Goal: Task Accomplishment & Management: Complete application form

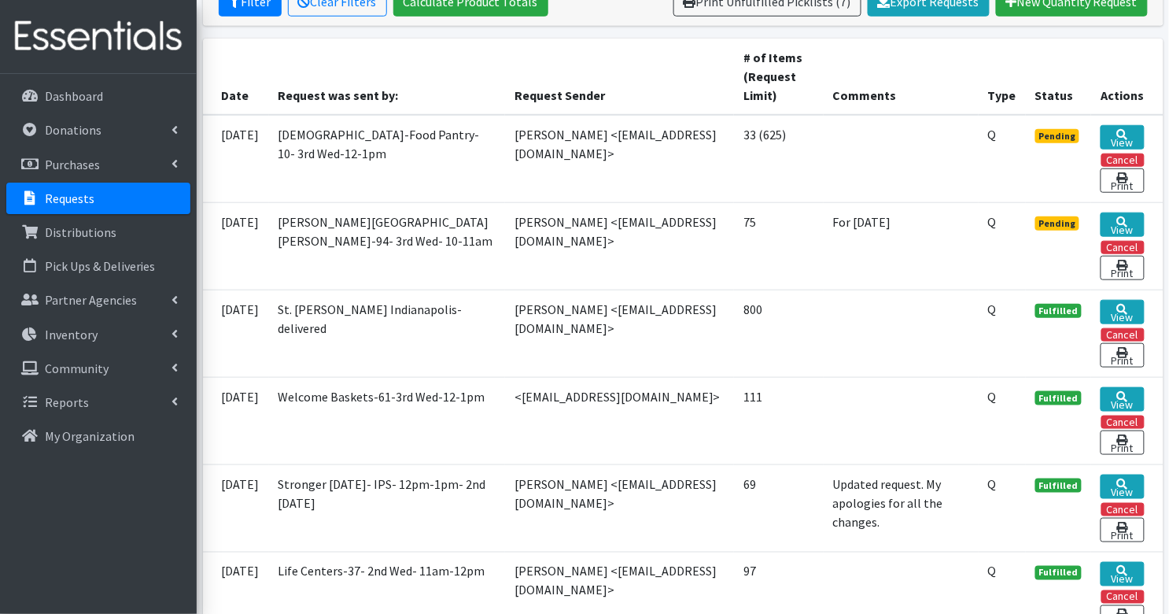
scroll to position [324, 0]
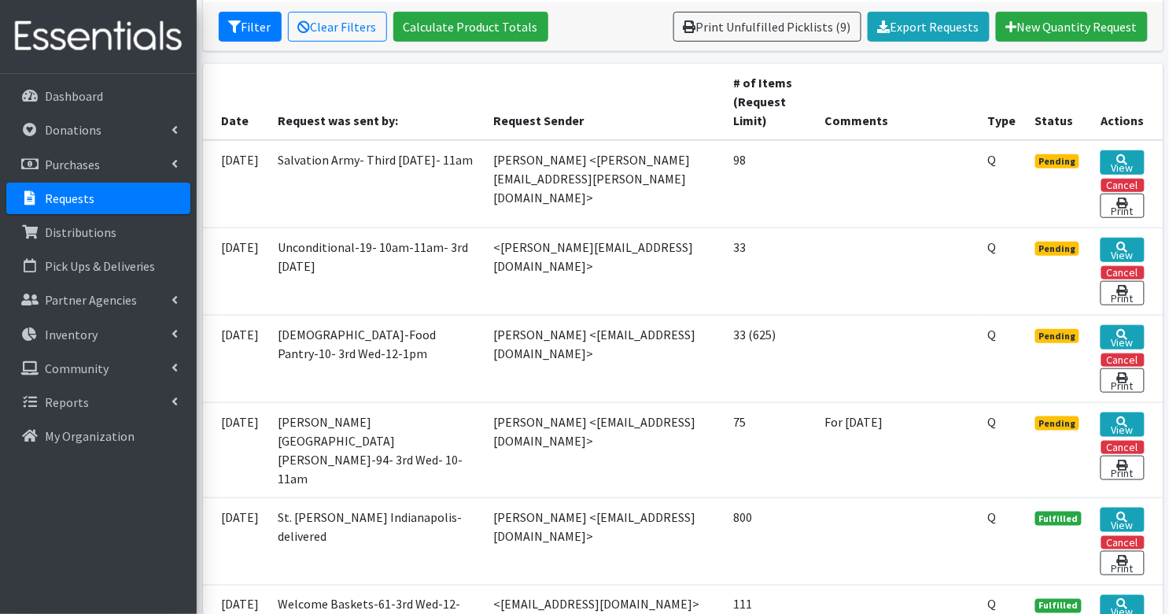
scroll to position [302, 0]
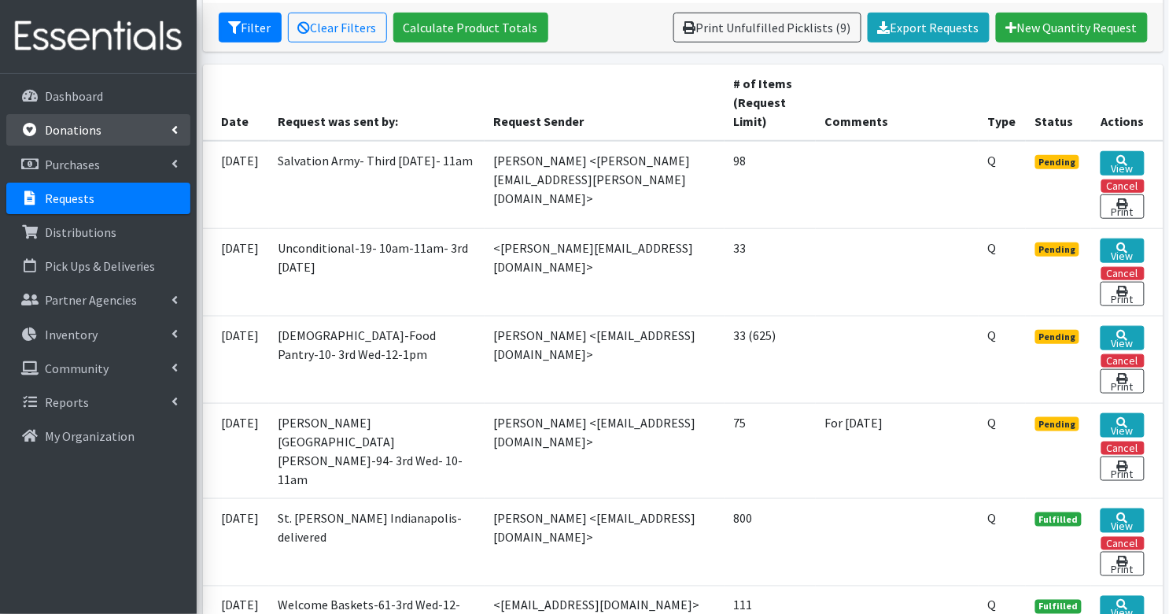
click at [90, 131] on p "Donations" at bounding box center [73, 130] width 57 height 16
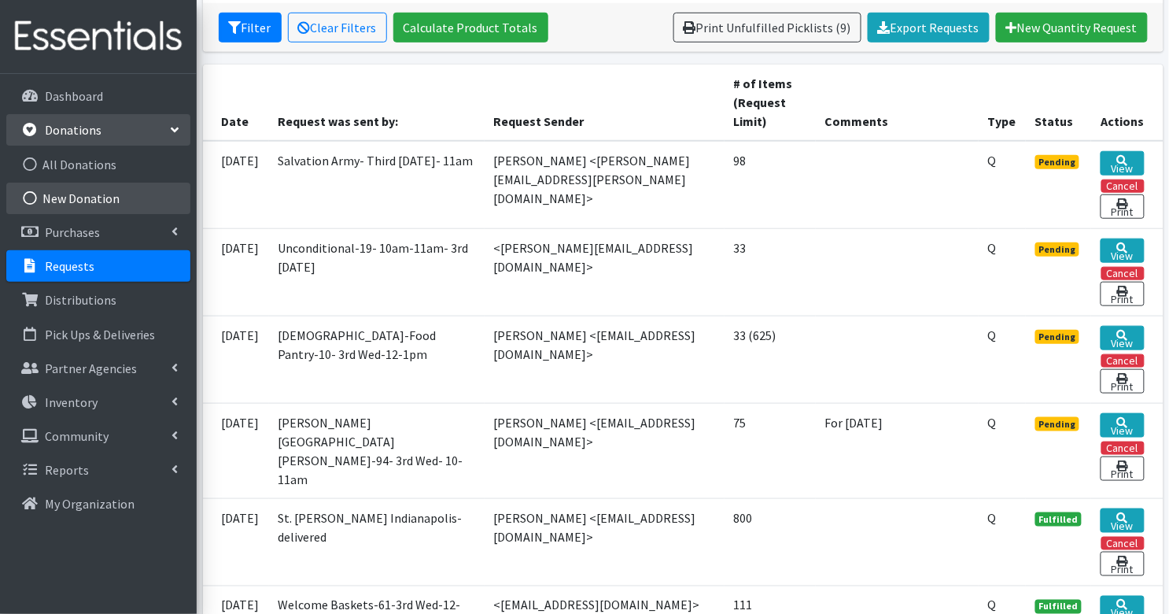
click at [94, 201] on link "New Donation" at bounding box center [98, 198] width 184 height 31
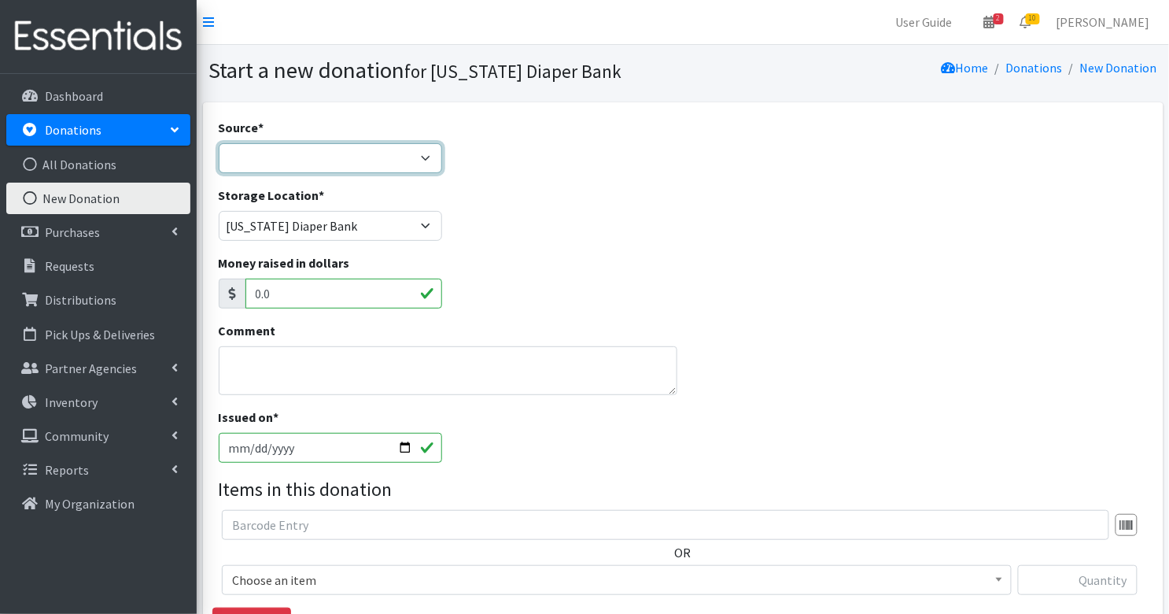
click at [348, 162] on select "Product Drive Manufacturer Donation Site Misc. Donation" at bounding box center [330, 158] width 223 height 30
select select "Manufacturer"
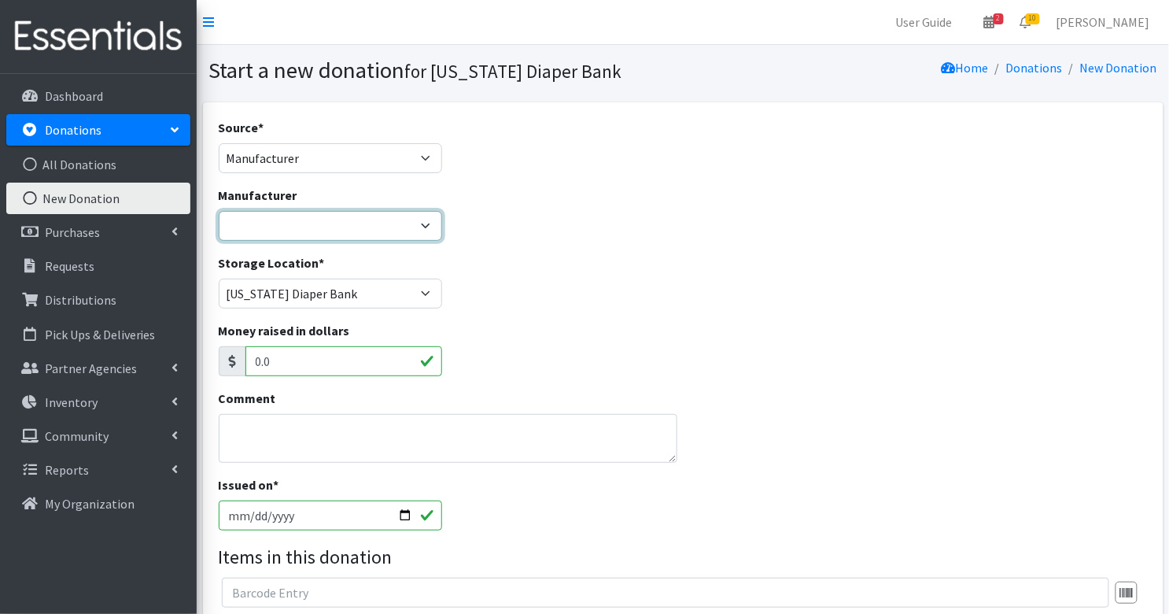
click at [327, 217] on select "Baby2Baby Huggies Target ---Create new Manufacturer---" at bounding box center [330, 226] width 223 height 30
select select "160"
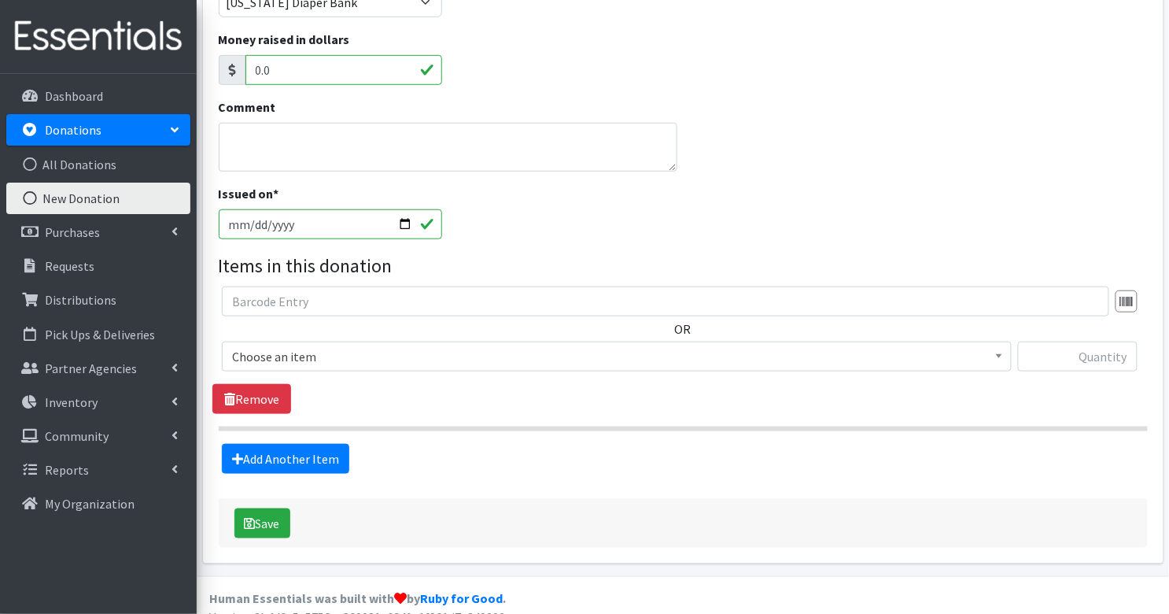
scroll to position [308, 0]
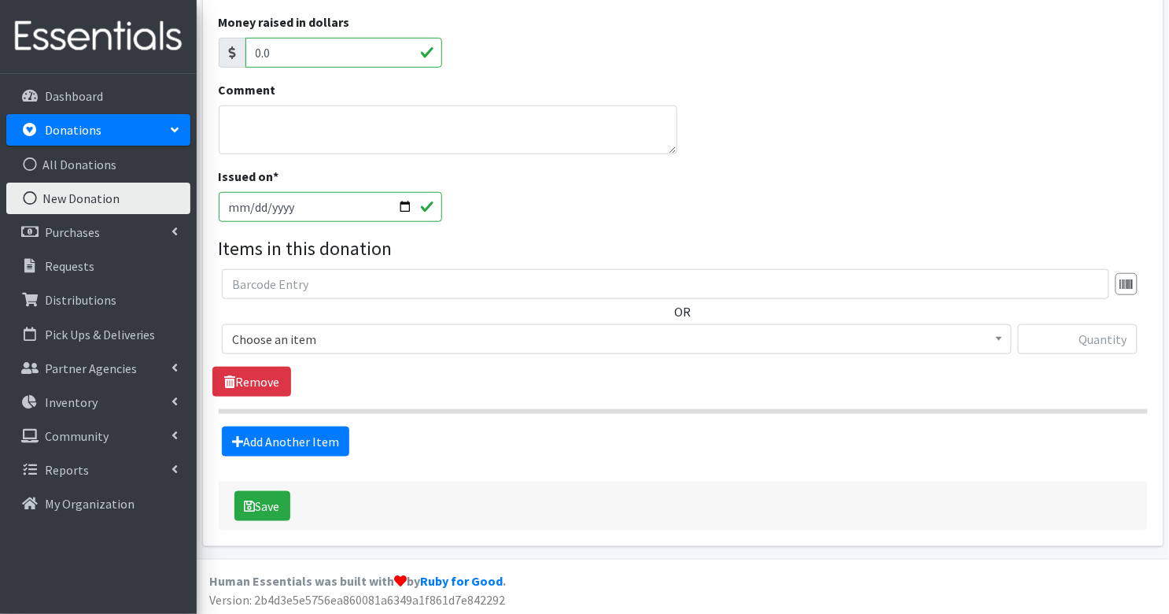
click at [380, 328] on span "Choose an item" at bounding box center [617, 339] width 770 height 22
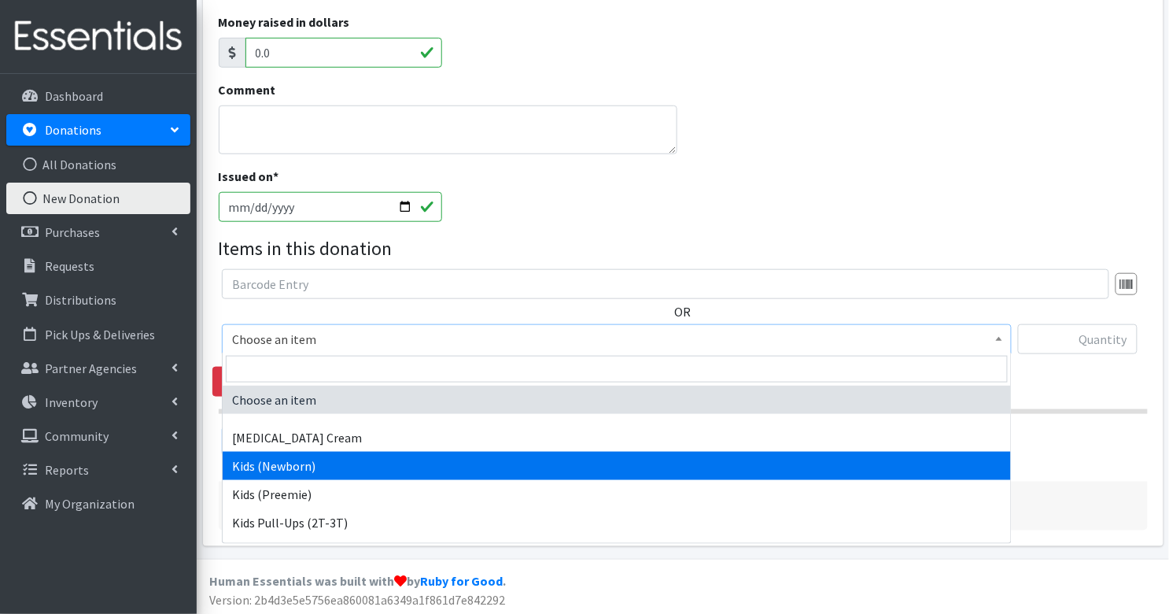
select select "3400"
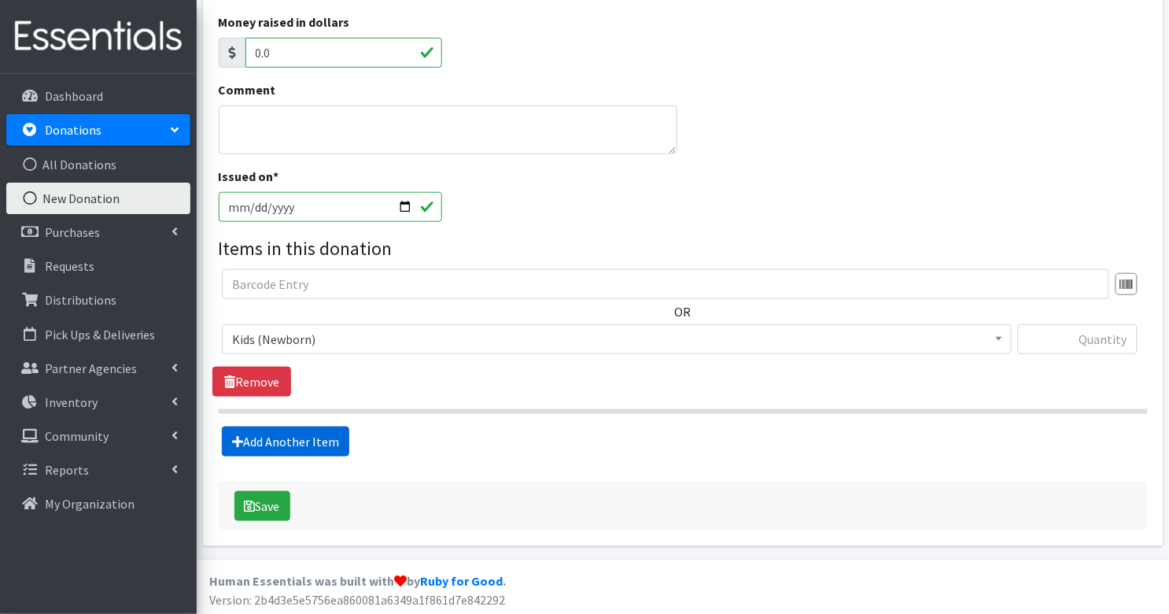
click at [311, 438] on link "Add Another Item" at bounding box center [285, 441] width 127 height 30
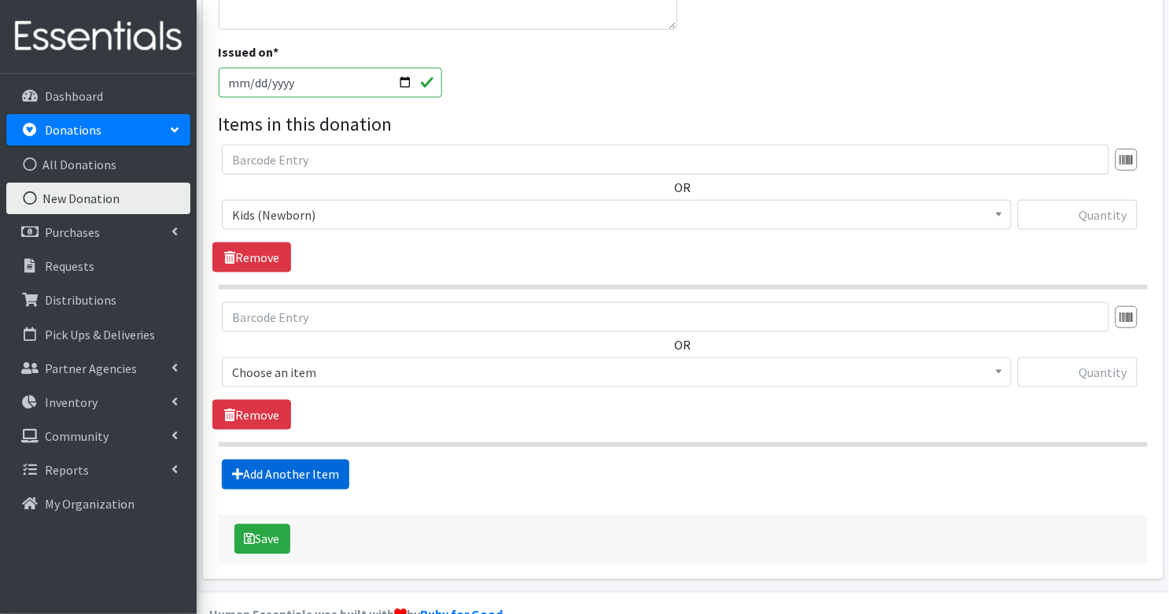
scroll to position [465, 0]
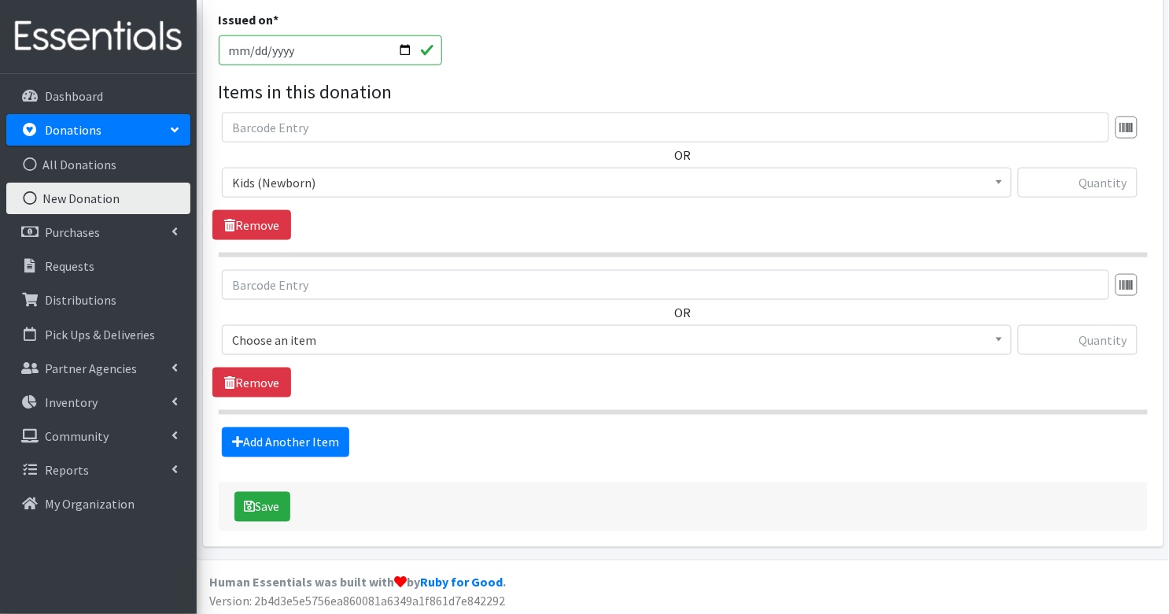
click at [341, 333] on span "Choose an item" at bounding box center [617, 340] width 770 height 22
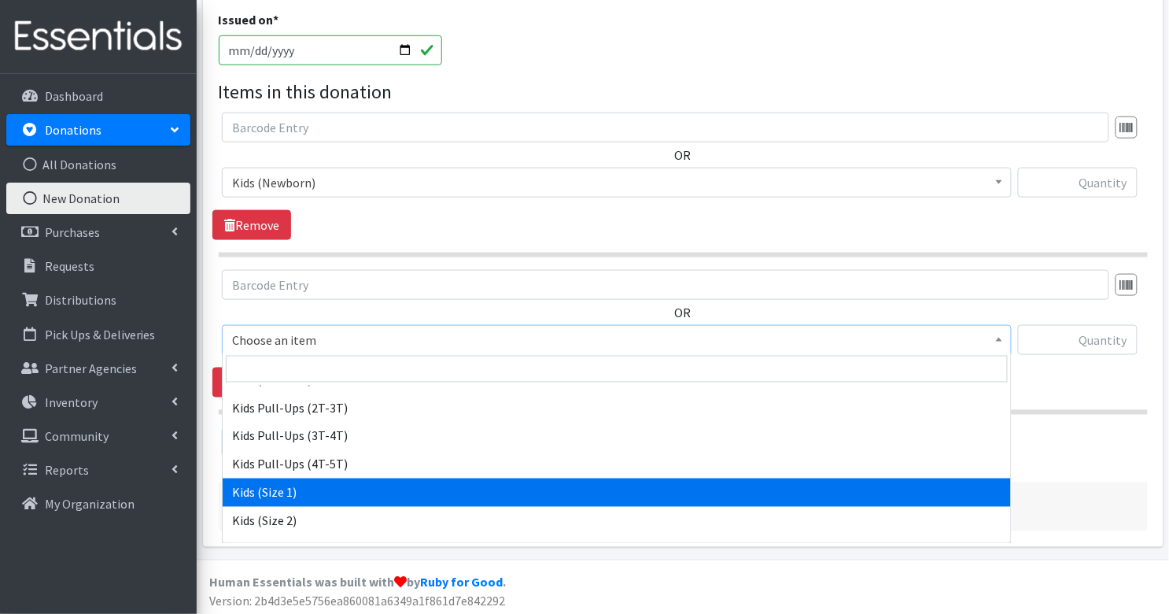
scroll to position [134, 0]
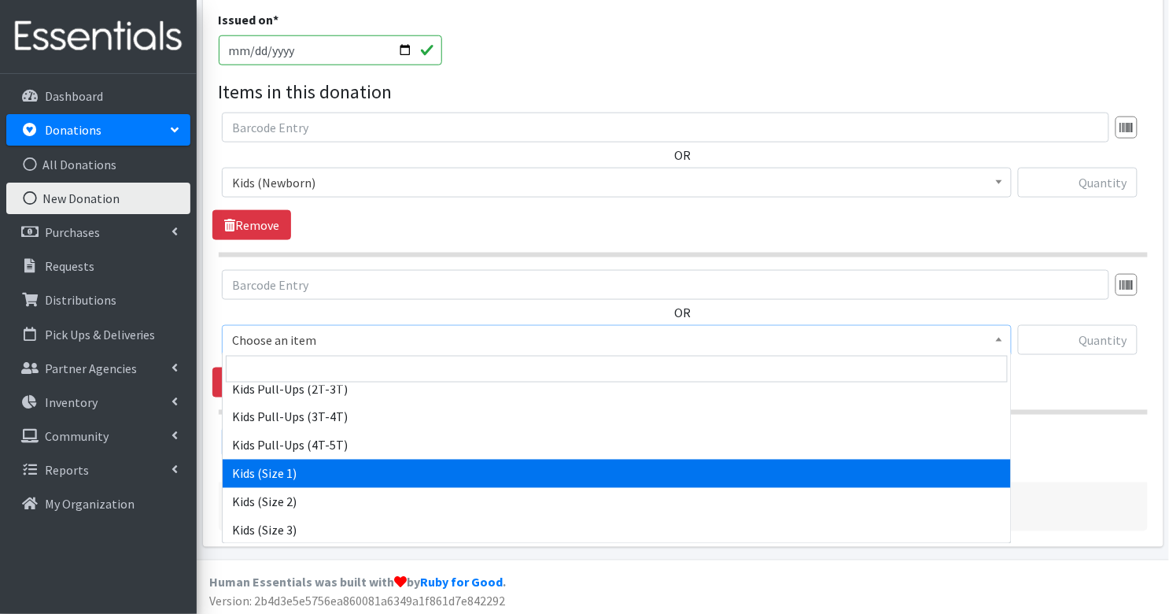
select select "3401"
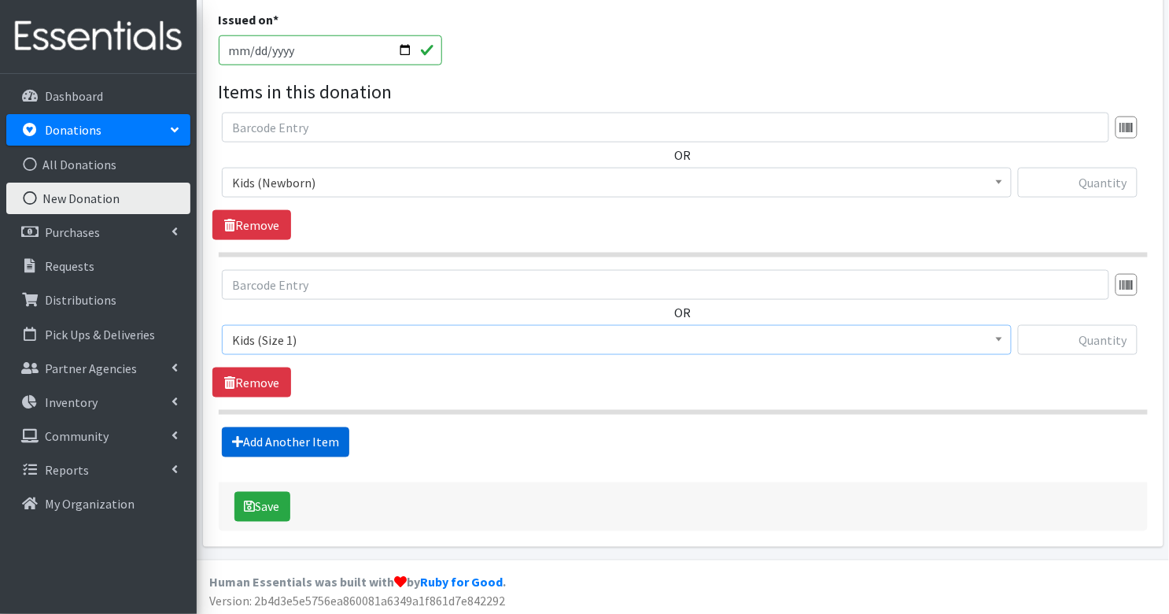
click at [317, 445] on link "Add Another Item" at bounding box center [285, 442] width 127 height 30
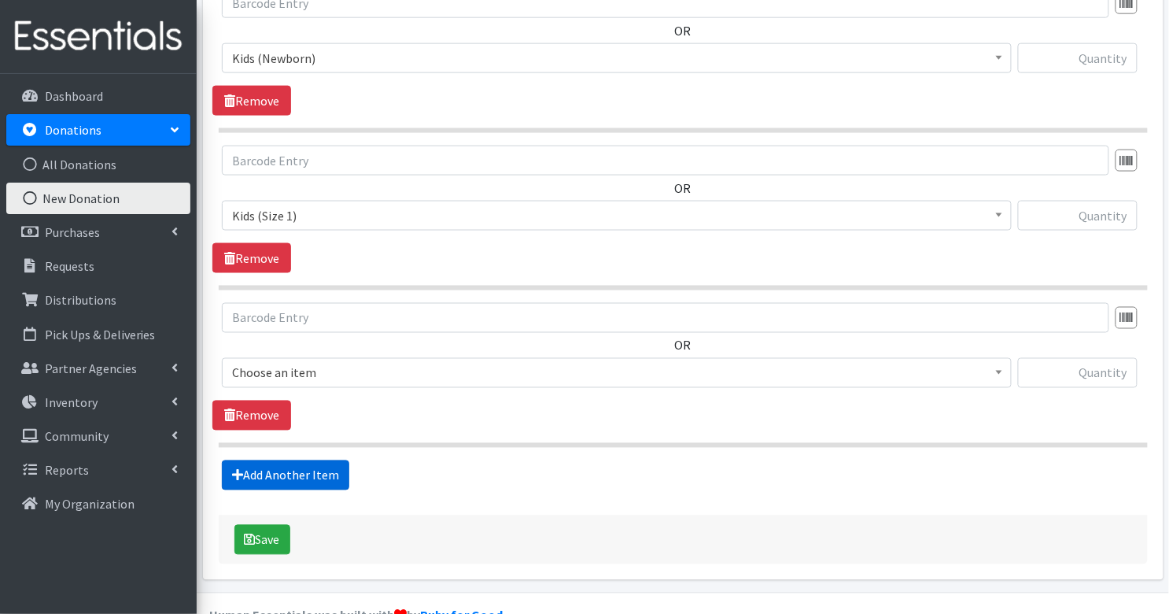
scroll to position [621, 0]
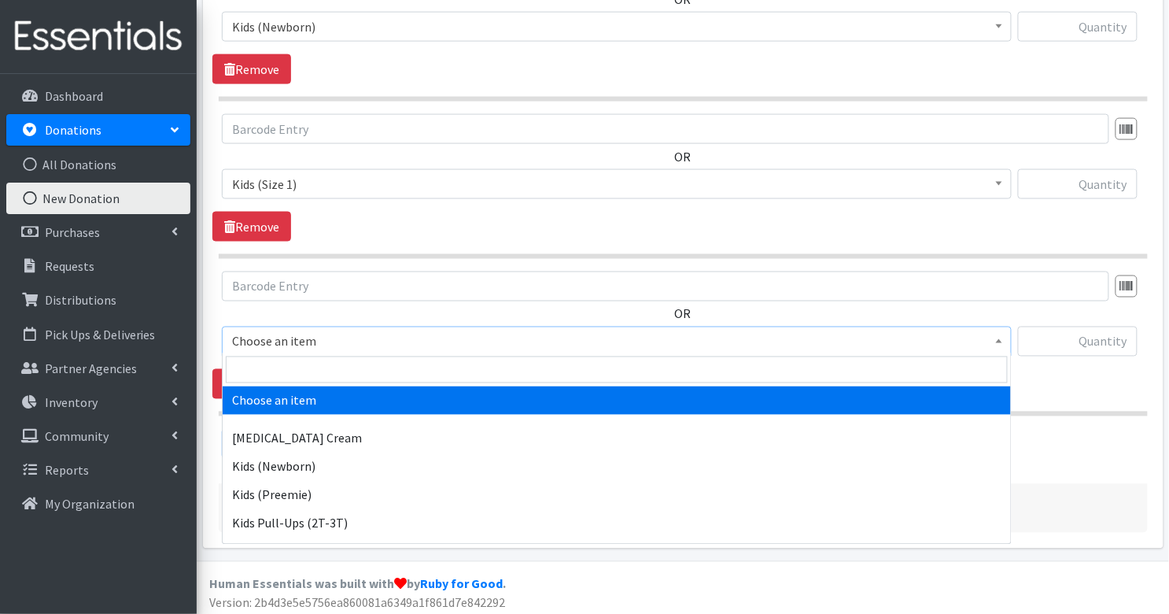
click at [334, 339] on span "Choose an item" at bounding box center [617, 341] width 770 height 22
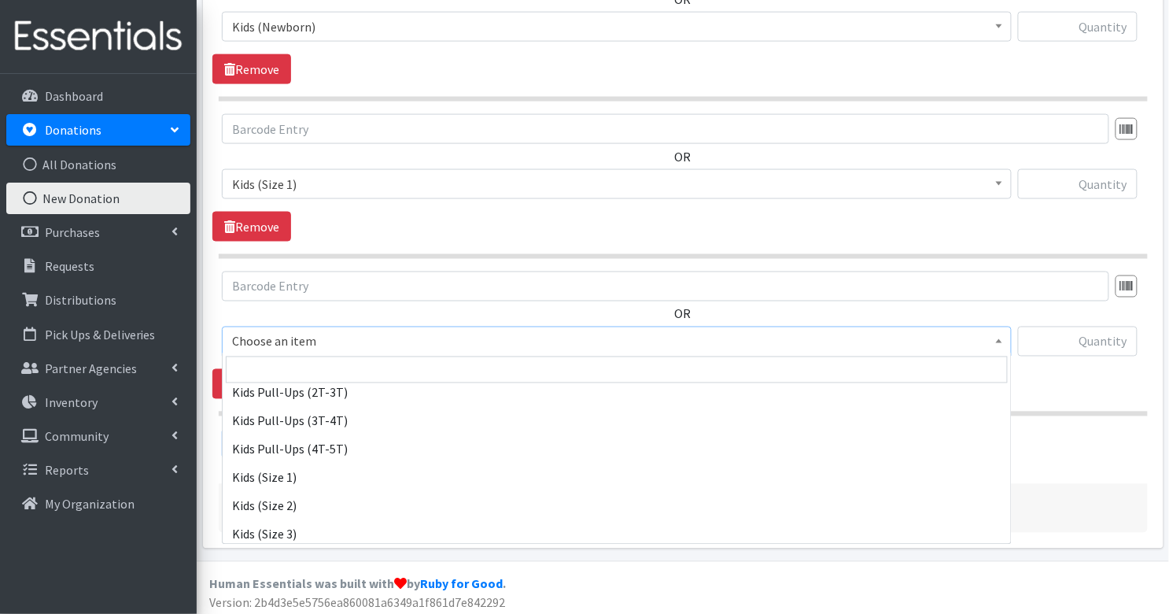
scroll to position [135, 0]
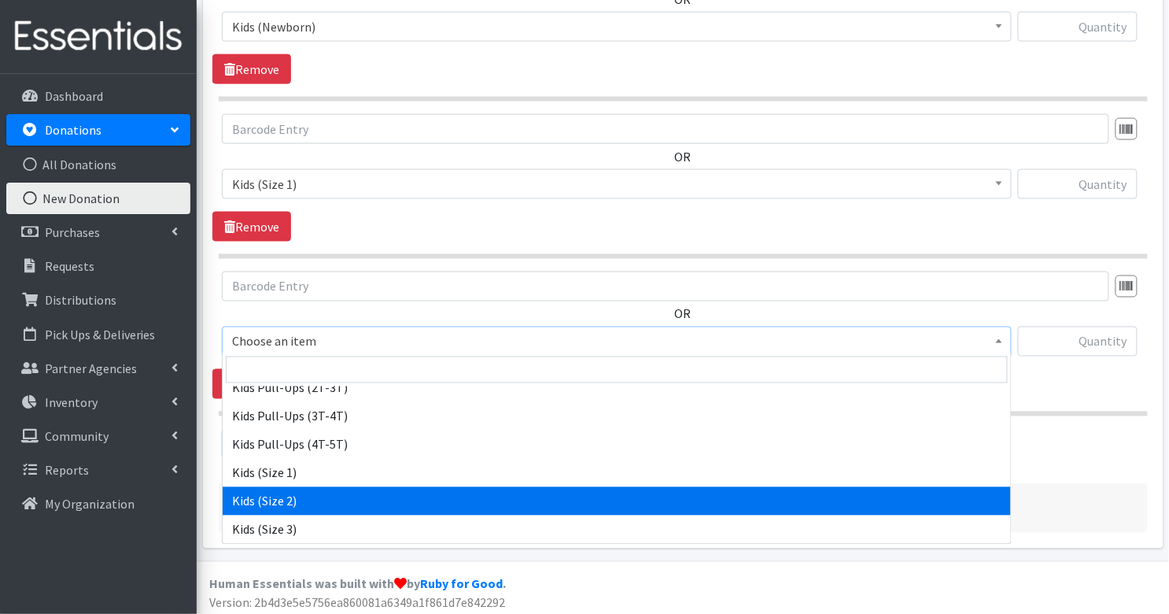
select select "3420"
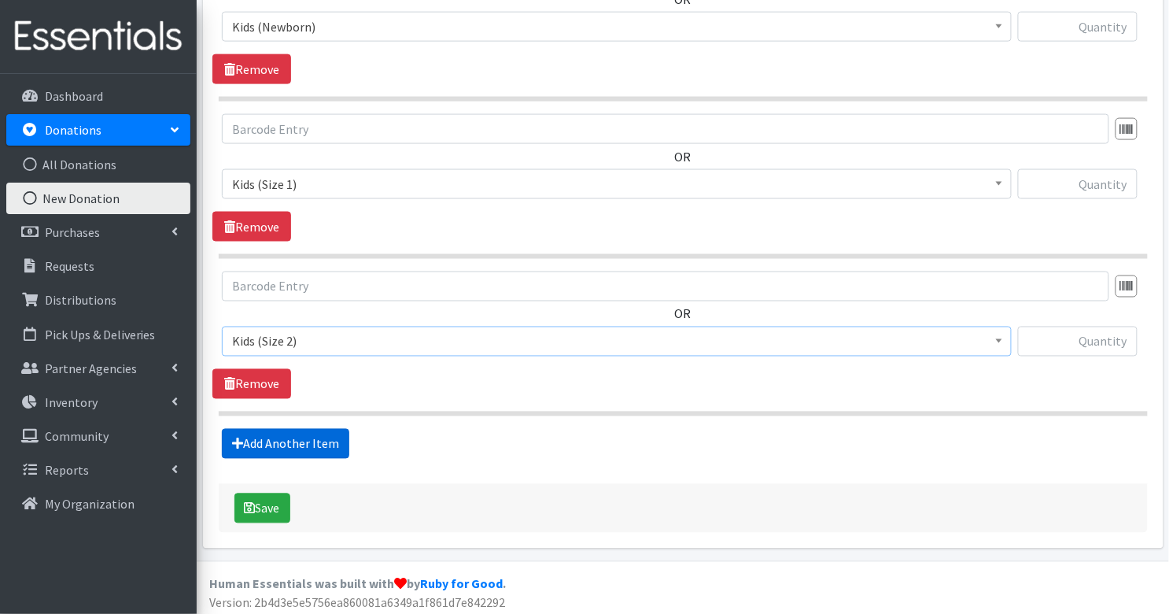
click at [327, 437] on link "Add Another Item" at bounding box center [285, 444] width 127 height 30
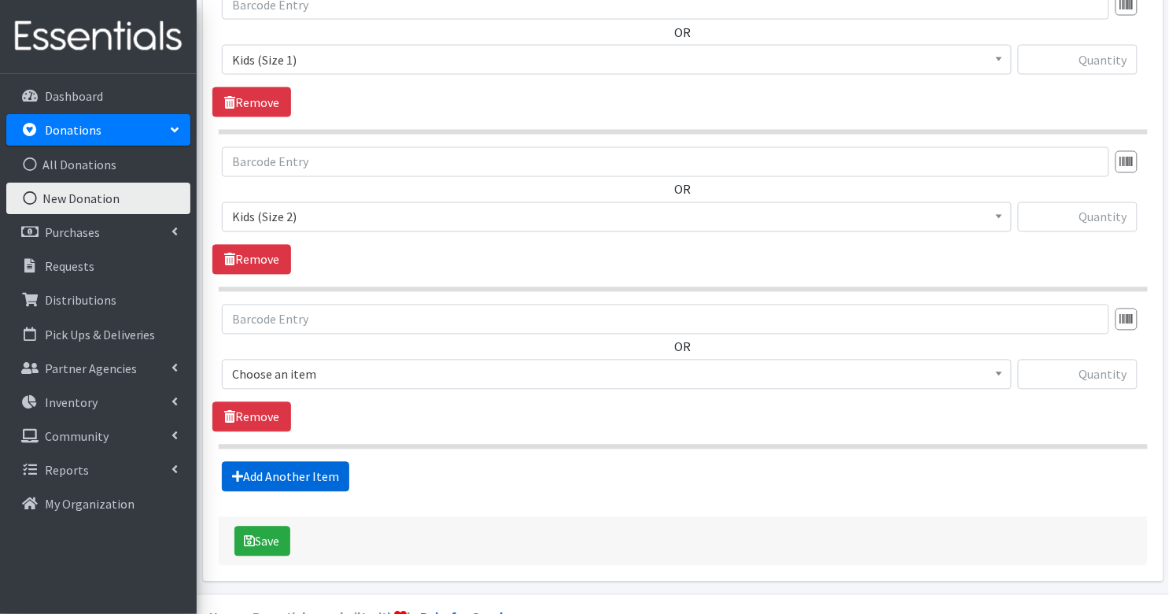
scroll to position [777, 0]
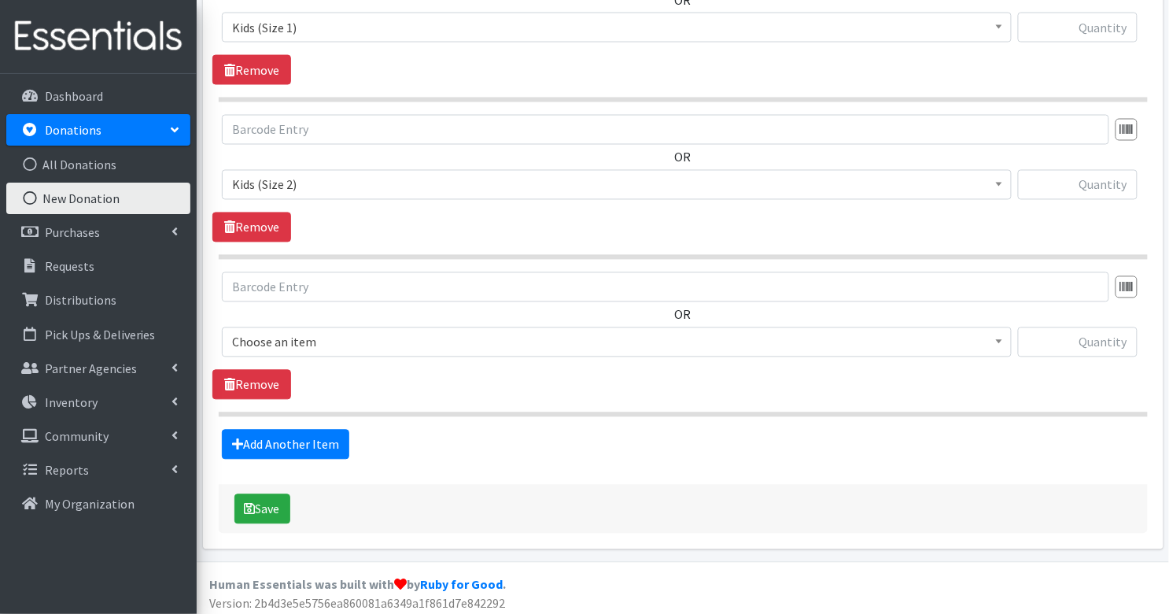
click at [315, 333] on span "Choose an item" at bounding box center [617, 342] width 770 height 22
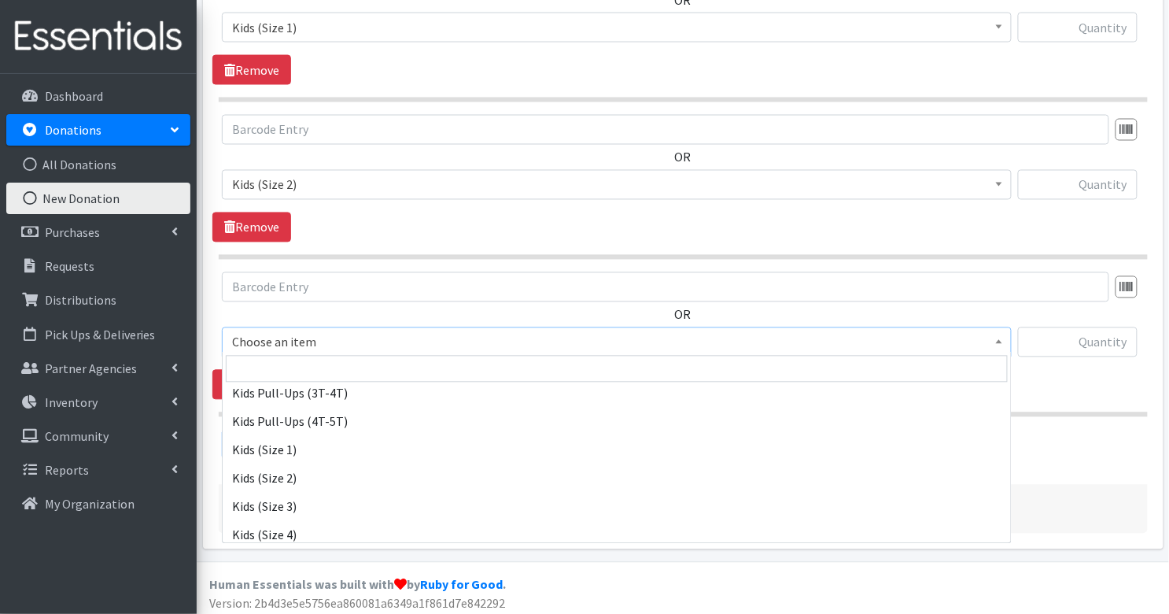
scroll to position [158, 0]
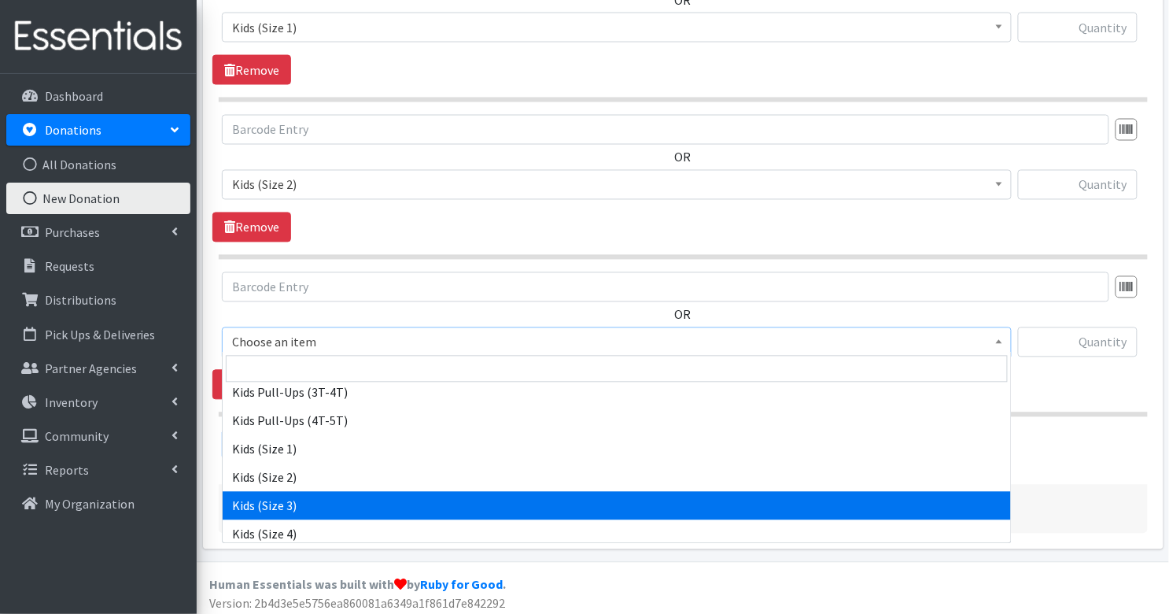
select select "3393"
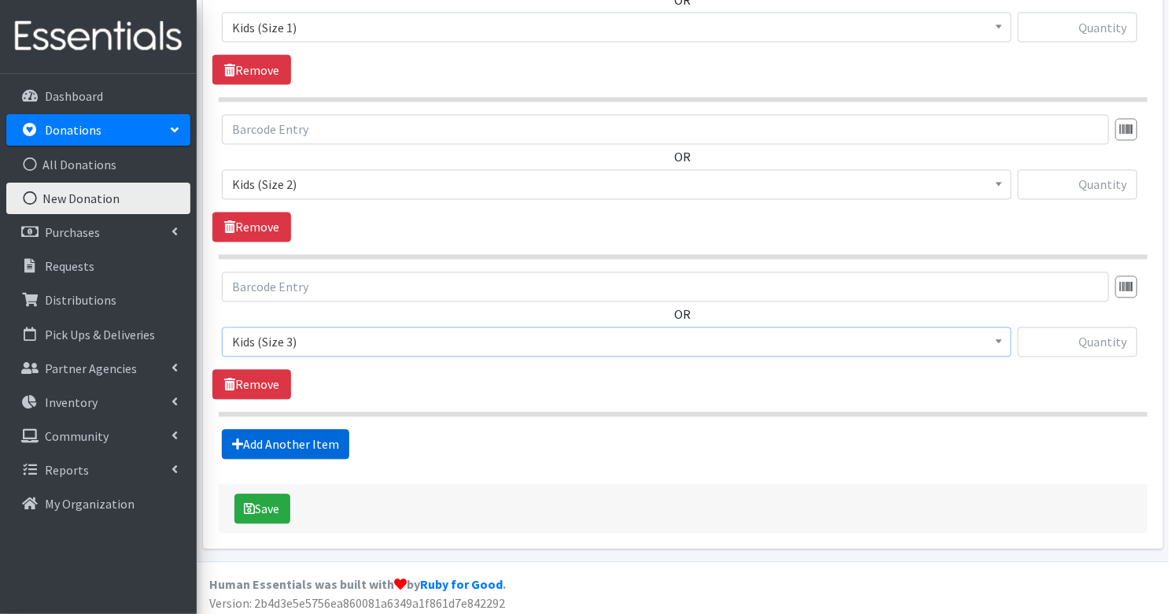
click at [313, 438] on link "Add Another Item" at bounding box center [285, 445] width 127 height 30
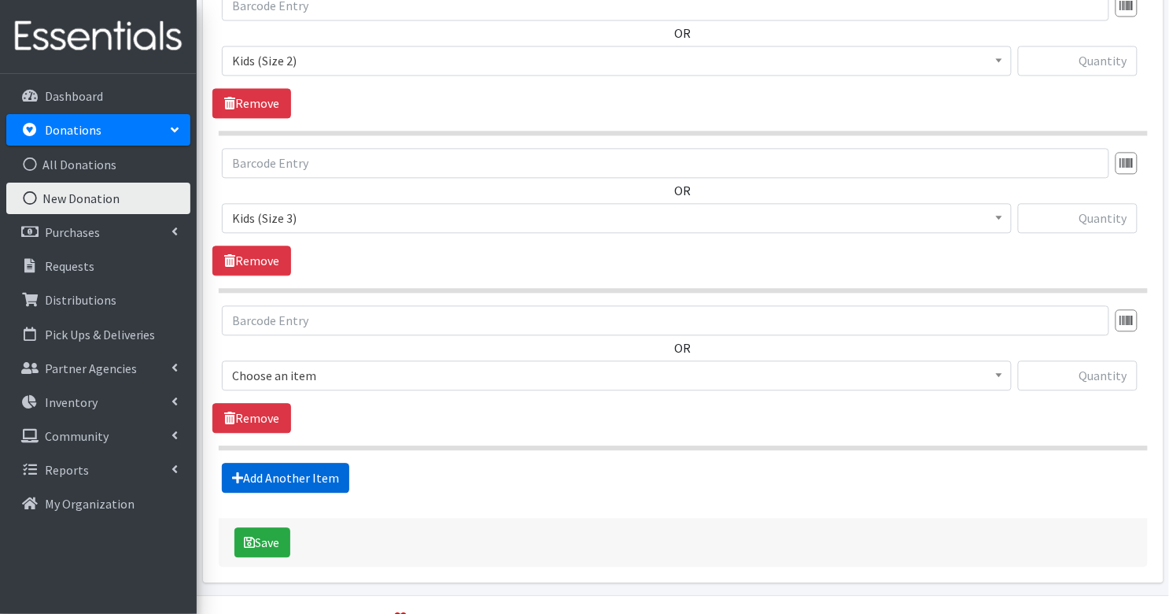
scroll to position [933, 0]
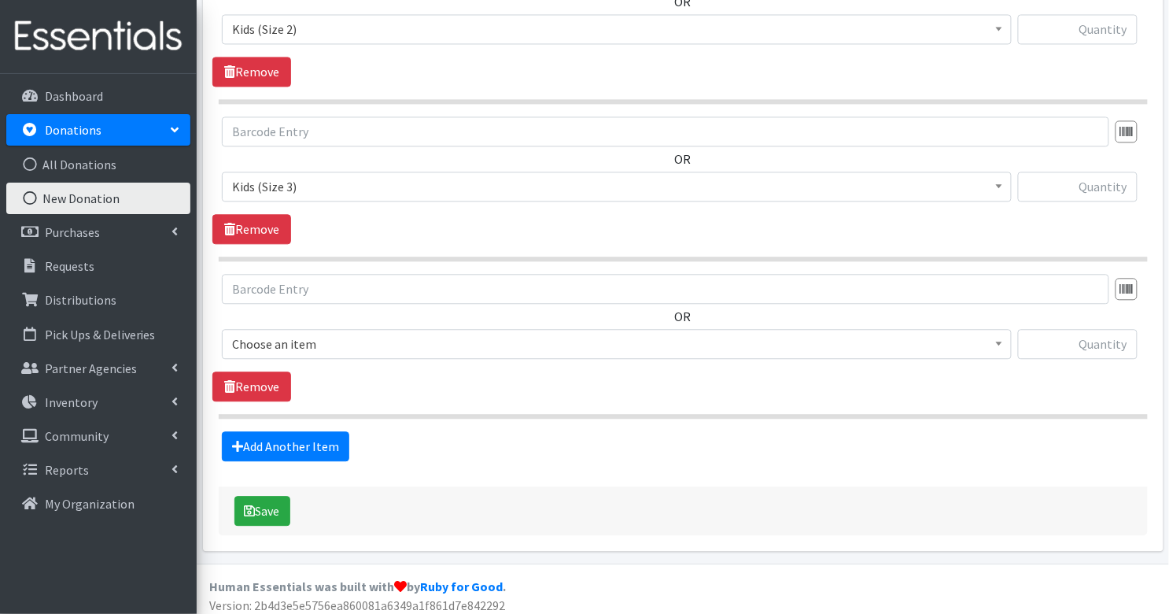
click at [327, 342] on span "Choose an item" at bounding box center [617, 344] width 770 height 22
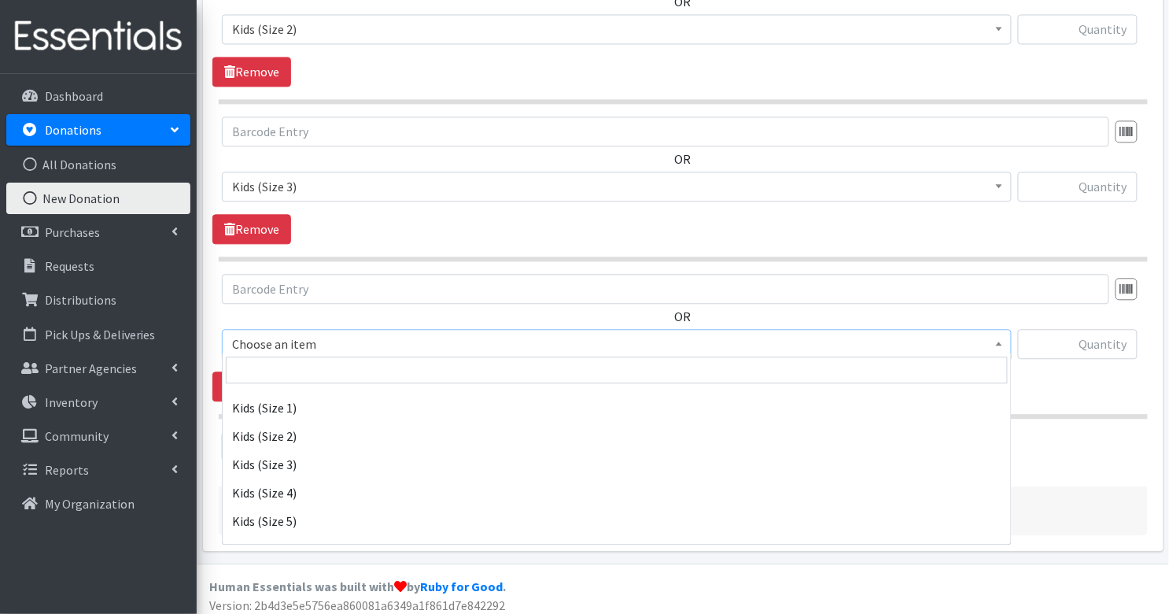
scroll to position [207, 0]
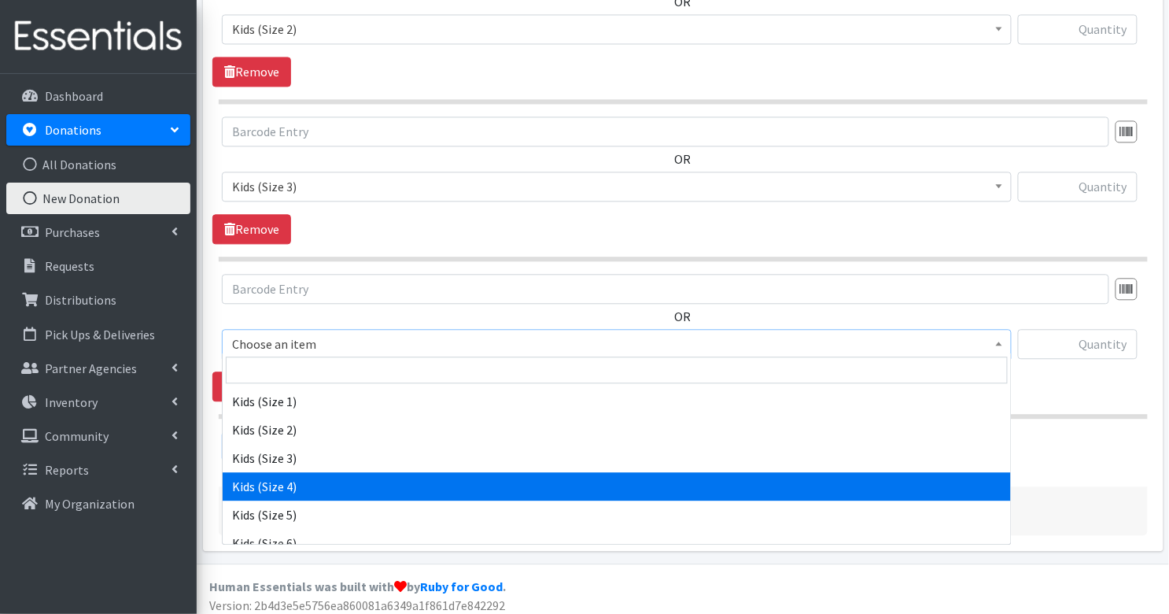
select select "3394"
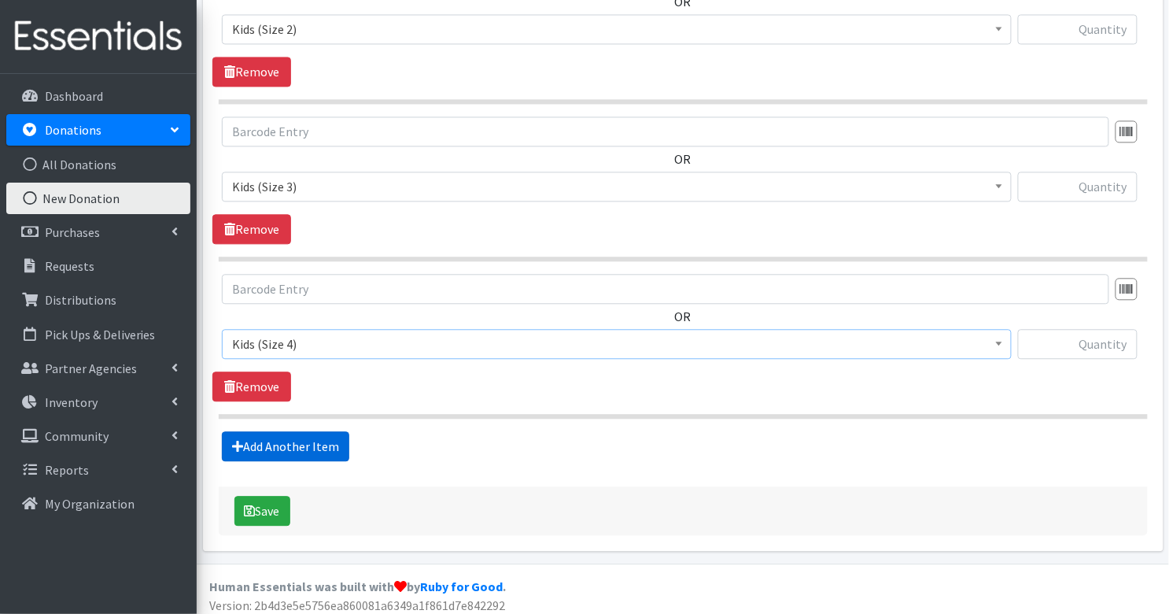
click at [293, 443] on link "Add Another Item" at bounding box center [285, 446] width 127 height 30
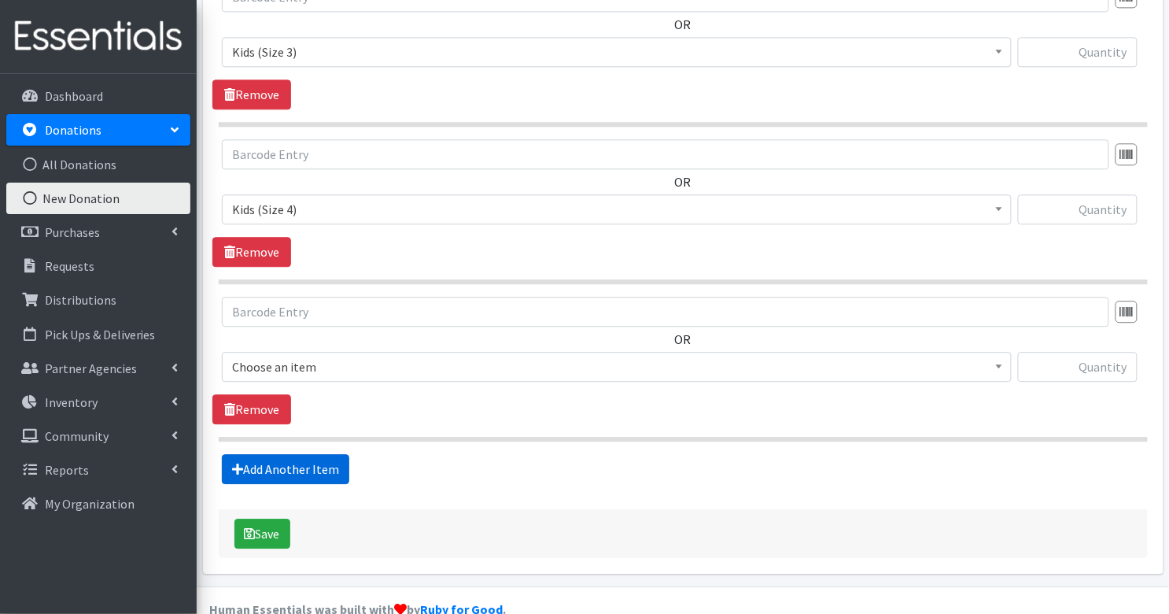
scroll to position [1090, 0]
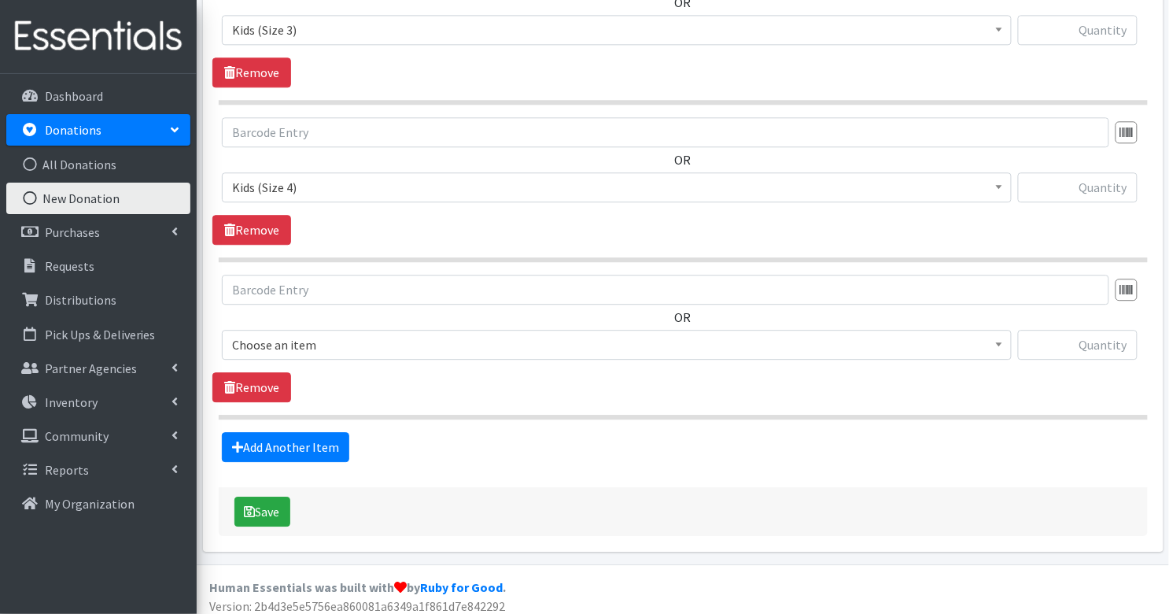
click at [303, 337] on span "Choose an item" at bounding box center [617, 345] width 770 height 22
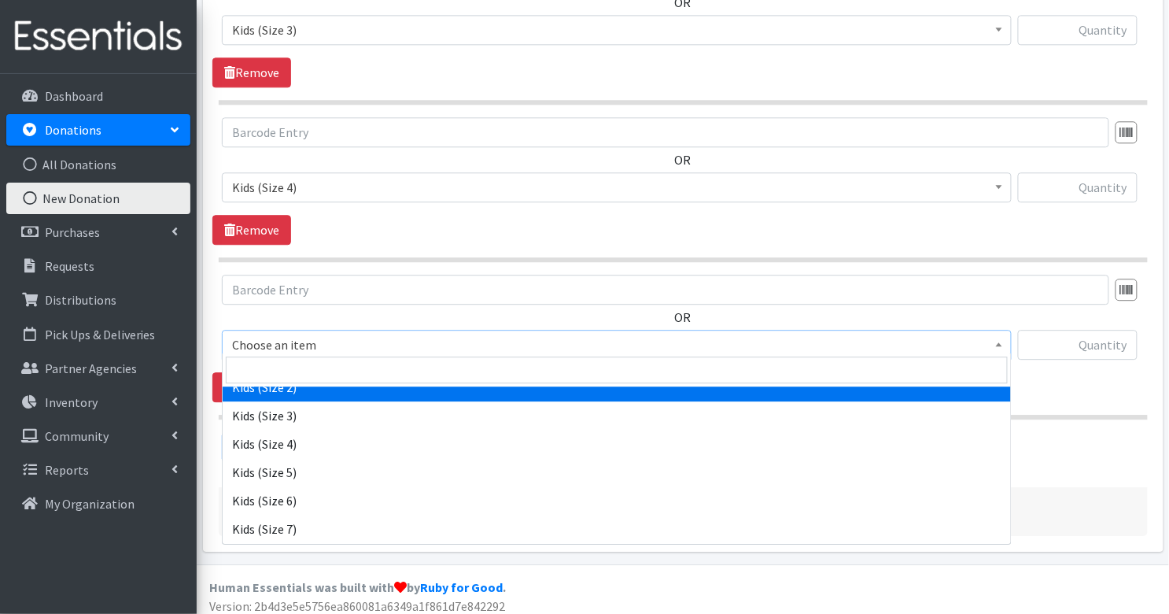
scroll to position [252, 0]
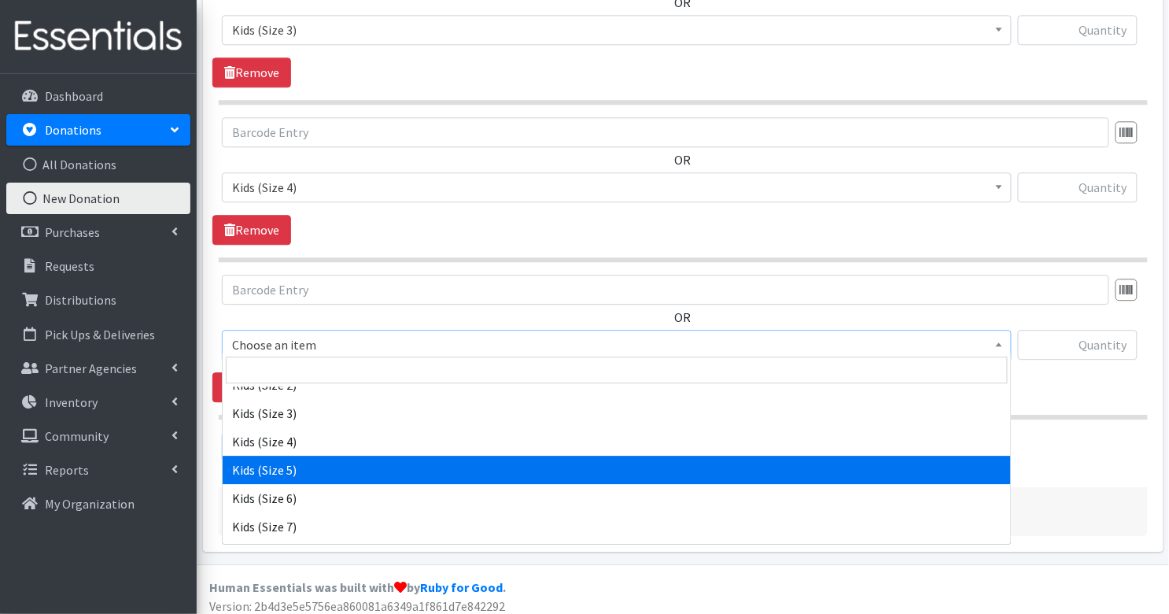
select select "3407"
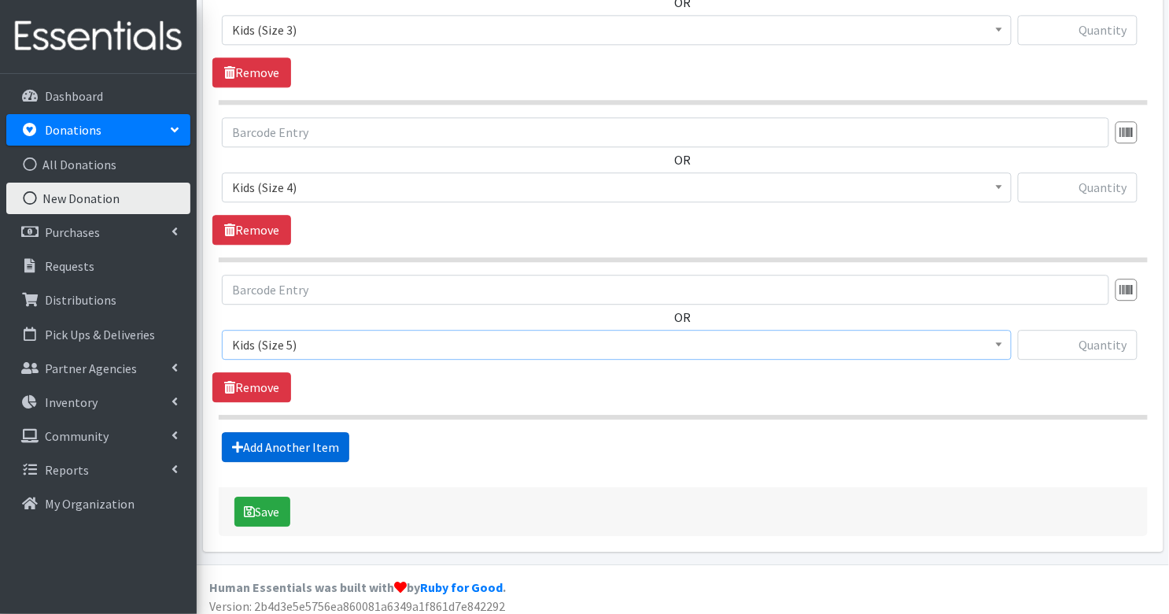
click at [315, 436] on link "Add Another Item" at bounding box center [285, 447] width 127 height 30
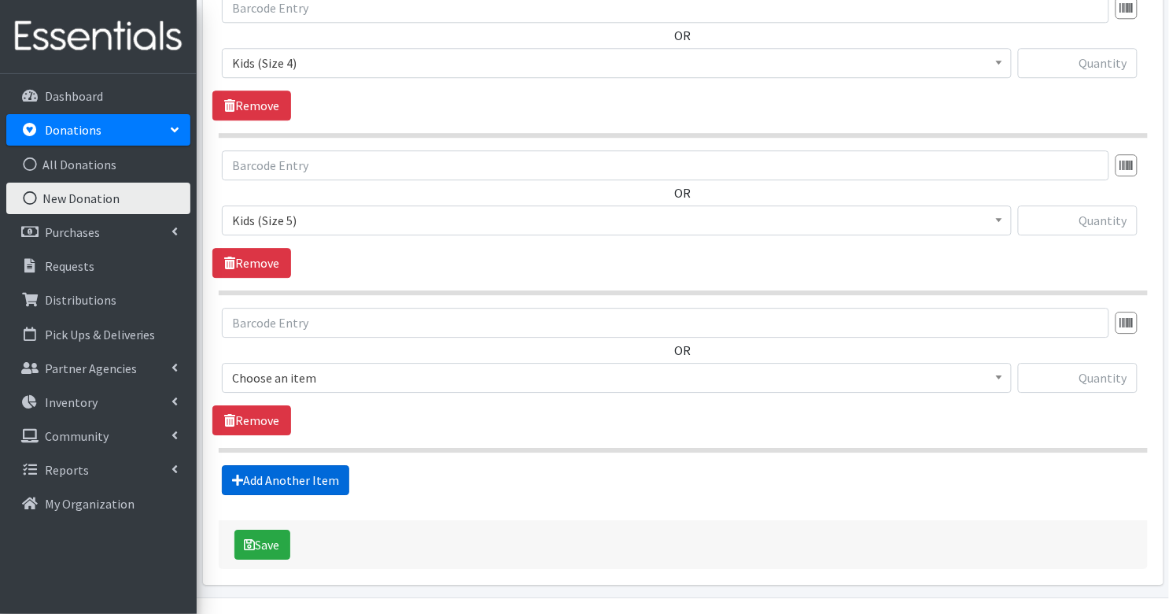
scroll to position [1246, 0]
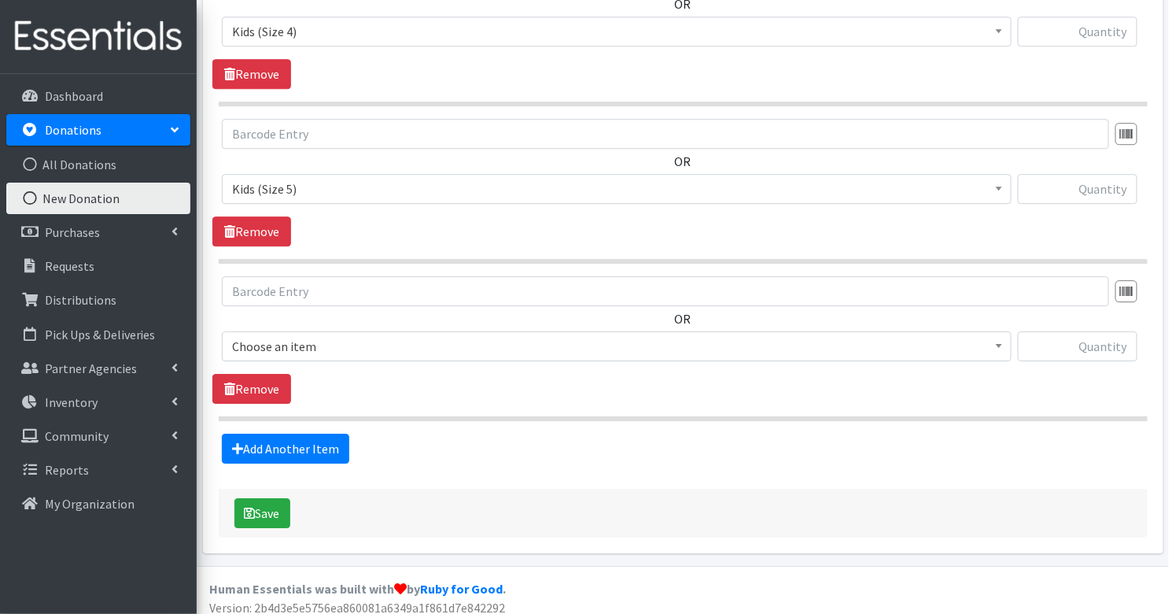
click at [317, 336] on span "Choose an item" at bounding box center [617, 346] width 770 height 22
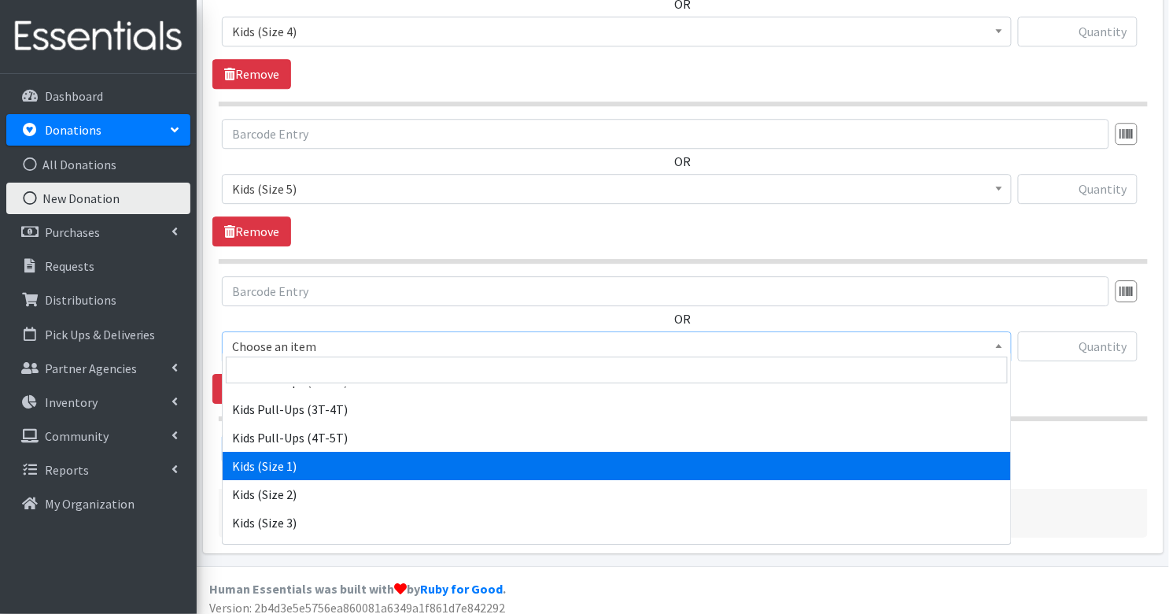
scroll to position [291, 0]
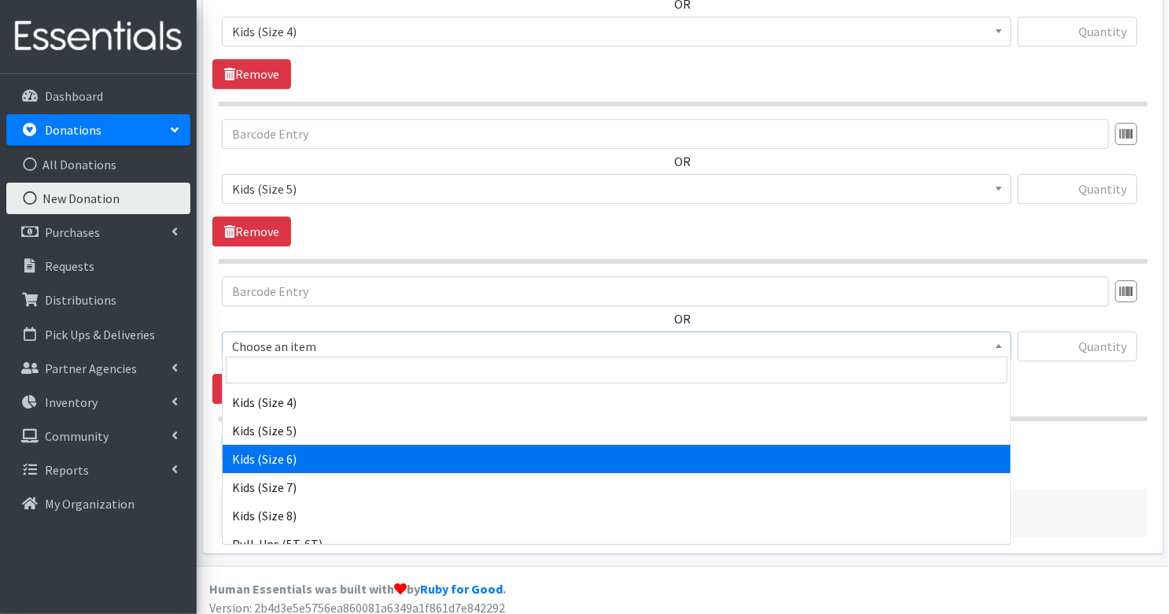
select select "3419"
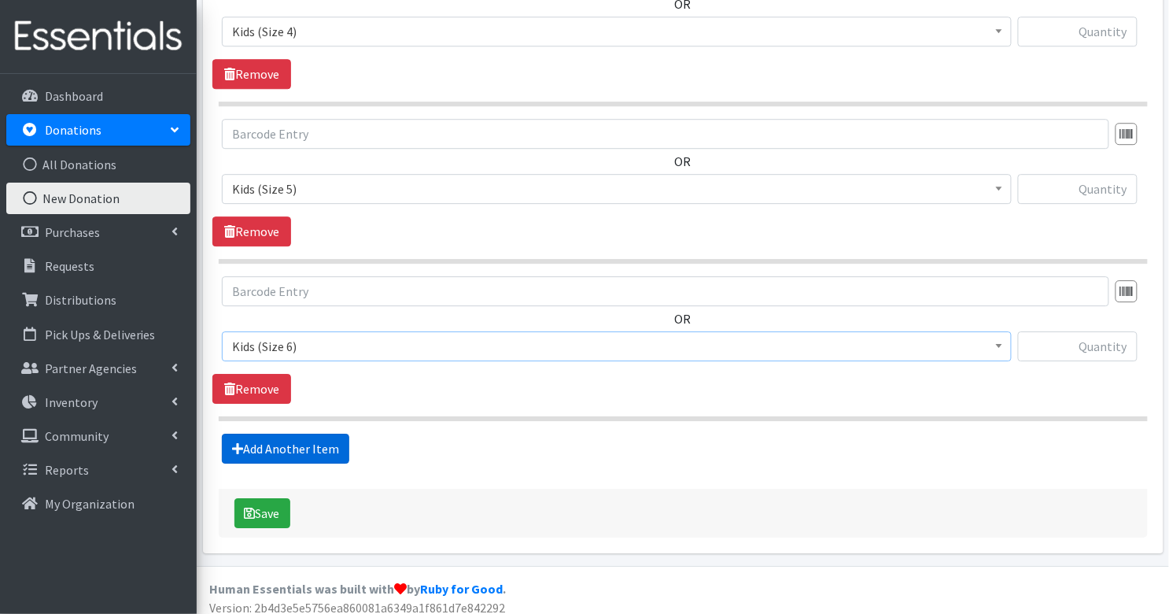
click at [319, 442] on link "Add Another Item" at bounding box center [285, 449] width 127 height 30
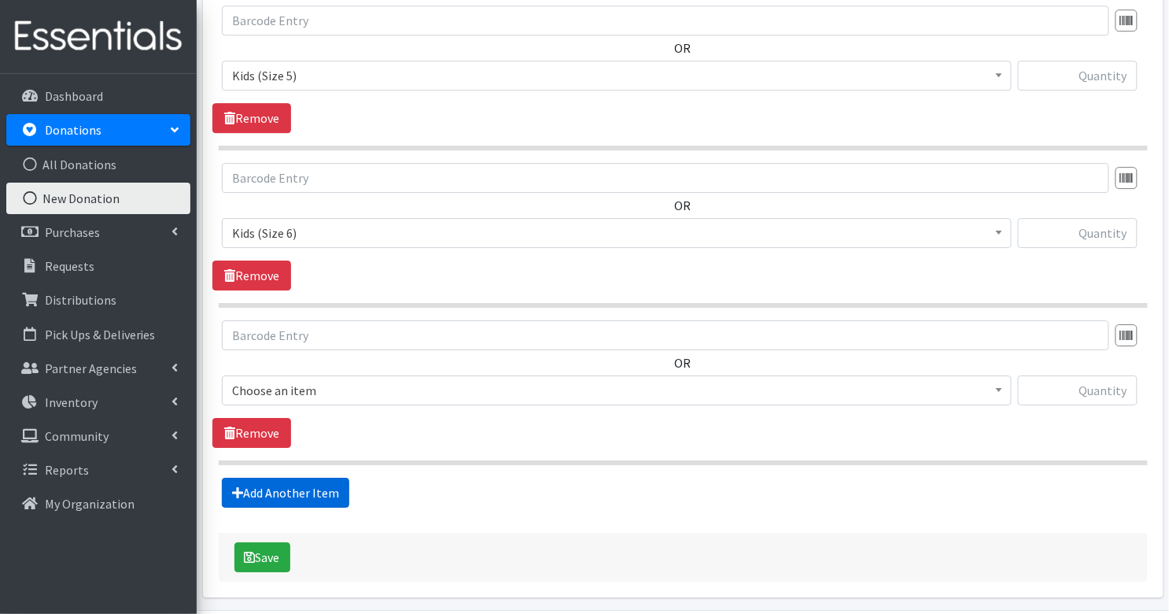
scroll to position [1402, 0]
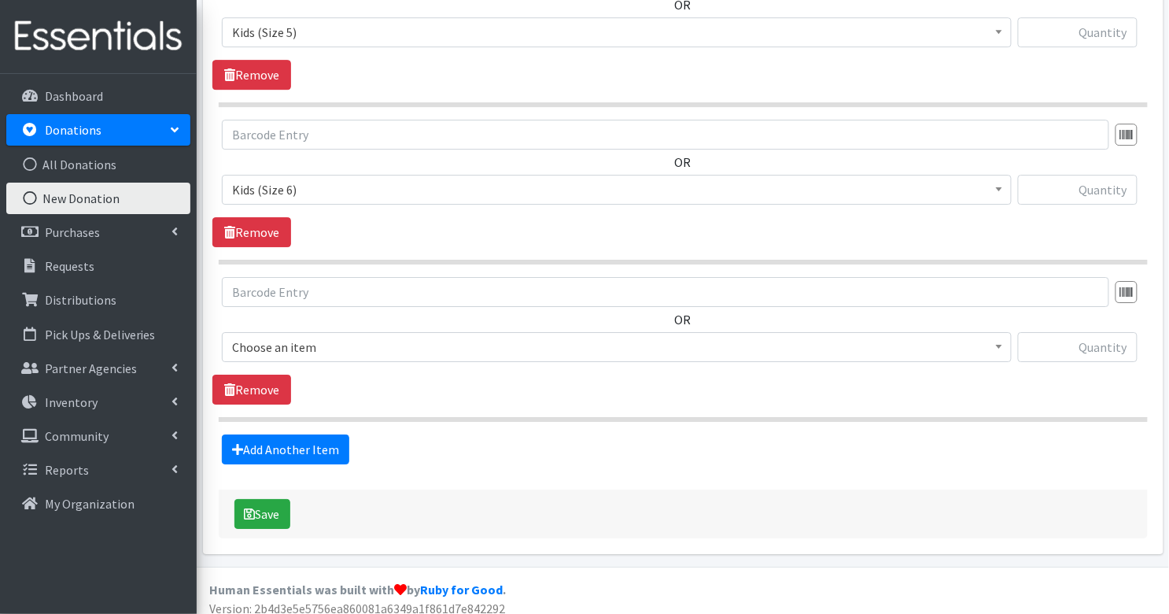
click at [317, 337] on span "Choose an item" at bounding box center [617, 347] width 770 height 22
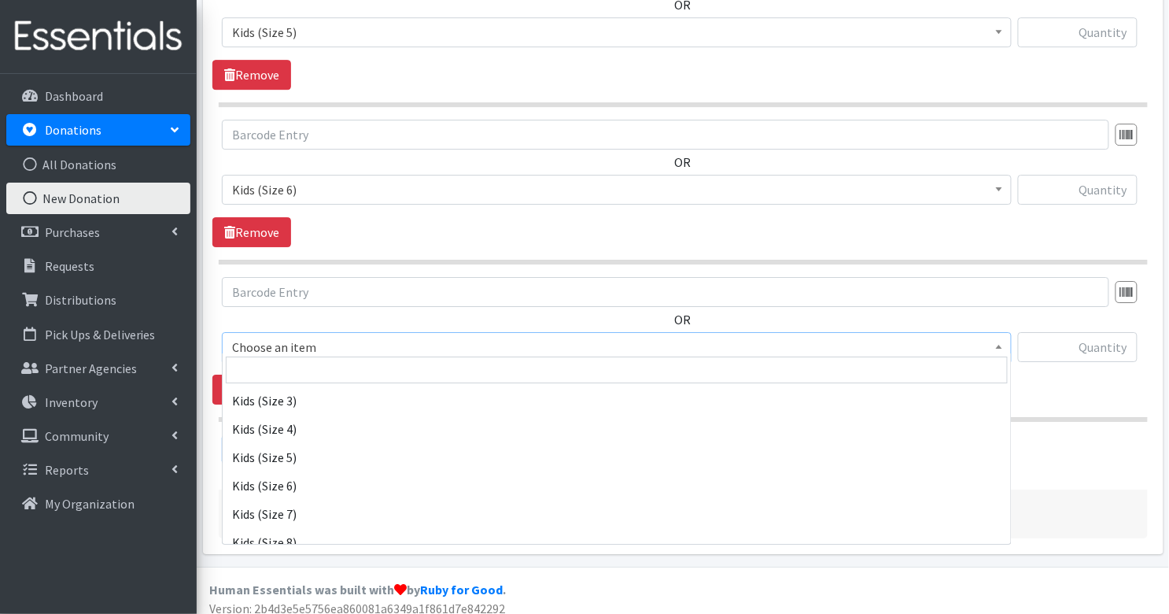
scroll to position [268, 0]
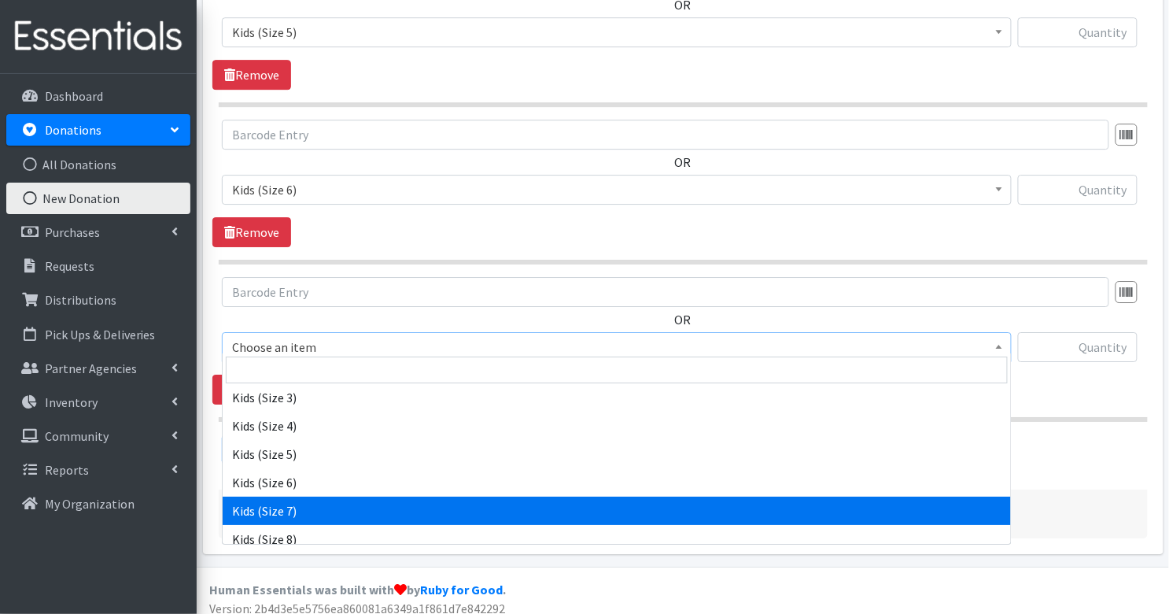
select select "7177"
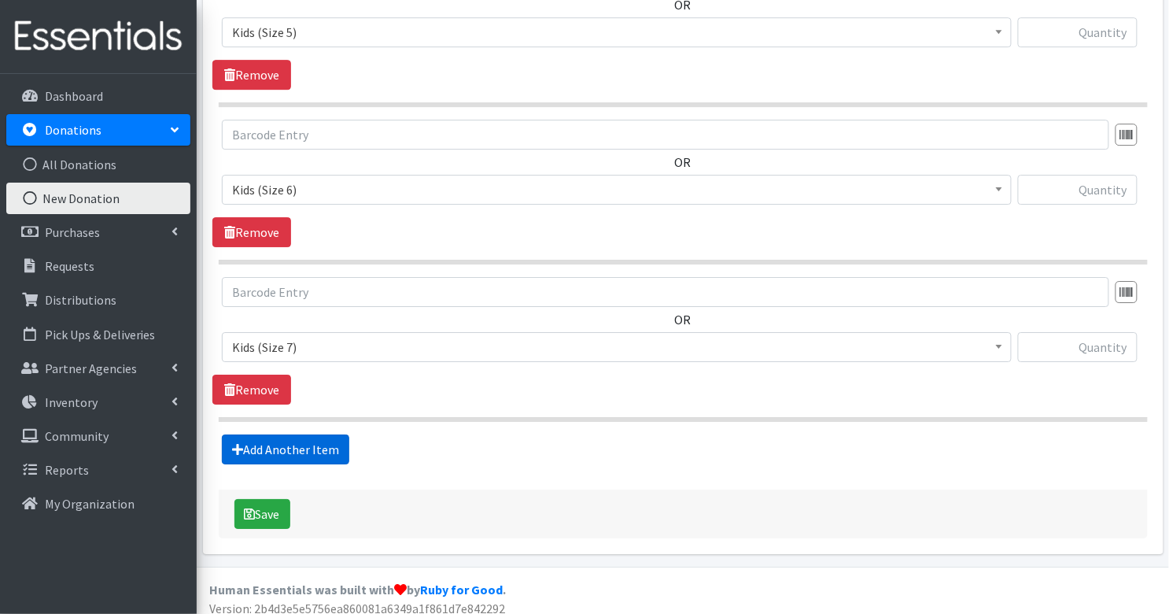
click at [297, 440] on link "Add Another Item" at bounding box center [285, 449] width 127 height 30
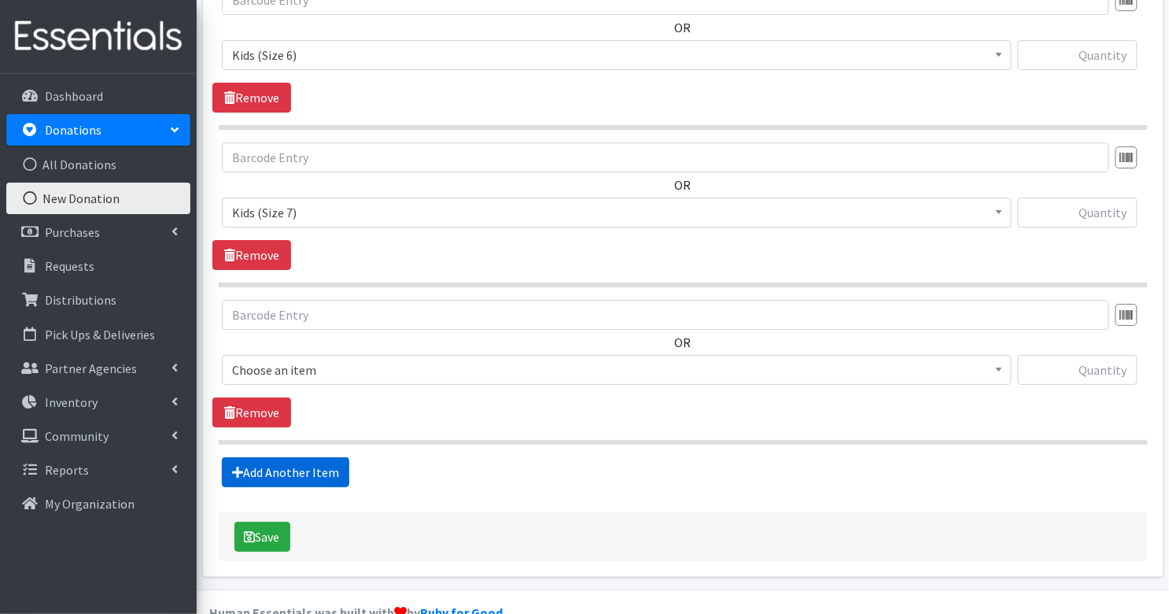
scroll to position [1559, 0]
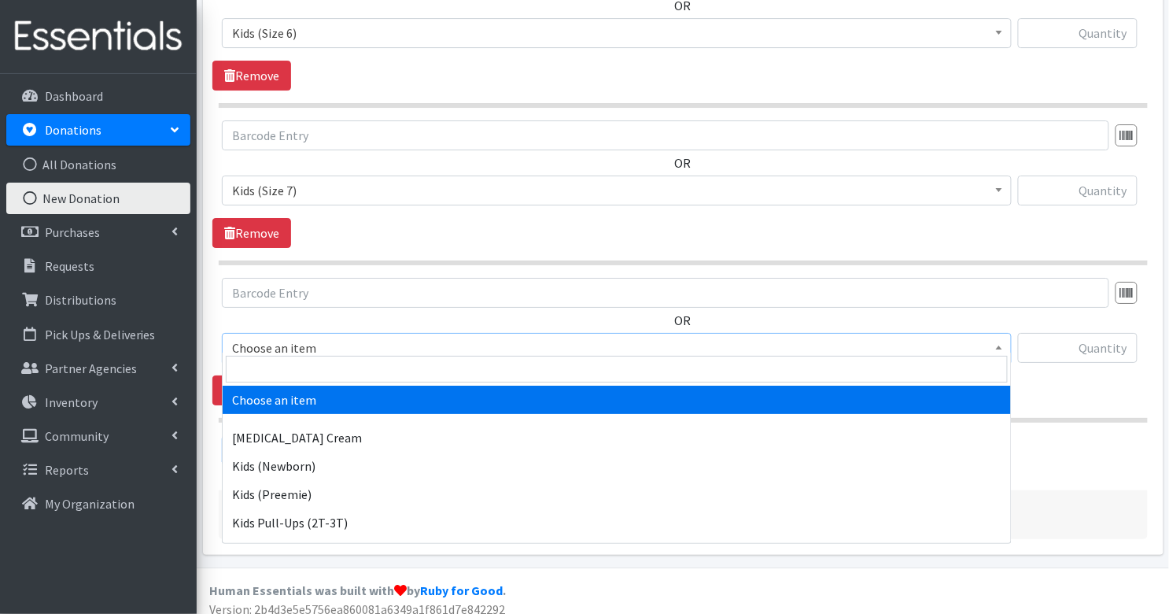
click at [317, 337] on span "Choose an item" at bounding box center [617, 348] width 770 height 22
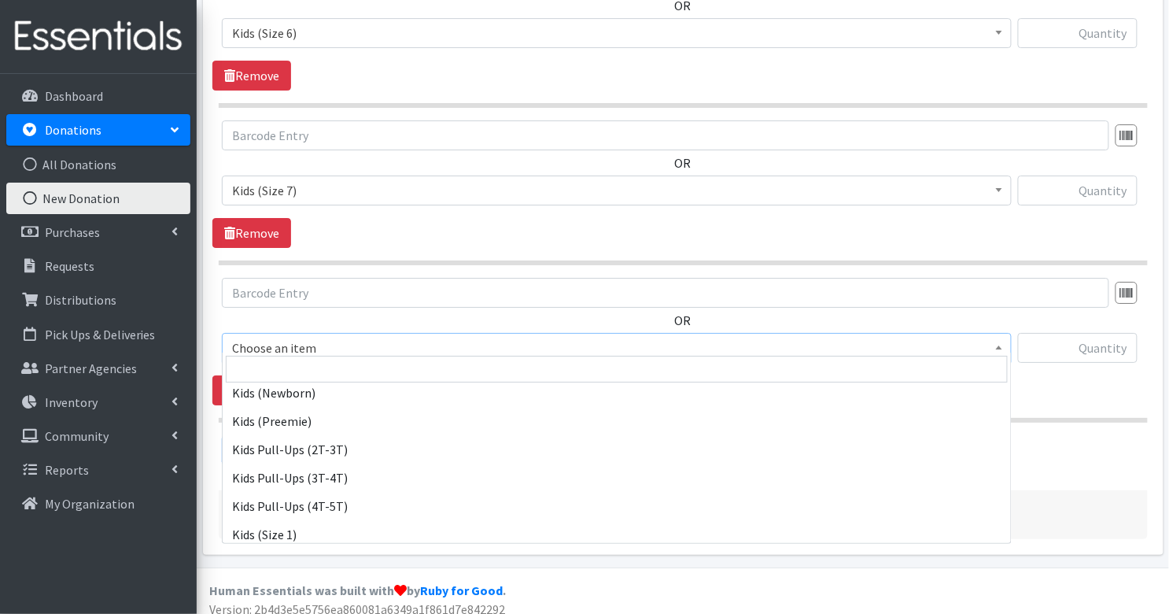
scroll to position [79, 0]
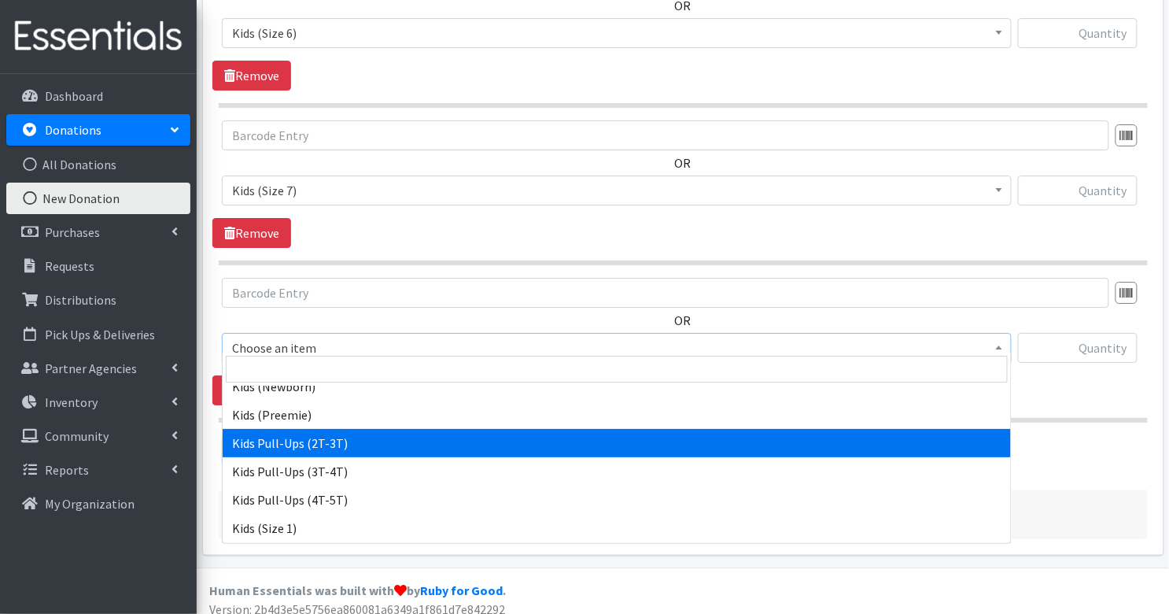
select select "3415"
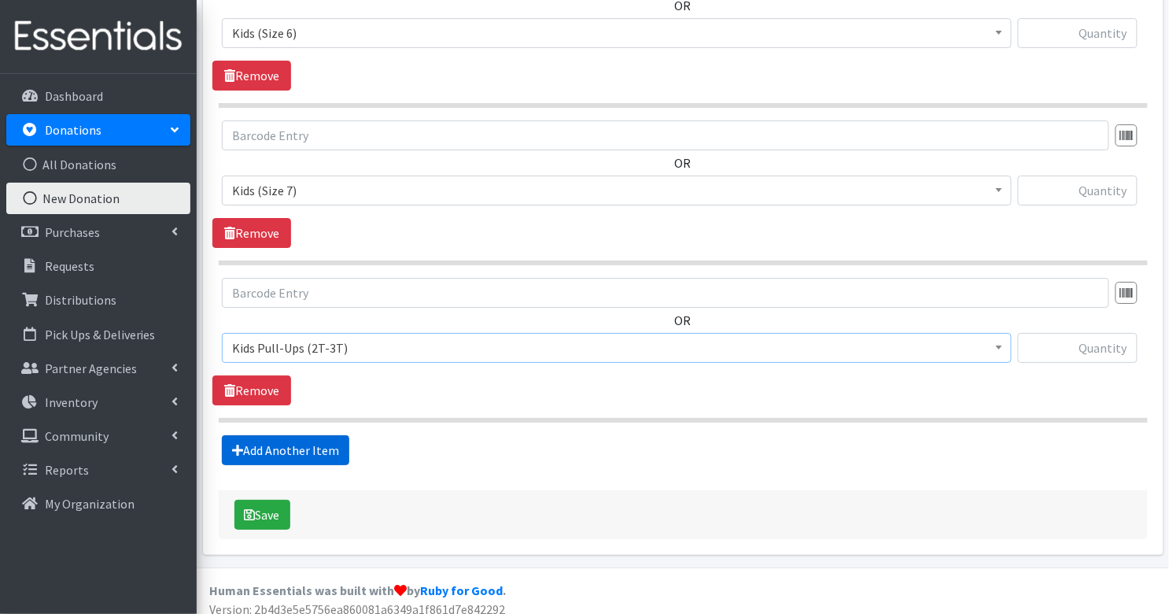
click at [316, 435] on link "Add Another Item" at bounding box center [285, 450] width 127 height 30
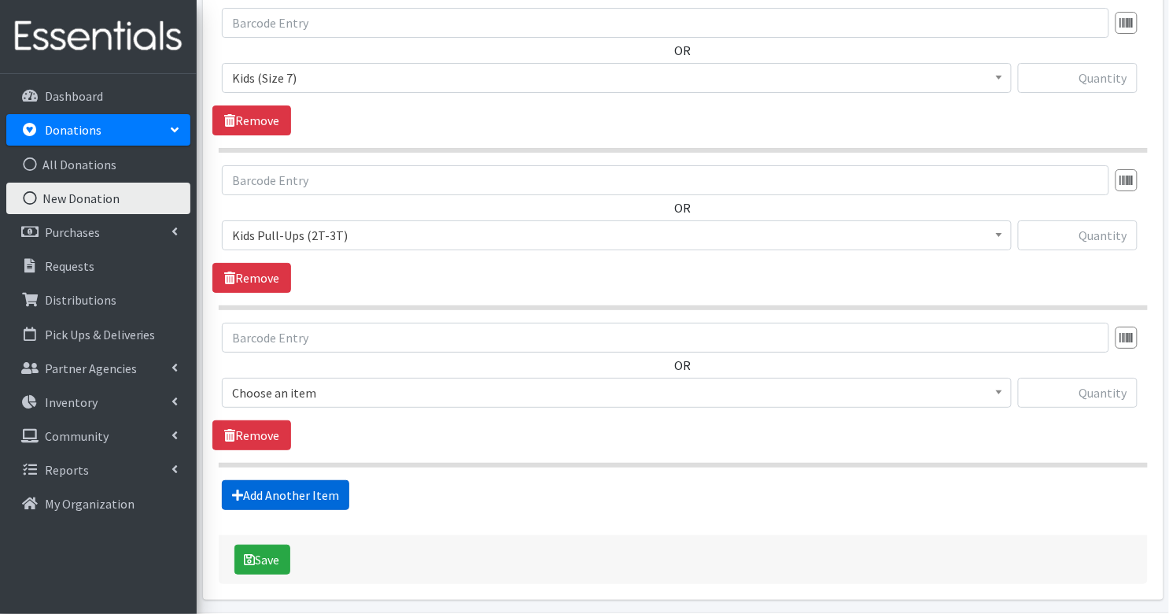
scroll to position [1715, 0]
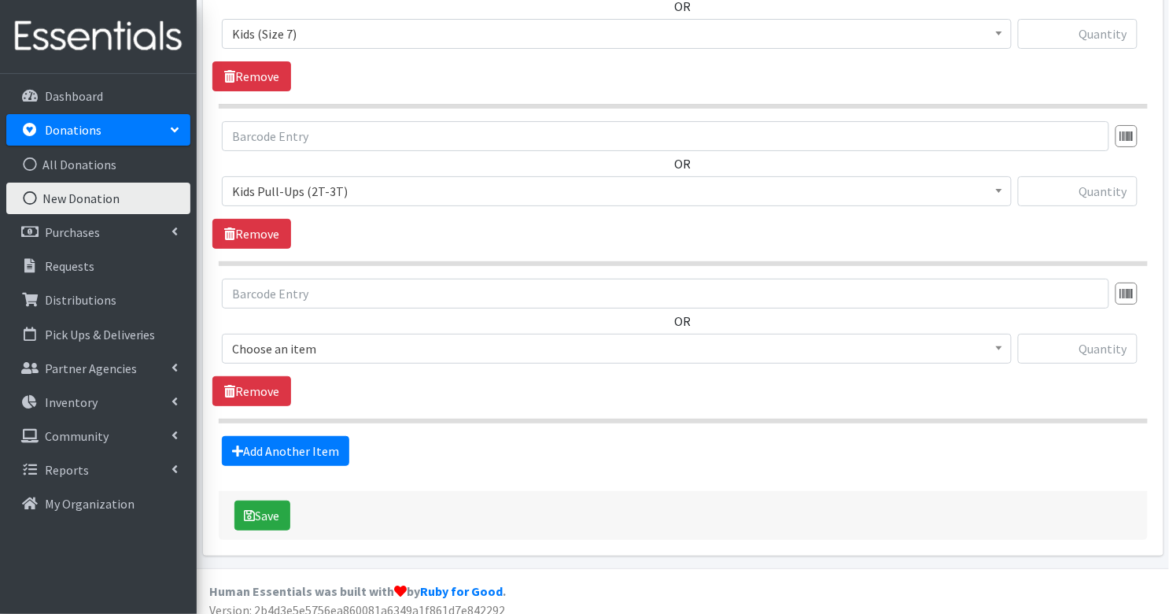
click at [319, 338] on span "Choose an item" at bounding box center [617, 349] width 770 height 22
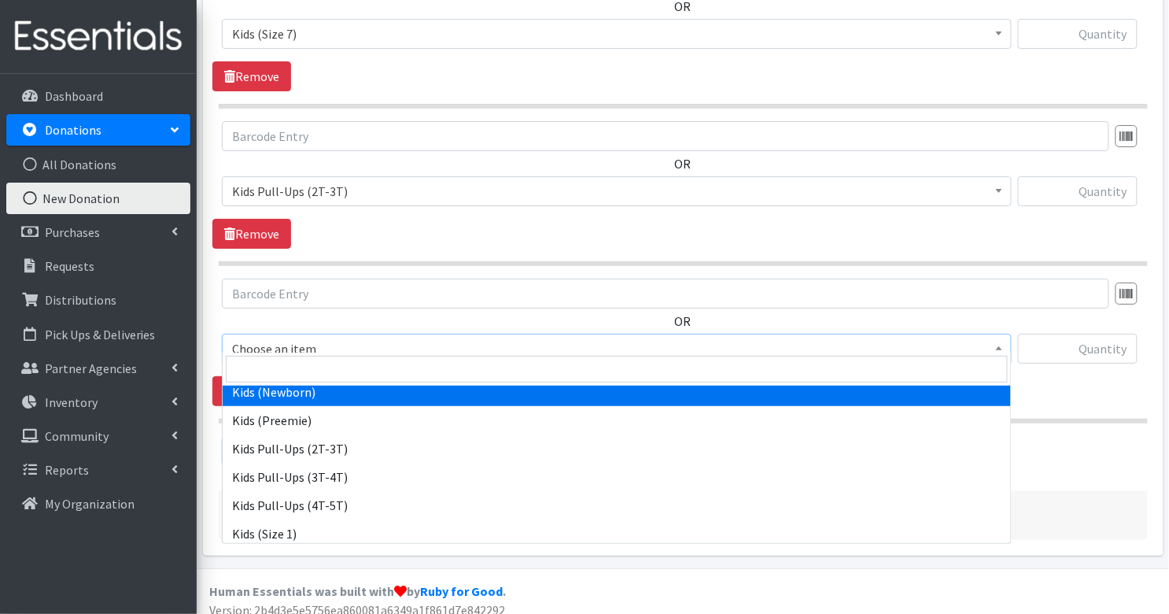
scroll to position [82, 0]
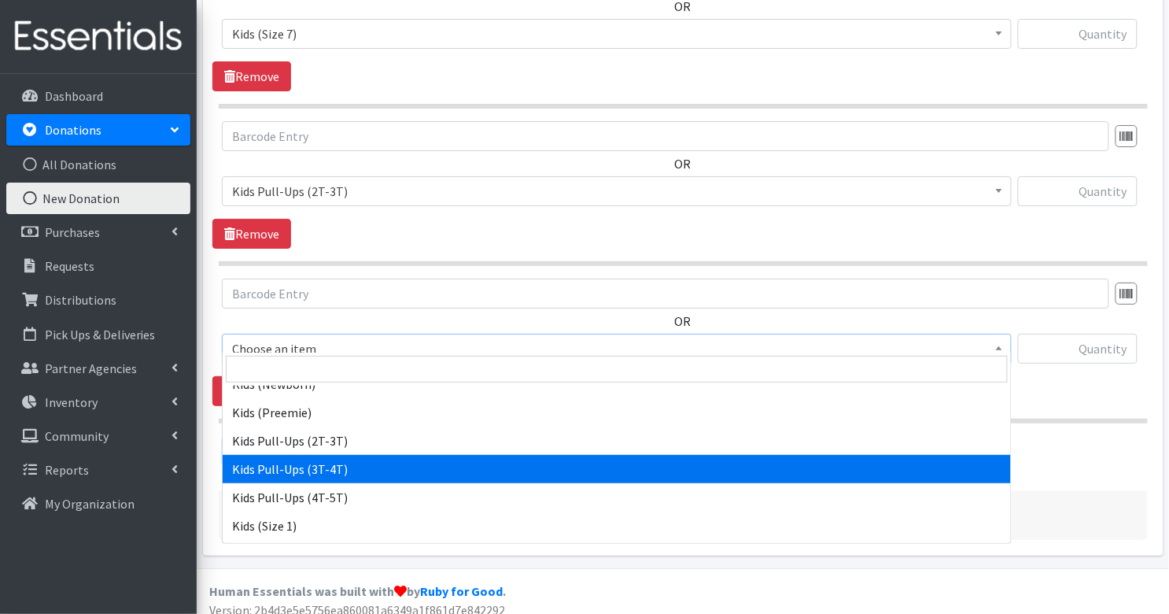
select select "3417"
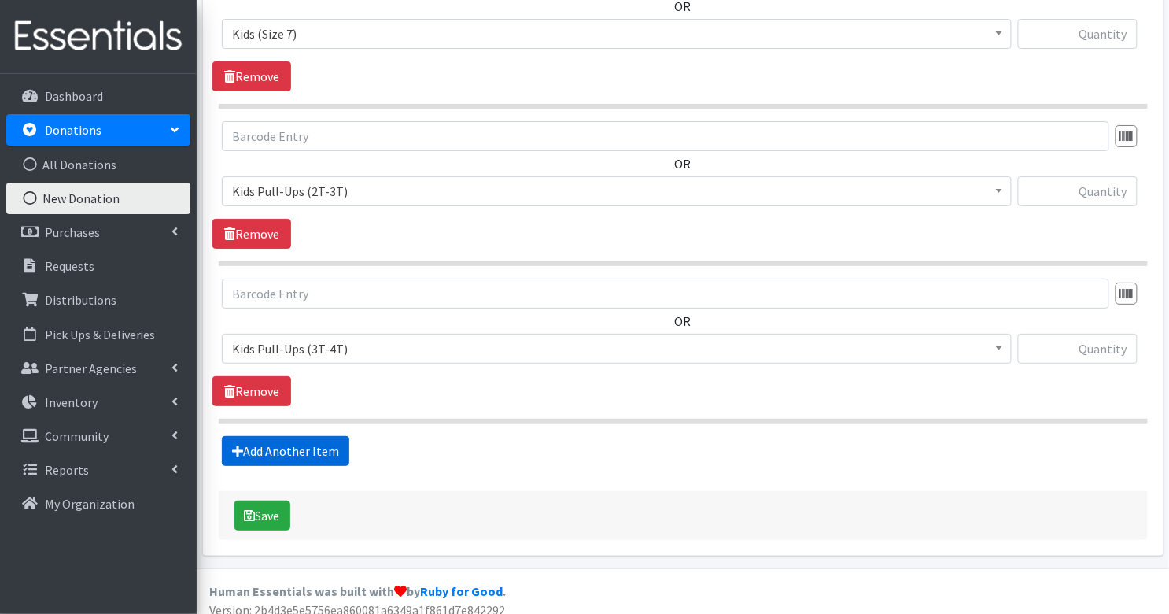
click at [306, 439] on link "Add Another Item" at bounding box center [285, 451] width 127 height 30
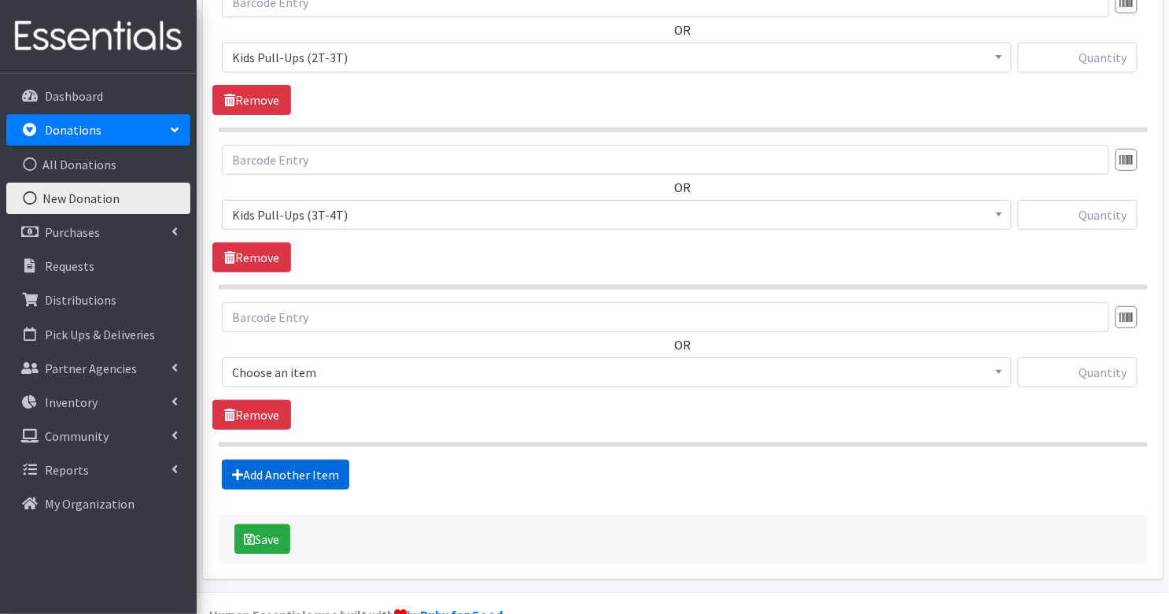
scroll to position [1871, 0]
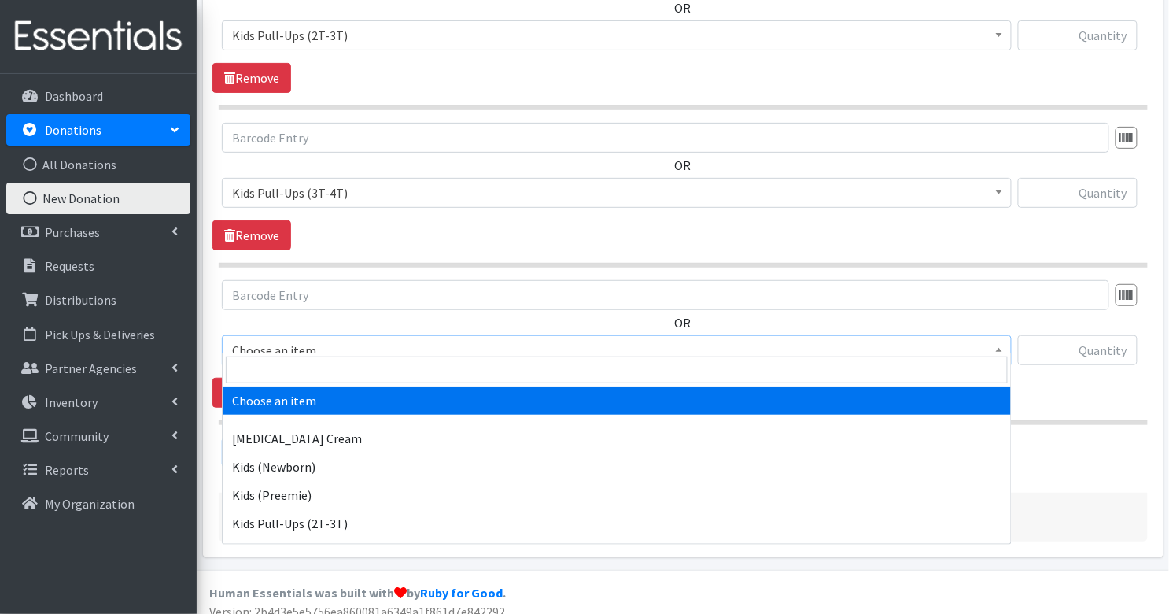
click at [325, 339] on span "Choose an item" at bounding box center [617, 350] width 770 height 22
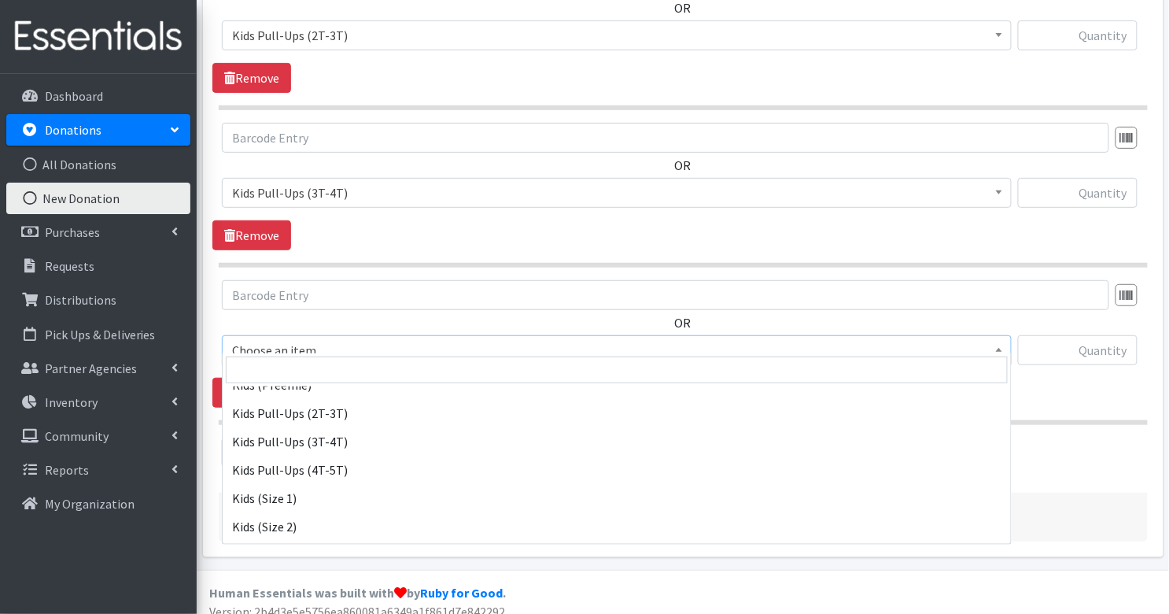
scroll to position [113, 0]
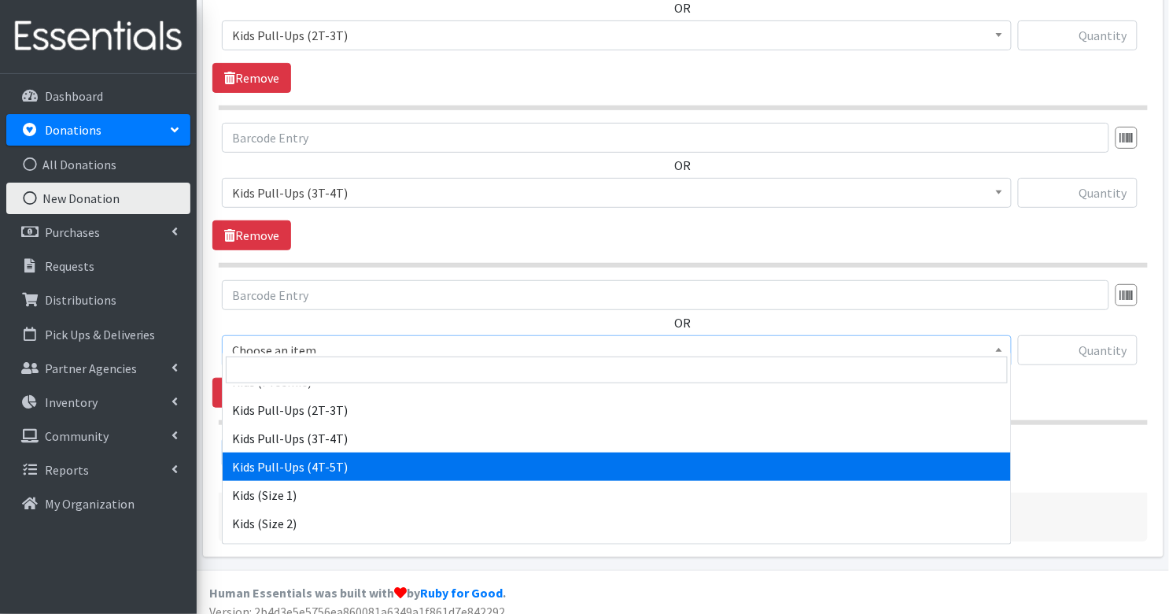
select select "3408"
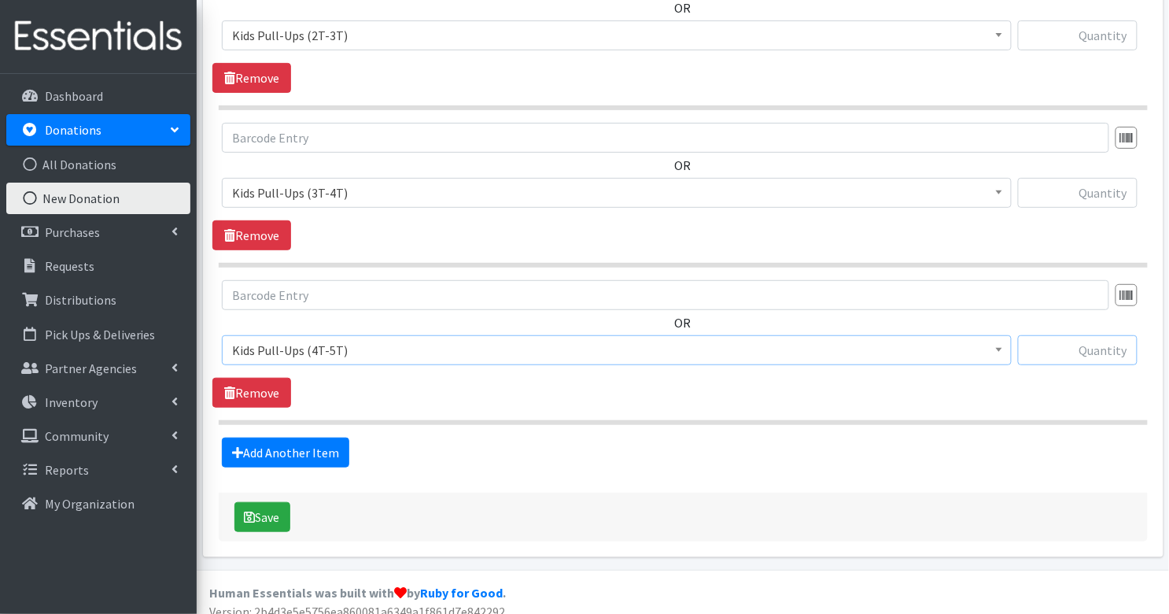
click at [1080, 349] on input "text" at bounding box center [1078, 350] width 120 height 30
type input "119"
click at [1094, 191] on input "text" at bounding box center [1078, 193] width 120 height 30
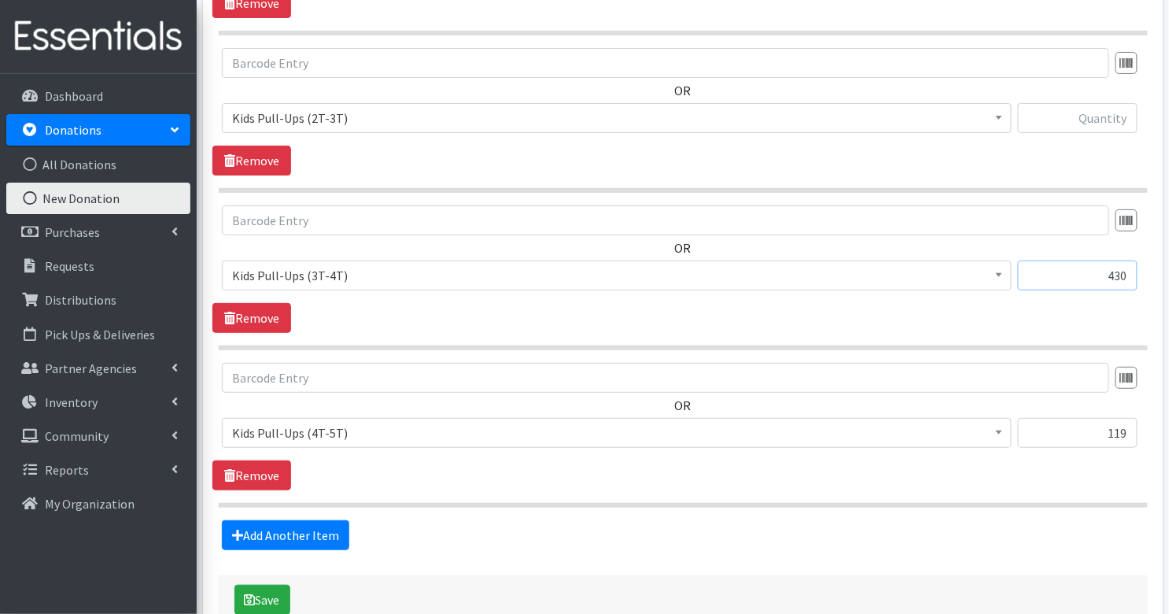
scroll to position [1764, 0]
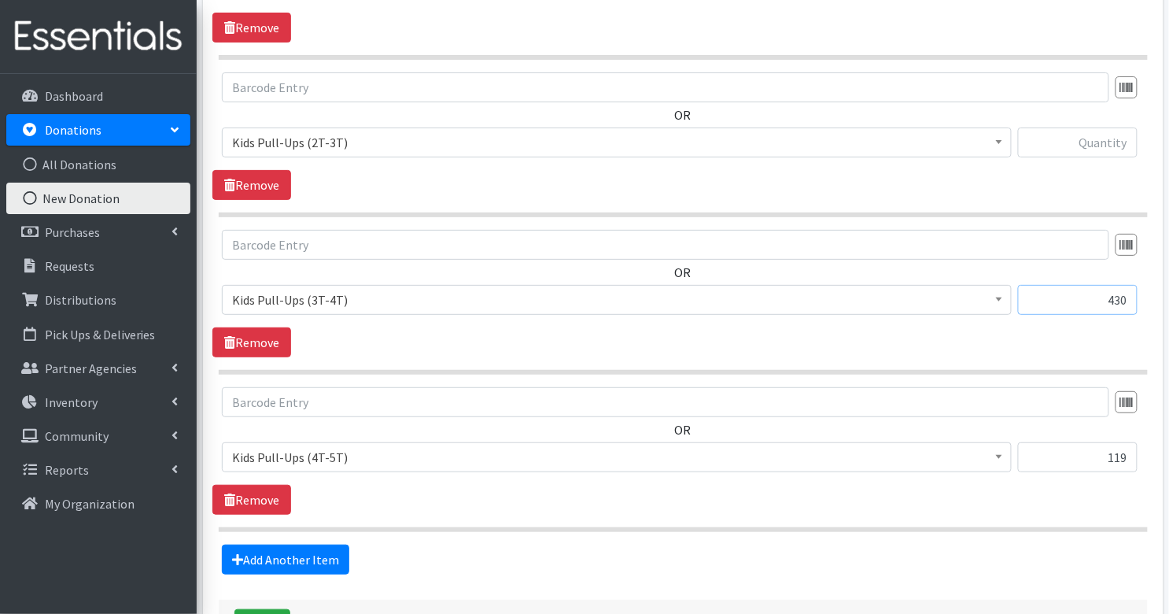
type input "430"
click at [1110, 137] on input "text" at bounding box center [1078, 142] width 120 height 30
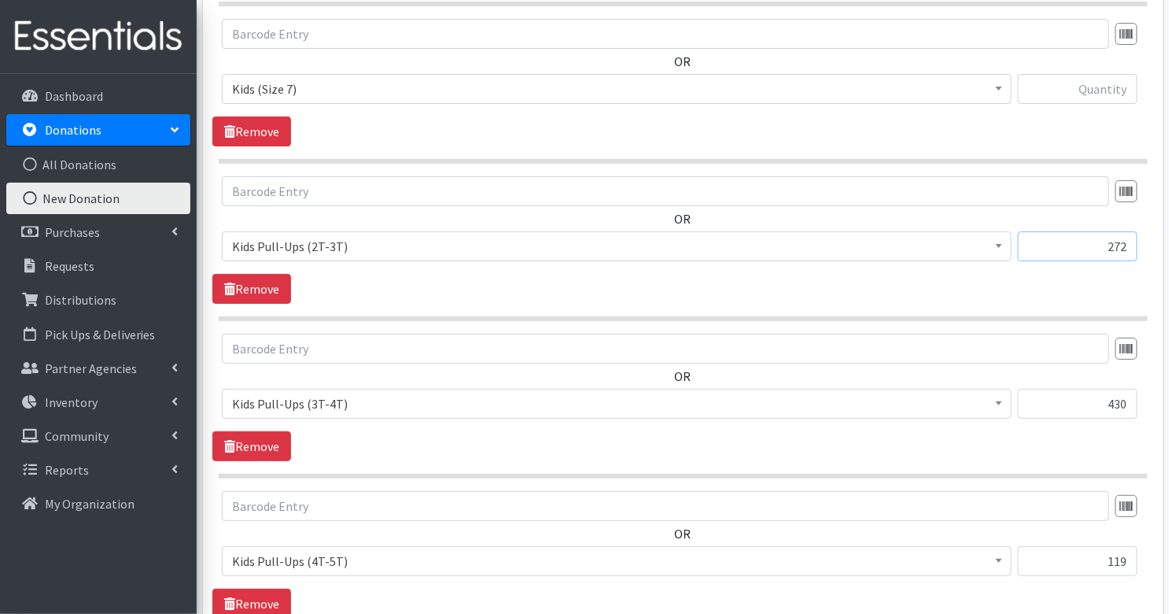
scroll to position [1656, 0]
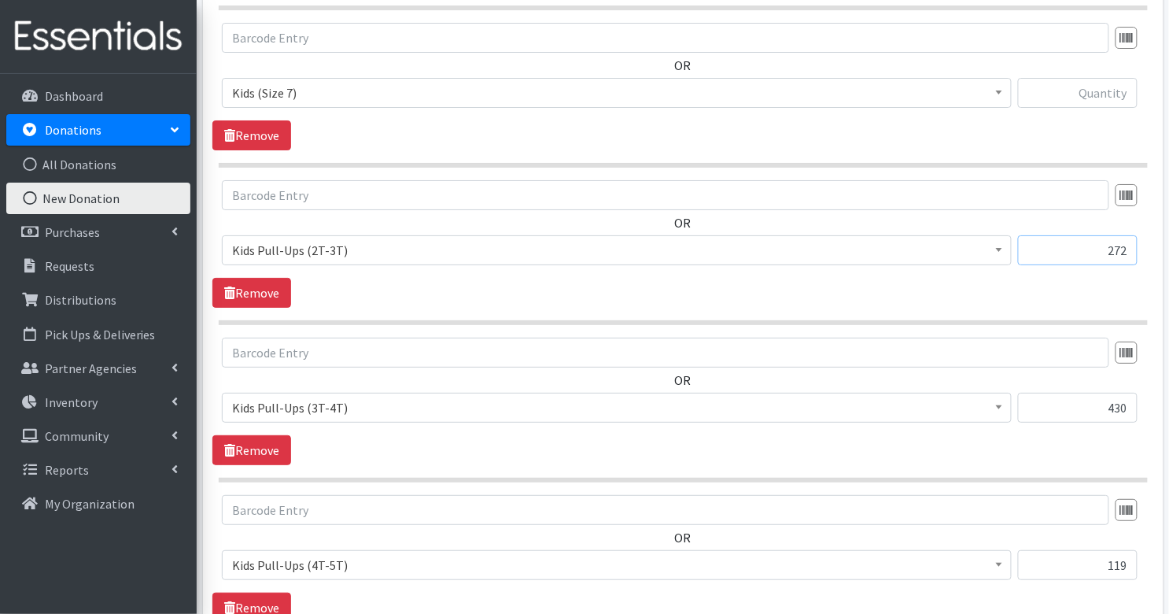
type input "272"
click at [1095, 85] on input "text" at bounding box center [1078, 93] width 120 height 30
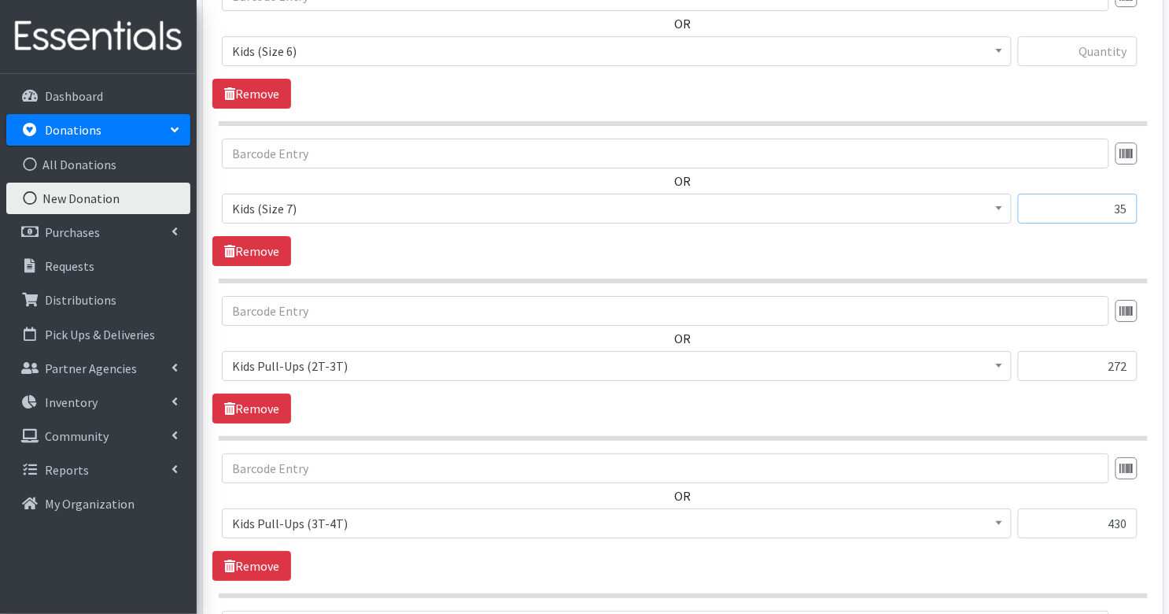
scroll to position [1527, 0]
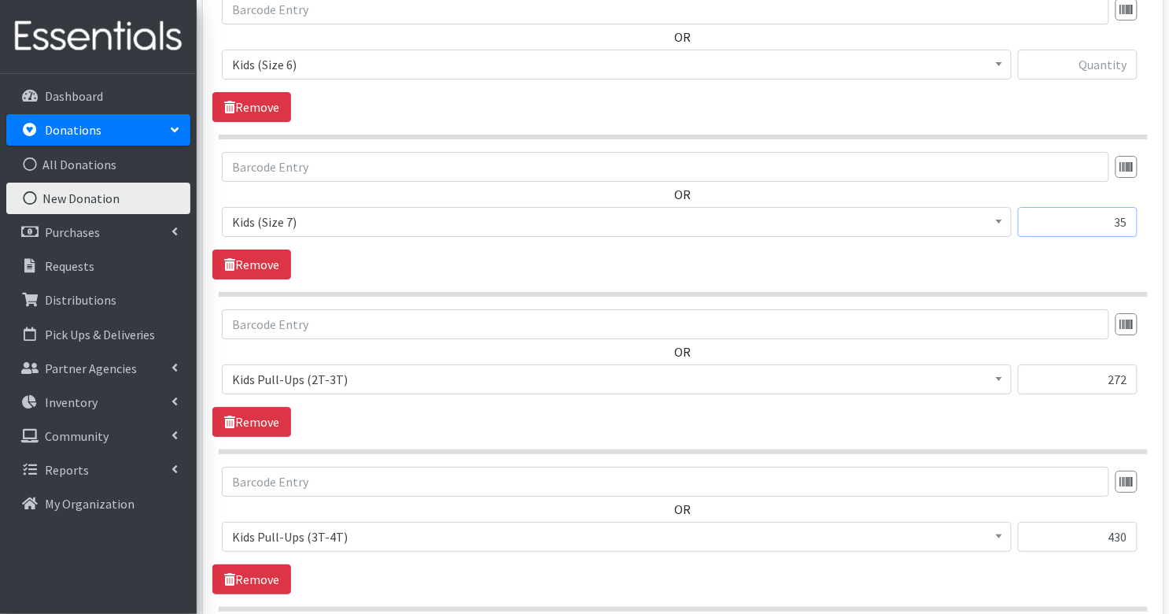
type input "35"
click at [1099, 58] on input "text" at bounding box center [1078, 65] width 120 height 30
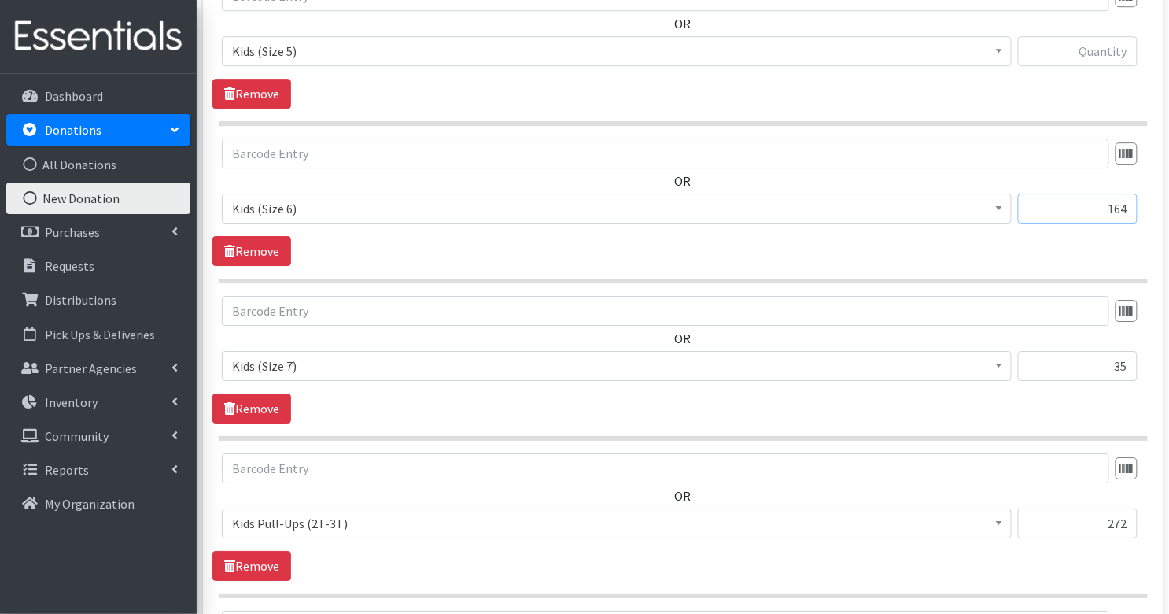
scroll to position [1360, 0]
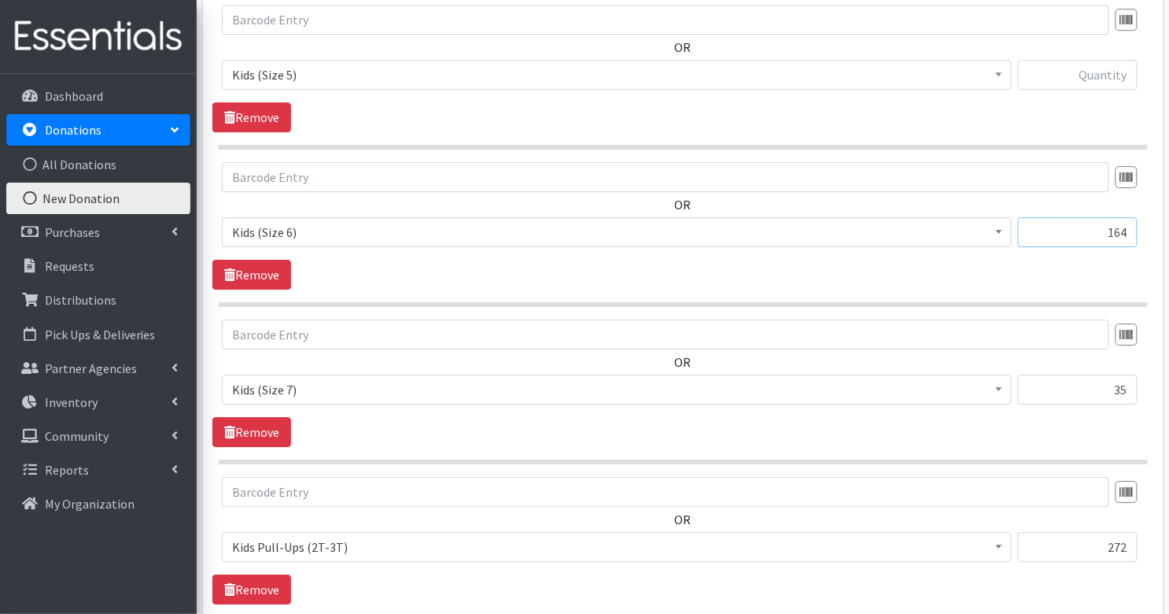
type input "164"
click at [1105, 69] on input "text" at bounding box center [1078, 75] width 120 height 30
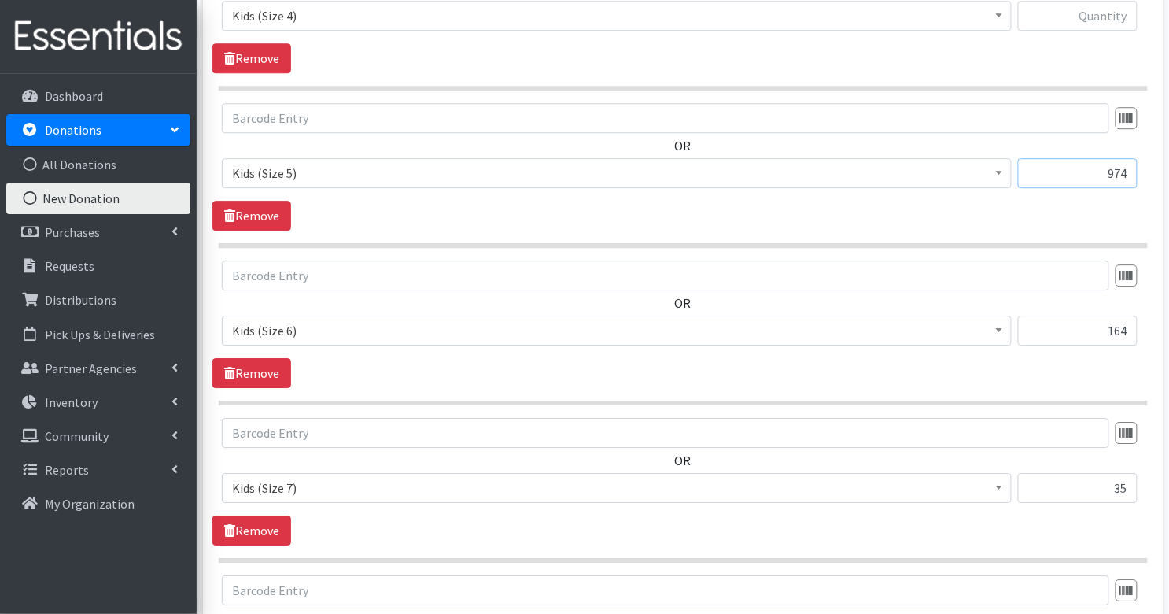
scroll to position [1248, 0]
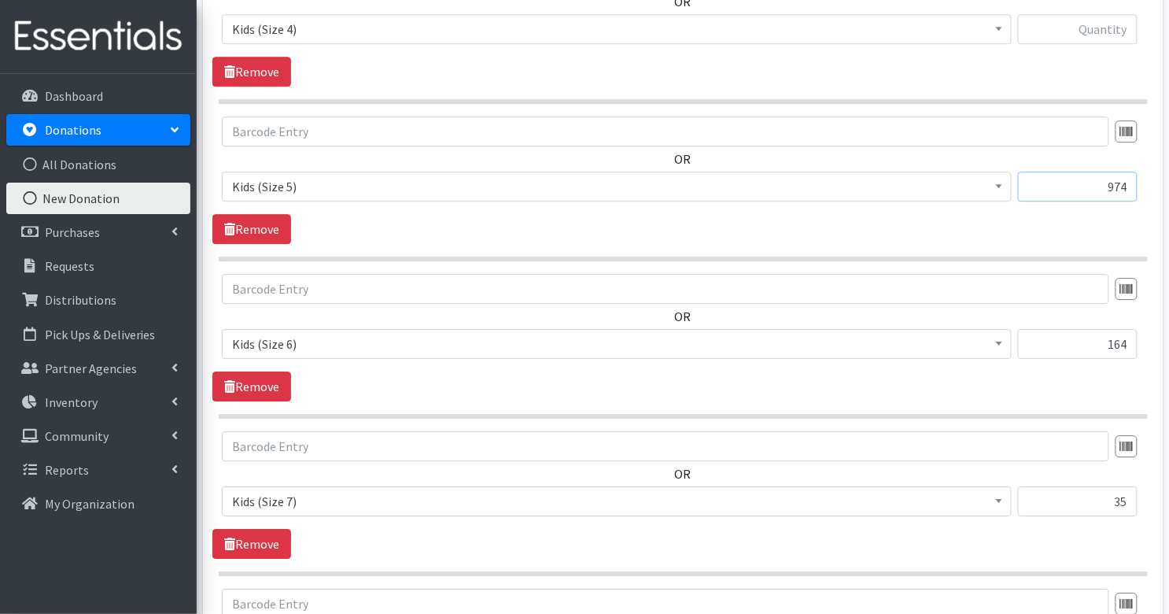
type input "974"
click at [1106, 25] on input "text" at bounding box center [1078, 29] width 120 height 30
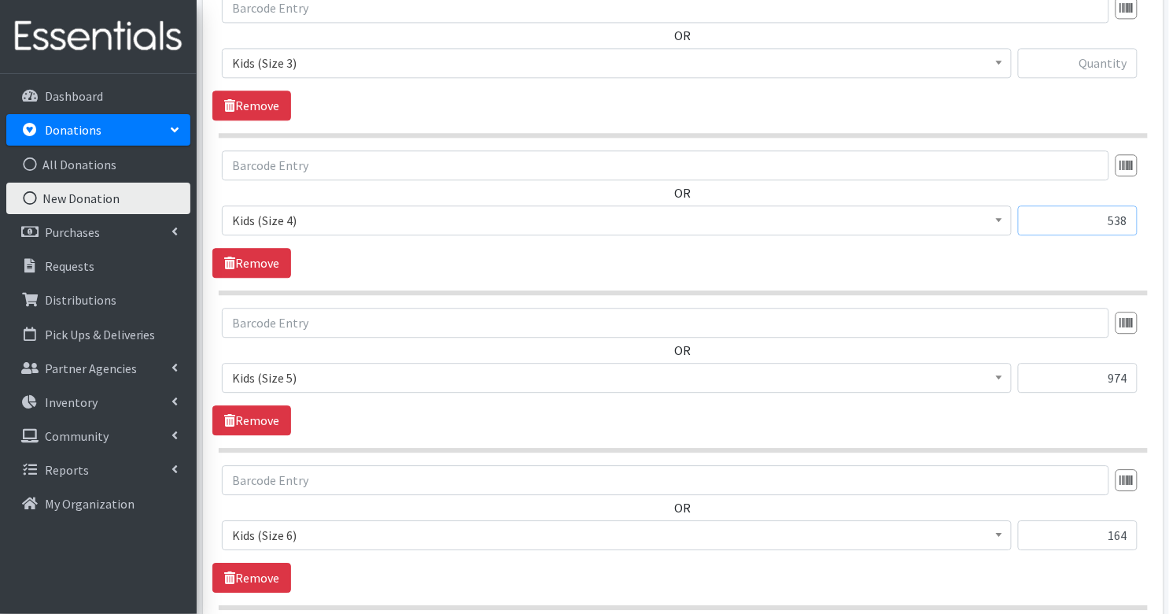
scroll to position [1016, 0]
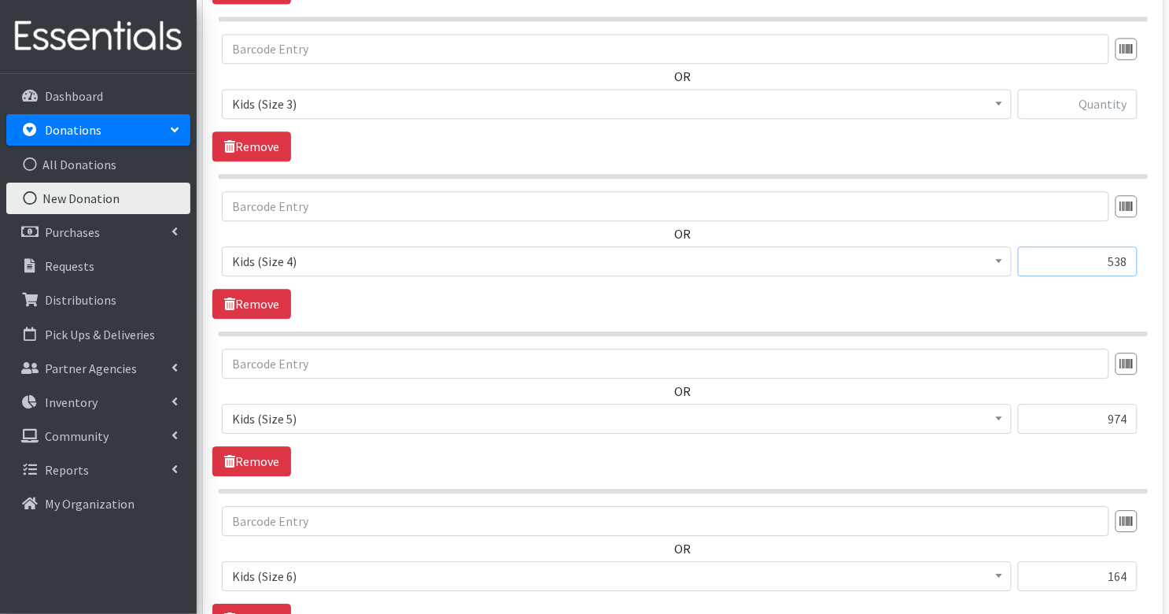
type input "538"
click at [1100, 97] on input "text" at bounding box center [1078, 104] width 120 height 30
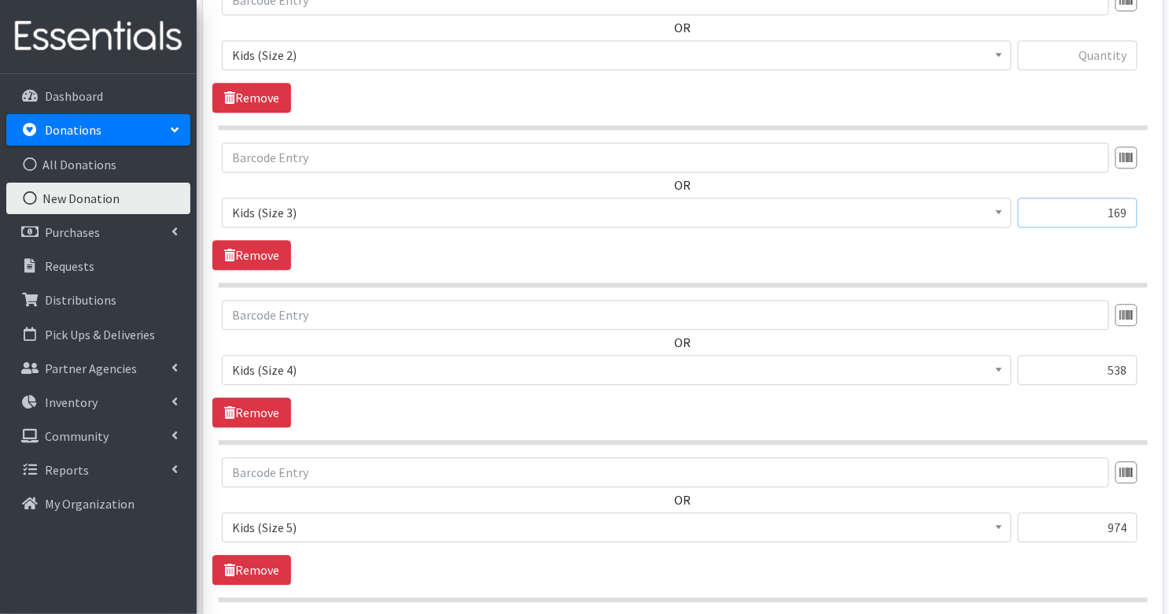
scroll to position [891, 0]
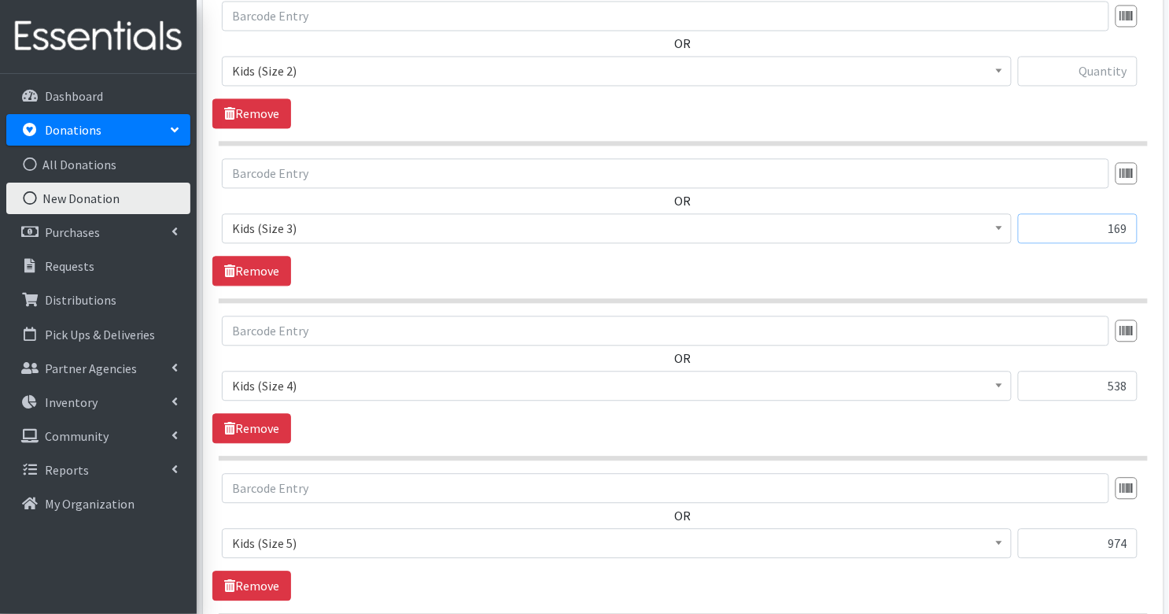
type input "169"
click at [1096, 63] on input "text" at bounding box center [1078, 71] width 120 height 30
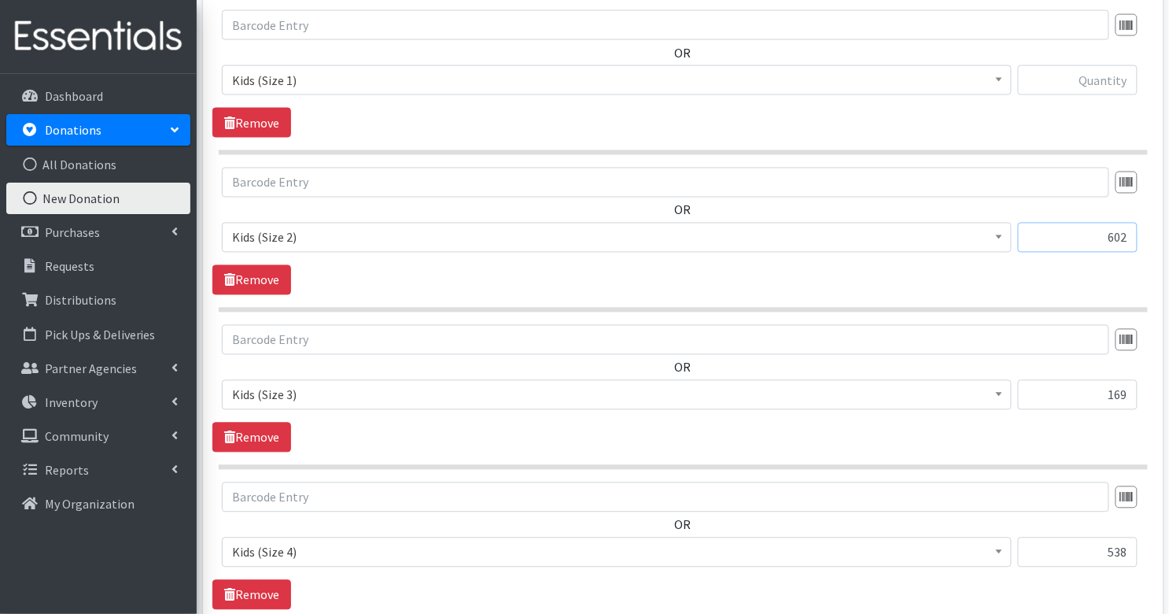
type input "602"
click at [1111, 75] on input "text" at bounding box center [1078, 80] width 120 height 30
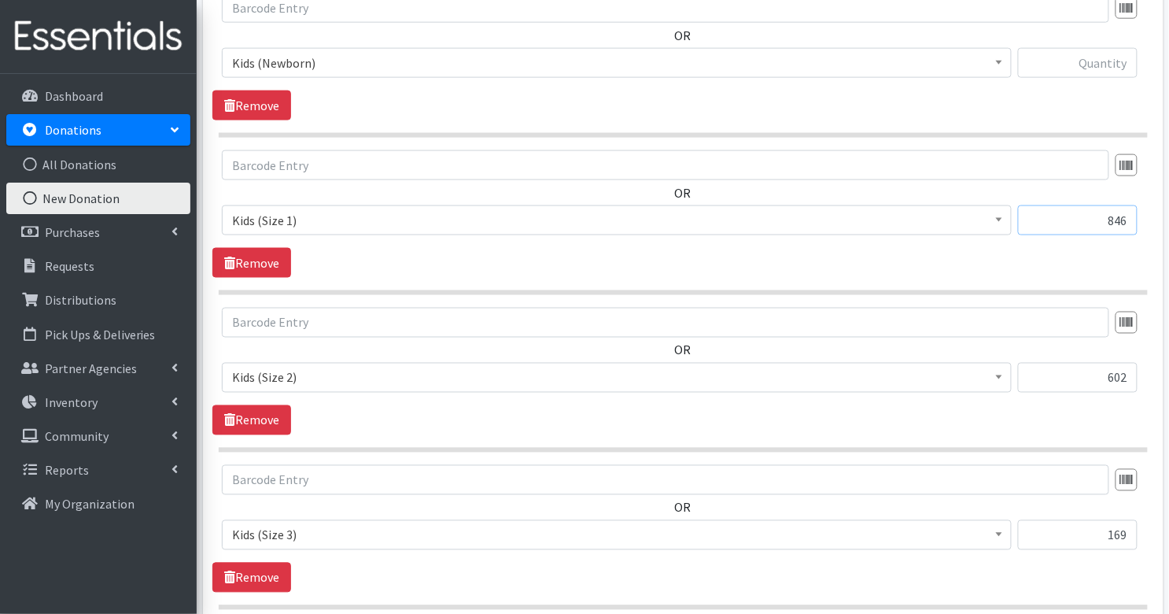
scroll to position [511, 0]
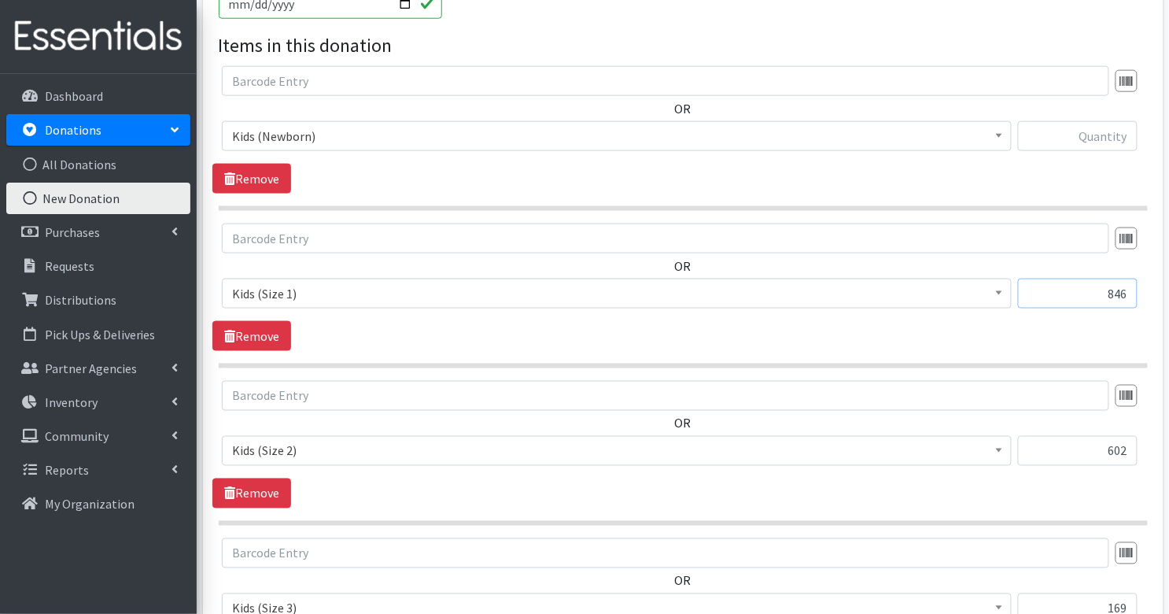
type input "846"
click at [1110, 134] on input "text" at bounding box center [1078, 136] width 120 height 30
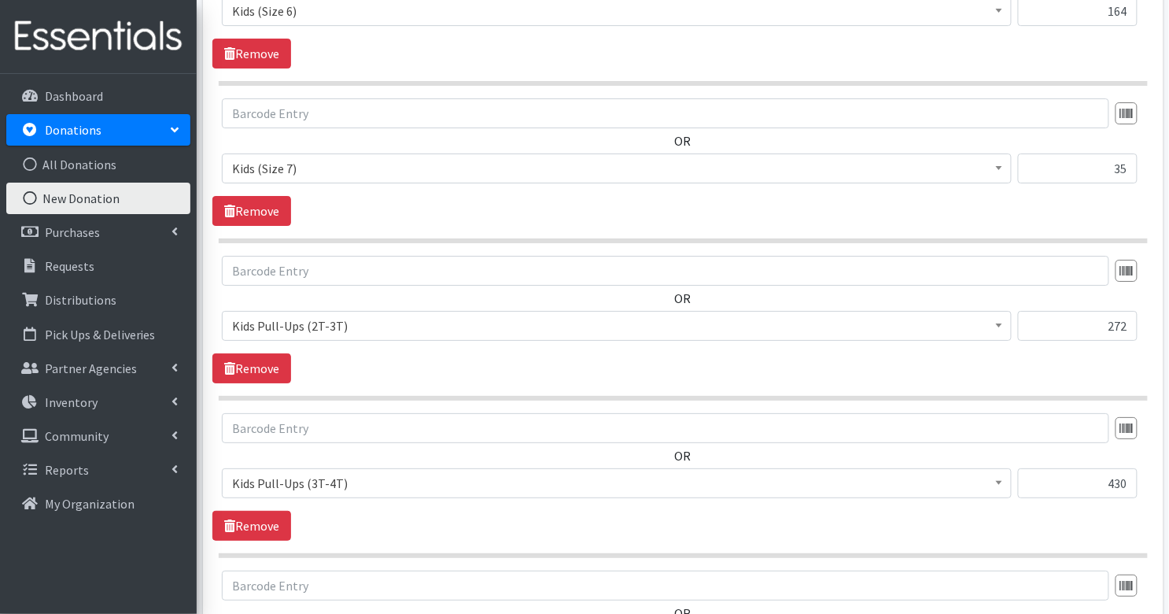
scroll to position [1871, 0]
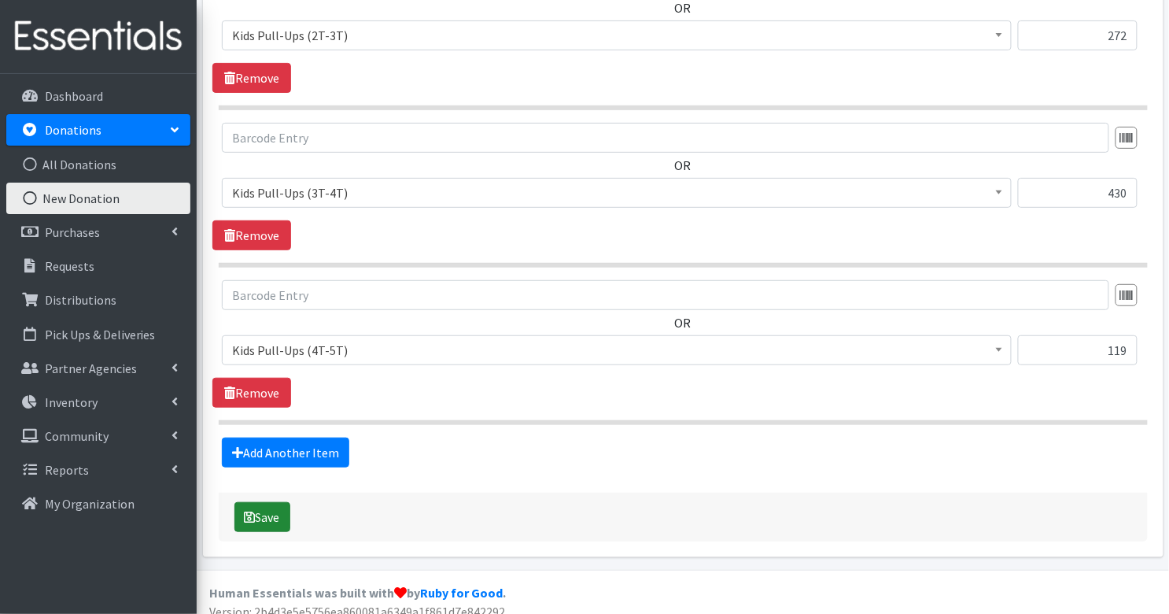
type input "482"
click at [275, 506] on button "Save" at bounding box center [262, 517] width 56 height 30
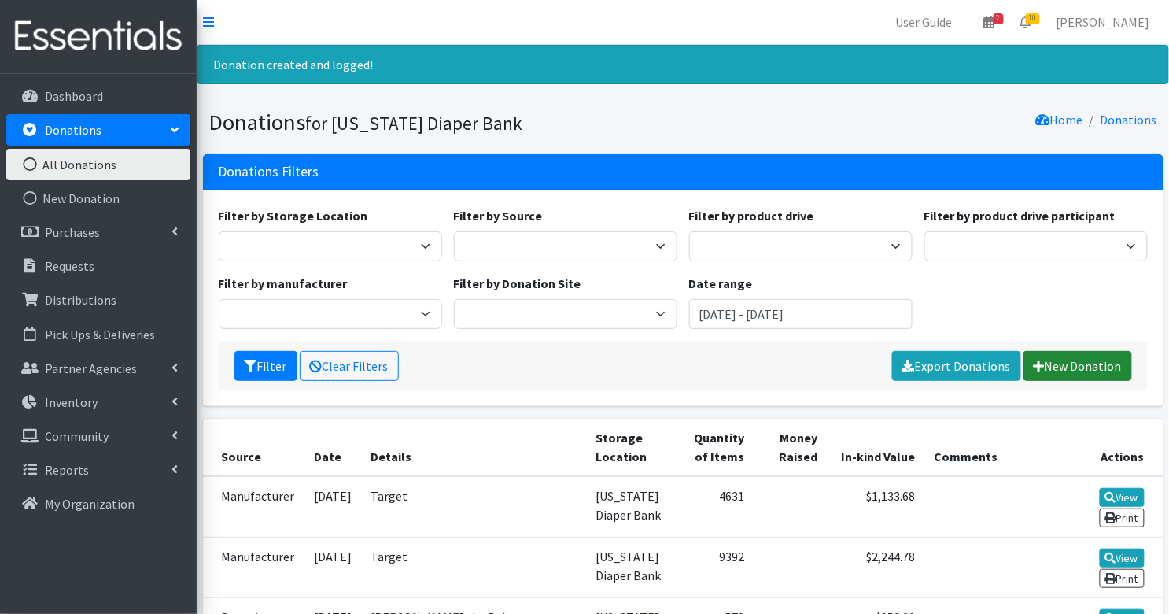
click at [1066, 366] on link "New Donation" at bounding box center [1078, 366] width 109 height 30
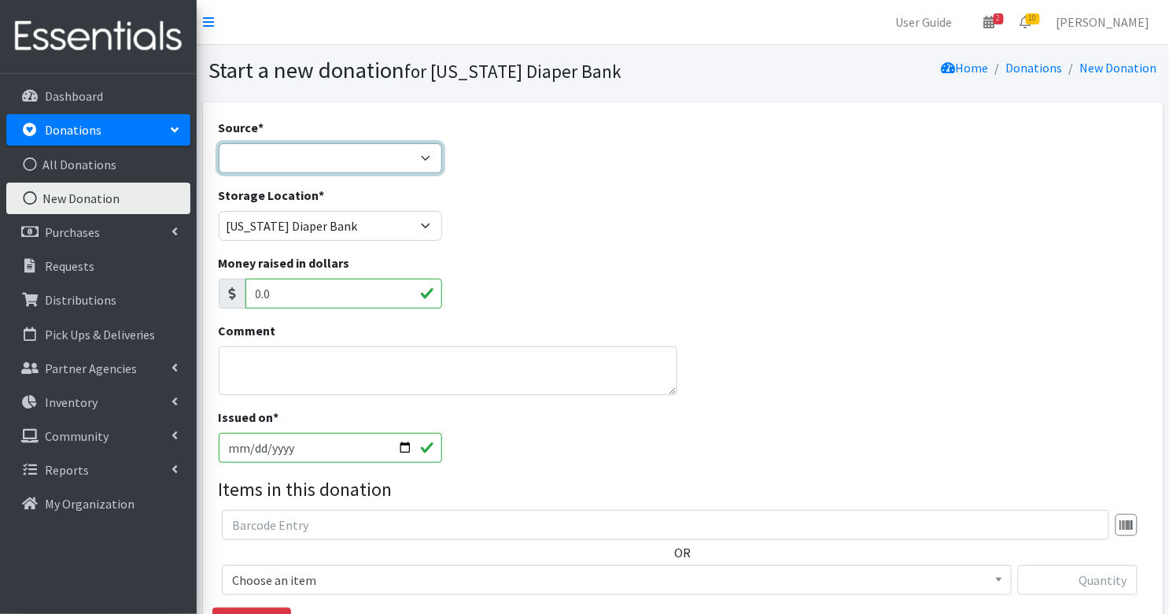
click at [388, 153] on select "Product Drive Manufacturer Donation Site Misc. Donation" at bounding box center [330, 158] width 223 height 30
select select "Manufacturer"
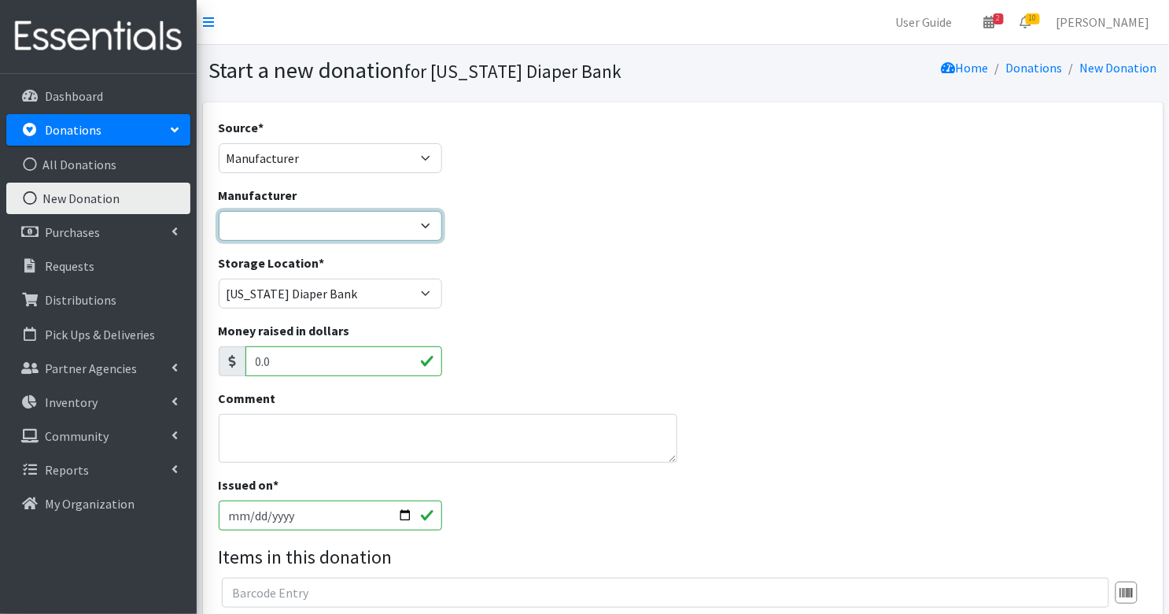
click at [363, 230] on select "Baby2Baby Huggies Target ---Create new Manufacturer---" at bounding box center [330, 226] width 223 height 30
select select "160"
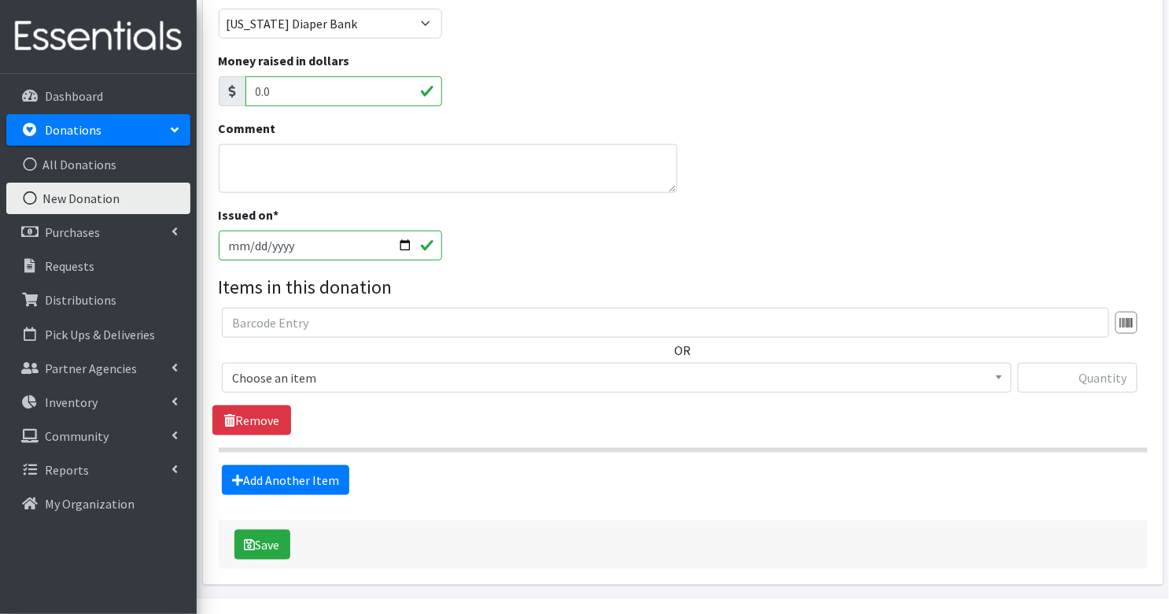
scroll to position [308, 0]
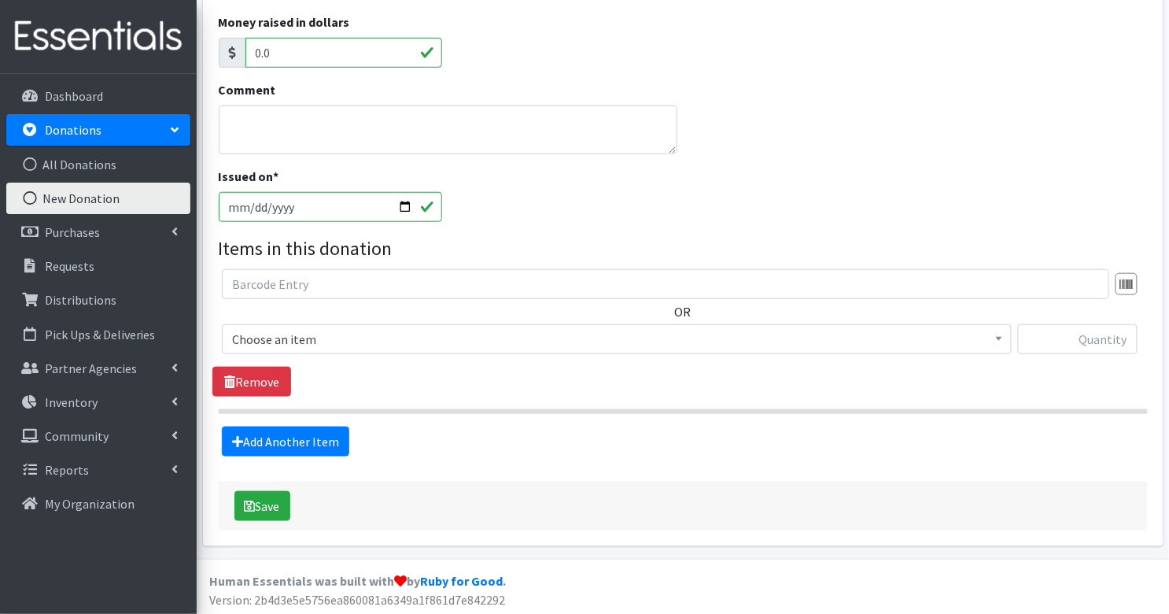
click at [592, 341] on span "Choose an item" at bounding box center [617, 339] width 770 height 22
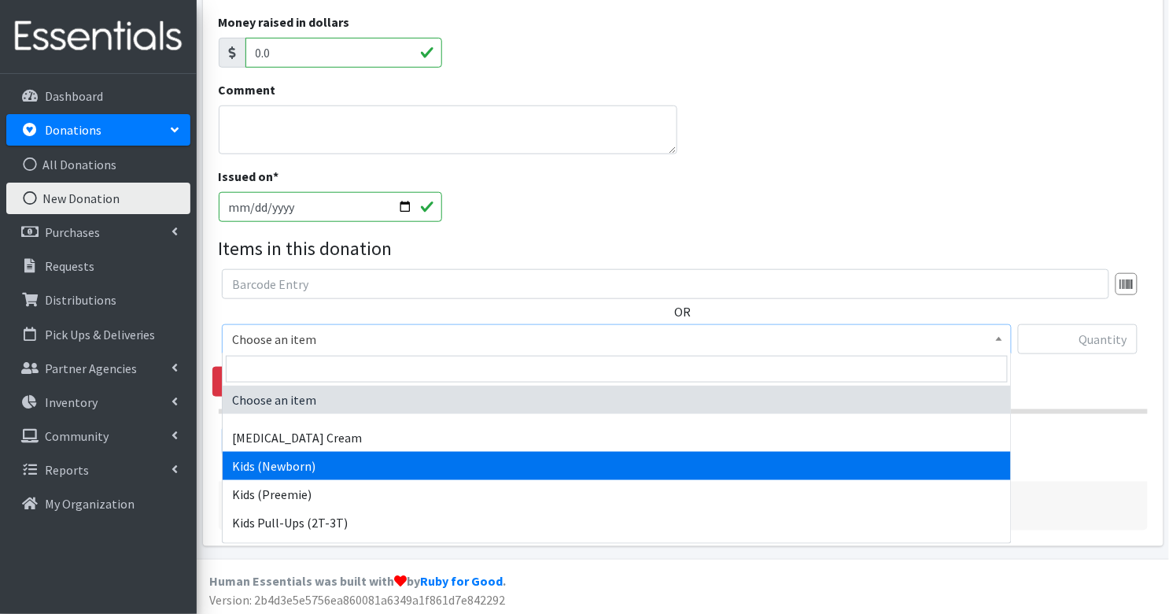
select select "3400"
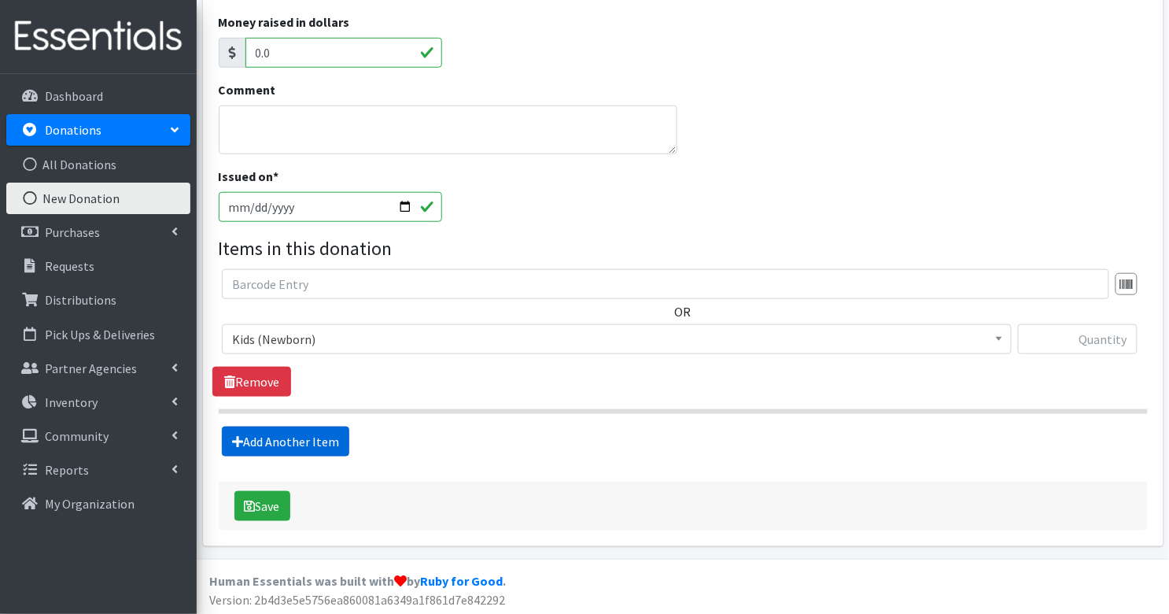
click at [284, 432] on link "Add Another Item" at bounding box center [285, 441] width 127 height 30
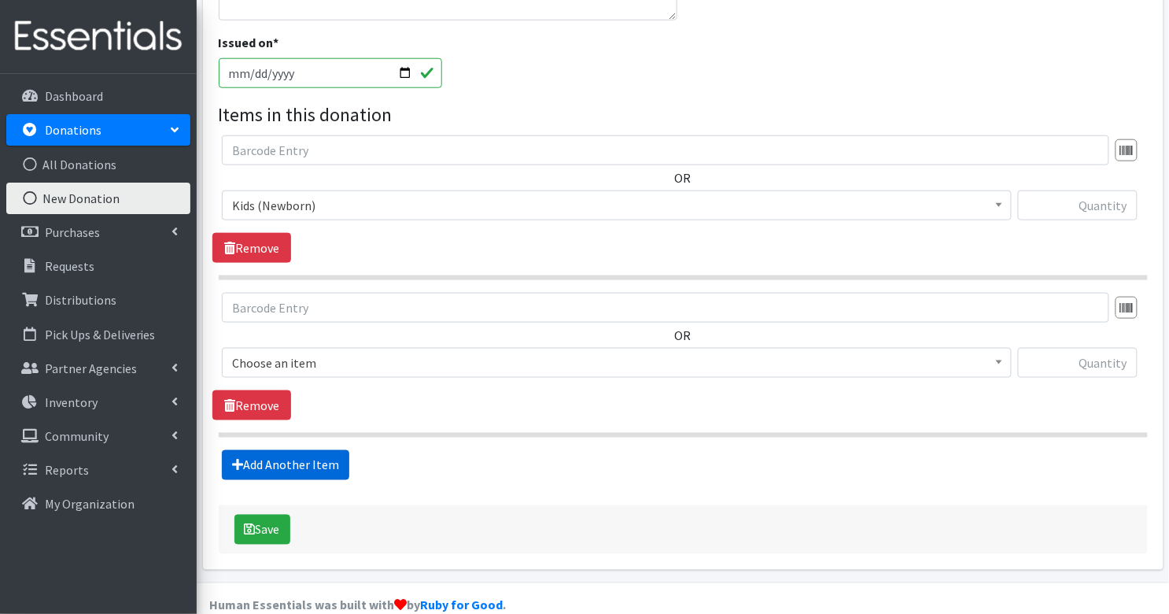
scroll to position [465, 0]
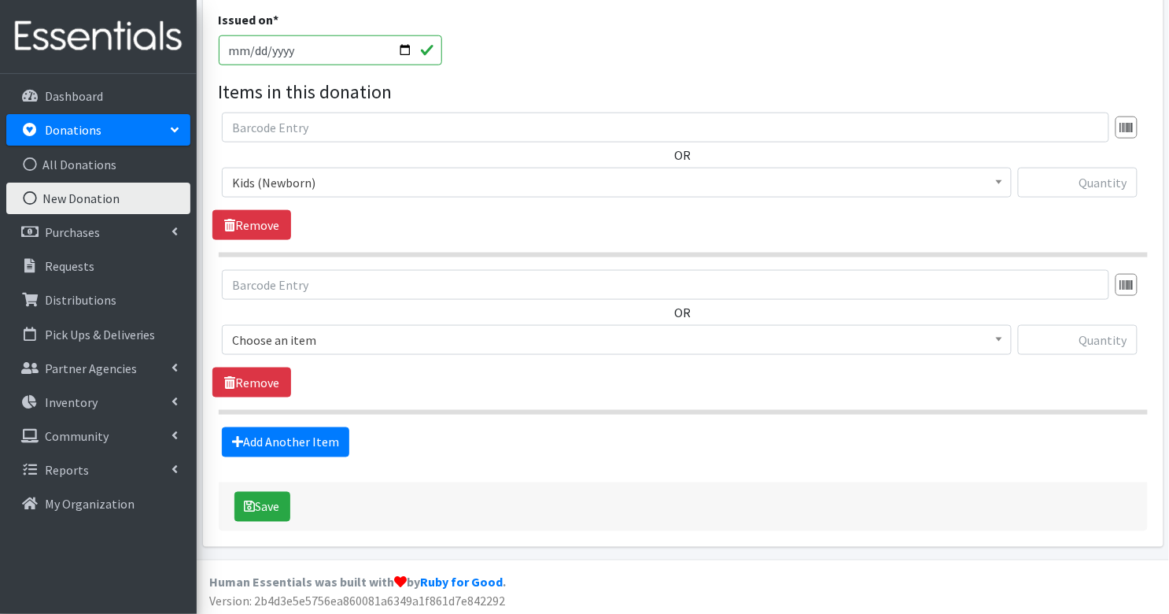
click at [319, 341] on span "Choose an item" at bounding box center [617, 340] width 770 height 22
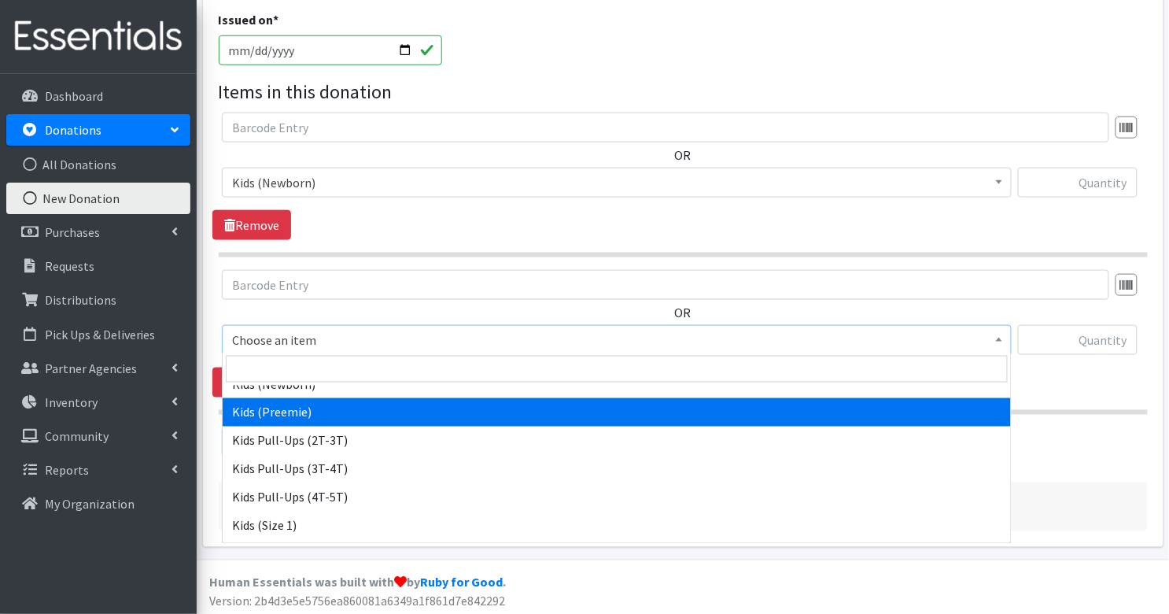
scroll to position [115, 0]
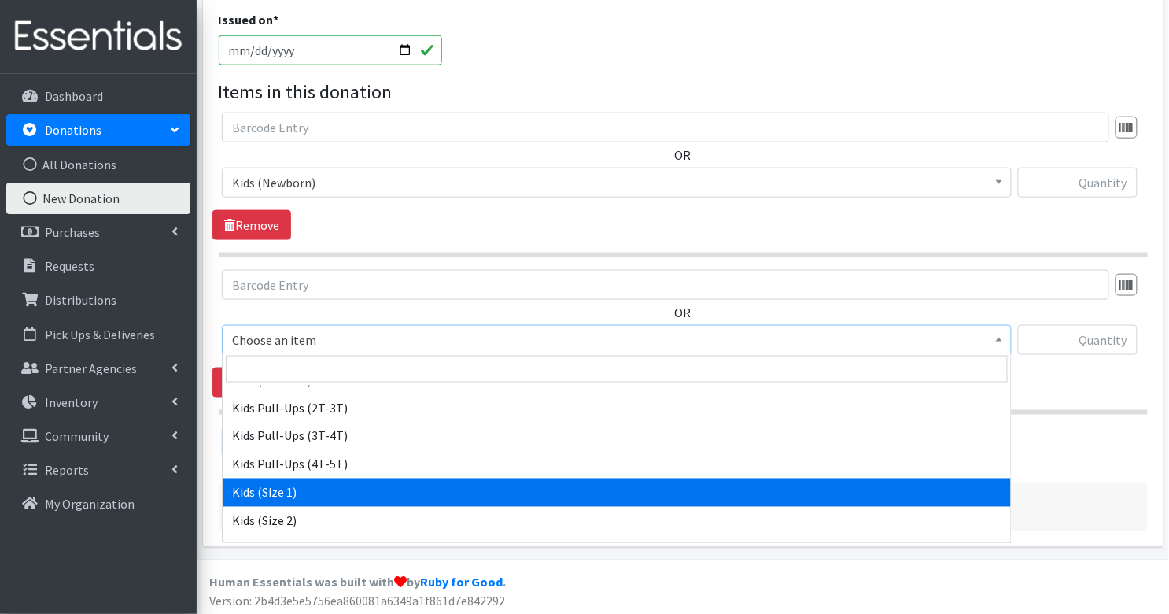
select select "3401"
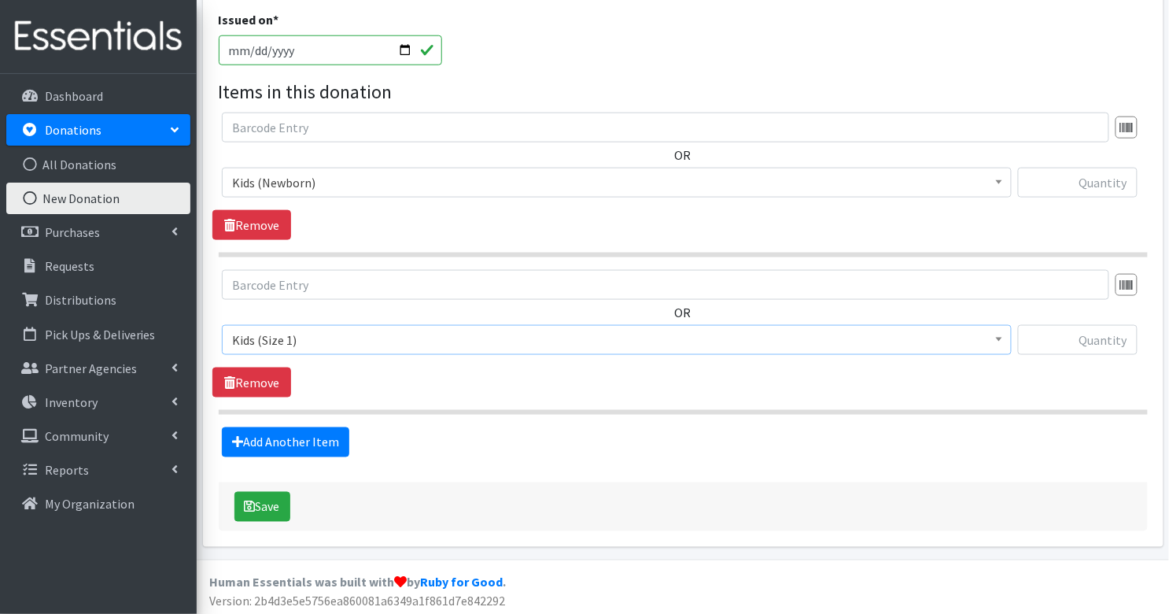
click at [279, 454] on div "Source * Product Drive Manufacturer Donation Site Misc. Donation Donation Site …" at bounding box center [683, 92] width 929 height 878
click at [277, 441] on link "Add Another Item" at bounding box center [285, 442] width 127 height 30
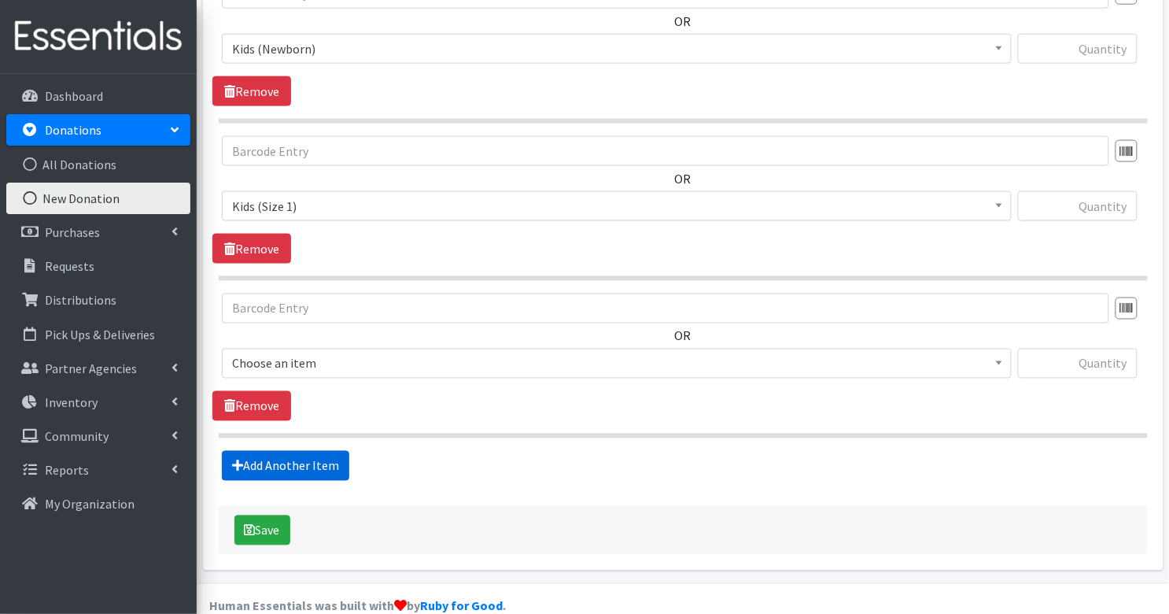
scroll to position [621, 0]
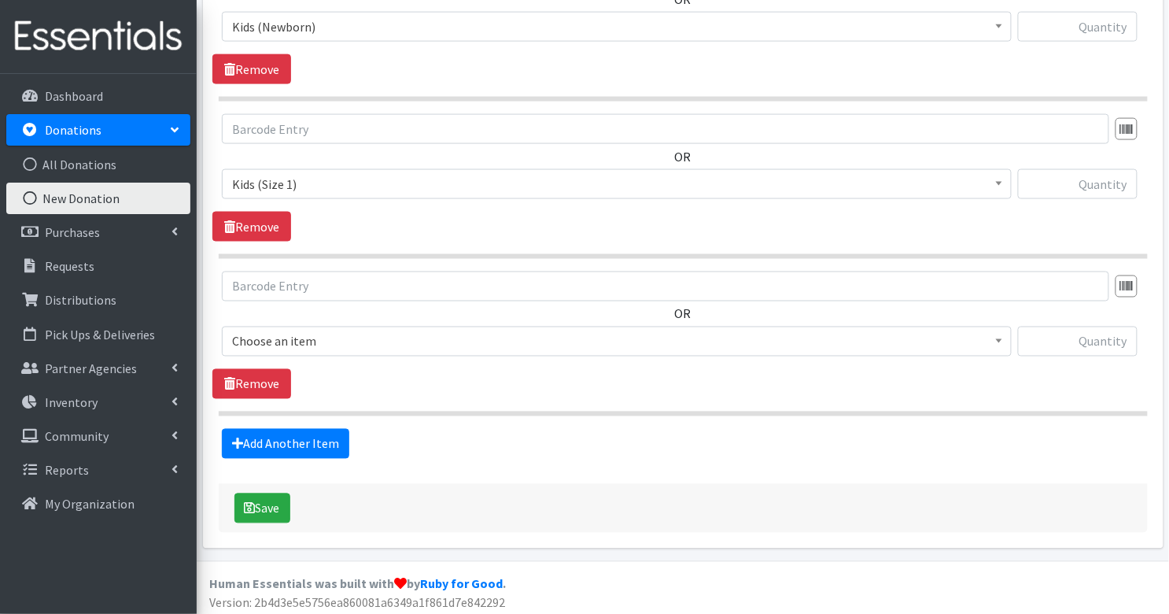
click at [345, 333] on span "Choose an item" at bounding box center [617, 341] width 770 height 22
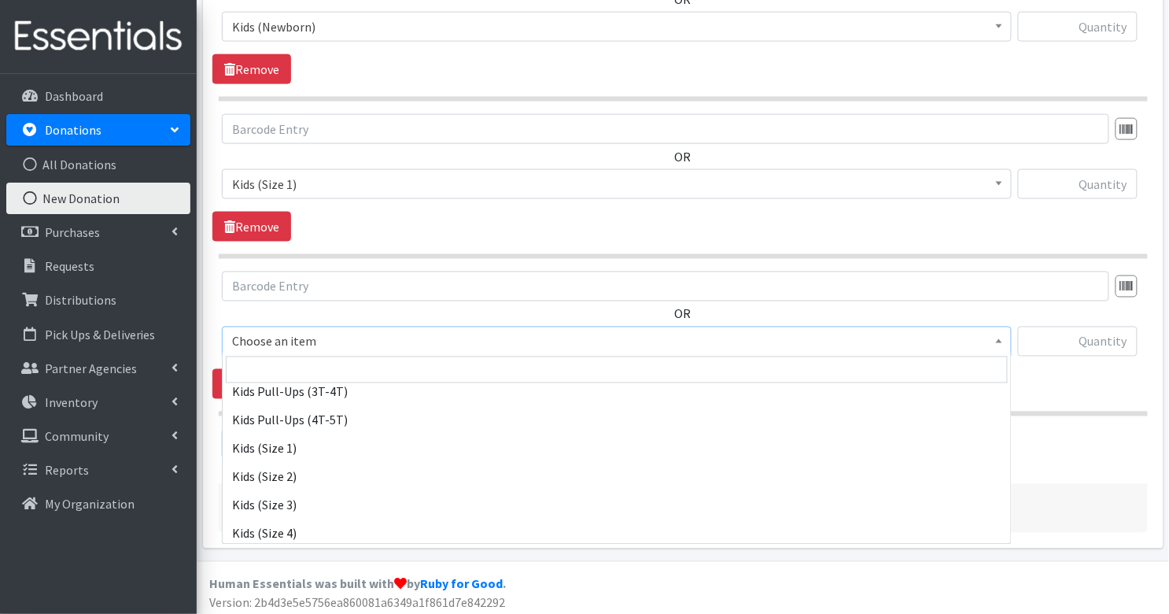
scroll to position [161, 0]
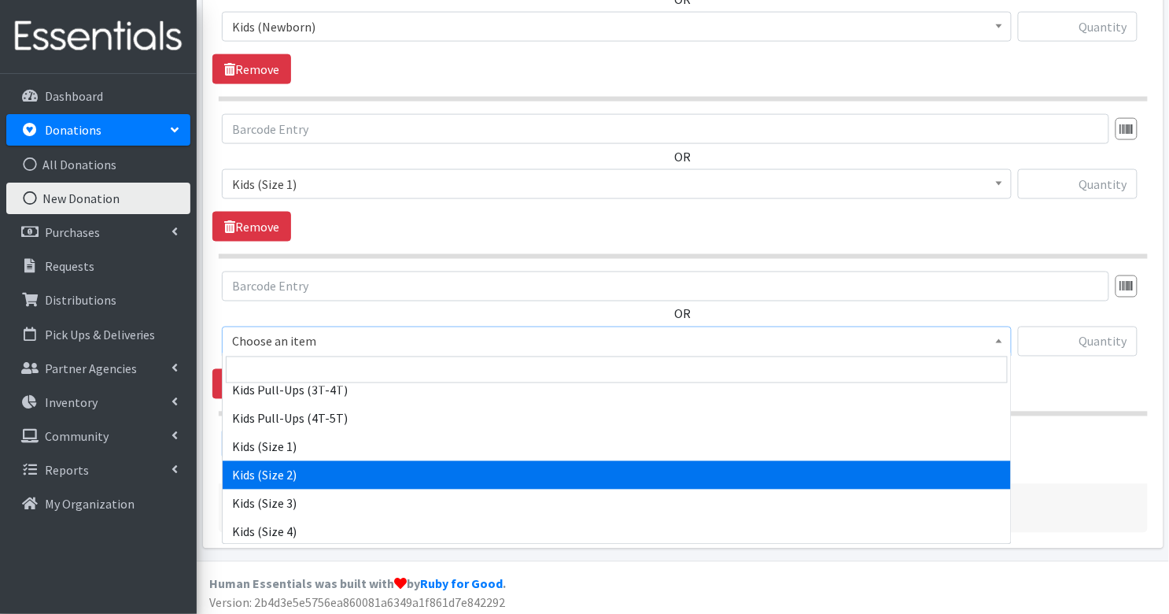
select select "3420"
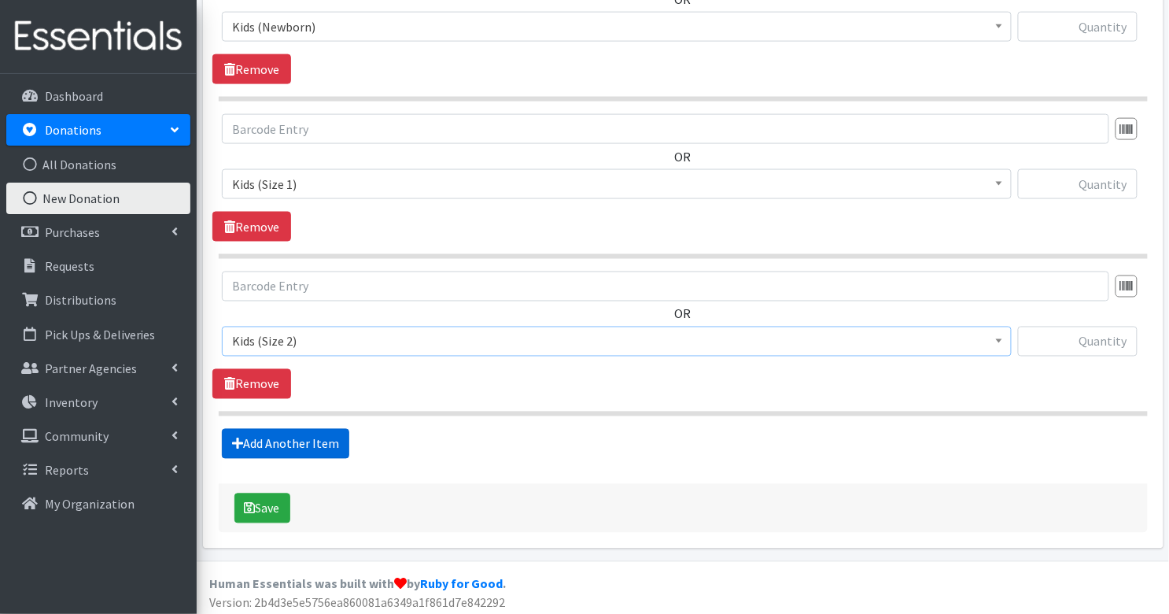
click at [297, 432] on link "Add Another Item" at bounding box center [285, 444] width 127 height 30
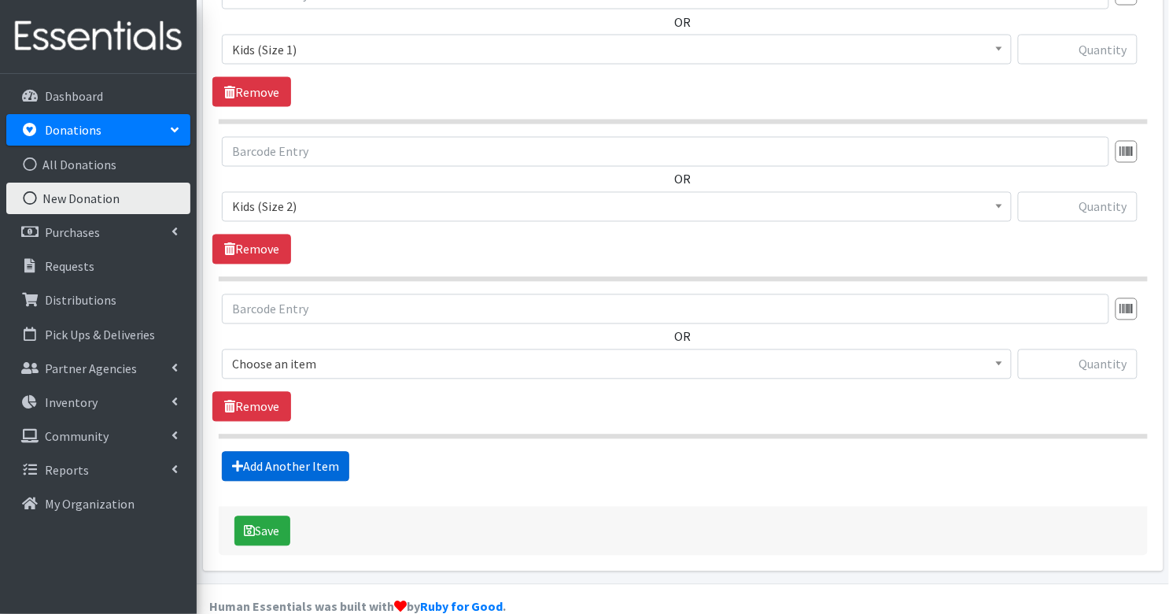
scroll to position [777, 0]
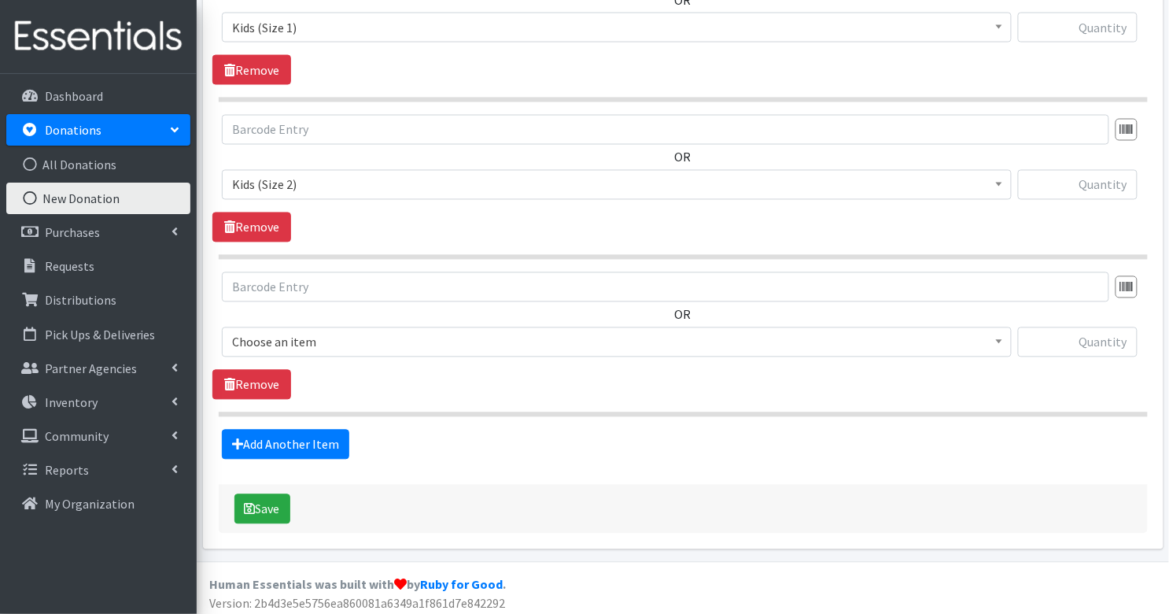
click at [339, 327] on span "Choose an item" at bounding box center [617, 342] width 790 height 30
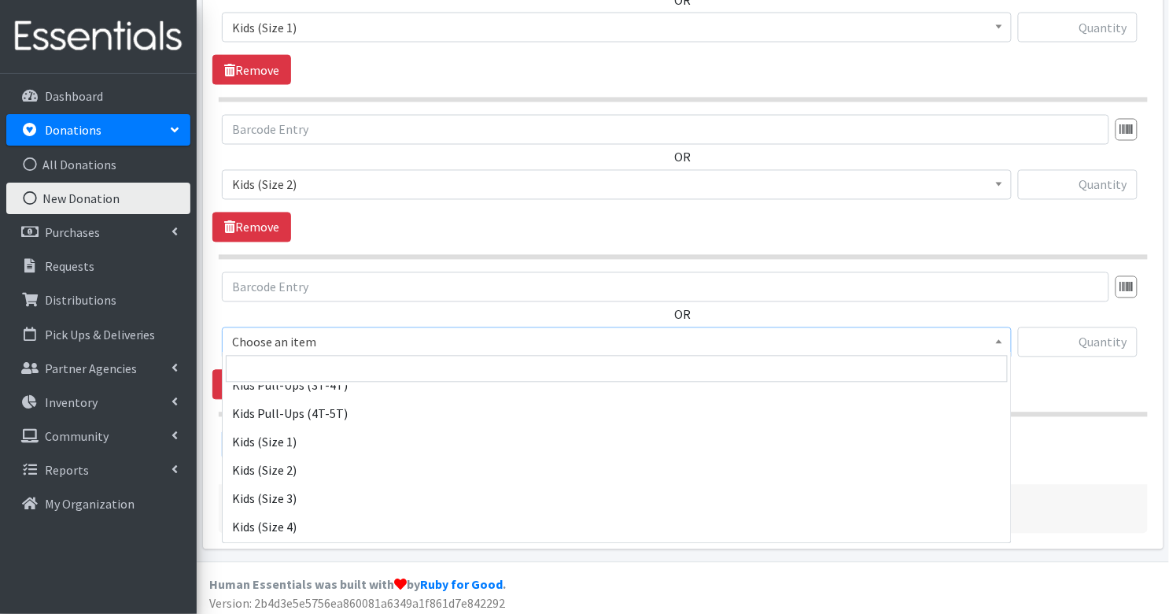
scroll to position [168, 0]
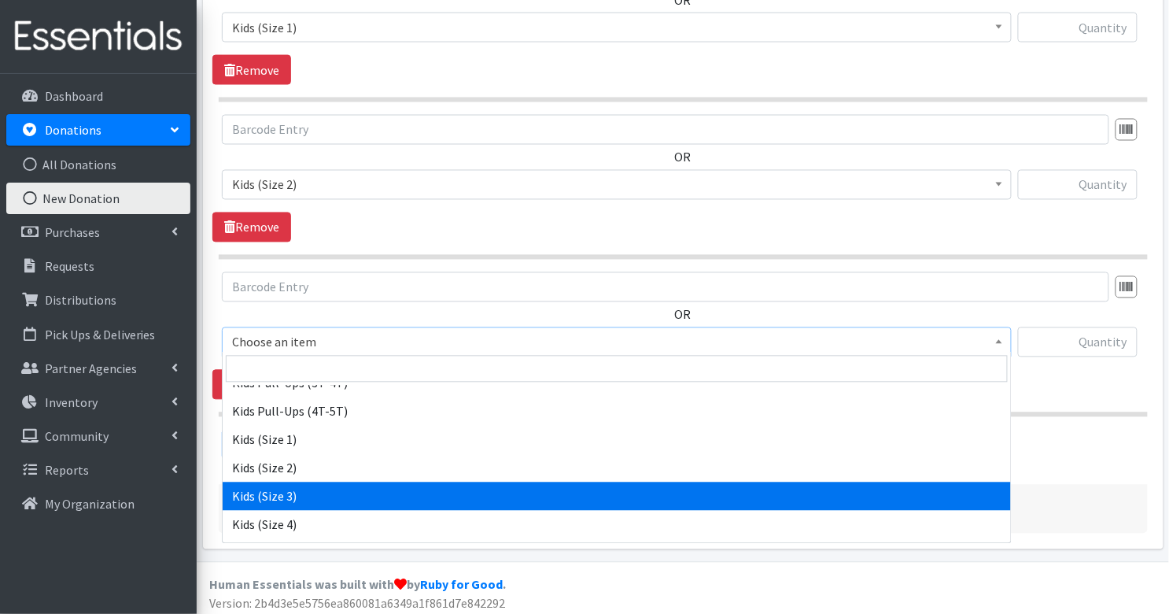
select select "3393"
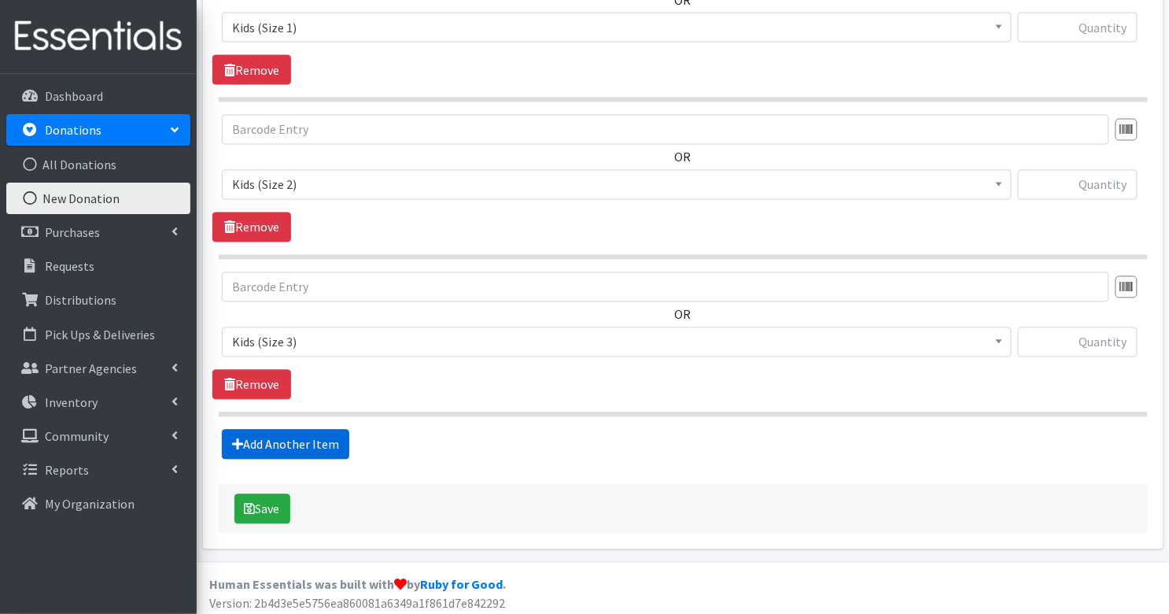
click at [310, 437] on link "Add Another Item" at bounding box center [285, 445] width 127 height 30
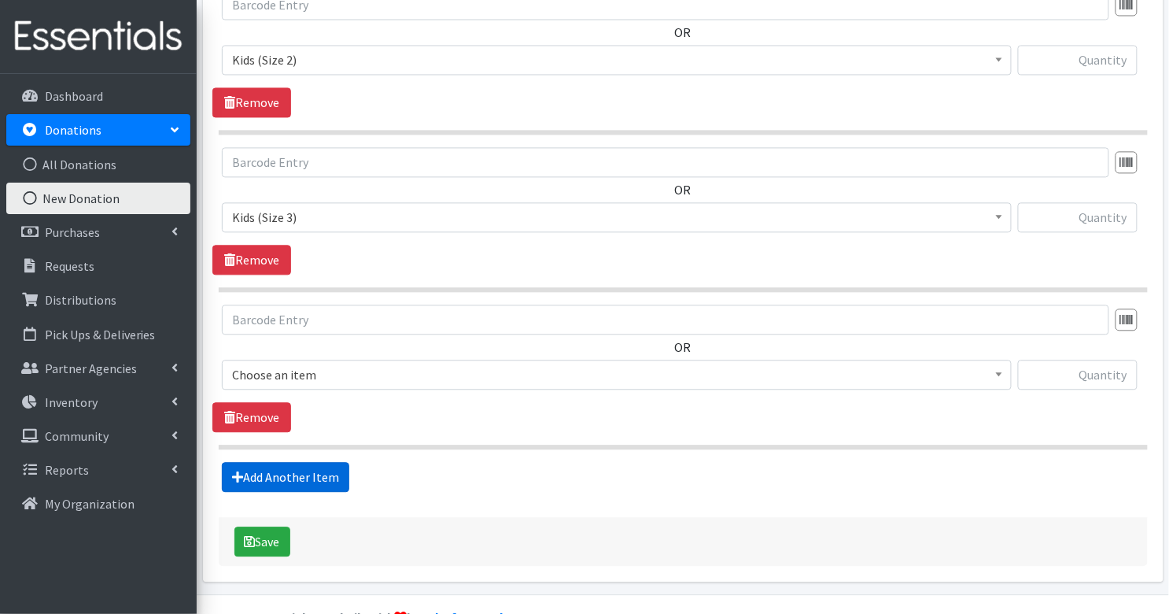
scroll to position [933, 0]
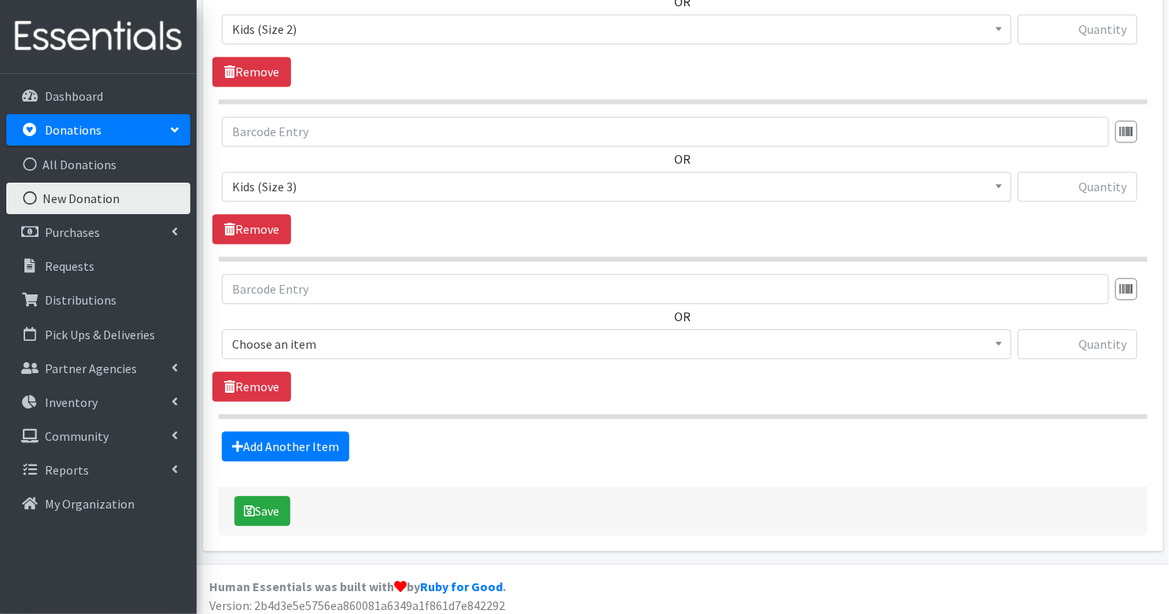
click at [369, 333] on span "Choose an item" at bounding box center [617, 344] width 770 height 22
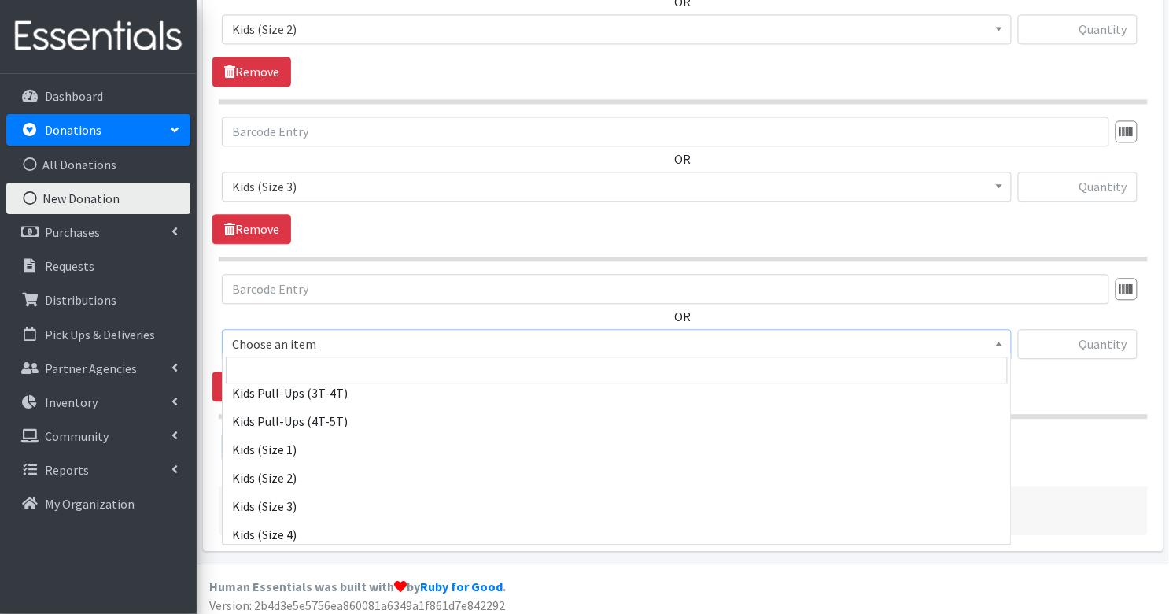
scroll to position [218, 0]
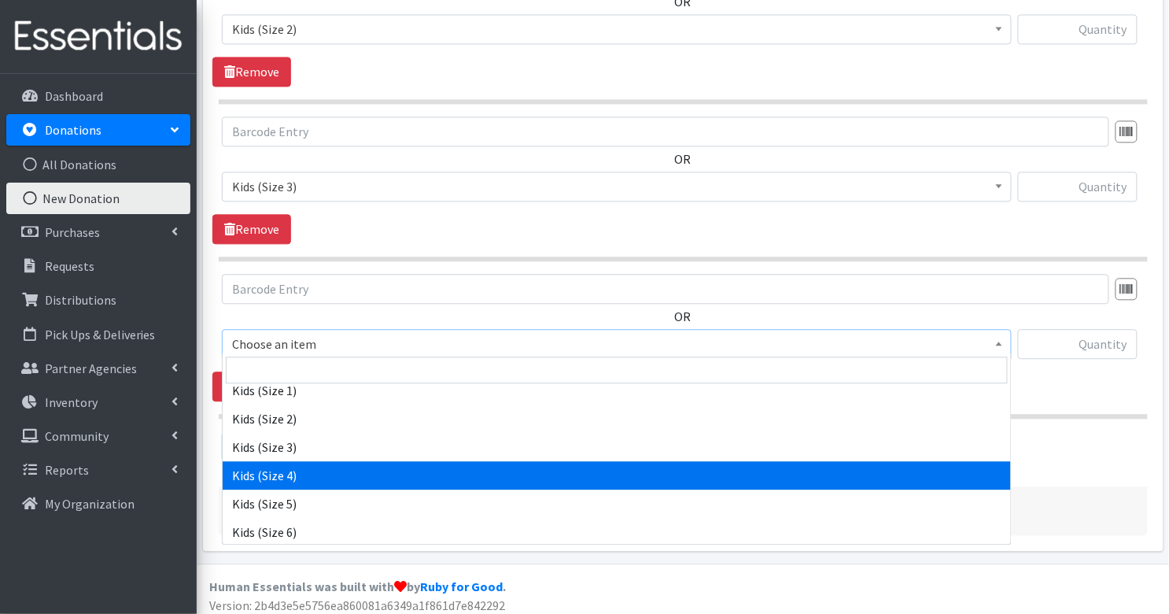
select select "3394"
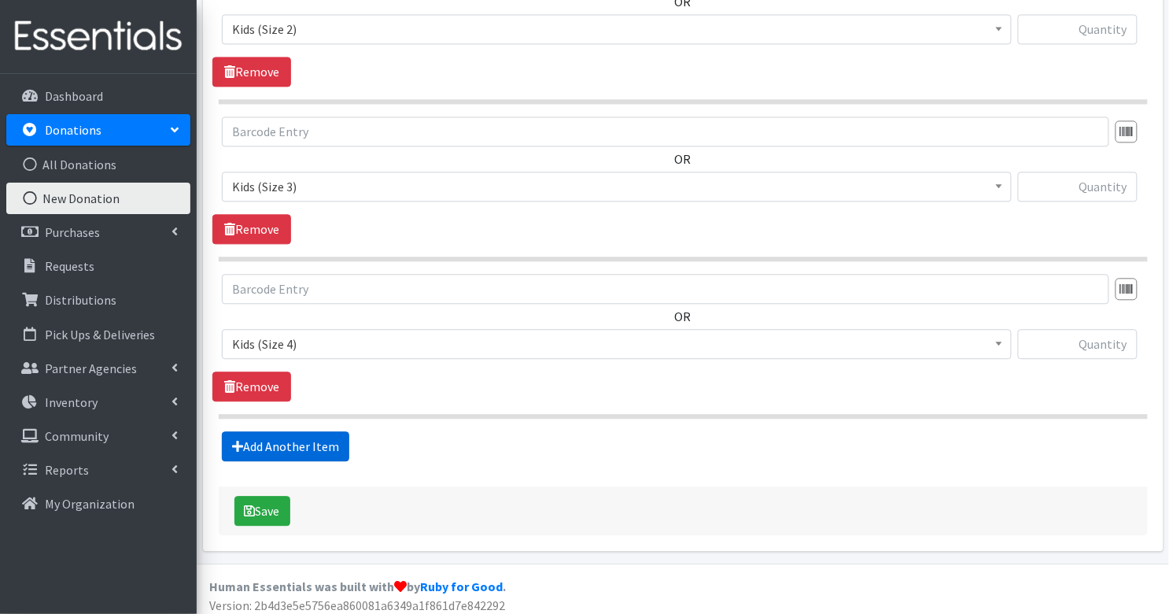
click at [319, 444] on link "Add Another Item" at bounding box center [285, 446] width 127 height 30
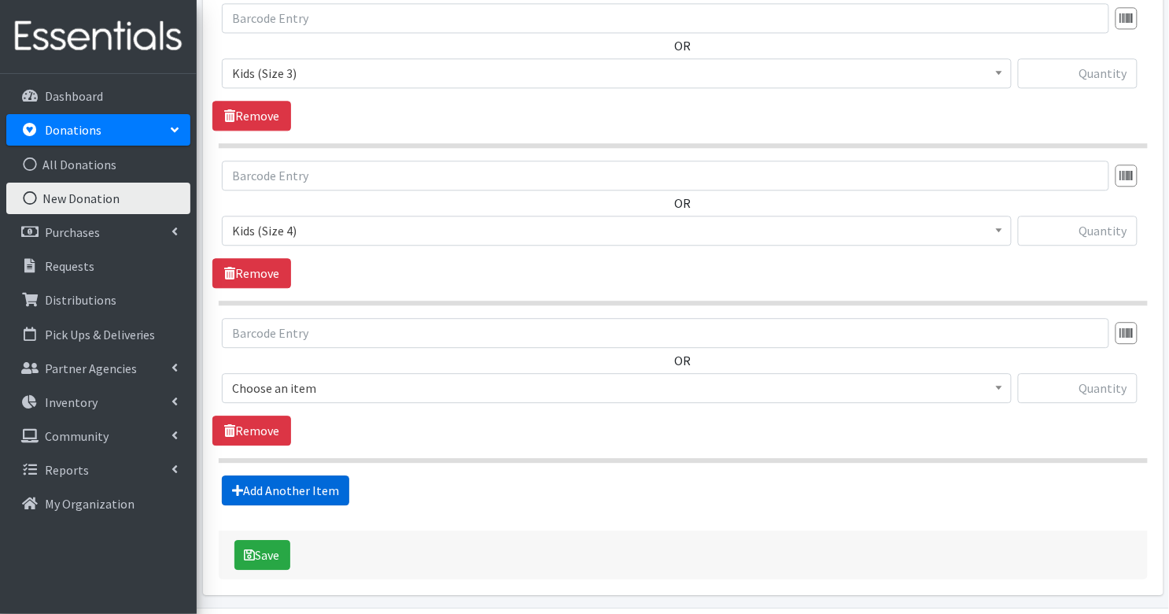
scroll to position [1090, 0]
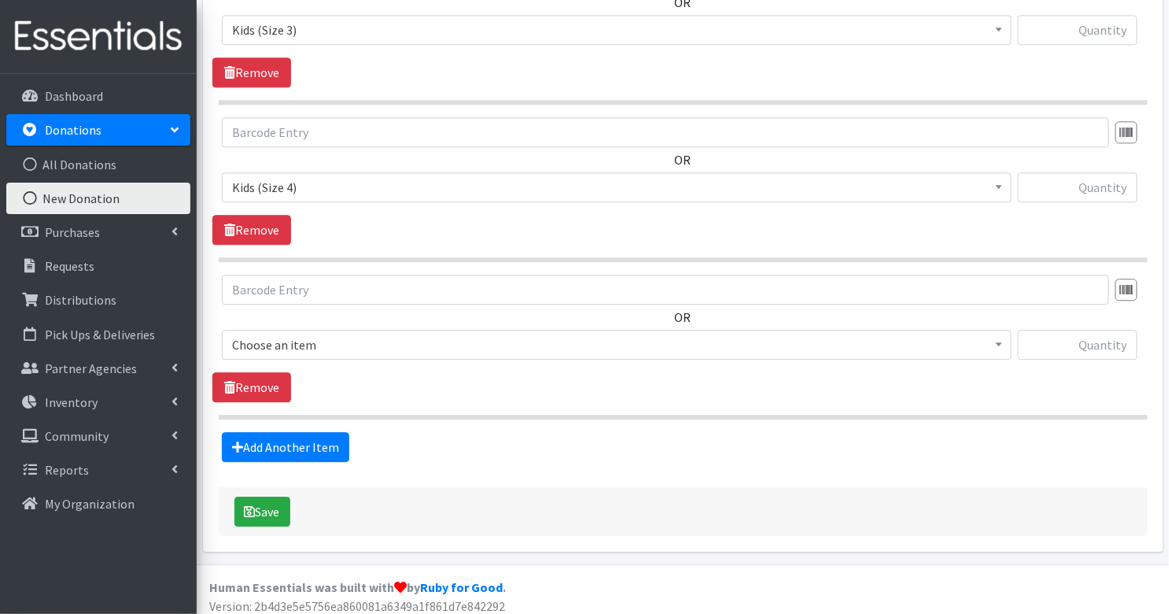
click at [332, 339] on span "Choose an item" at bounding box center [617, 345] width 770 height 22
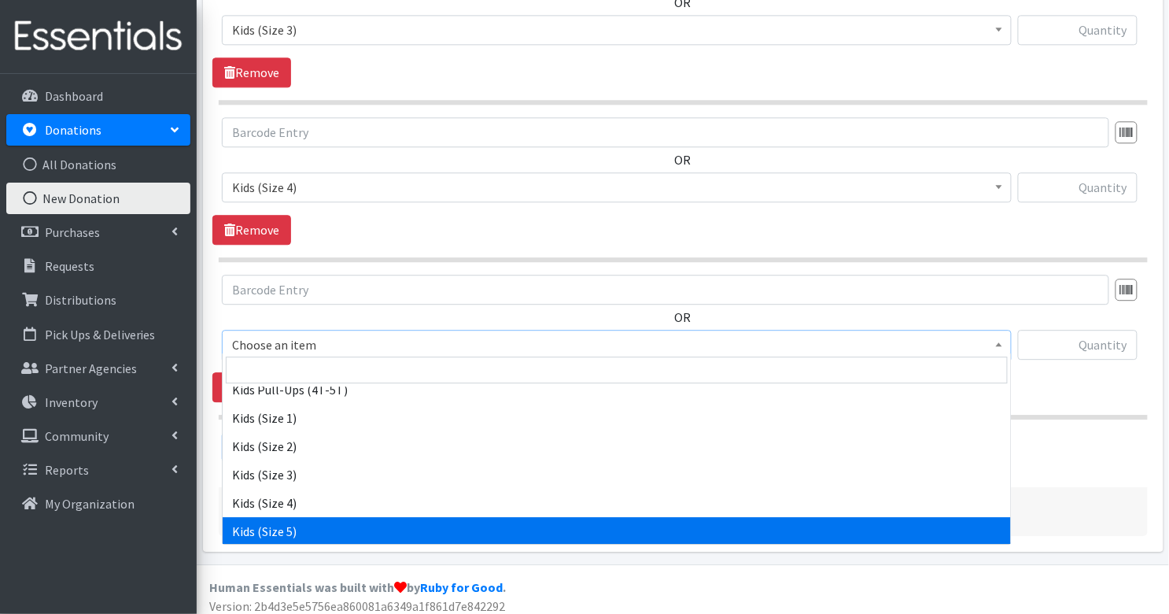
scroll to position [210, 0]
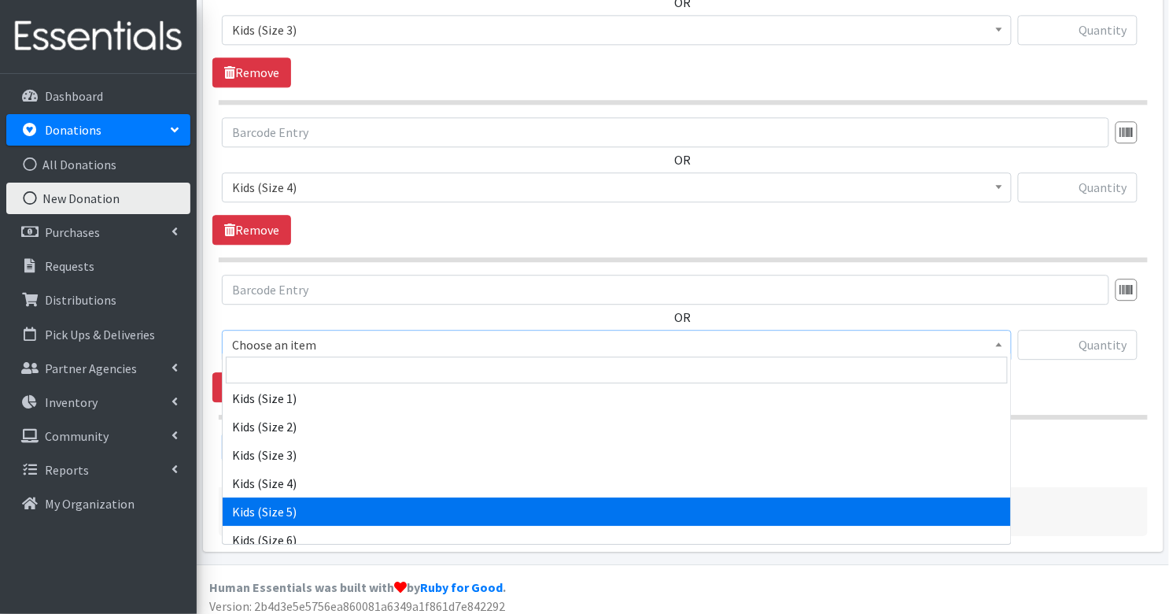
select select "3407"
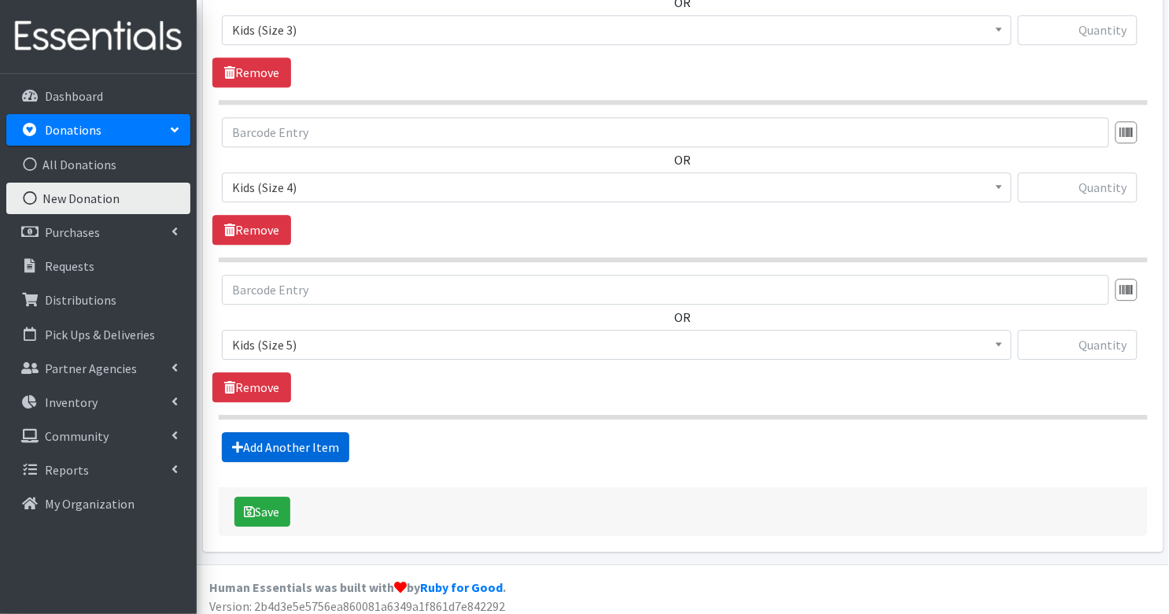
click at [331, 436] on link "Add Another Item" at bounding box center [285, 447] width 127 height 30
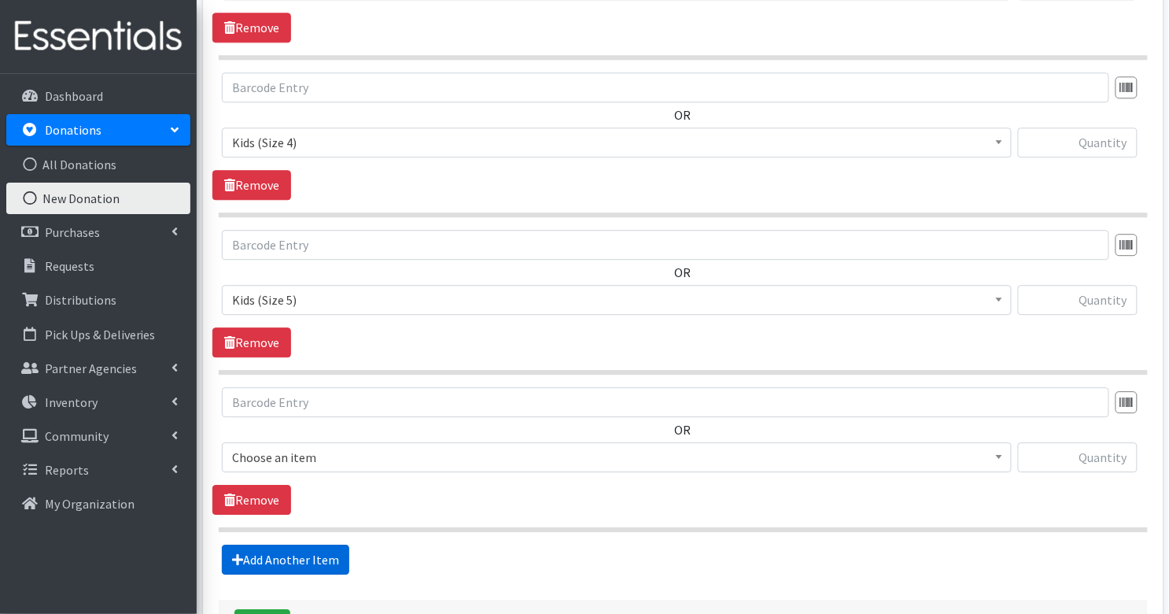
scroll to position [1246, 0]
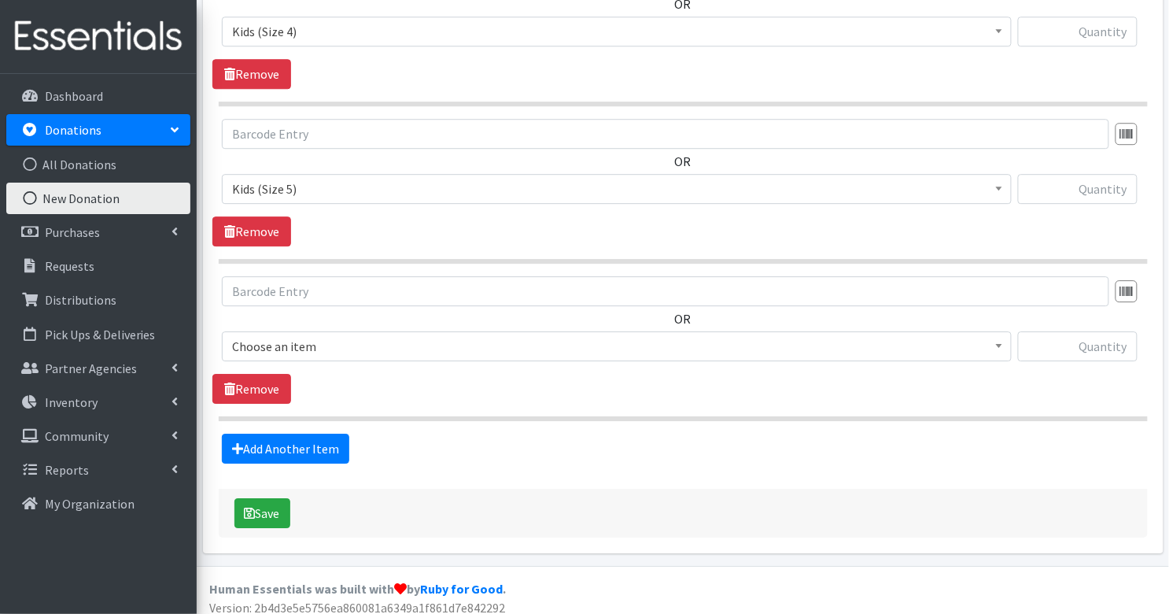
click at [351, 335] on span "Choose an item" at bounding box center [617, 346] width 770 height 22
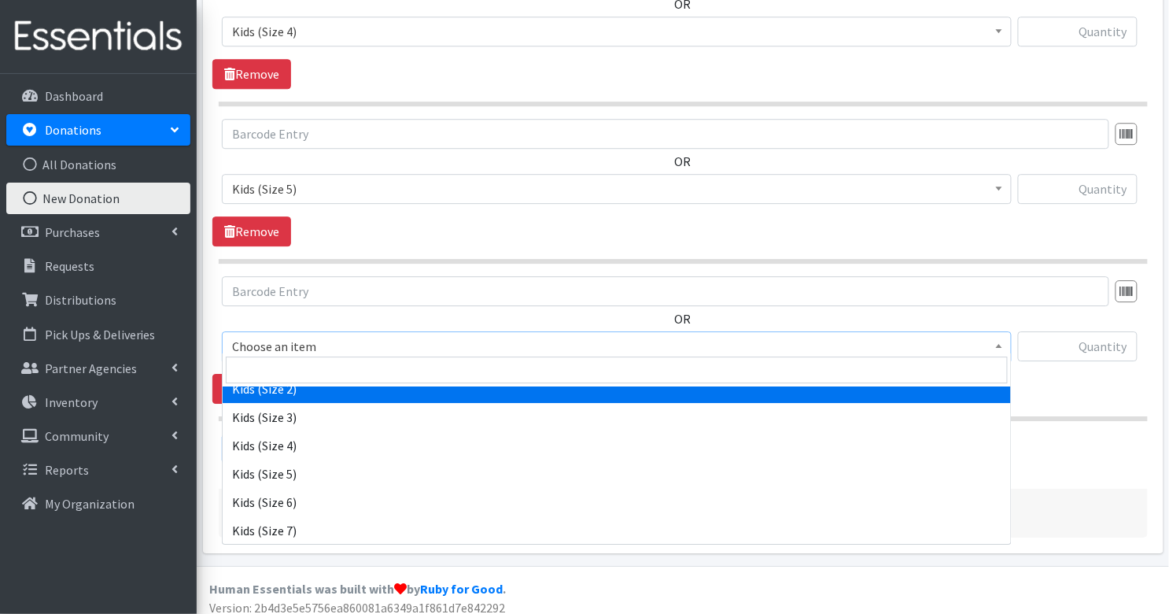
scroll to position [264, 0]
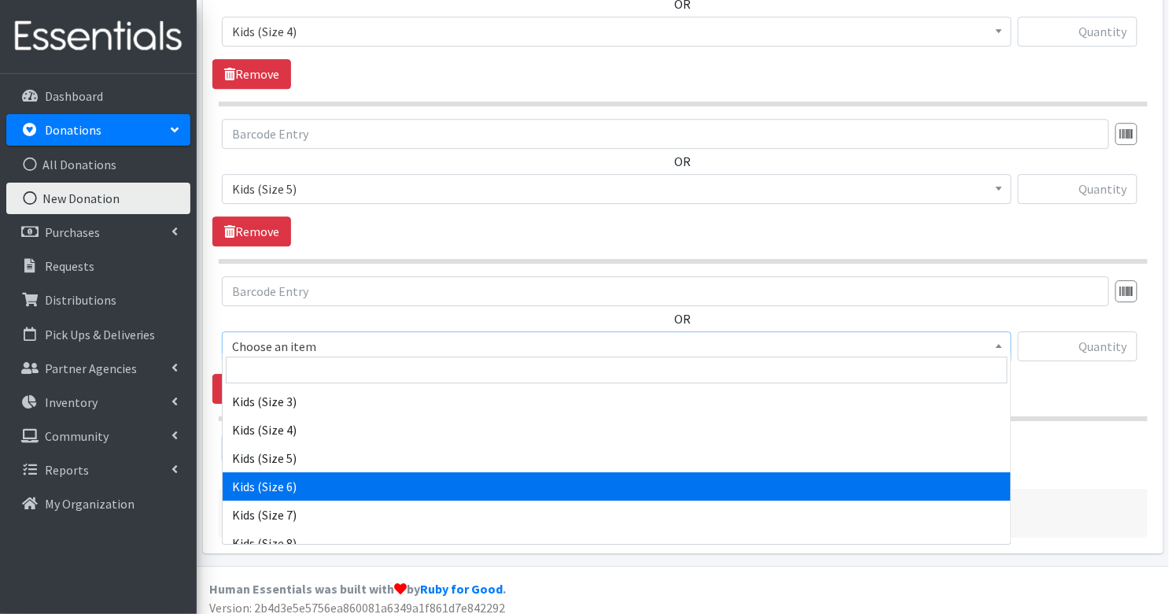
select select "3419"
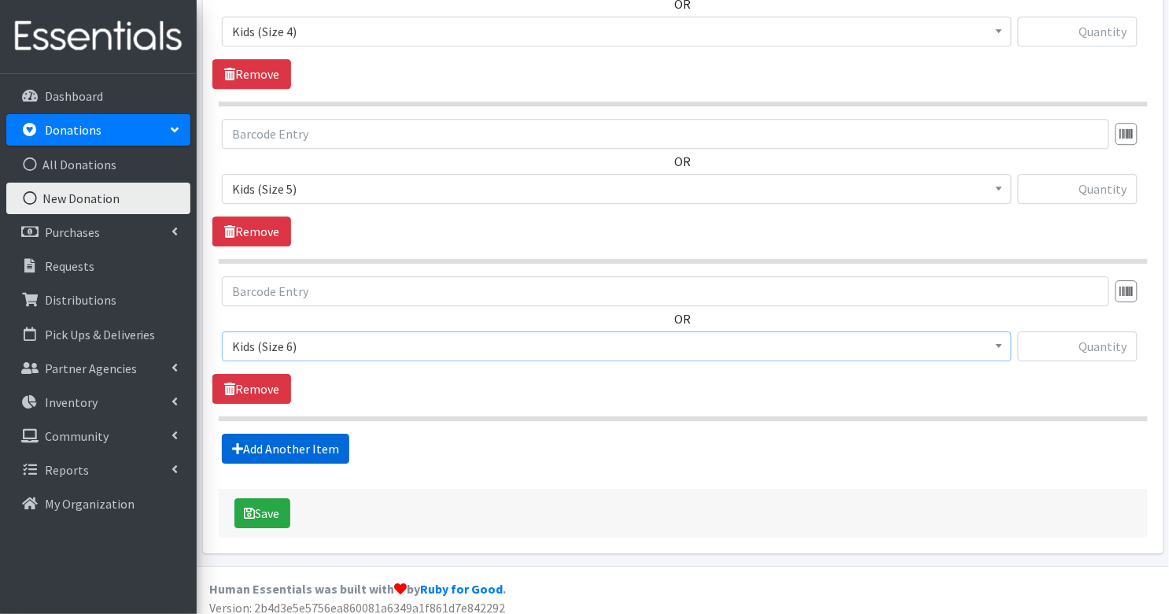
click at [290, 441] on link "Add Another Item" at bounding box center [285, 449] width 127 height 30
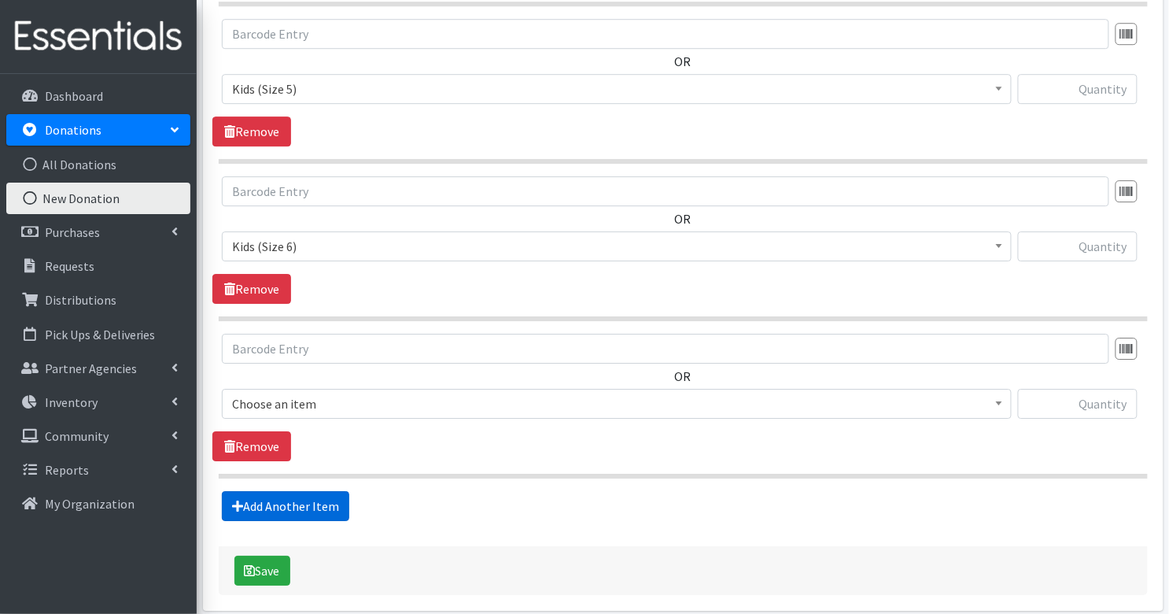
scroll to position [1402, 0]
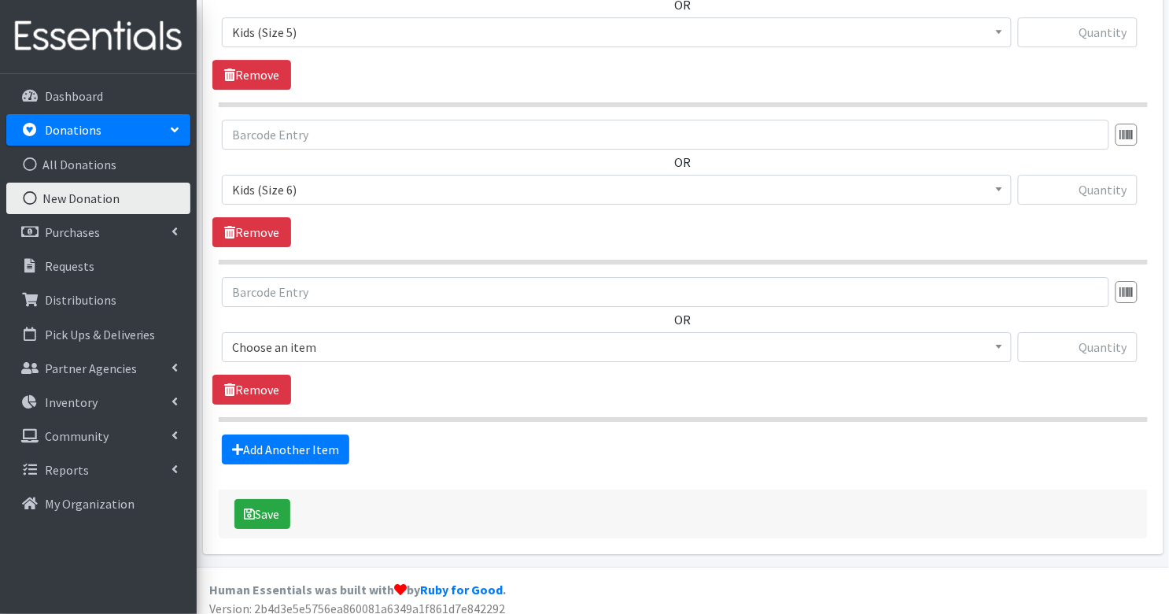
click at [350, 339] on span "Choose an item" at bounding box center [617, 347] width 770 height 22
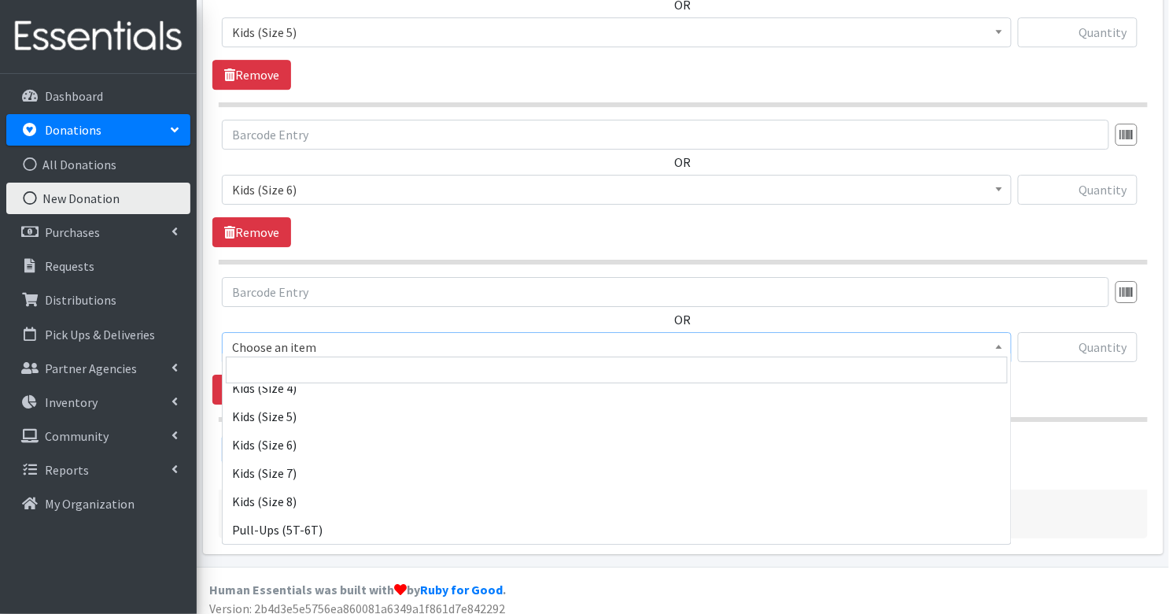
scroll to position [309, 0]
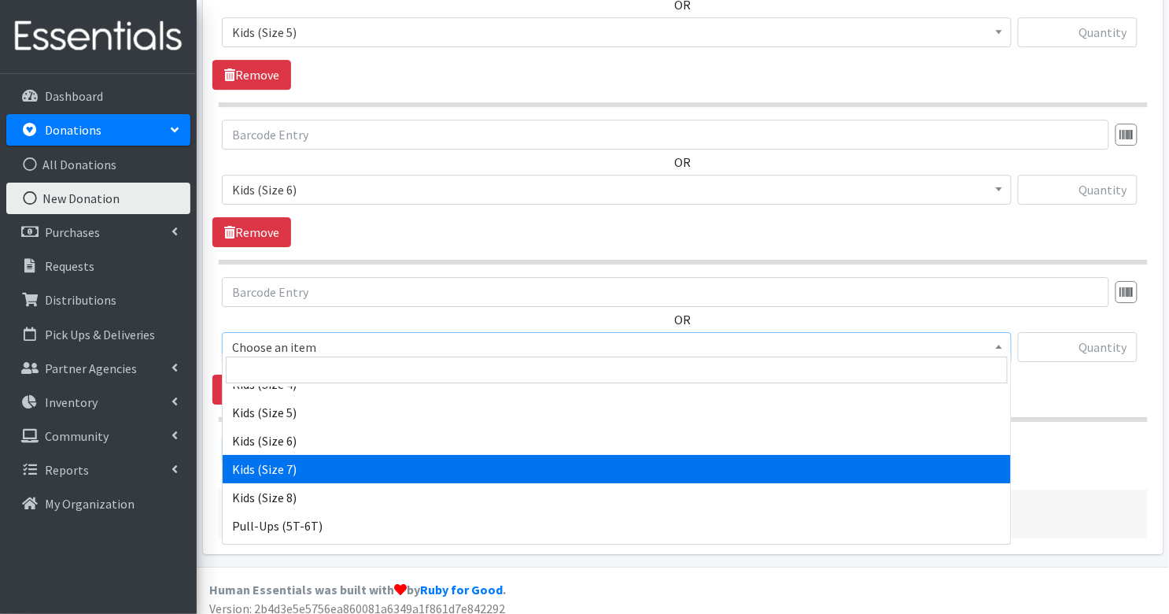
select select "7177"
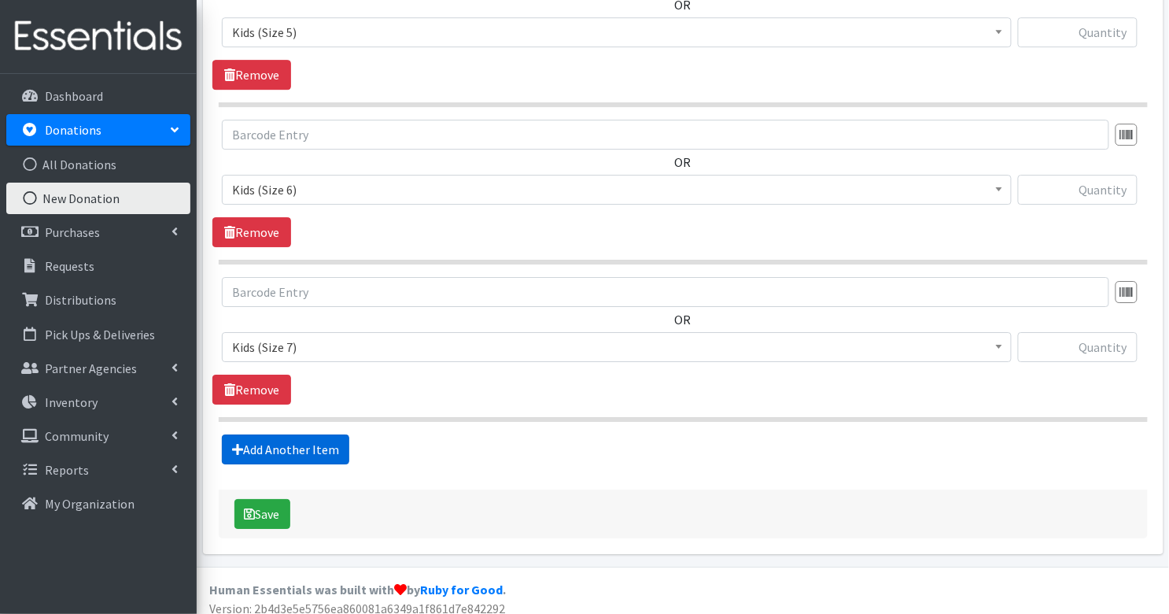
click at [316, 437] on link "Add Another Item" at bounding box center [285, 449] width 127 height 30
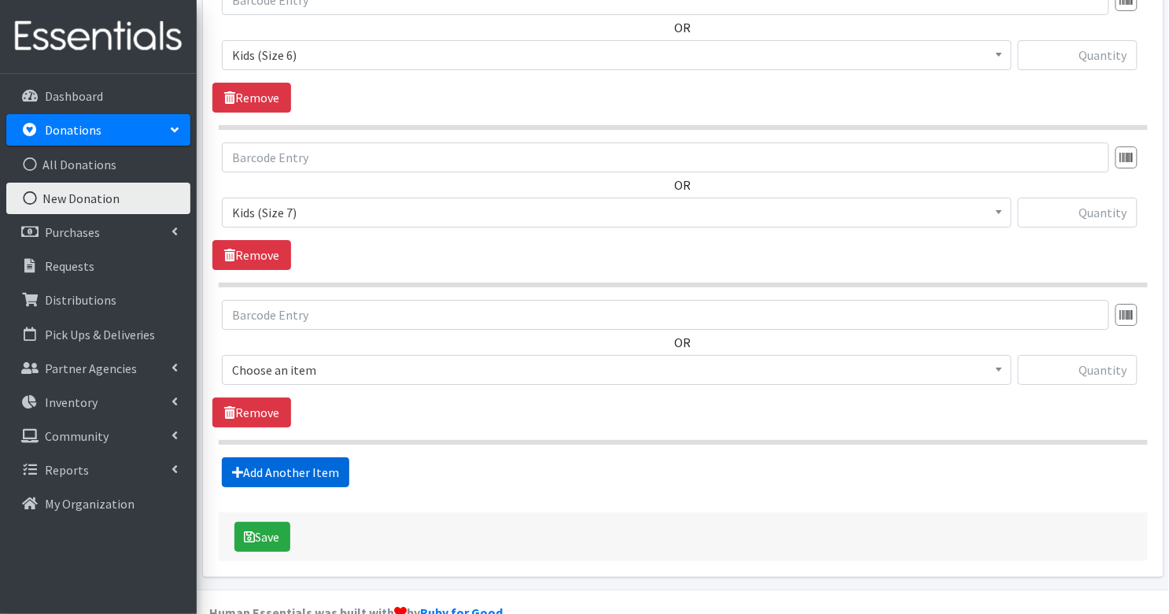
scroll to position [1559, 0]
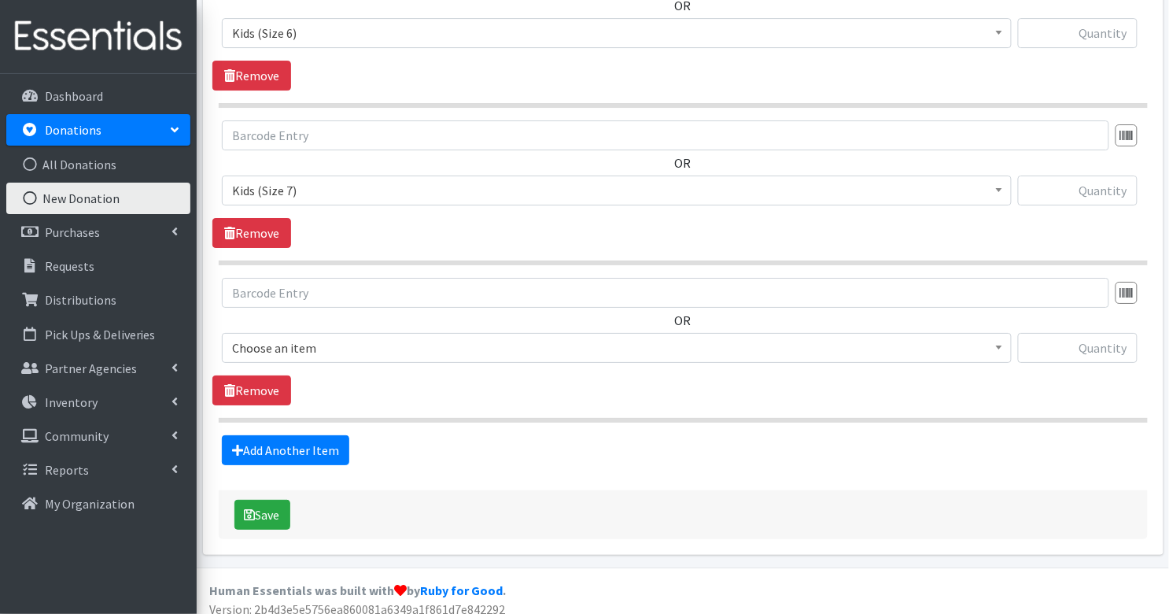
click at [338, 337] on span "Choose an item" at bounding box center [617, 348] width 770 height 22
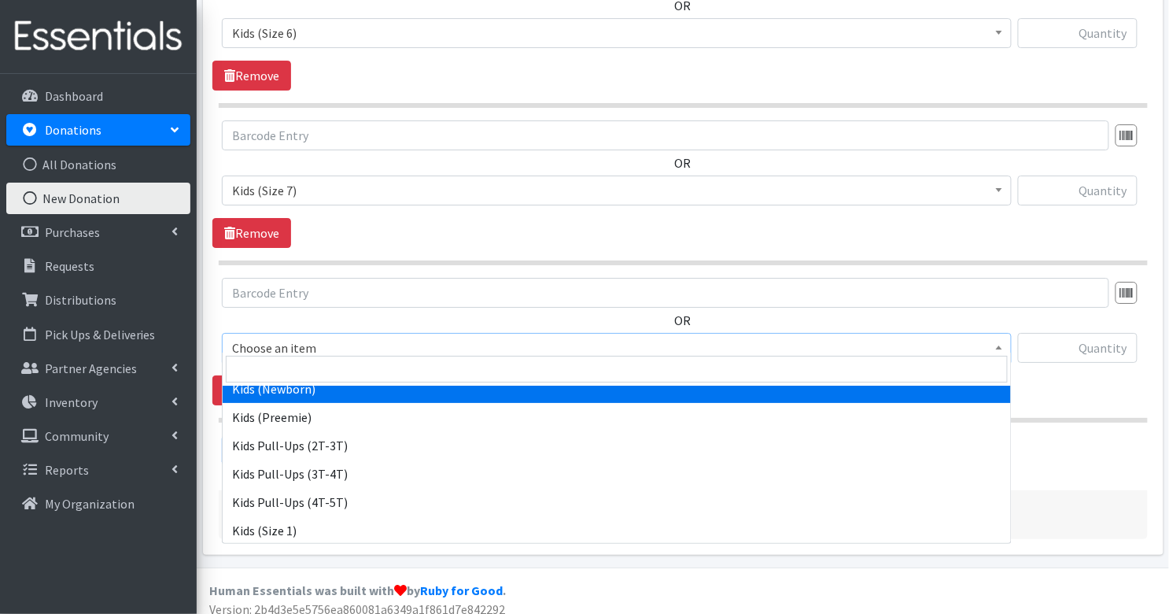
scroll to position [106, 0]
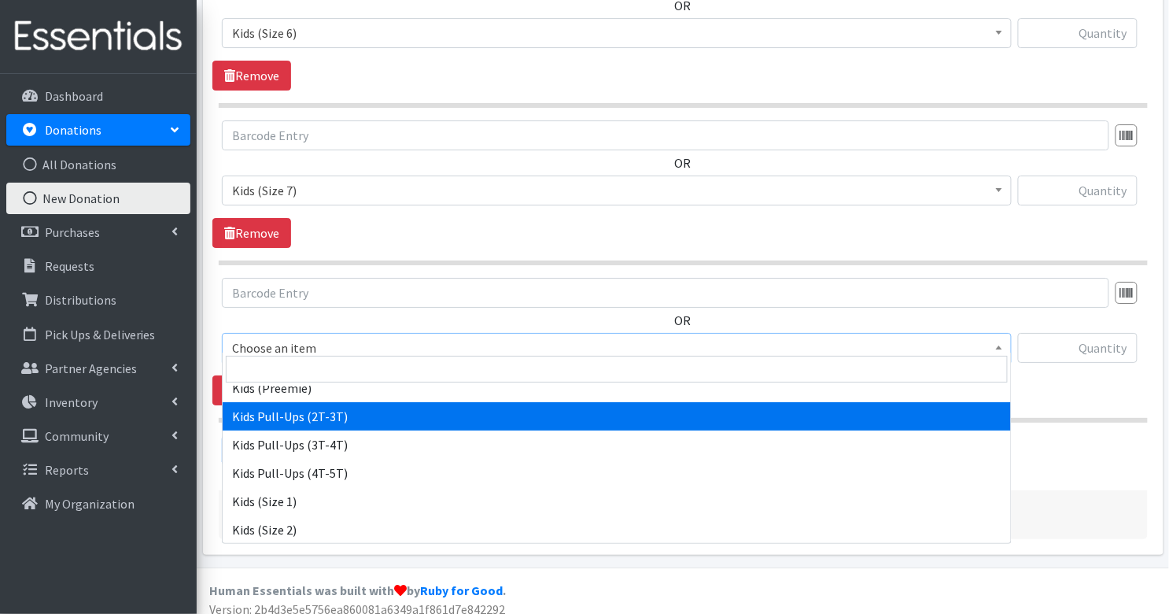
select select "3415"
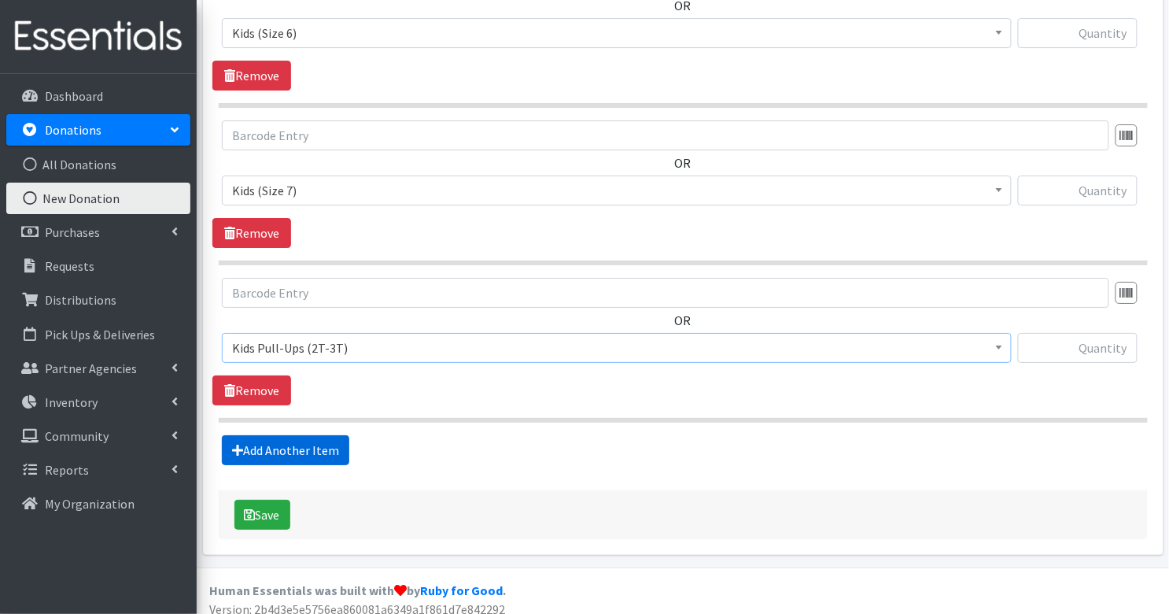
click at [321, 445] on link "Add Another Item" at bounding box center [285, 450] width 127 height 30
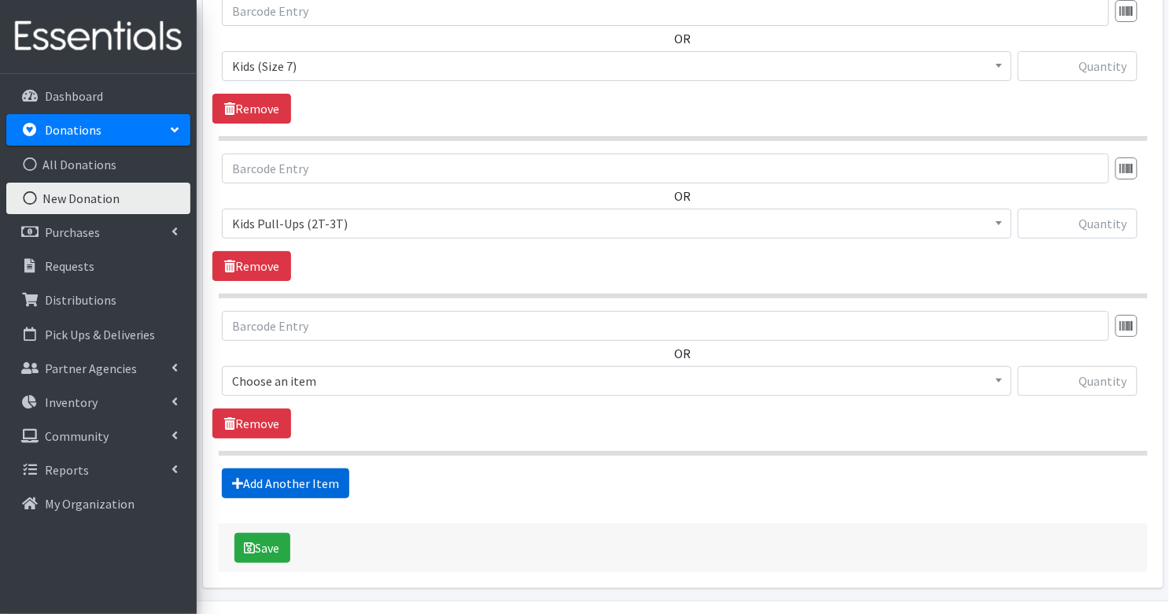
scroll to position [1715, 0]
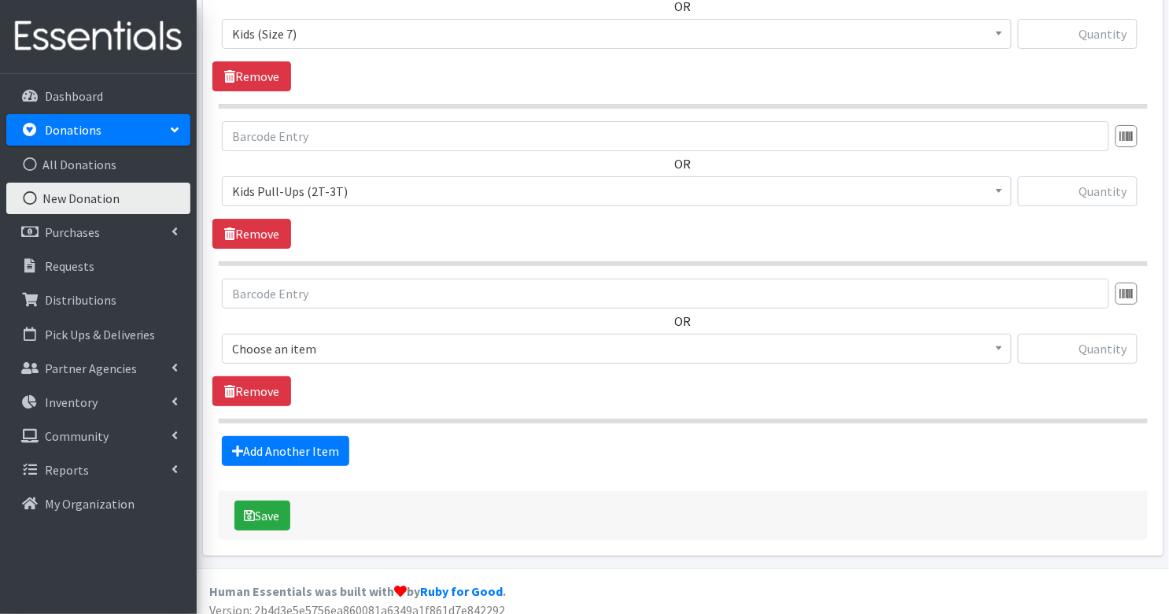
click at [357, 341] on span "Choose an item" at bounding box center [617, 349] width 770 height 22
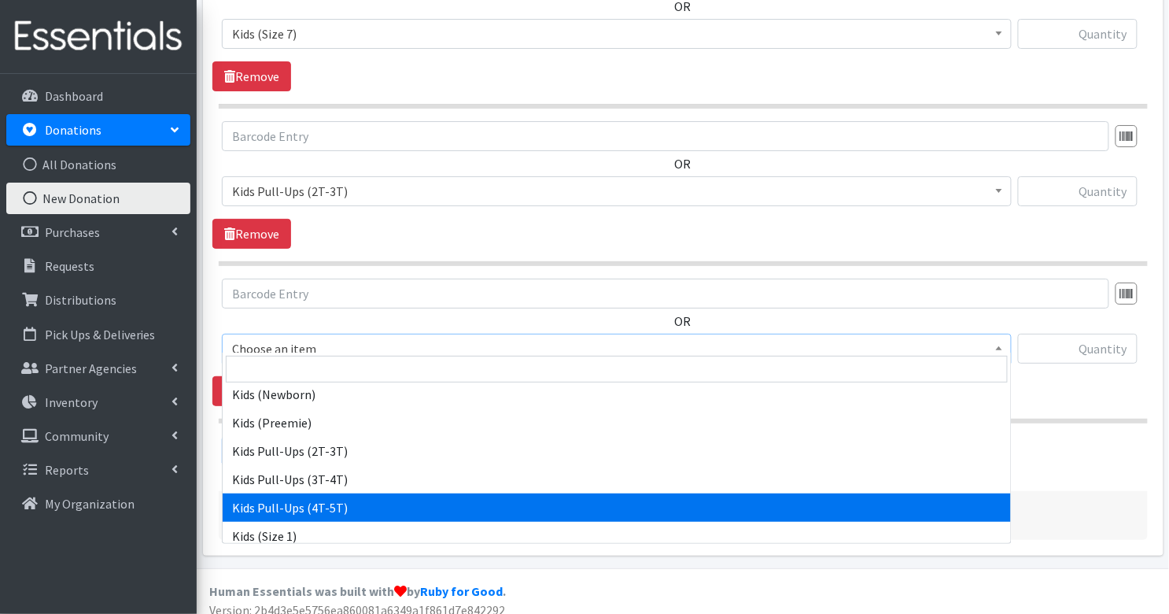
scroll to position [72, 0]
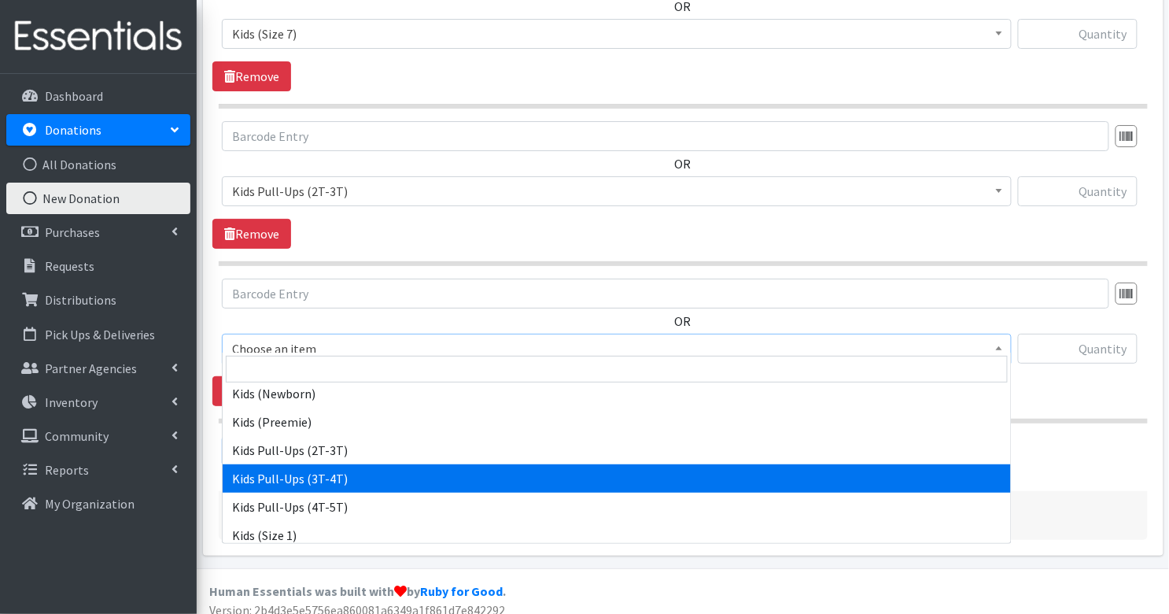
select select "3417"
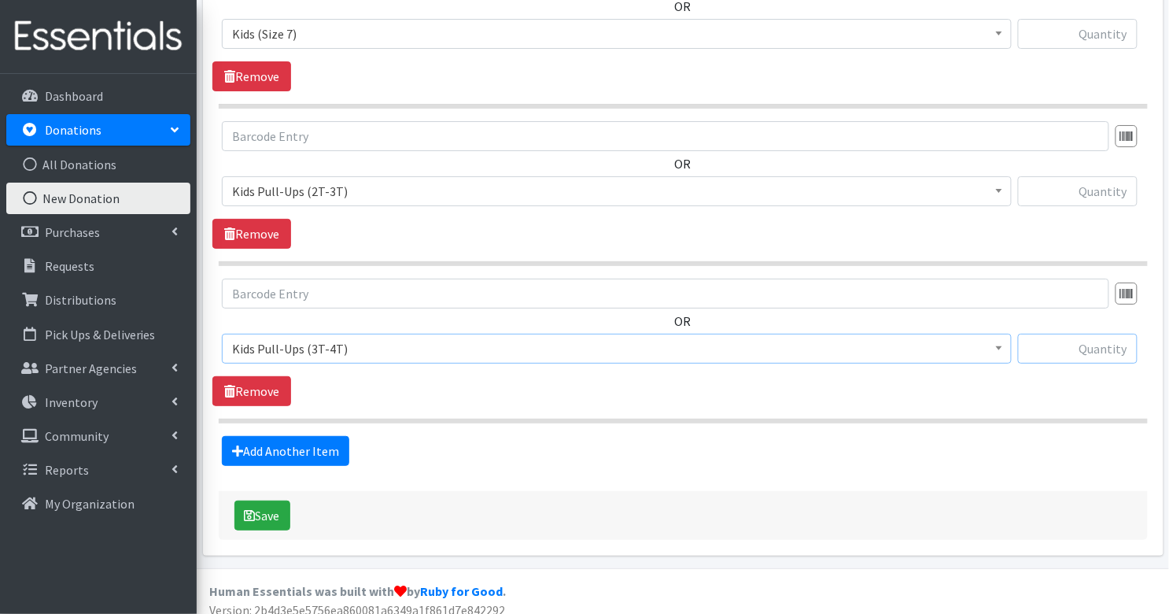
click at [1092, 338] on input "text" at bounding box center [1078, 349] width 120 height 30
type input "208"
click at [1106, 185] on input "text" at bounding box center [1078, 191] width 120 height 30
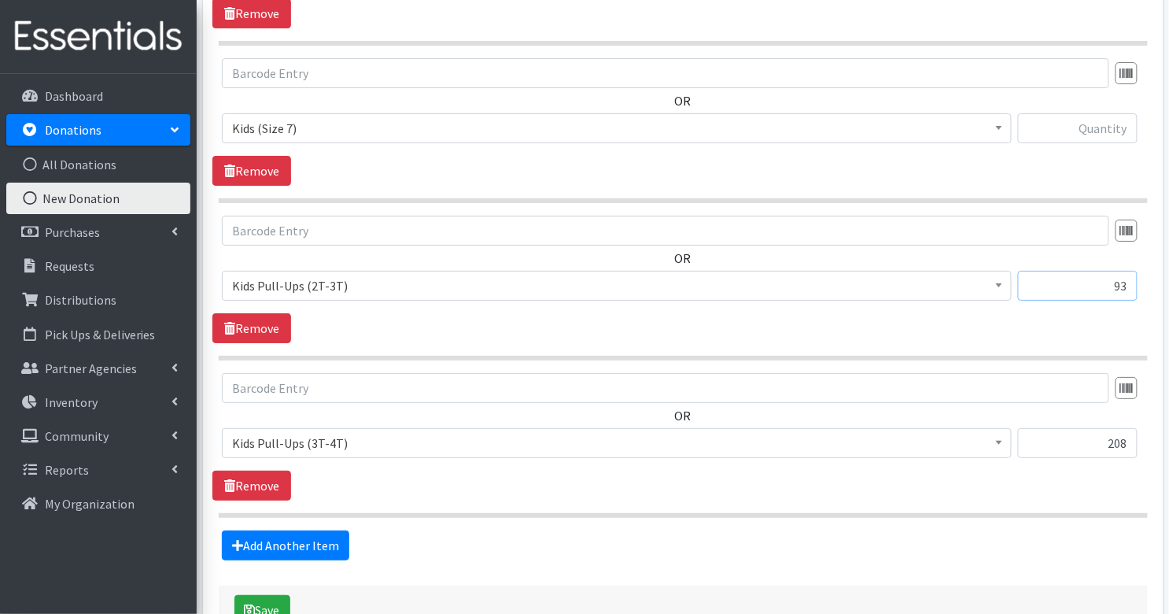
scroll to position [1615, 0]
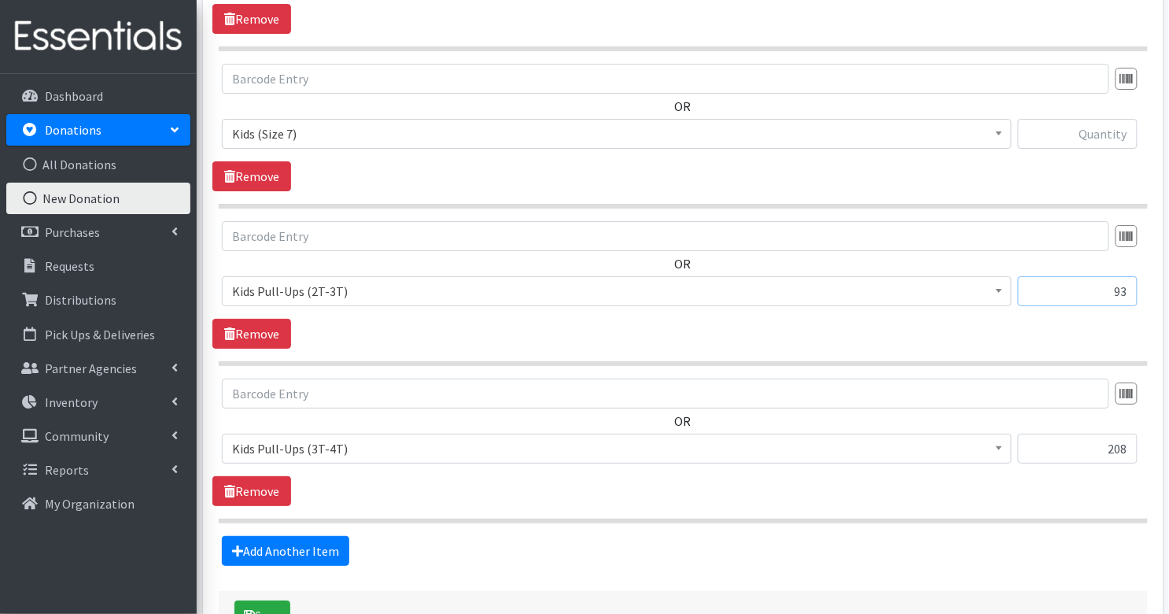
type input "93"
click at [1091, 124] on input "text" at bounding box center [1078, 134] width 120 height 30
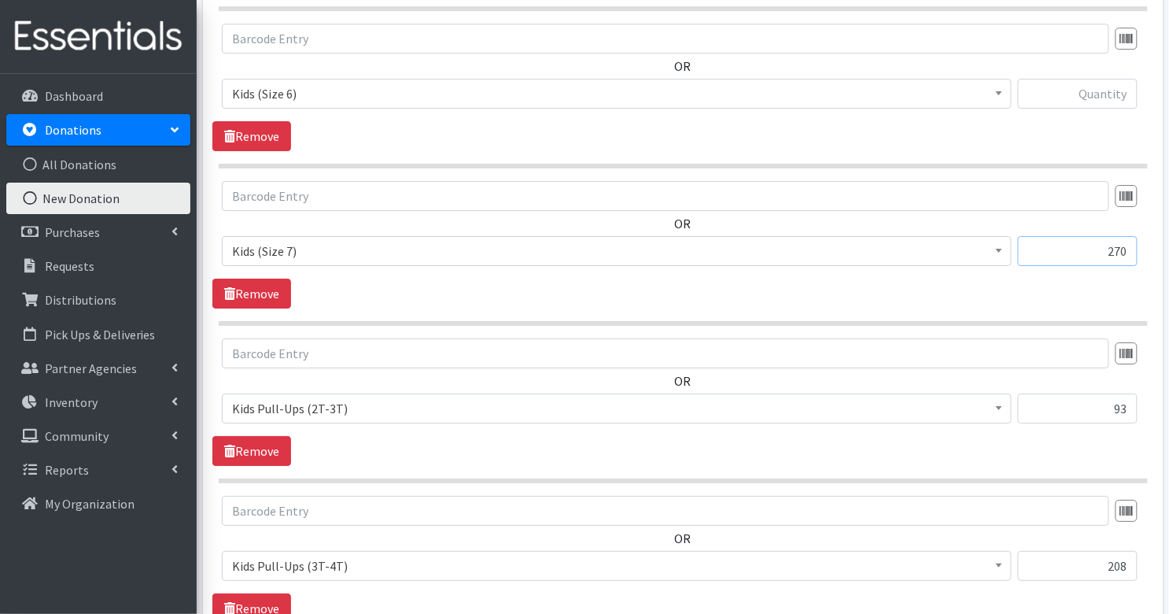
scroll to position [1492, 0]
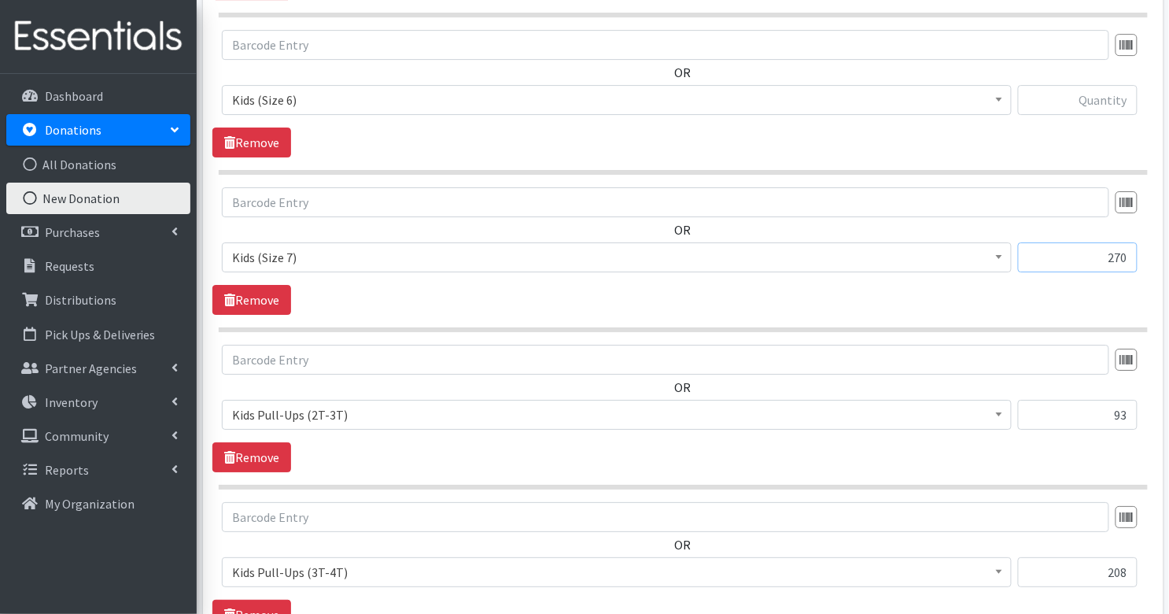
type input "270"
click at [1119, 92] on input "text" at bounding box center [1078, 100] width 120 height 30
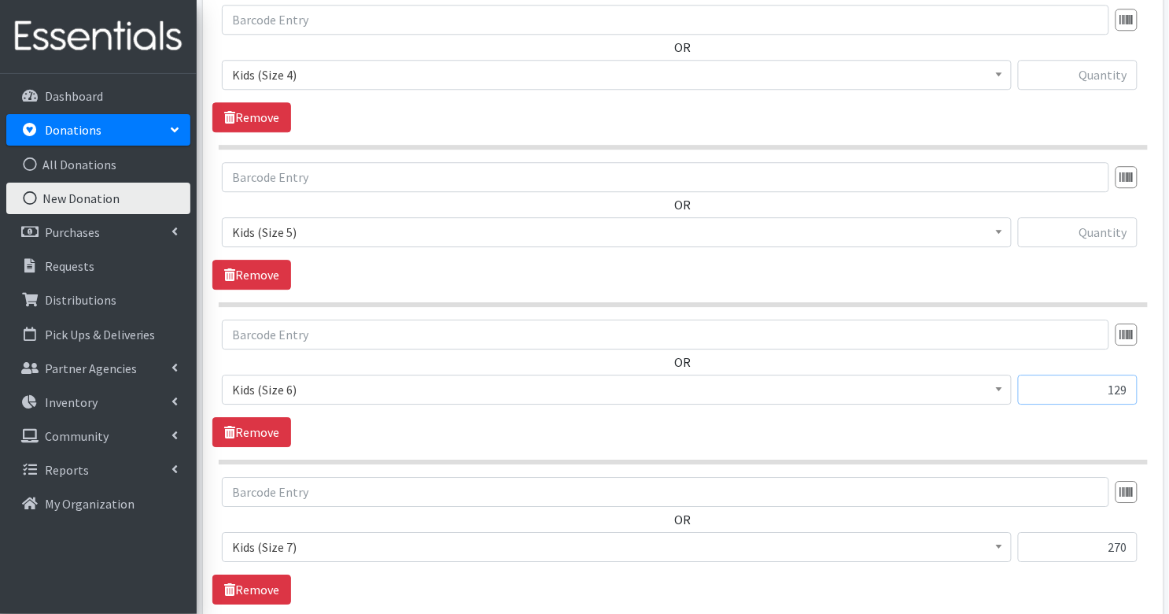
scroll to position [1187, 0]
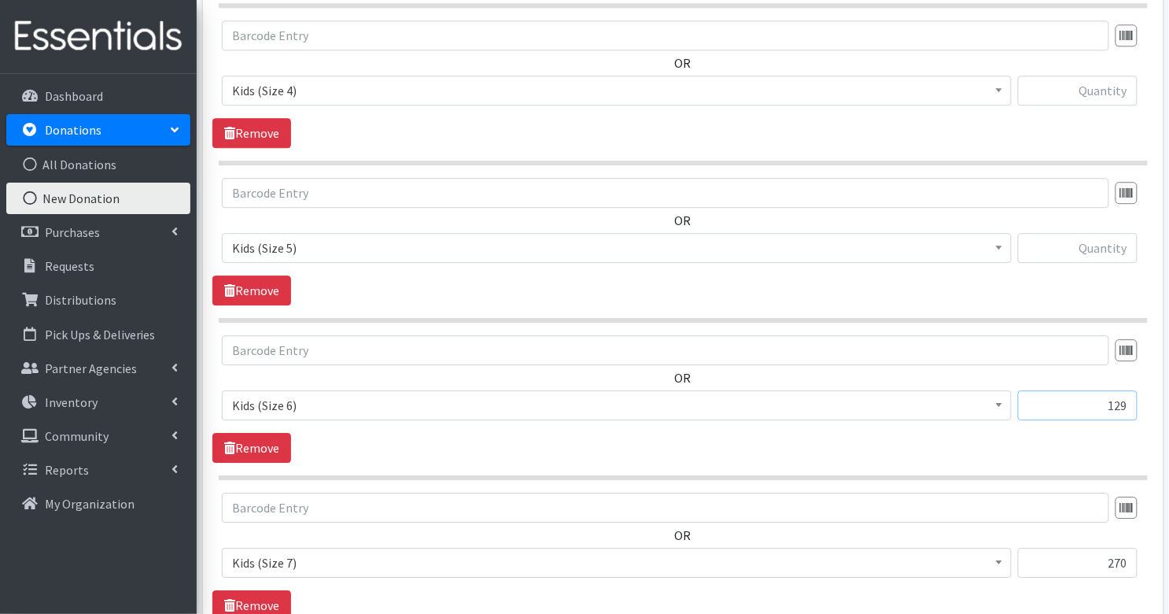
type input "129"
click at [1089, 242] on input "text" at bounding box center [1078, 248] width 120 height 30
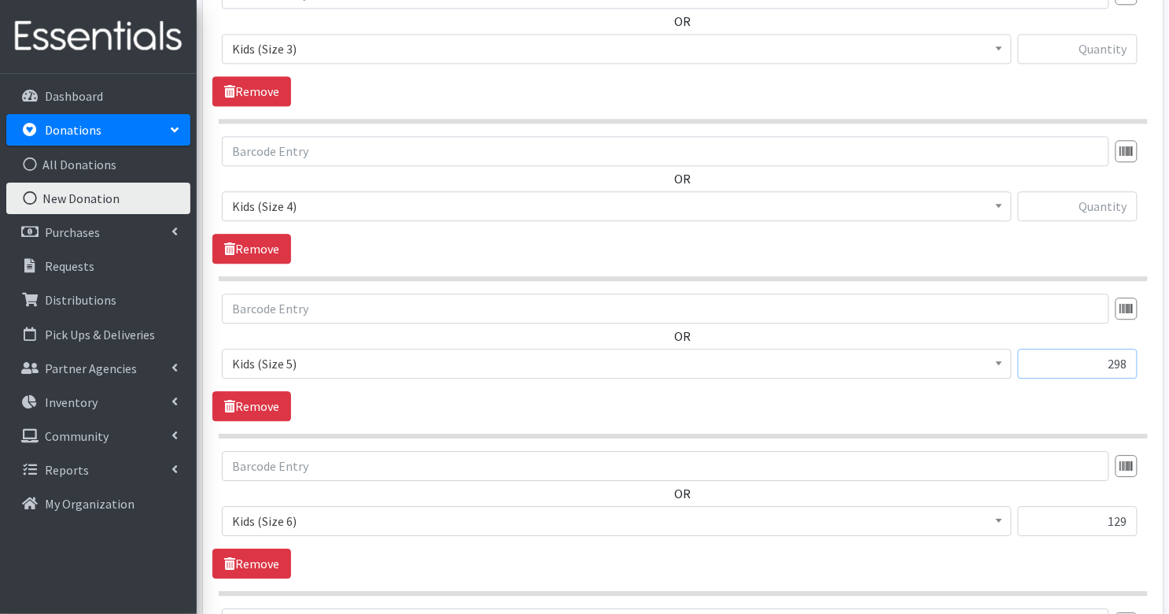
scroll to position [1065, 0]
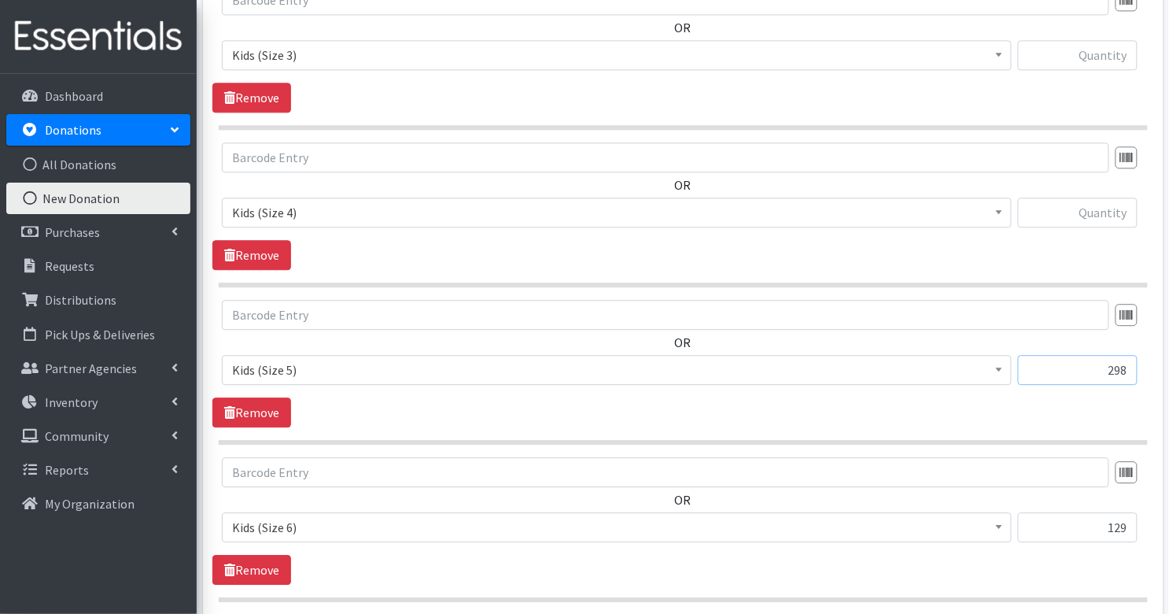
type input "298"
click at [1113, 201] on input "text" at bounding box center [1078, 212] width 120 height 30
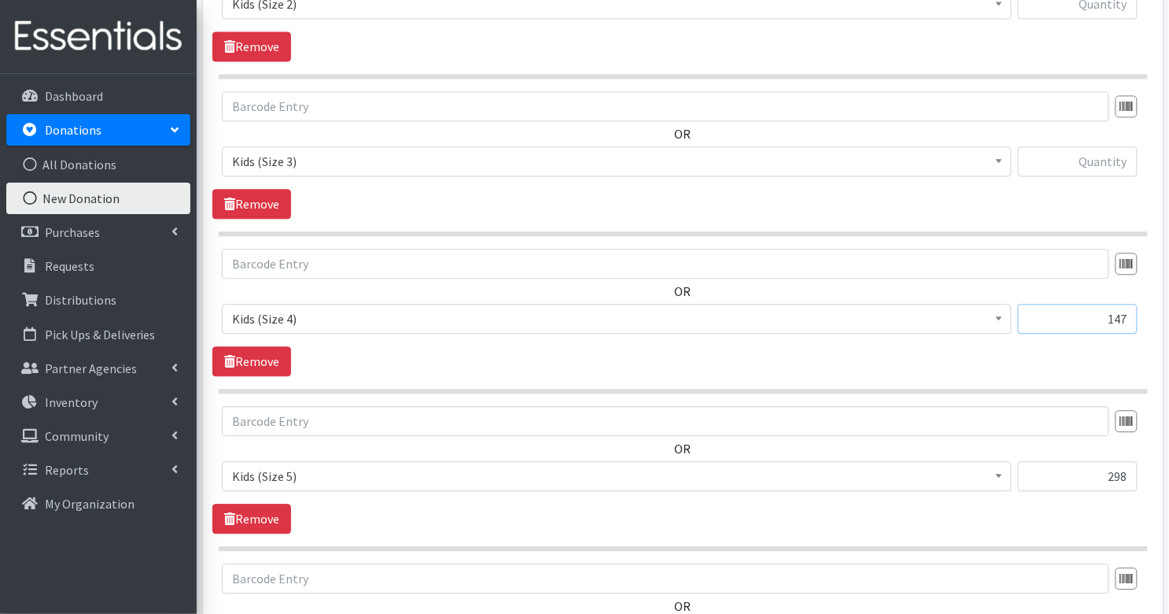
scroll to position [950, 0]
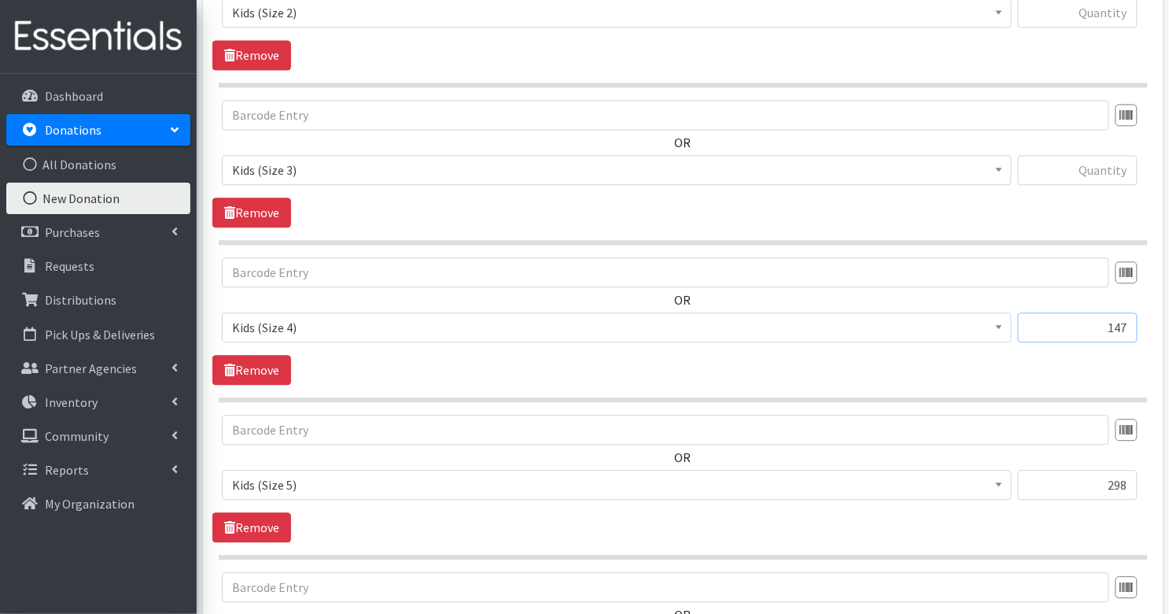
type input "147"
click at [1099, 158] on input "text" at bounding box center [1078, 170] width 120 height 30
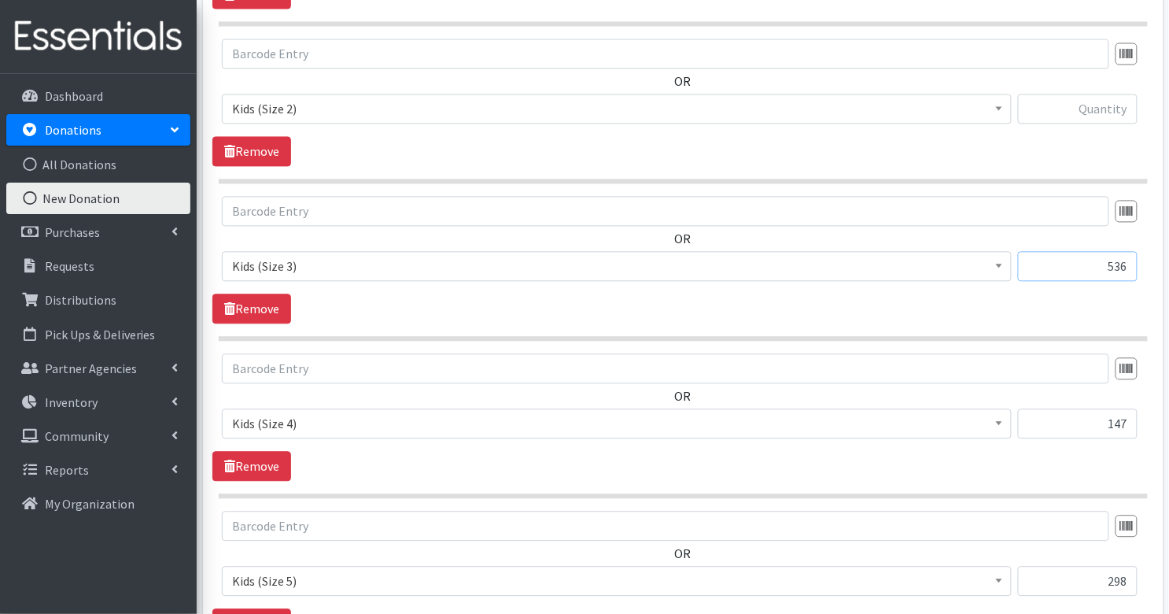
scroll to position [846, 0]
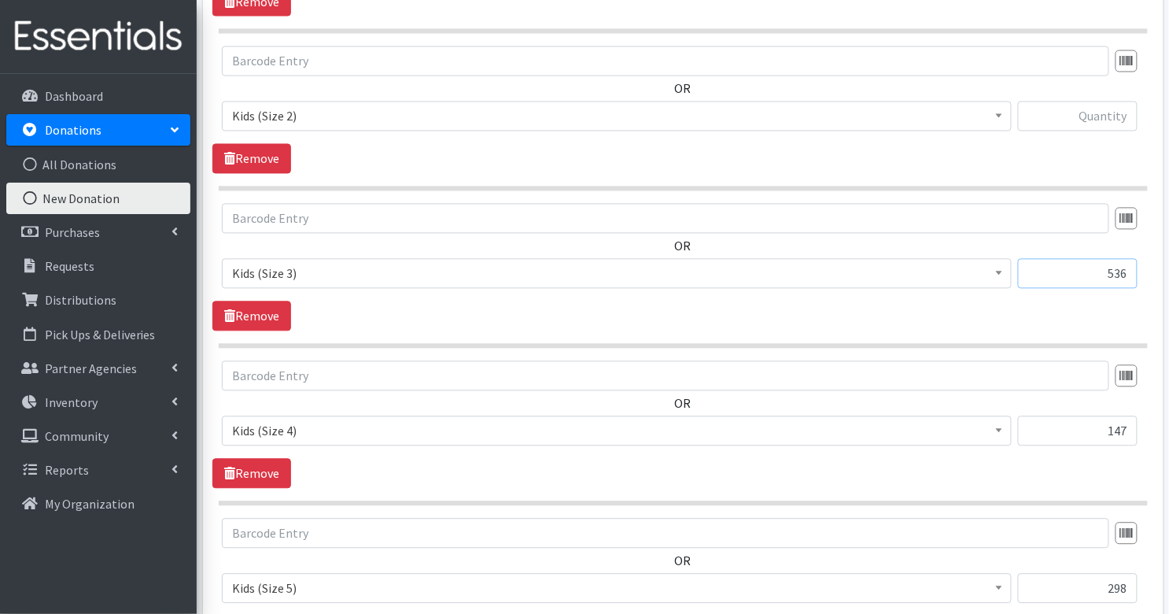
type input "536"
click at [1087, 115] on input "text" at bounding box center [1078, 117] width 120 height 30
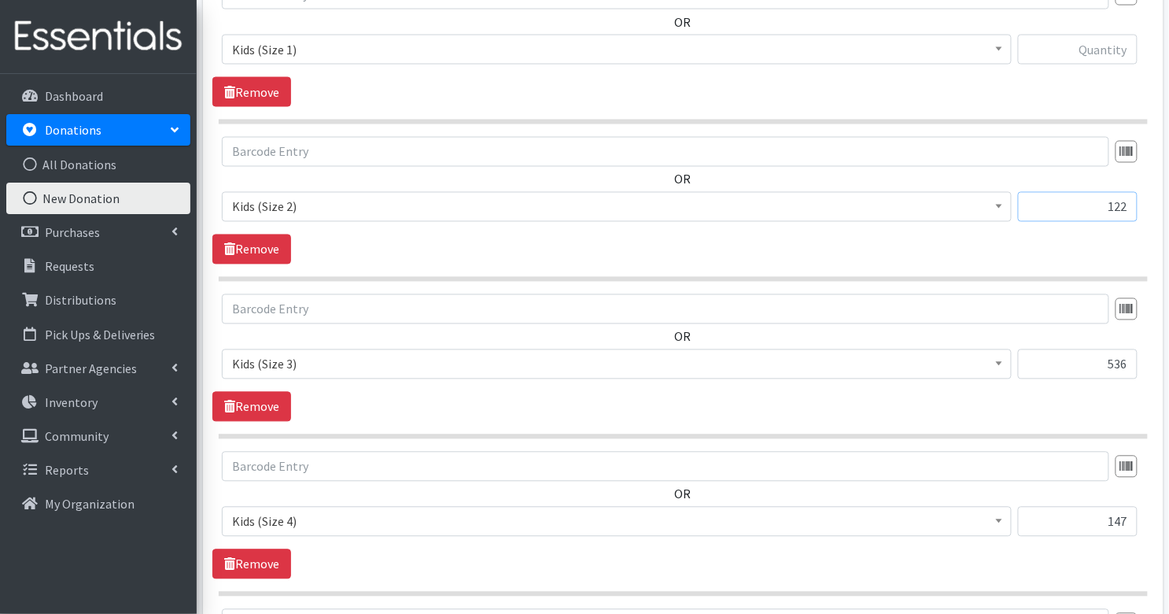
scroll to position [729, 0]
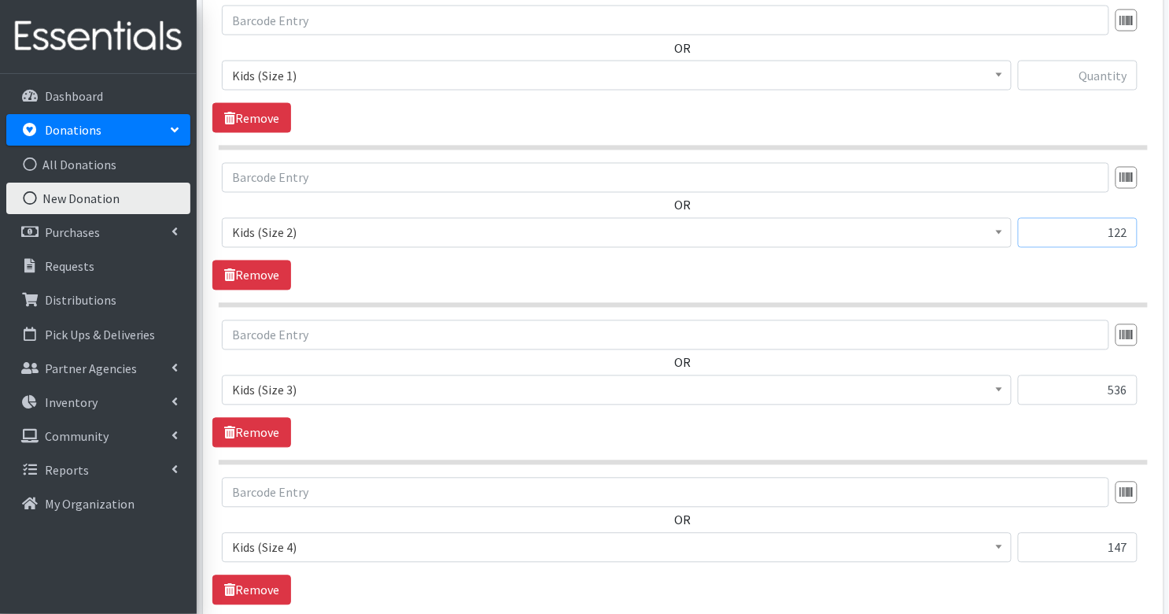
type input "122"
click at [1087, 72] on input "text" at bounding box center [1078, 76] width 120 height 30
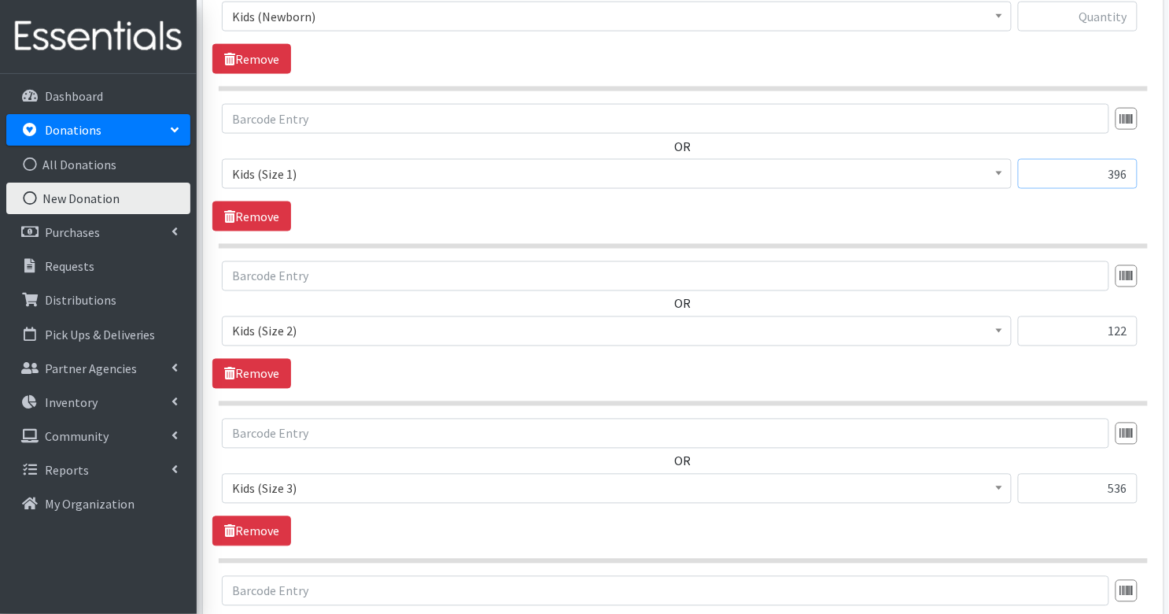
scroll to position [633, 0]
type input "396"
click at [1120, 11] on input "text" at bounding box center [1078, 15] width 120 height 30
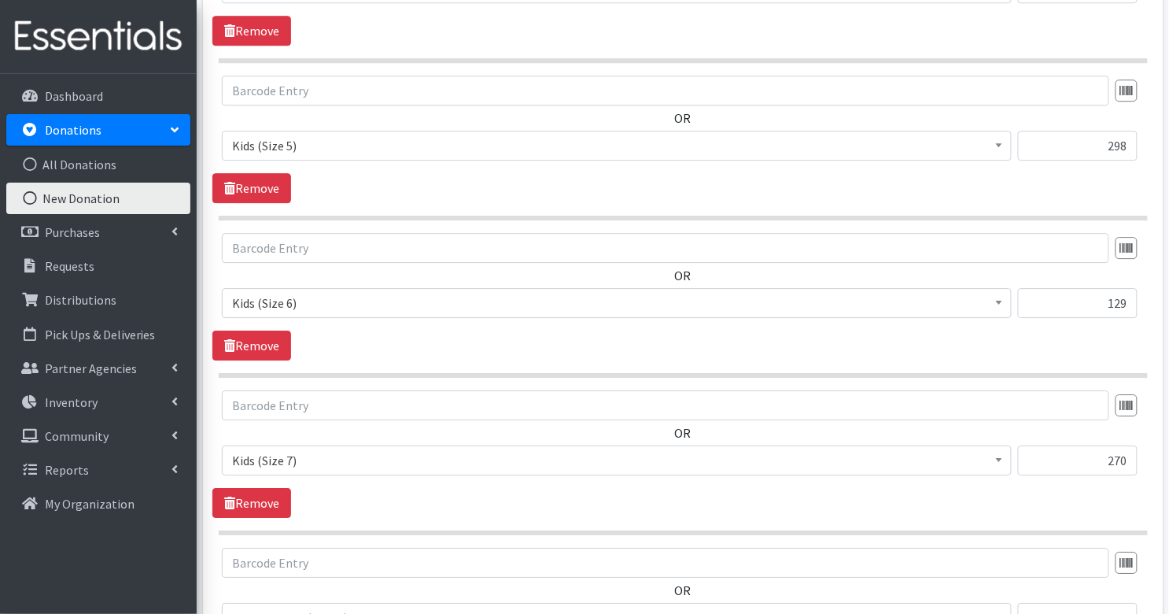
scroll to position [1715, 0]
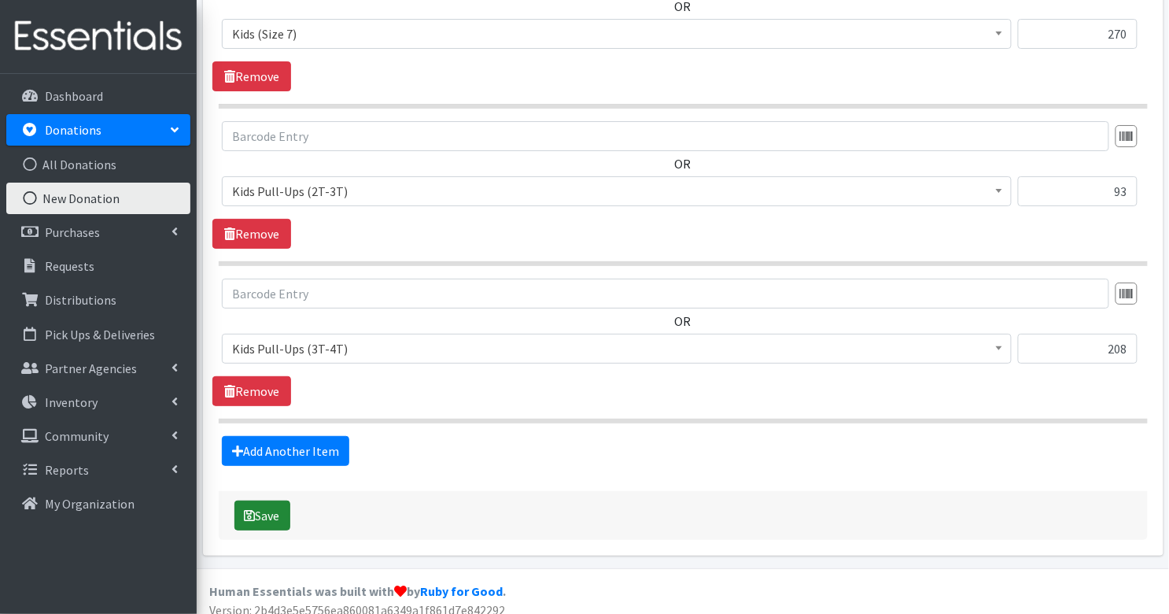
type input "261"
click at [270, 511] on button "Save" at bounding box center [262, 515] width 56 height 30
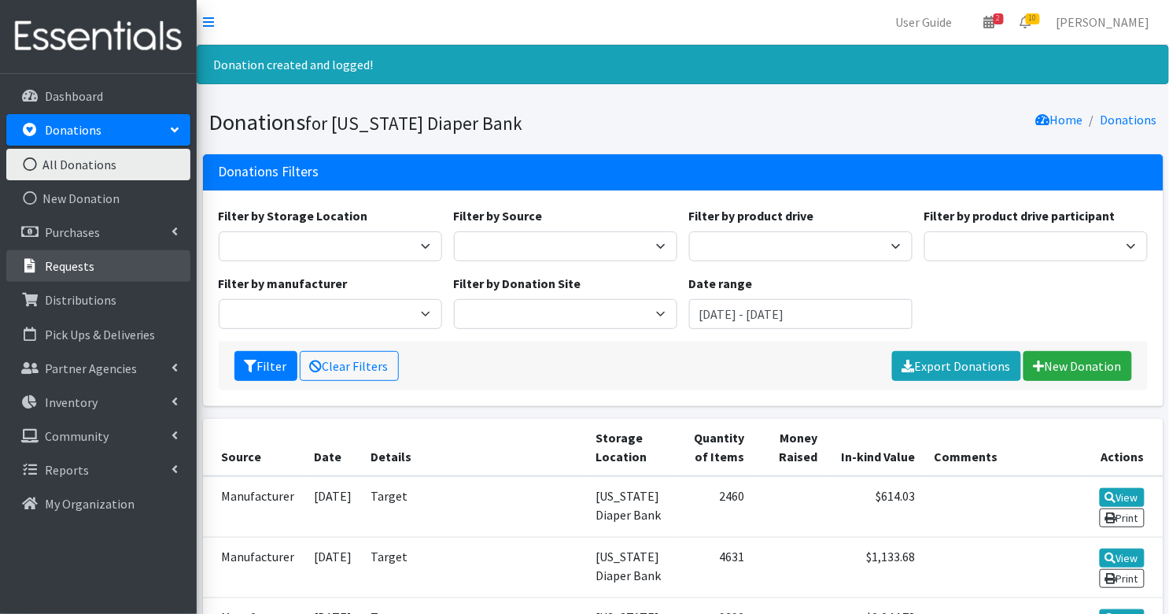
click at [75, 267] on p "Requests" at bounding box center [70, 266] width 50 height 16
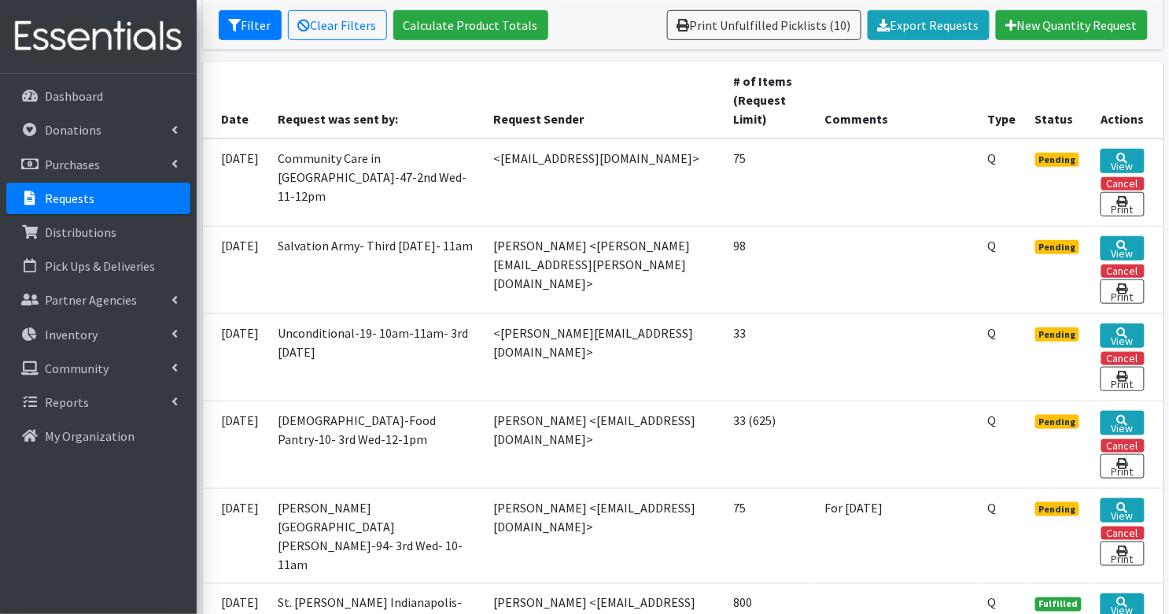
scroll to position [308, 0]
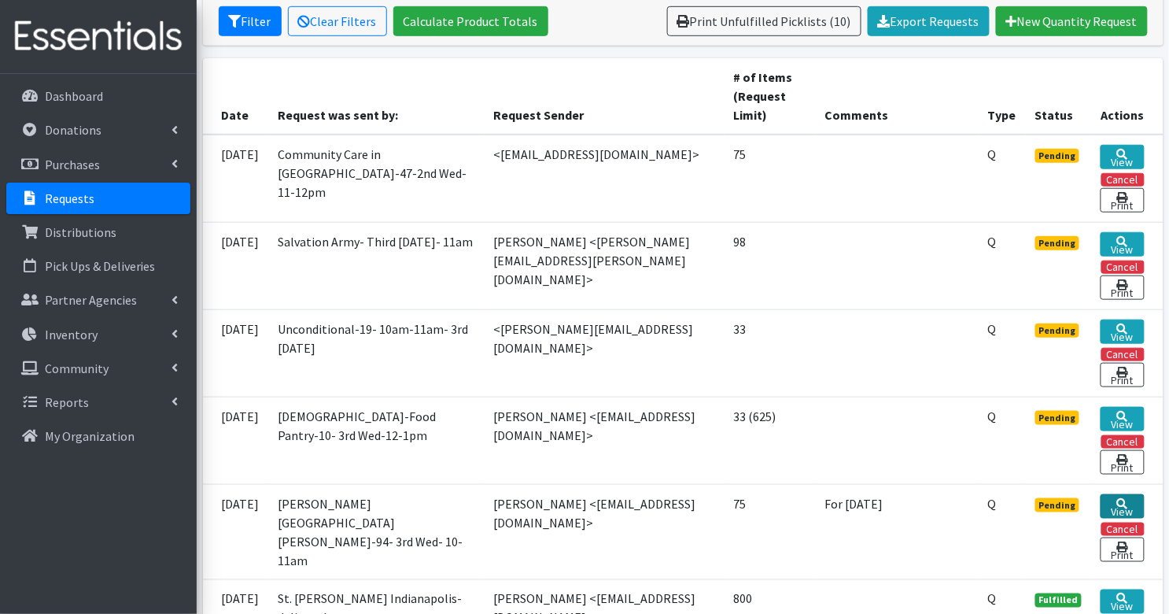
click at [1125, 498] on icon at bounding box center [1122, 503] width 11 height 11
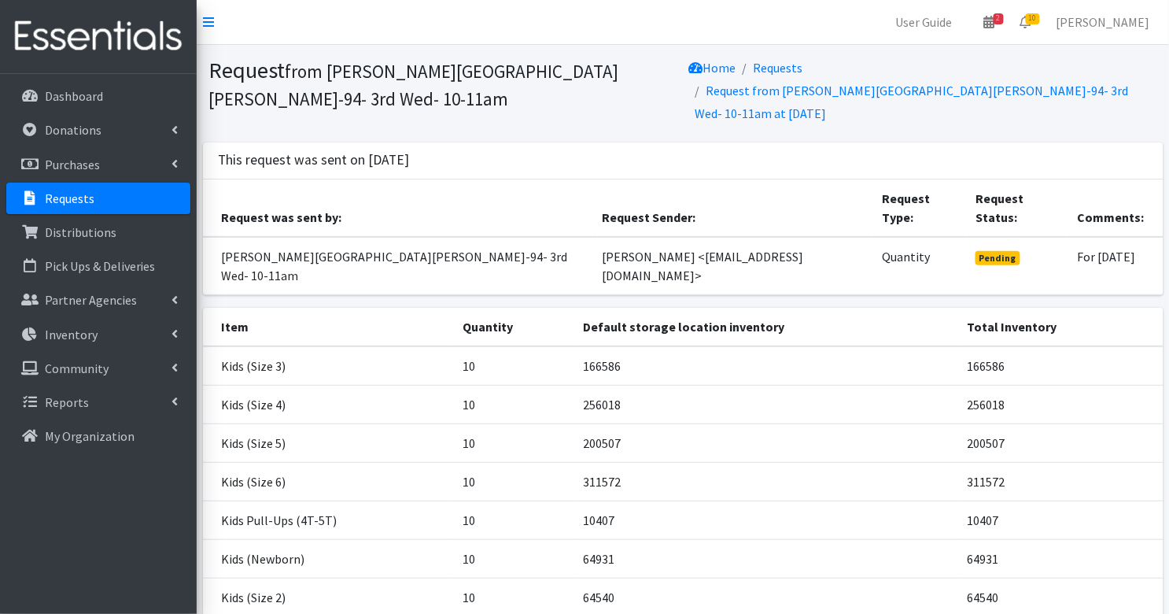
scroll to position [143, 0]
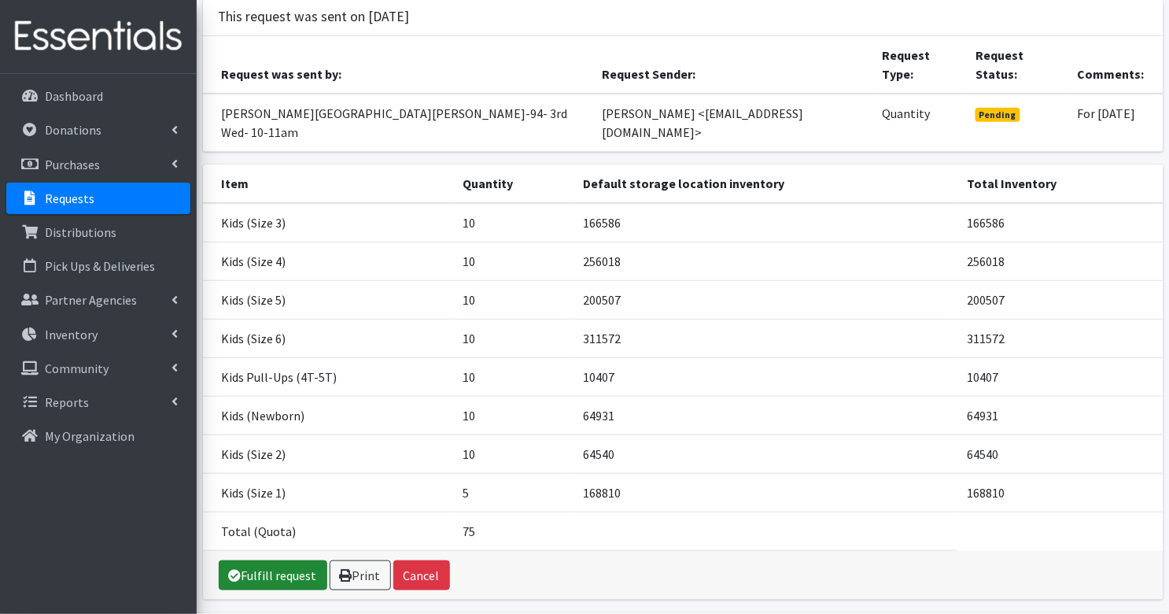
click at [293, 560] on link "Fulfill request" at bounding box center [273, 575] width 109 height 30
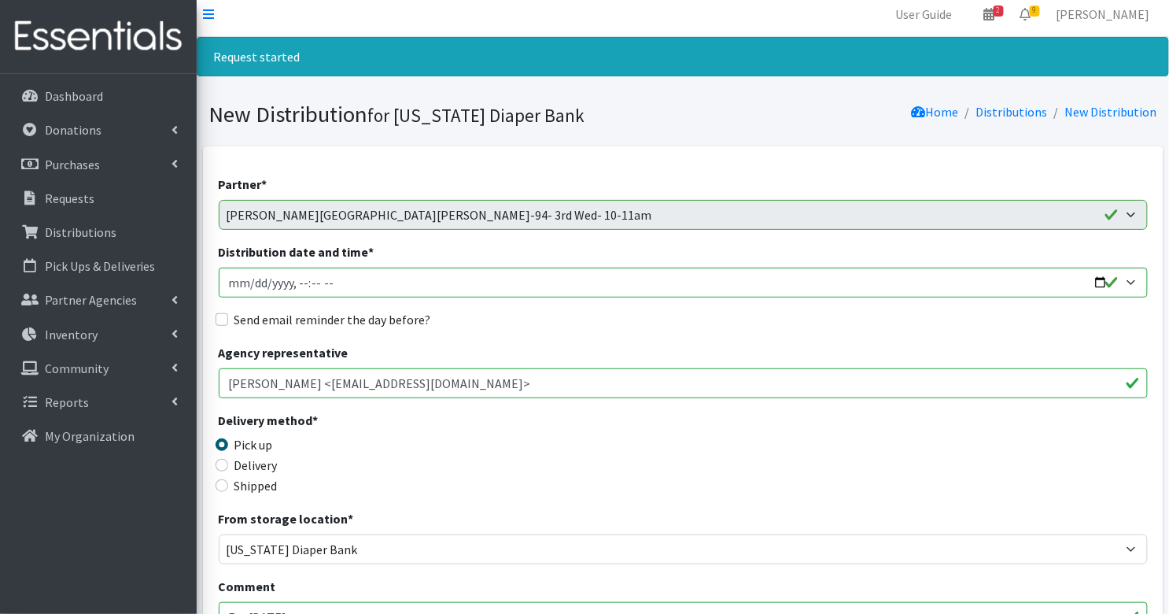
scroll to position [11, 0]
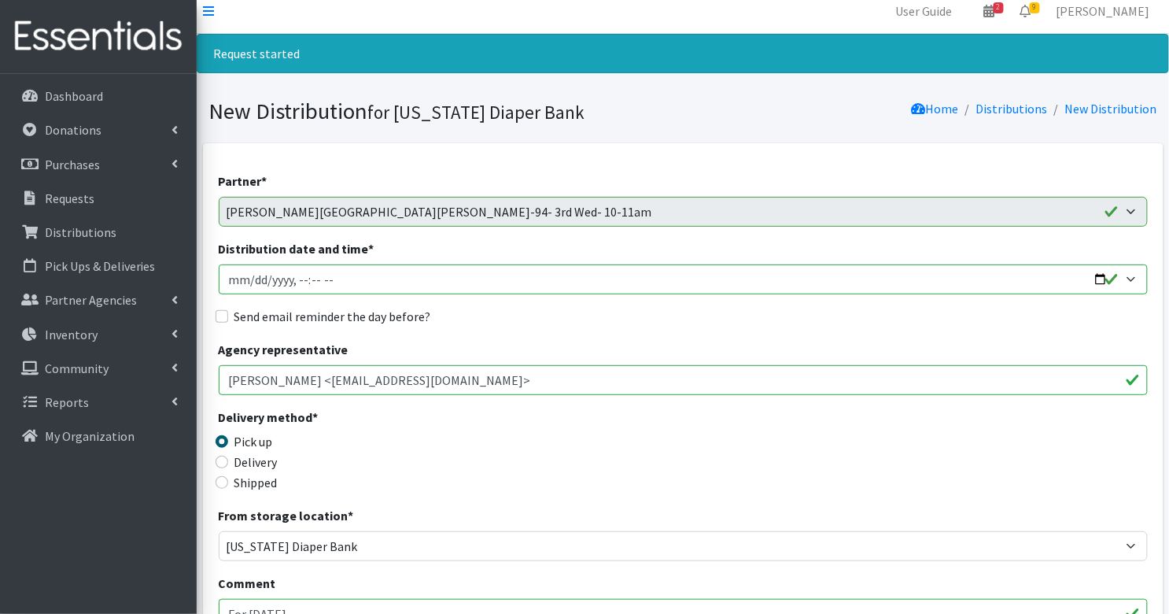
click at [225, 283] on input "Distribution date and time *" at bounding box center [683, 279] width 929 height 30
click at [297, 281] on input "Distribution date and time *" at bounding box center [683, 279] width 929 height 30
click at [335, 274] on input "Distribution date and time *" at bounding box center [683, 279] width 929 height 30
type input "2025-09-17T10:00"
click at [221, 316] on input "Send email reminder the day before?" at bounding box center [222, 316] width 13 height 13
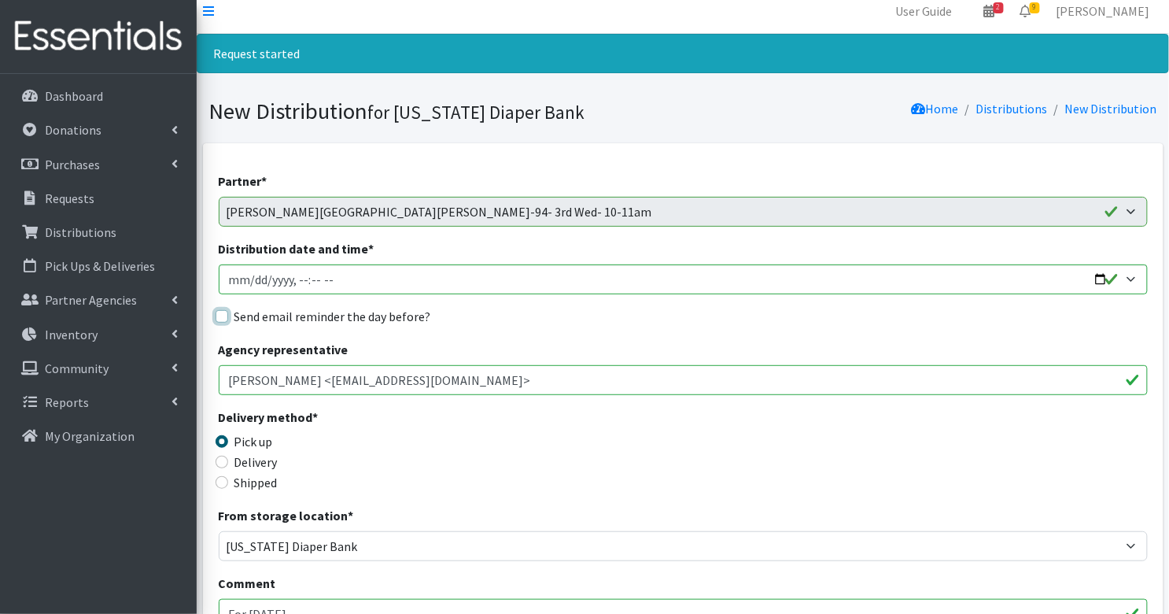
checkbox input "true"
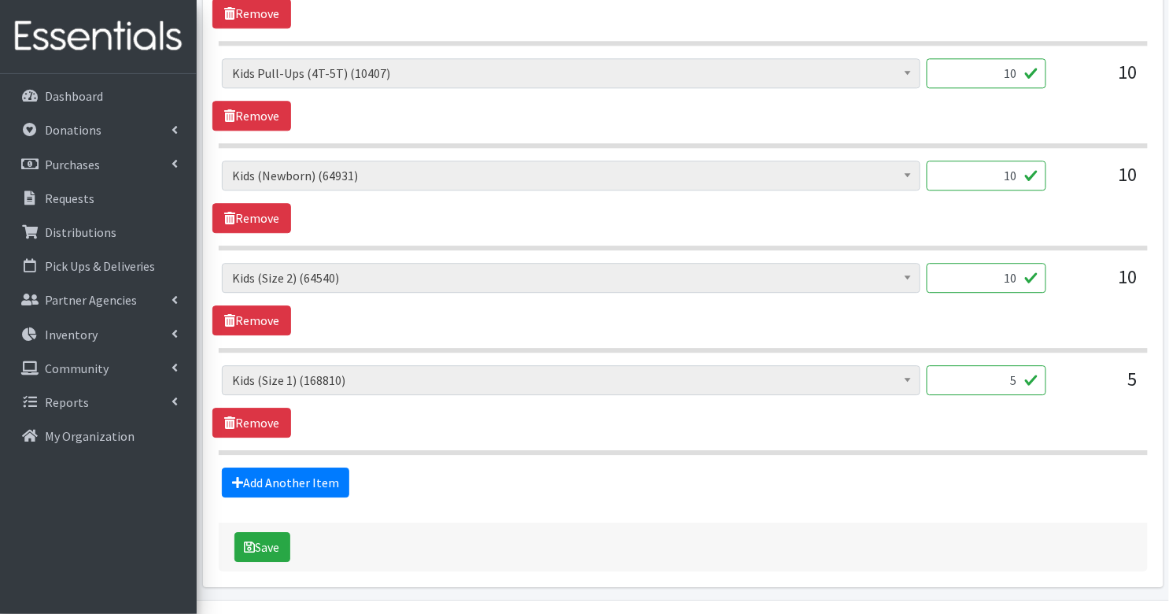
scroll to position [1146, 0]
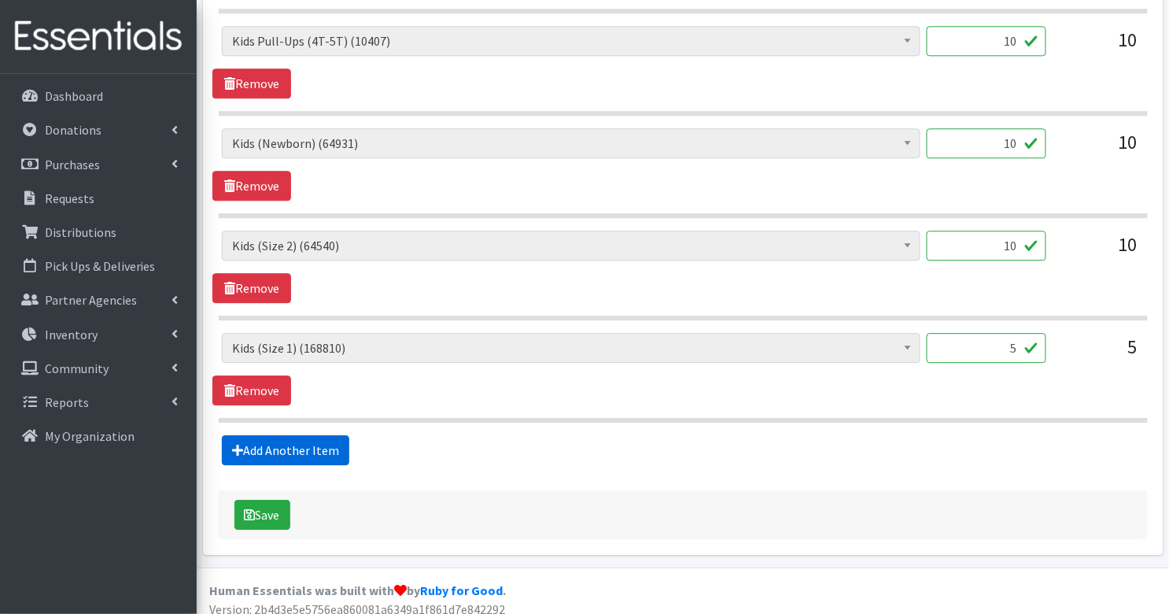
click at [312, 441] on link "Add Another Item" at bounding box center [285, 450] width 127 height 30
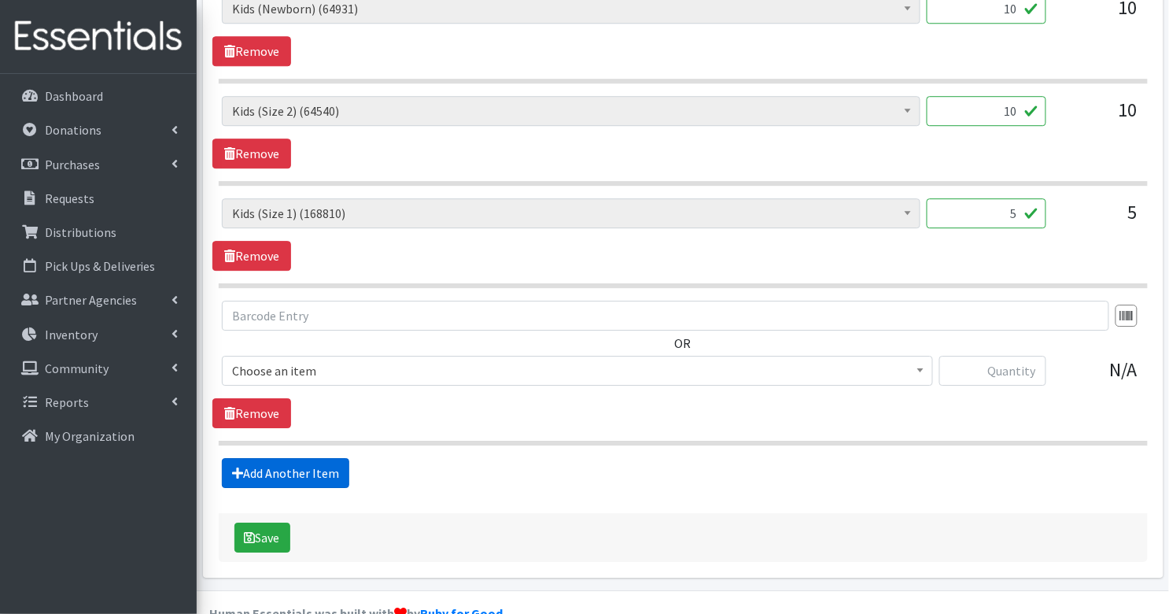
scroll to position [1302, 0]
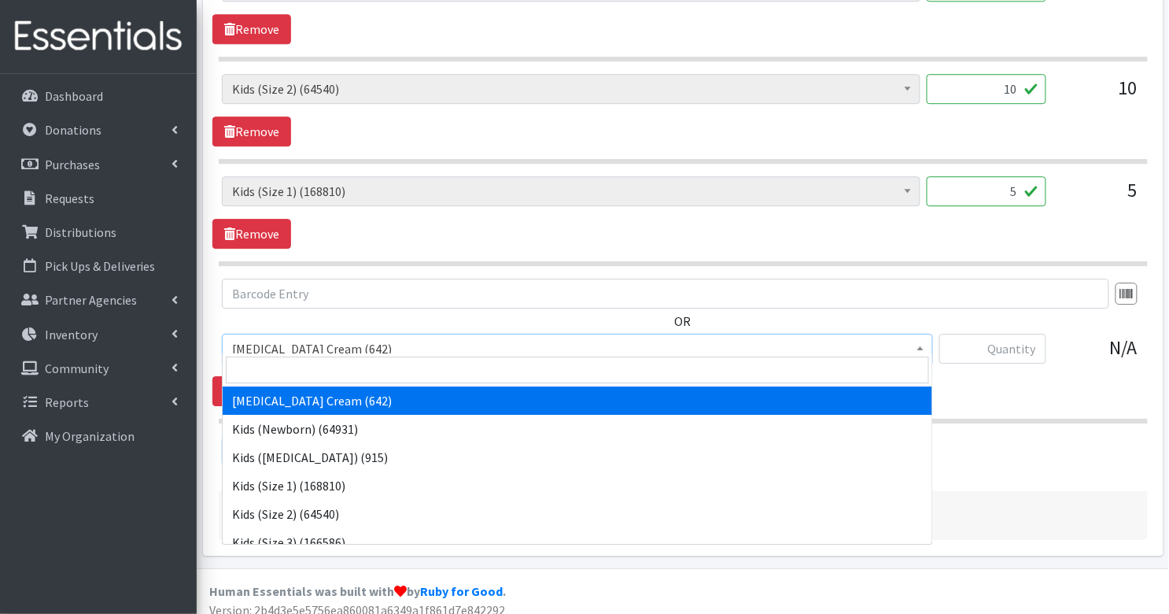
click at [468, 343] on span "[MEDICAL_DATA] Cream (642)" at bounding box center [577, 349] width 691 height 22
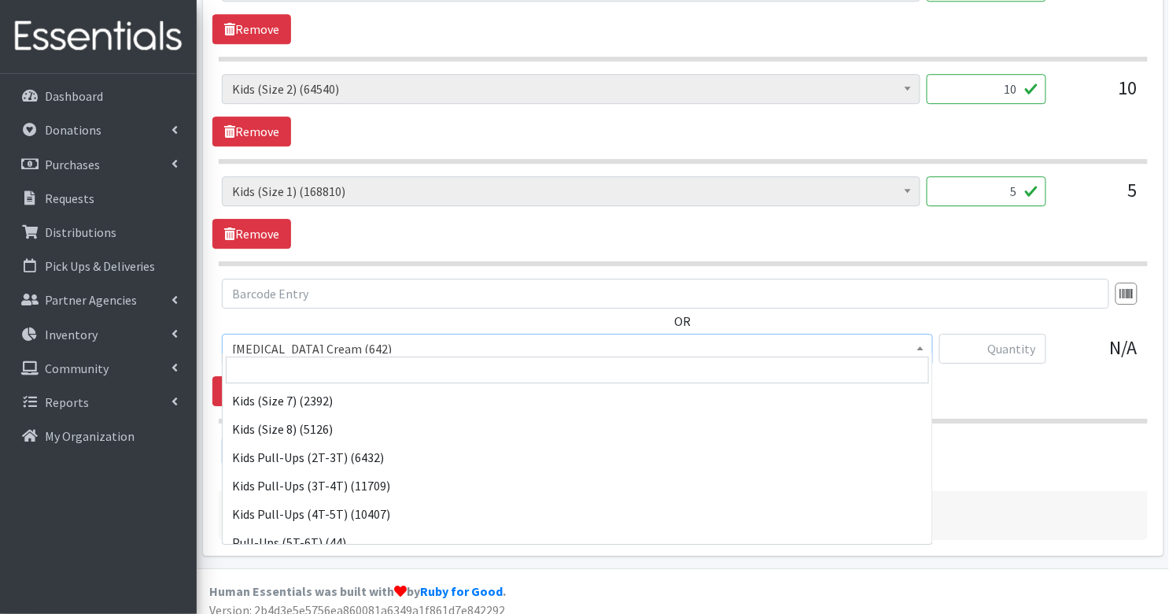
scroll to position [295, 0]
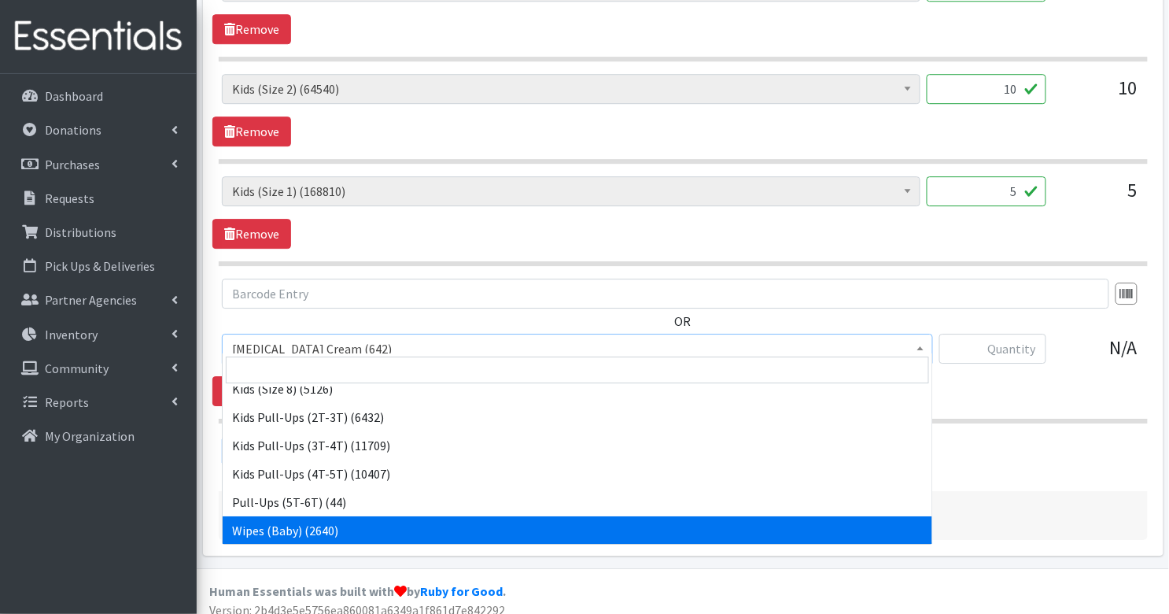
select select "3418"
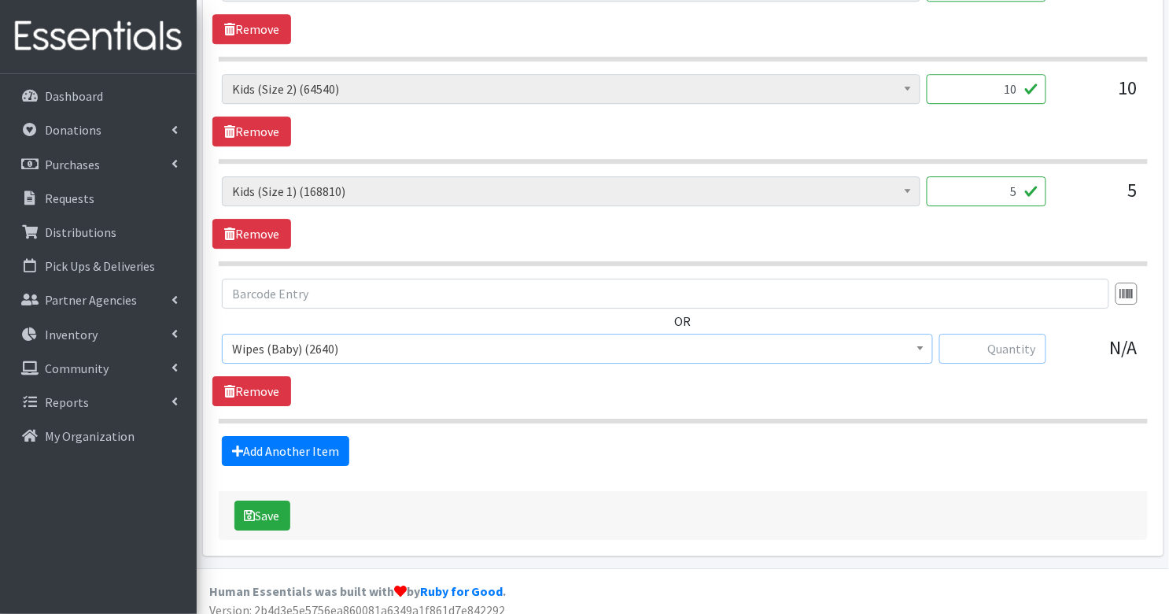
click at [1024, 338] on input "text" at bounding box center [992, 349] width 107 height 30
type input "23"
click at [268, 506] on button "Save" at bounding box center [262, 515] width 56 height 30
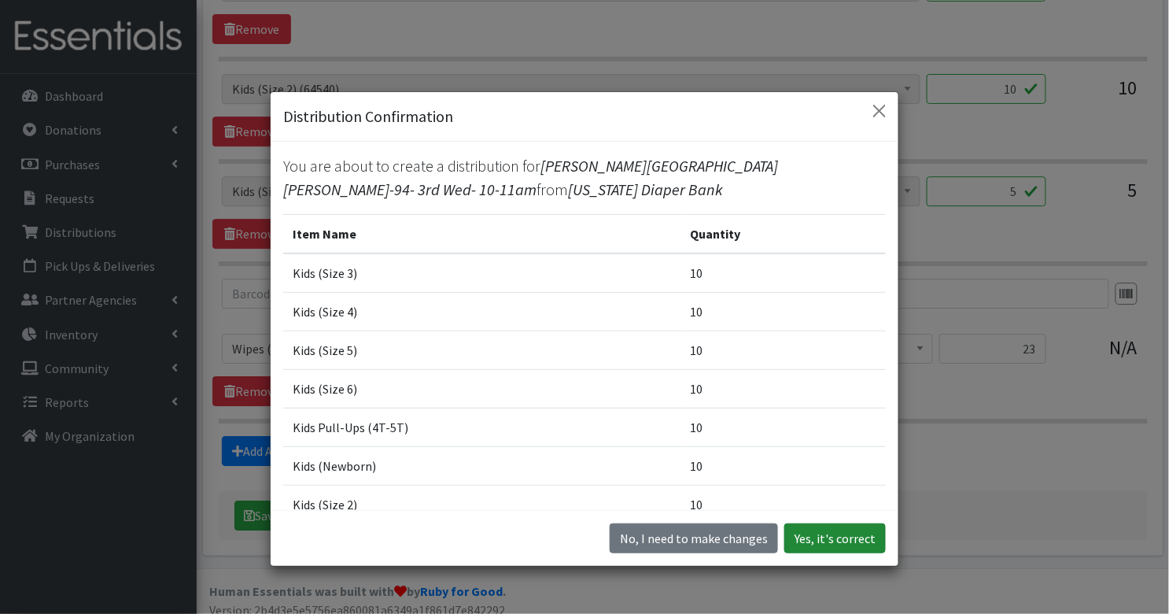
click at [863, 536] on button "Yes, it's correct" at bounding box center [835, 538] width 102 height 30
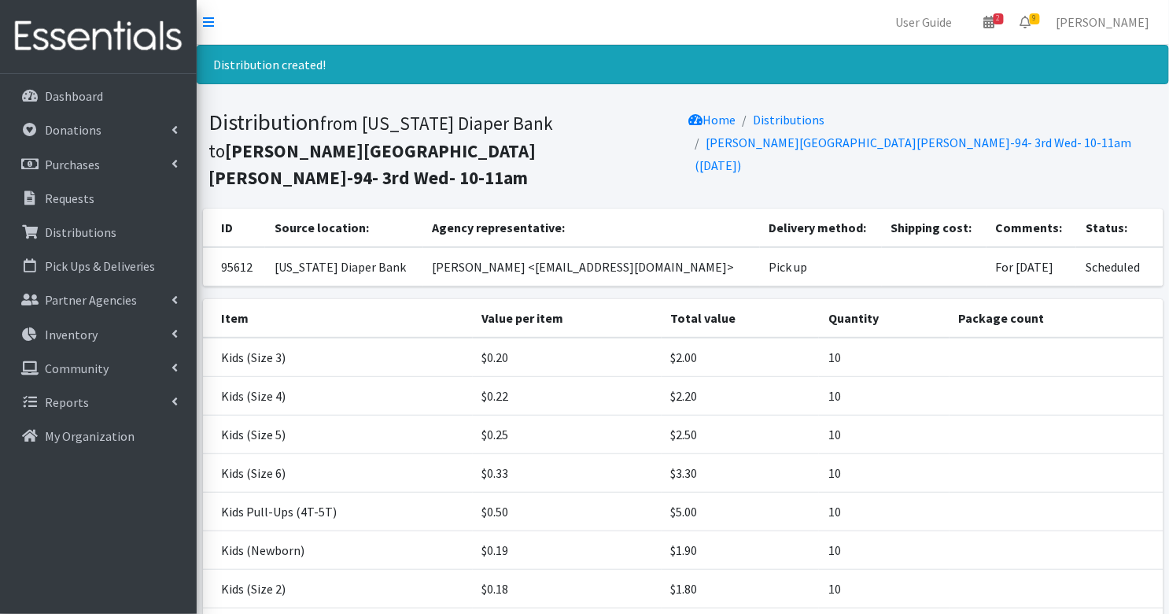
scroll to position [197, 0]
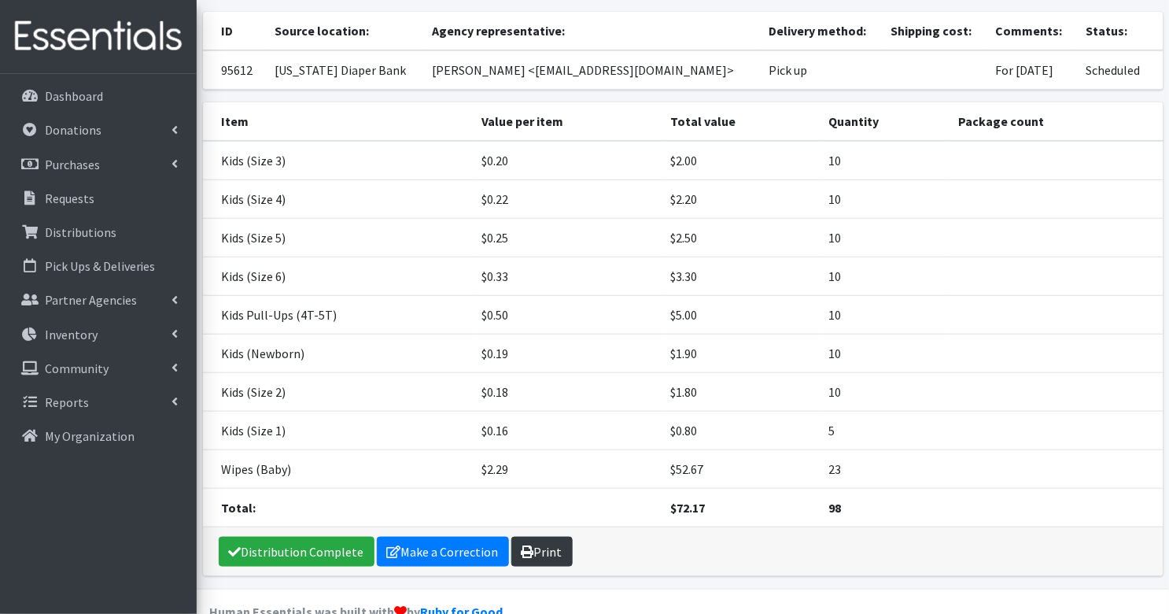
click at [546, 537] on link "Print" at bounding box center [541, 552] width 61 height 30
click at [78, 197] on p "Requests" at bounding box center [70, 198] width 50 height 16
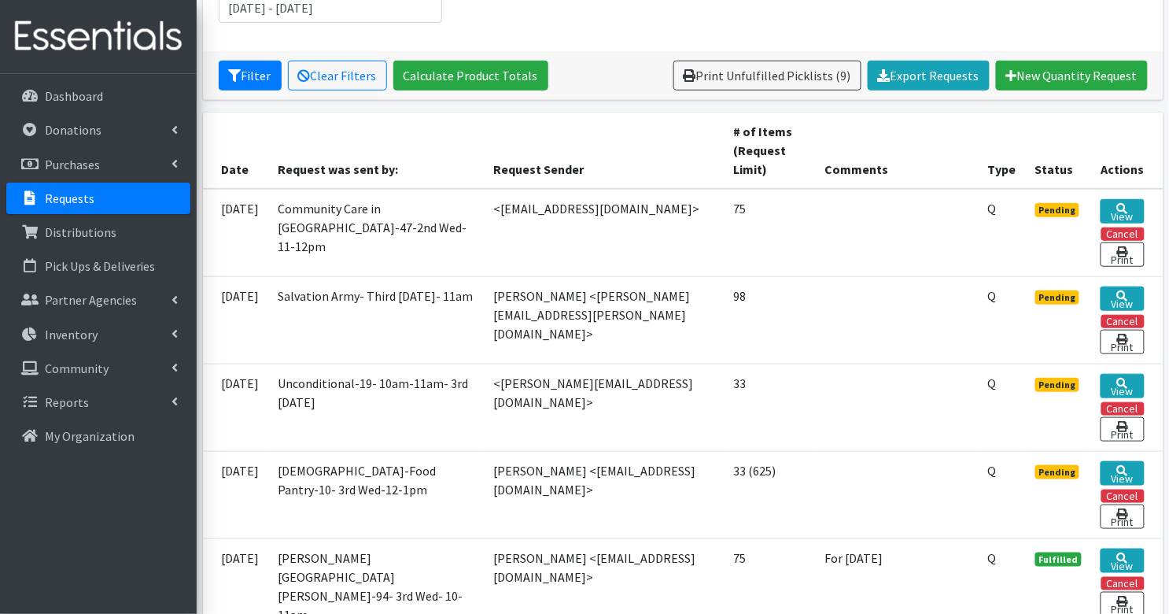
scroll to position [264, 0]
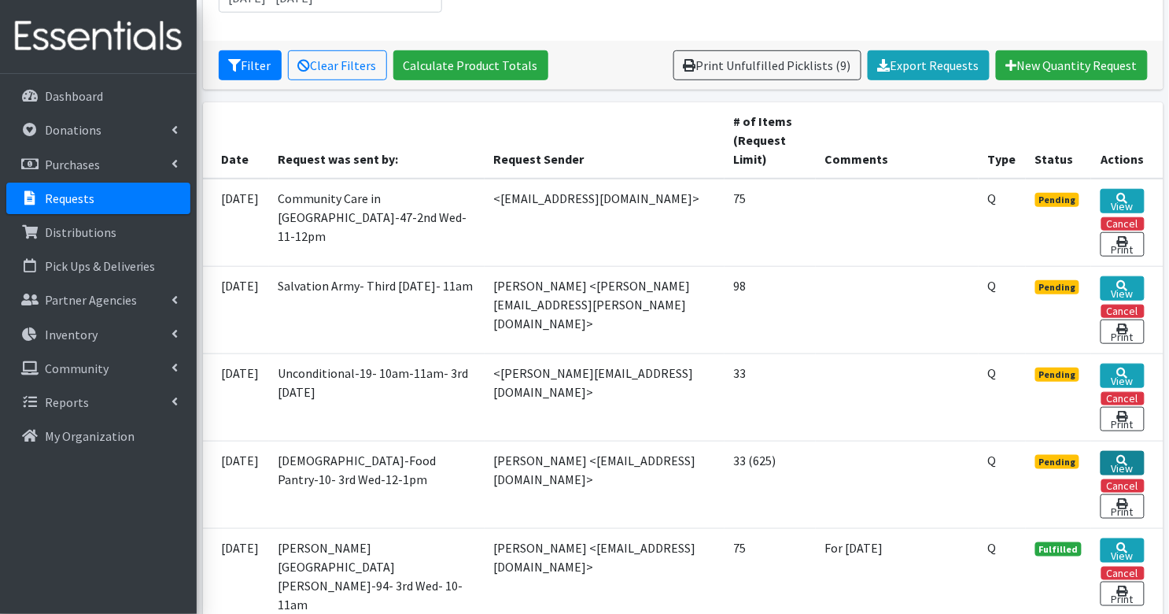
click at [1119, 455] on link "View" at bounding box center [1122, 463] width 43 height 24
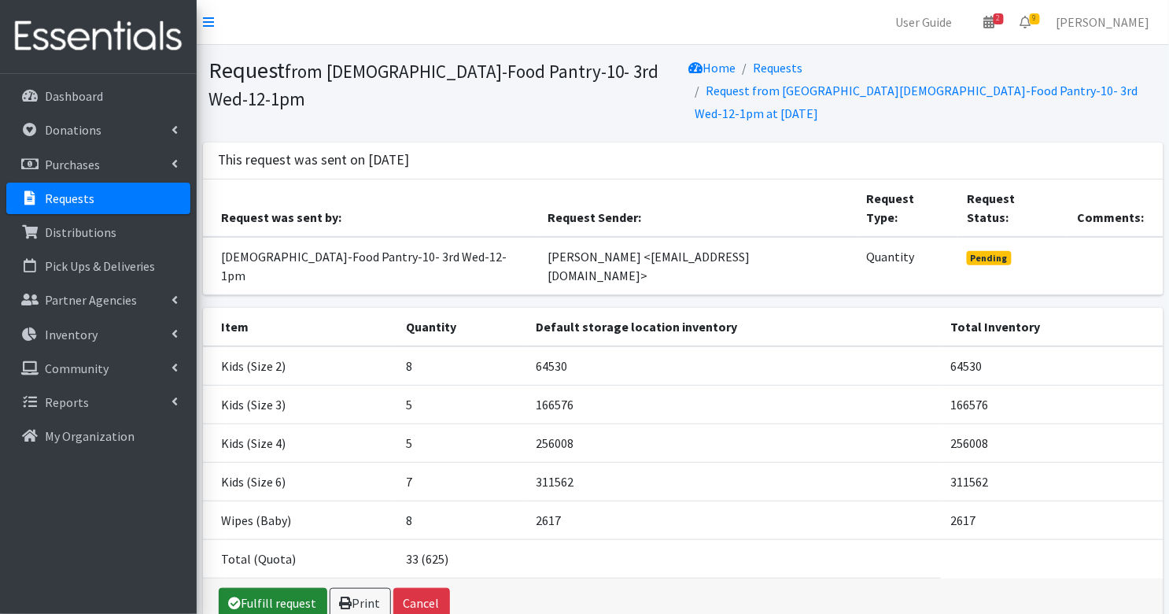
click at [287, 588] on link "Fulfill request" at bounding box center [273, 603] width 109 height 30
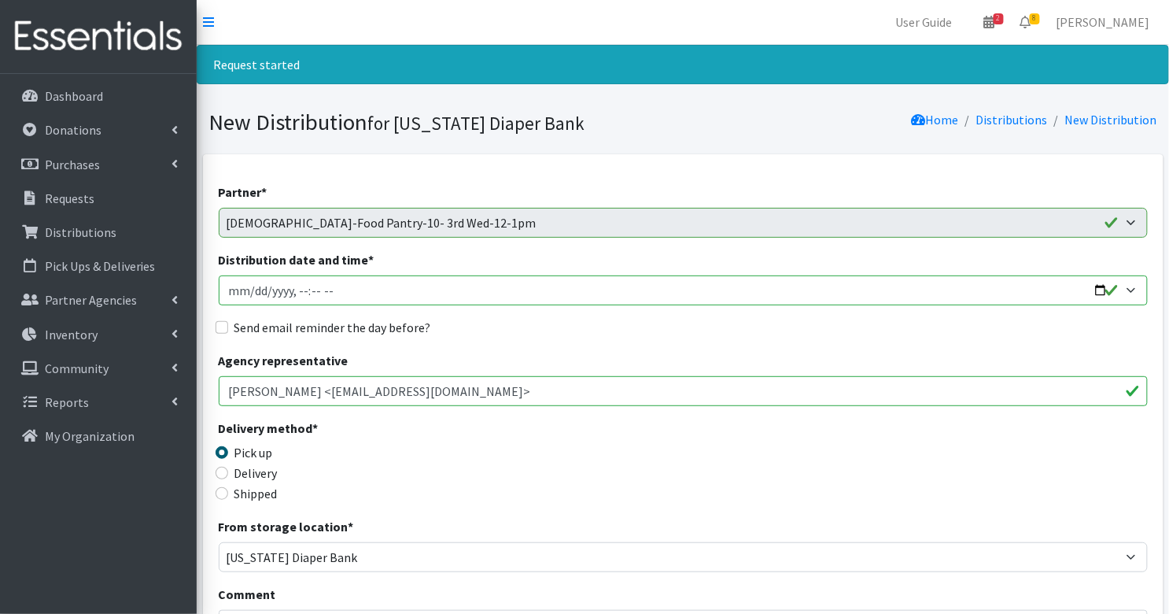
click at [230, 285] on input "Distribution date and time *" at bounding box center [683, 290] width 929 height 30
click at [297, 286] on input "Distribution date and time *" at bounding box center [683, 290] width 929 height 30
type input "[DATE]T12:00"
click at [225, 324] on input "Send email reminder the day before?" at bounding box center [222, 327] width 13 height 13
checkbox input "true"
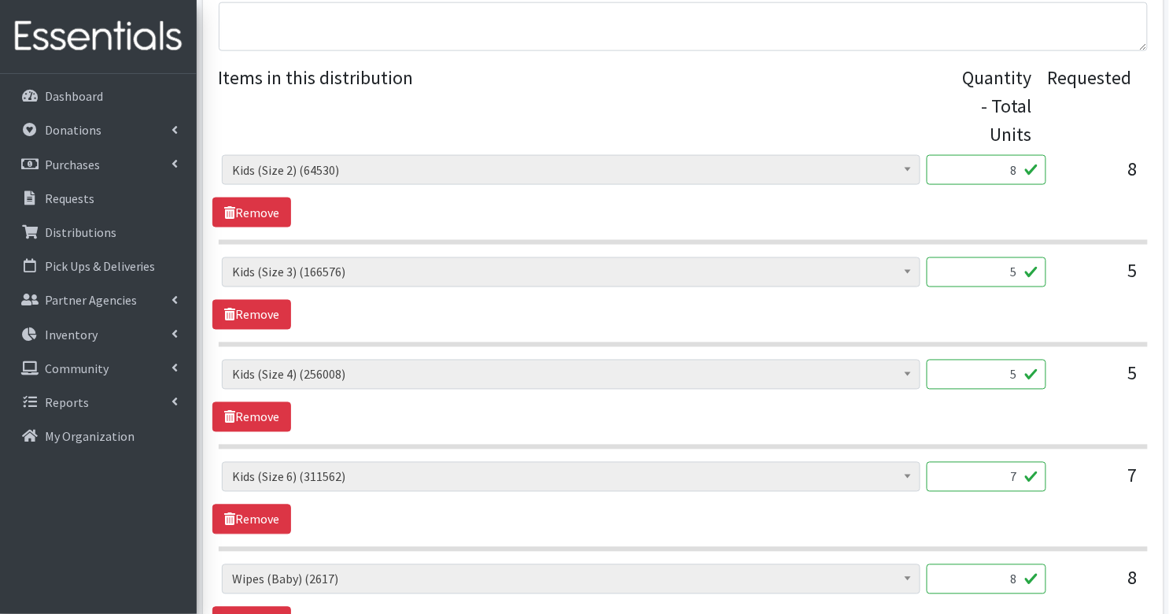
scroll to position [843, 0]
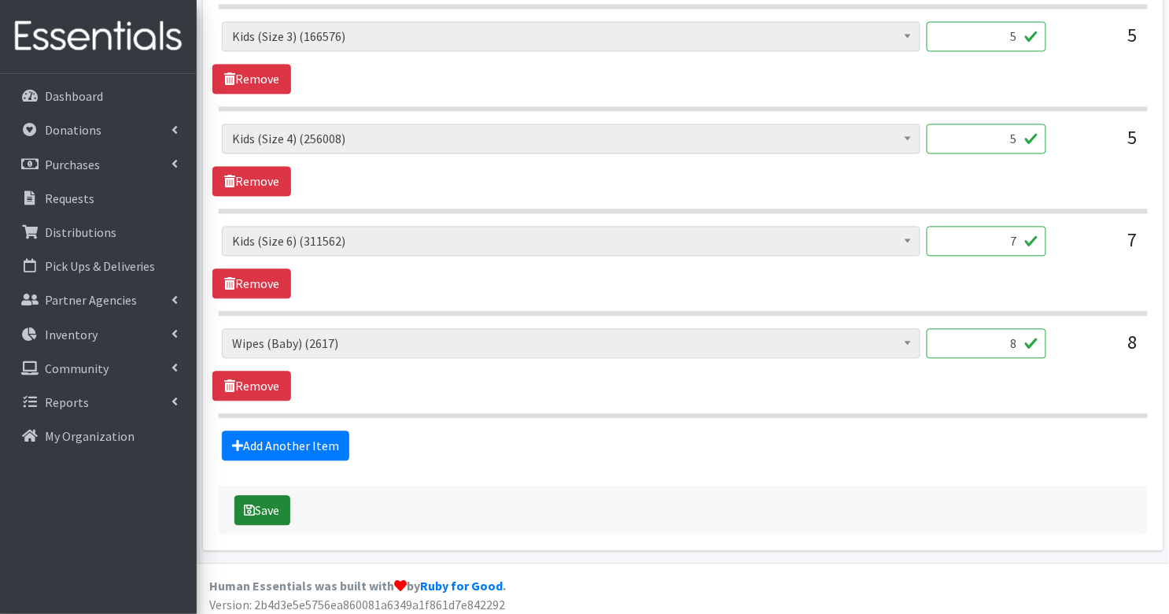
click at [274, 500] on button "Save" at bounding box center [262, 511] width 56 height 30
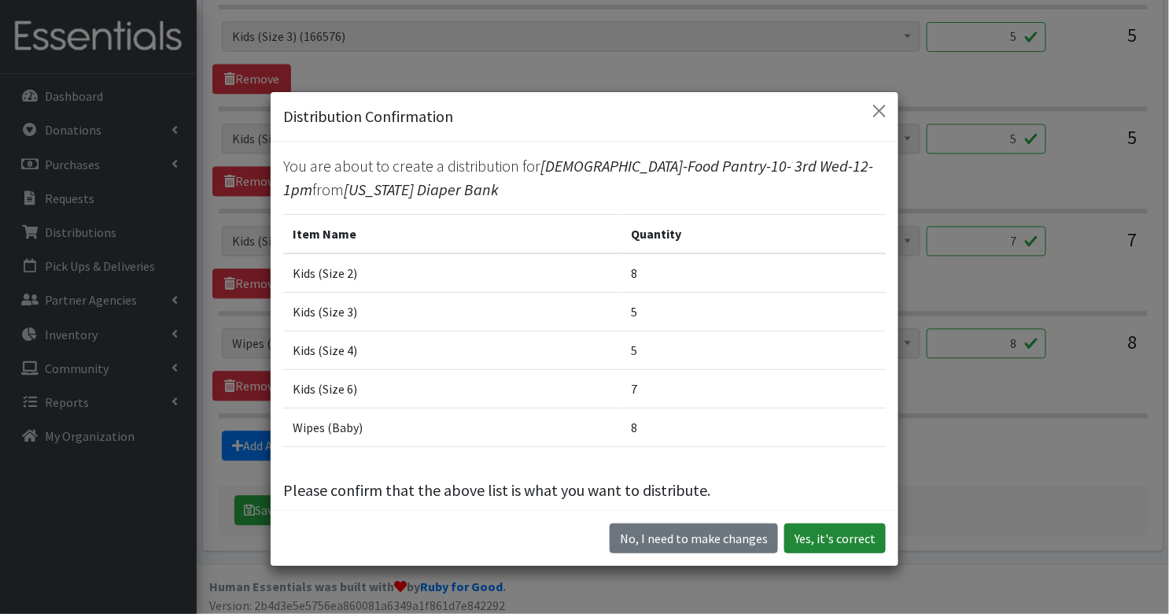
click at [818, 538] on button "Yes, it's correct" at bounding box center [835, 538] width 102 height 30
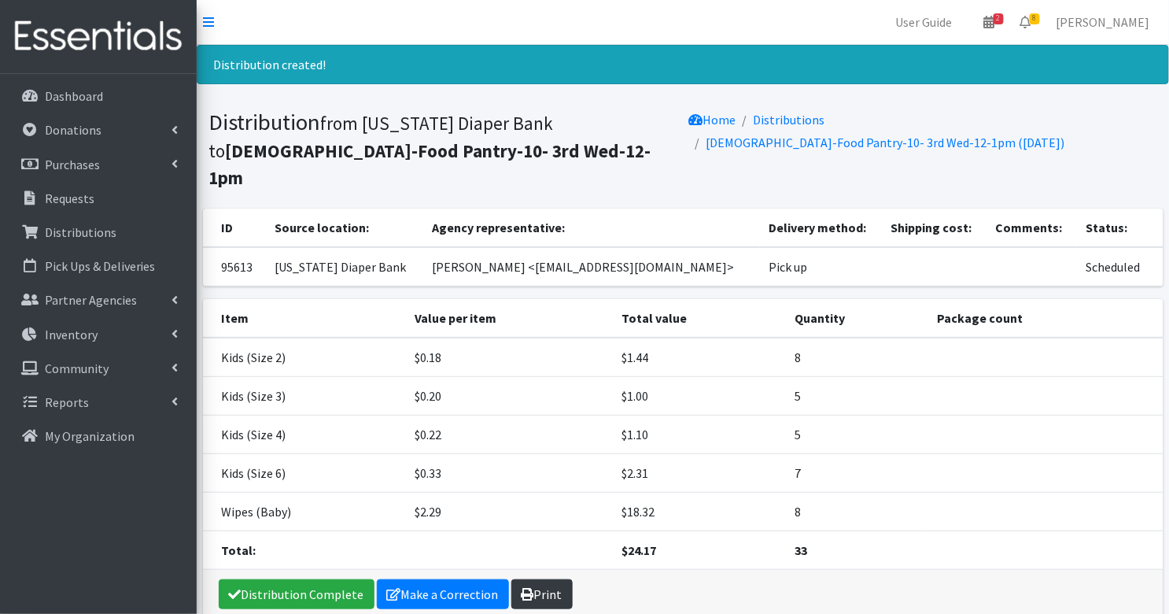
click at [549, 579] on link "Print" at bounding box center [541, 594] width 61 height 30
click at [74, 195] on p "Requests" at bounding box center [70, 198] width 50 height 16
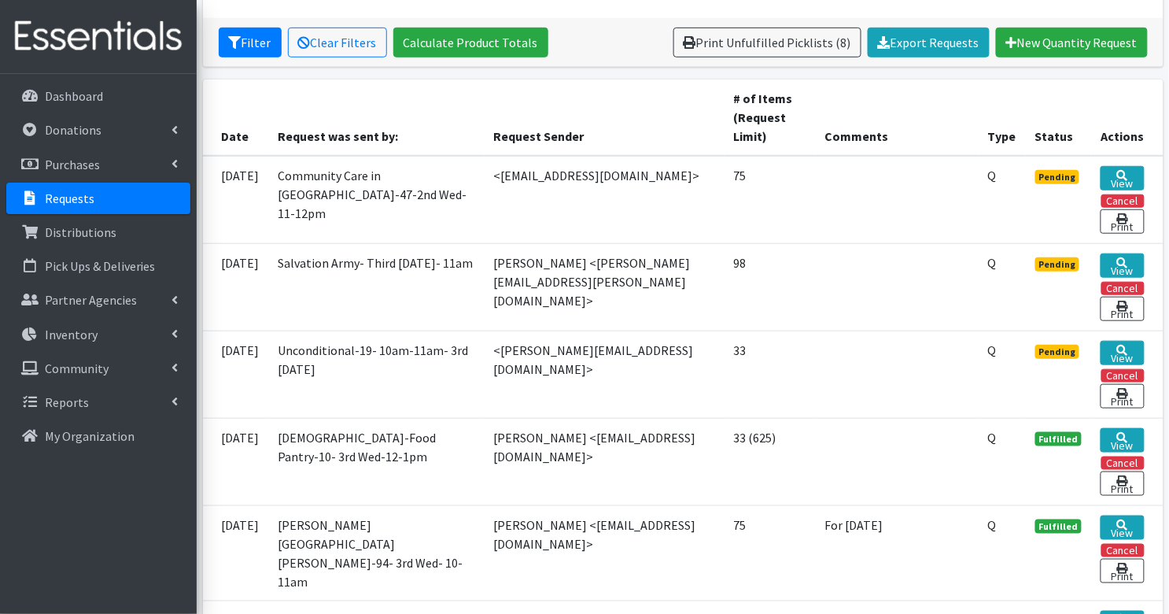
scroll to position [288, 0]
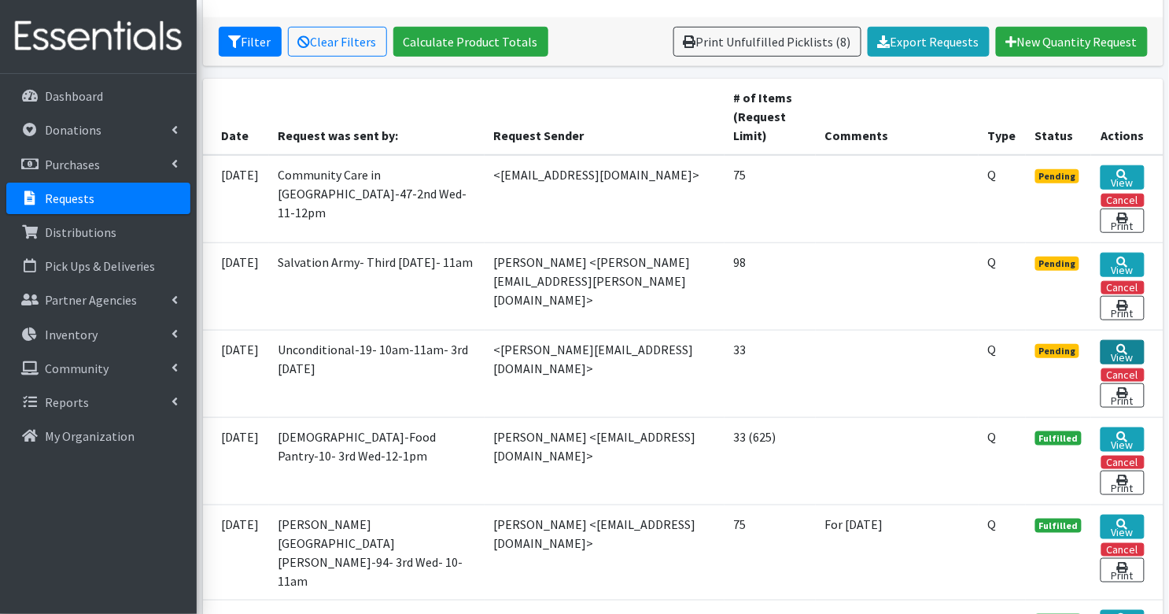
click at [1131, 345] on link "View" at bounding box center [1122, 352] width 43 height 24
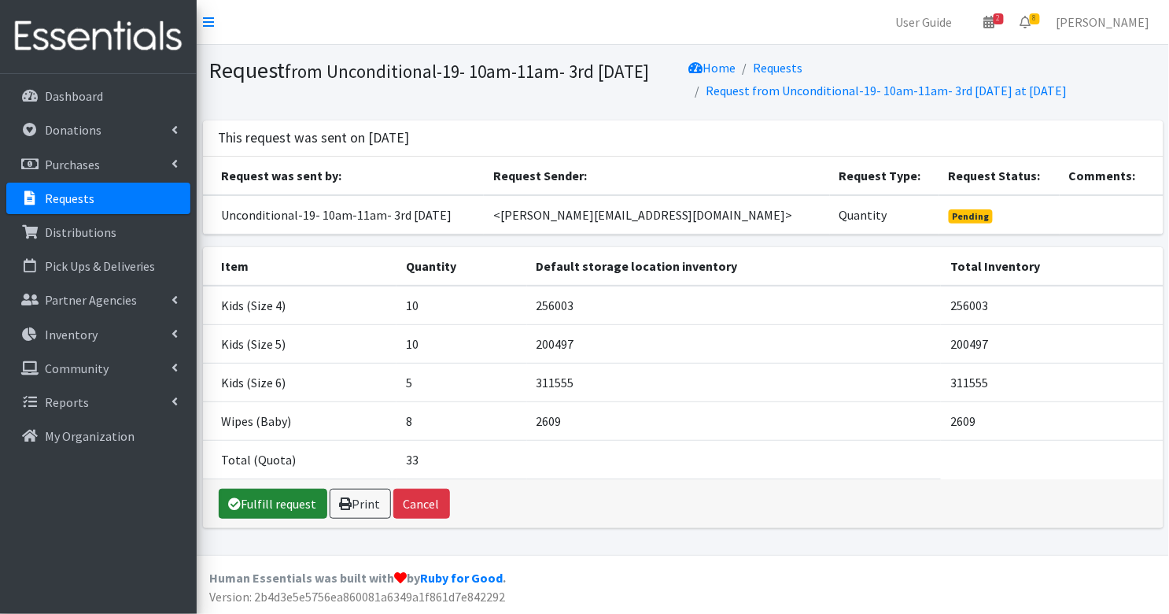
click at [269, 514] on link "Fulfill request" at bounding box center [273, 504] width 109 height 30
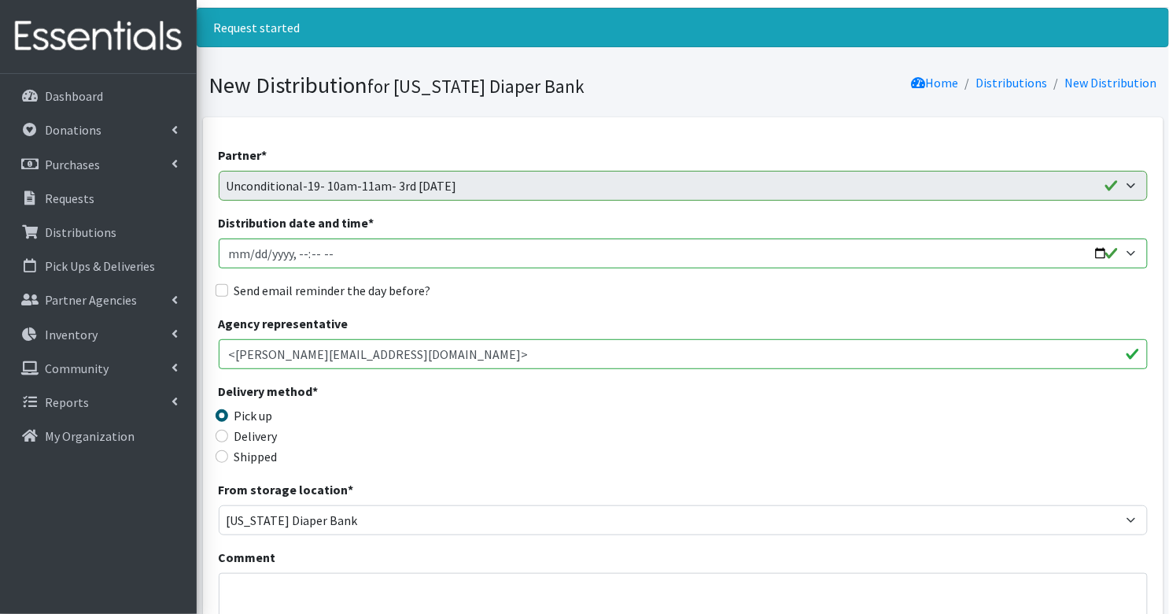
scroll to position [66, 0]
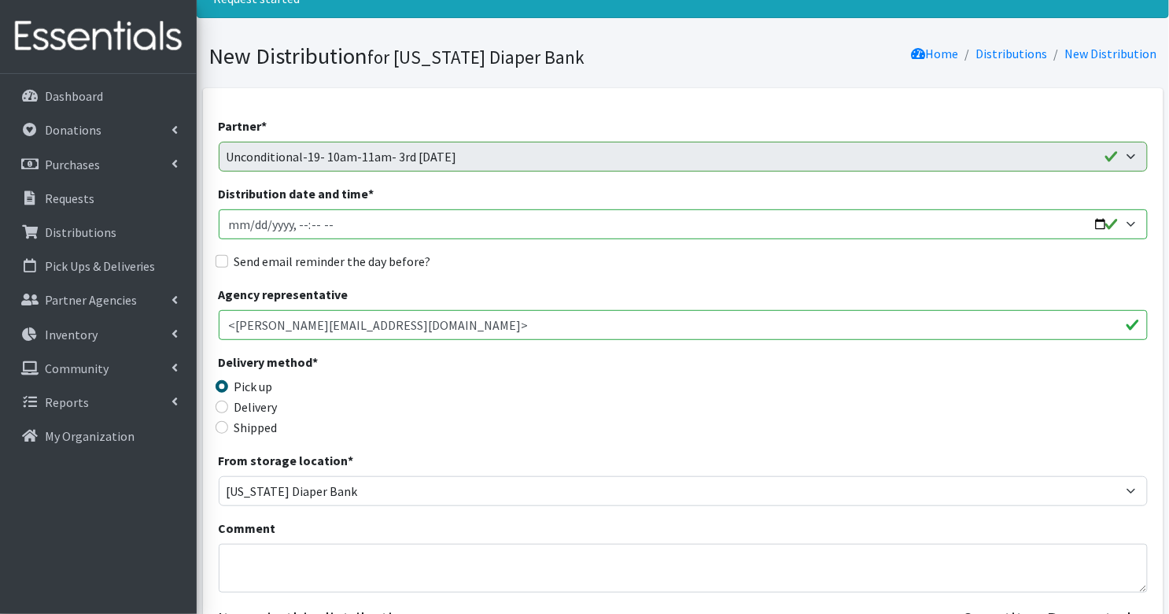
click at [234, 226] on input "Distribution date and time *" at bounding box center [683, 224] width 929 height 30
click at [302, 223] on input "Distribution date and time *" at bounding box center [683, 224] width 929 height 30
type input "[DATE]T10:00"
click at [220, 257] on input "Send email reminder the day before?" at bounding box center [222, 261] width 13 height 13
checkbox input "true"
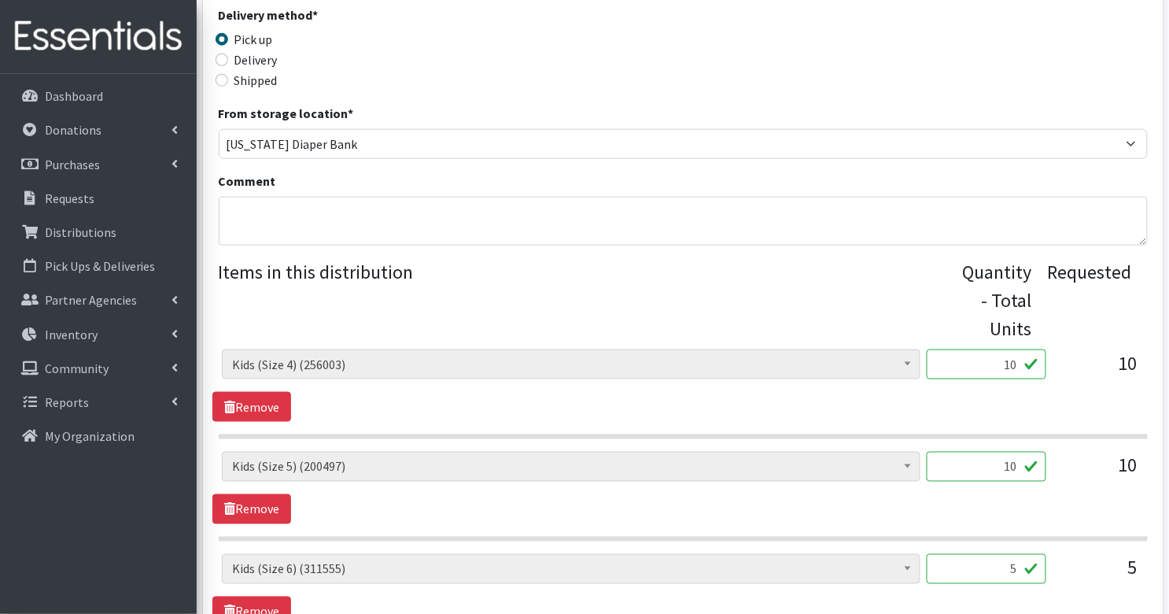
scroll to position [741, 0]
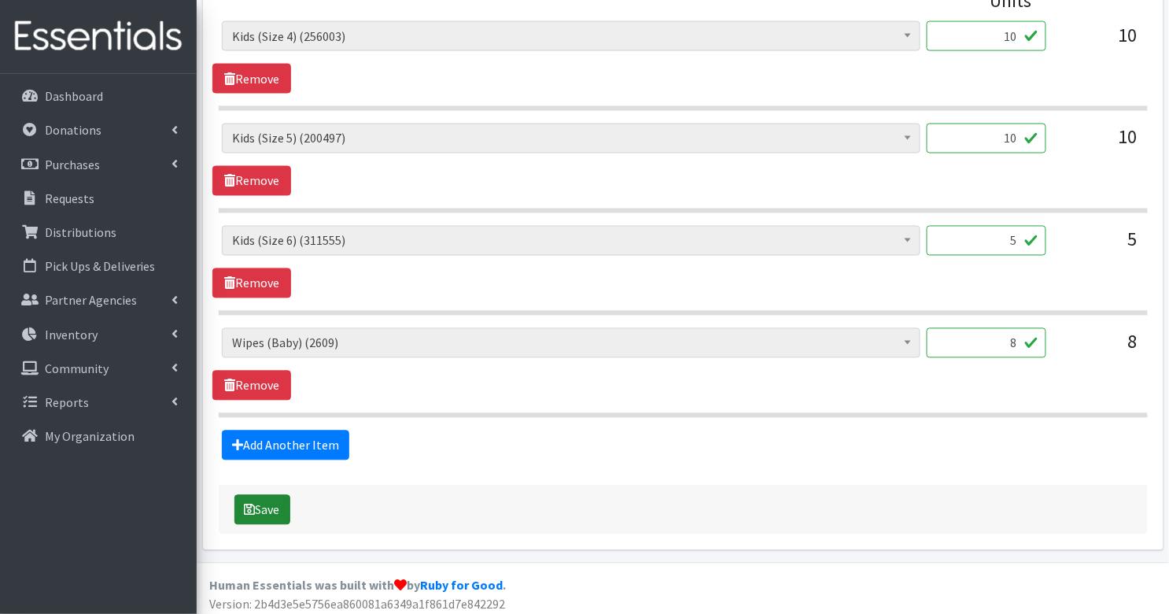
click at [264, 509] on button "Save" at bounding box center [262, 510] width 56 height 30
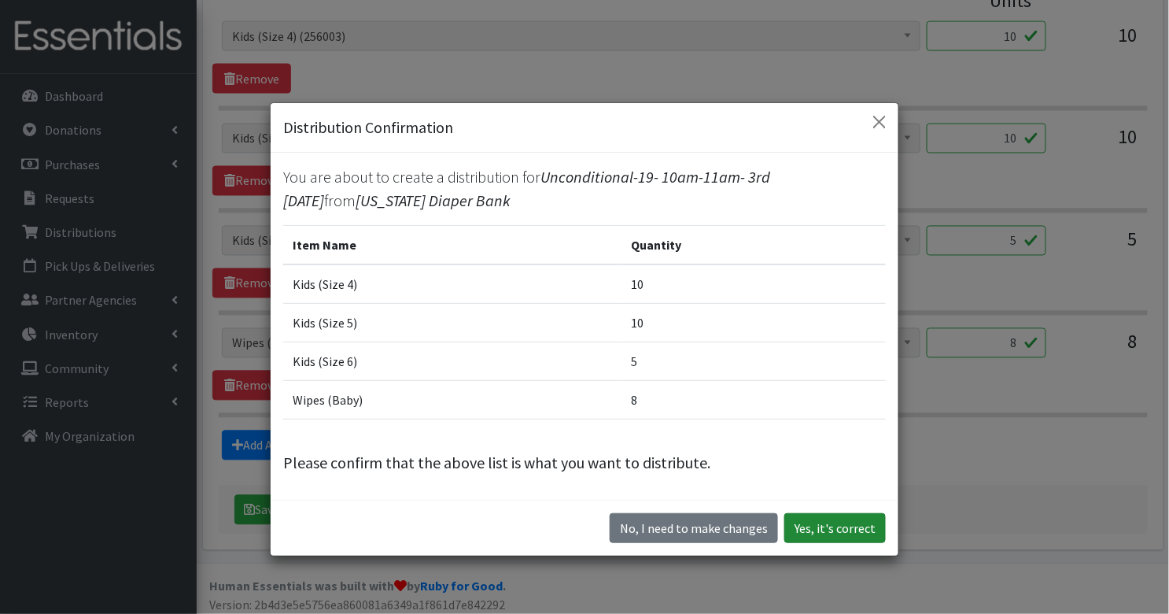
click at [827, 536] on button "Yes, it's correct" at bounding box center [835, 528] width 102 height 30
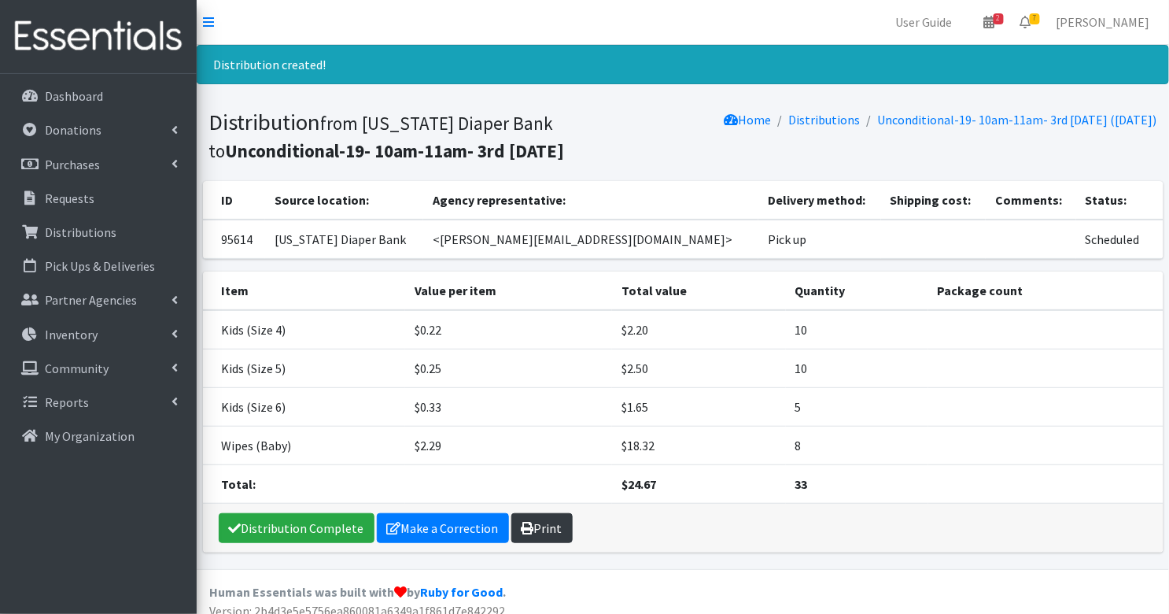
click at [542, 529] on link "Print" at bounding box center [541, 528] width 61 height 30
click at [61, 198] on p "Requests" at bounding box center [70, 198] width 50 height 16
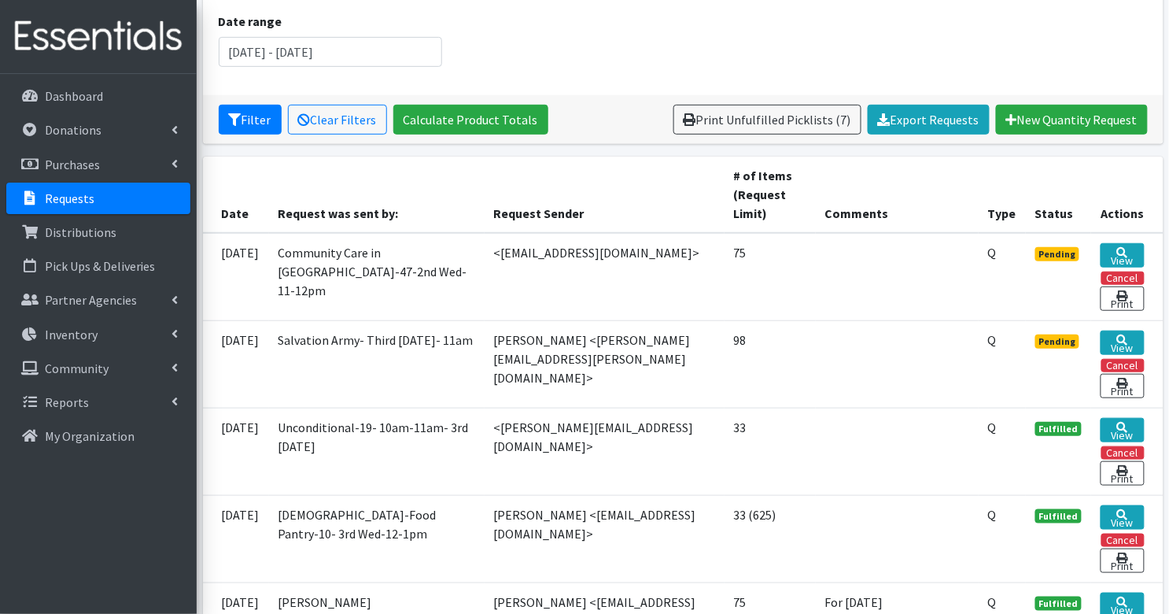
scroll to position [213, 0]
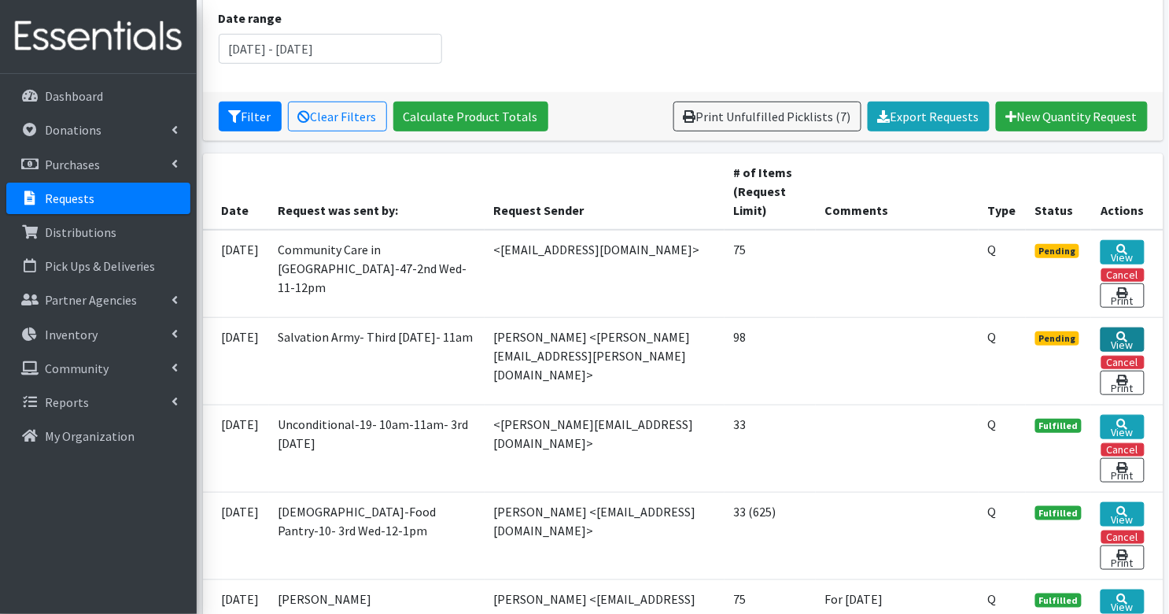
click at [1115, 330] on link "View" at bounding box center [1122, 339] width 43 height 24
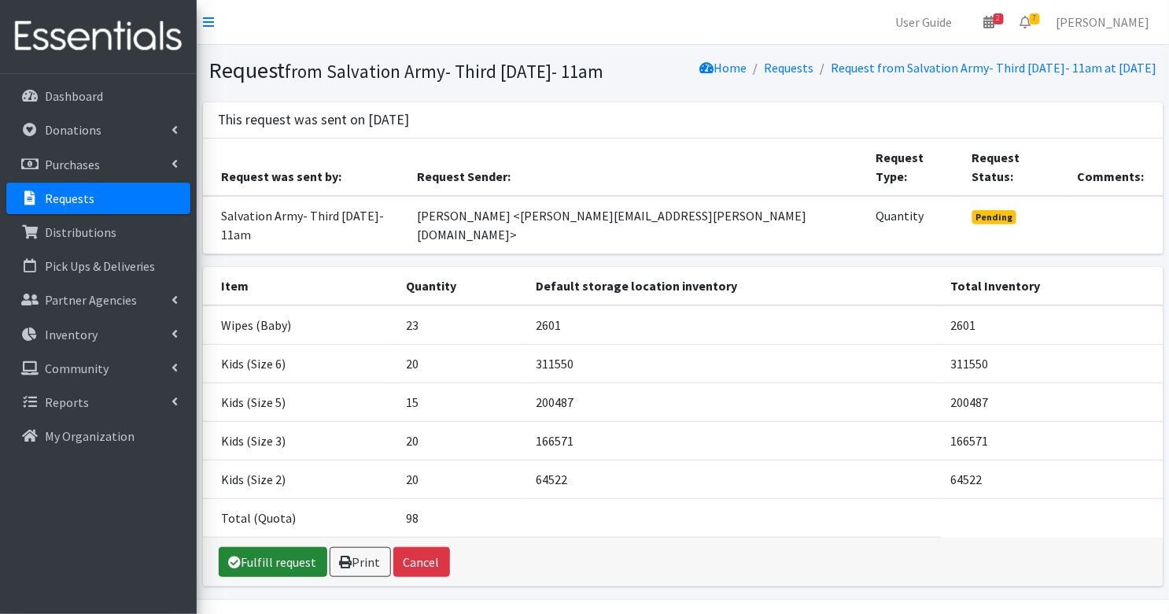
click at [279, 547] on link "Fulfill request" at bounding box center [273, 562] width 109 height 30
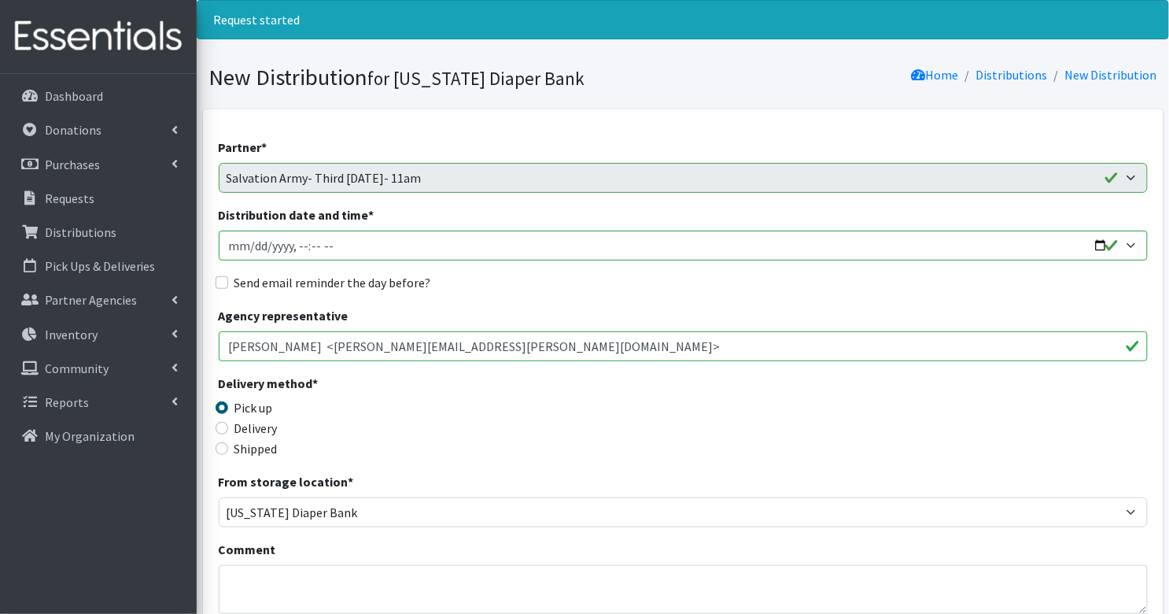
scroll to position [47, 0]
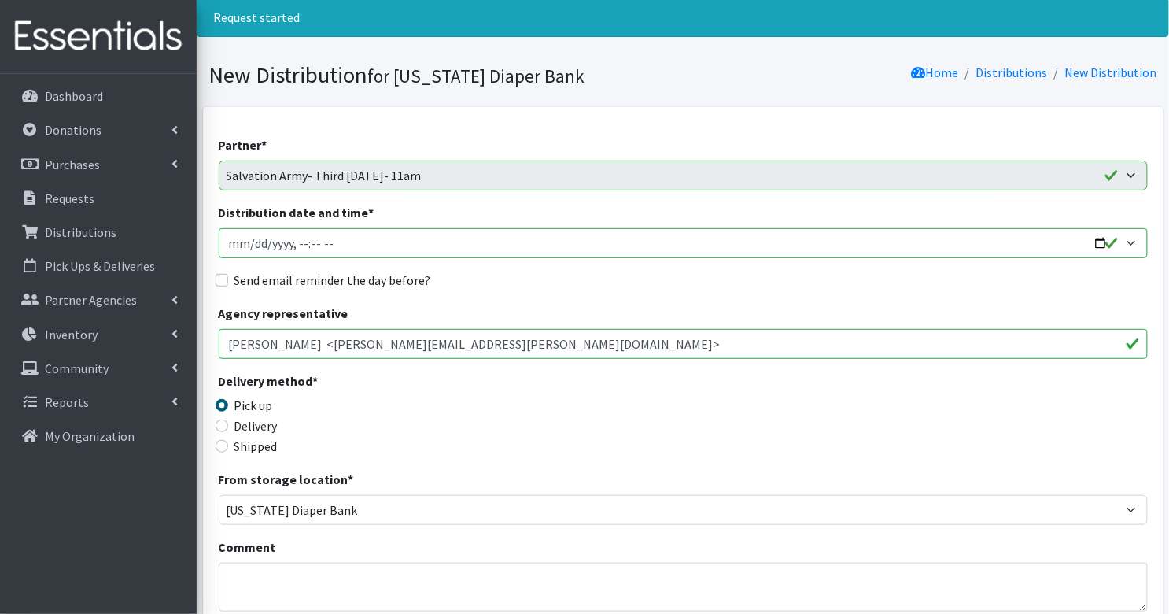
click at [234, 245] on input "Distribution date and time *" at bounding box center [683, 243] width 929 height 30
click at [321, 243] on input "Distribution date and time *" at bounding box center [683, 243] width 929 height 30
click at [337, 245] on input "Distribution date and time *" at bounding box center [683, 243] width 929 height 30
type input "2025-09-17T11:00"
click at [223, 279] on input "Send email reminder the day before?" at bounding box center [222, 280] width 13 height 13
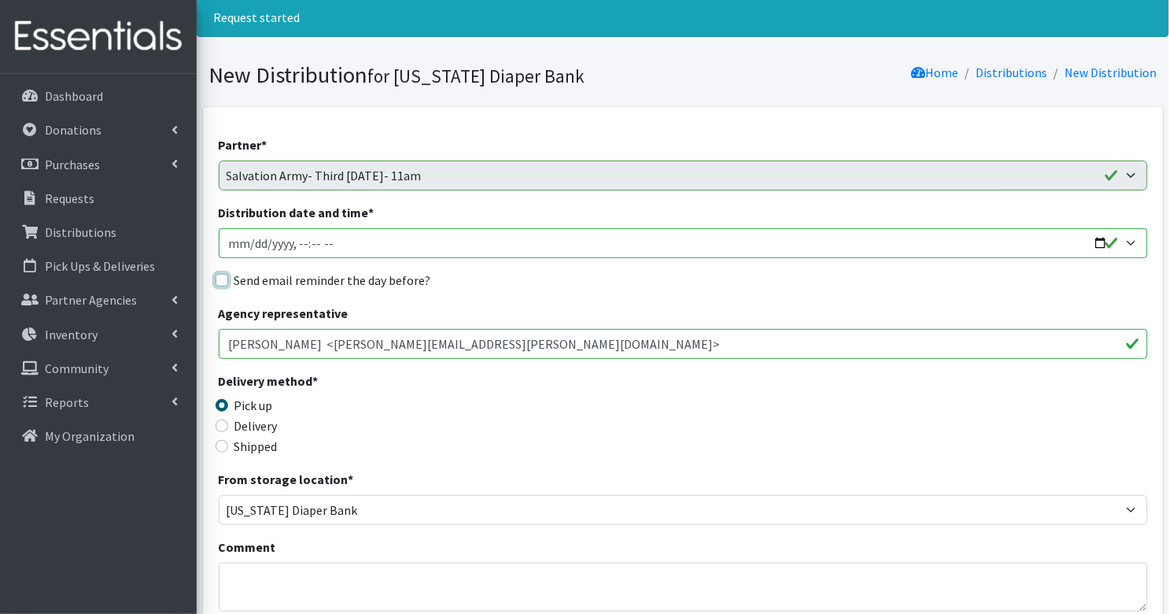
checkbox input "true"
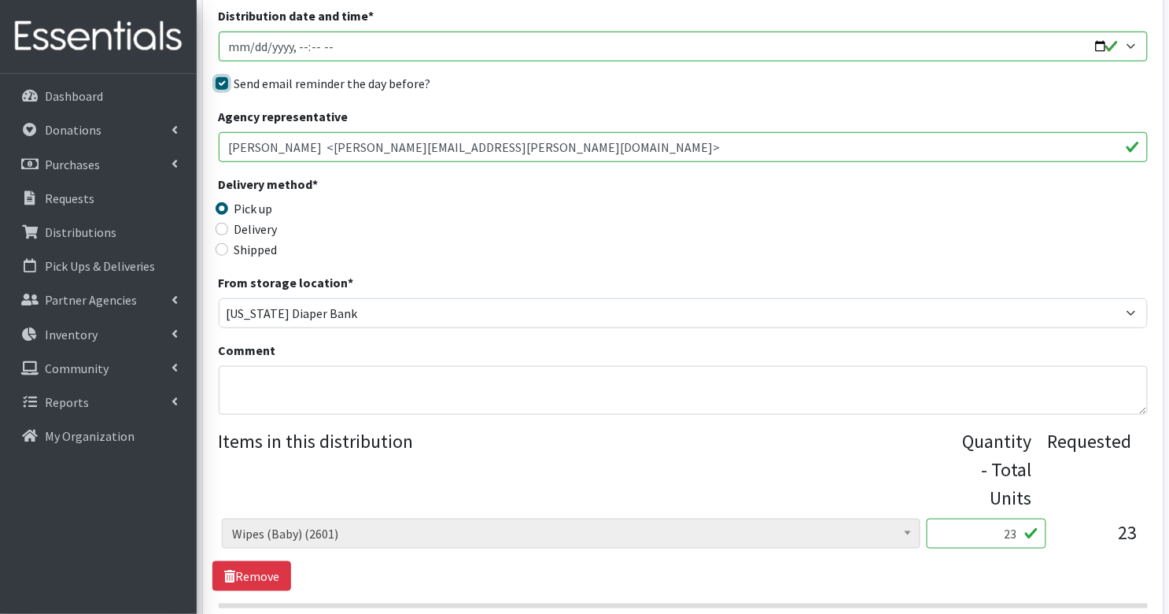
scroll to position [246, 0]
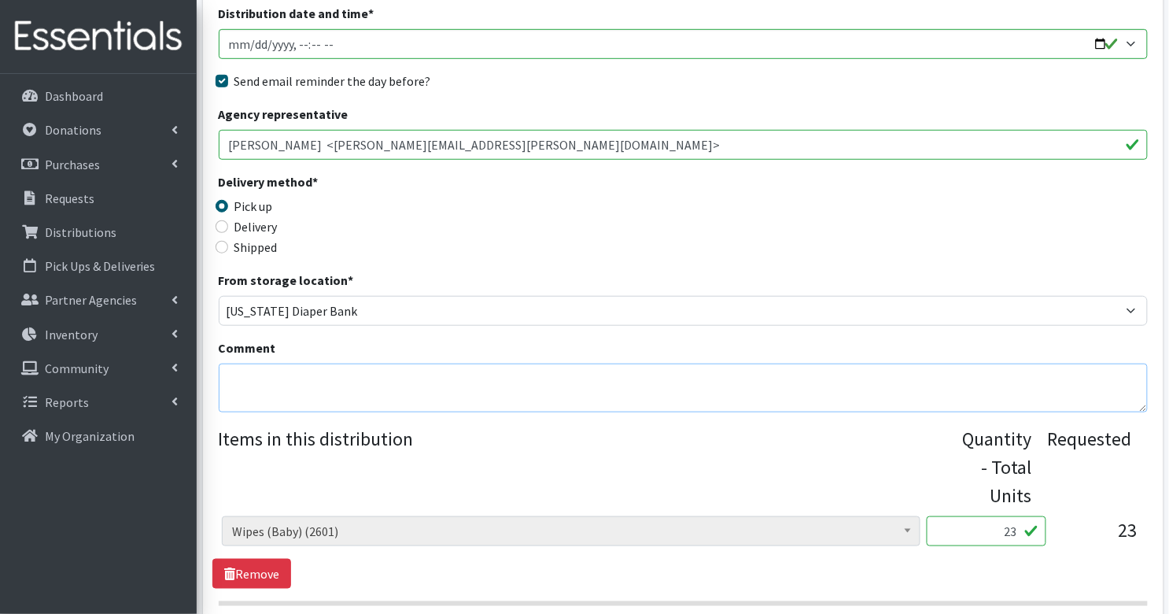
click at [348, 389] on textarea "Comment" at bounding box center [683, 388] width 929 height 49
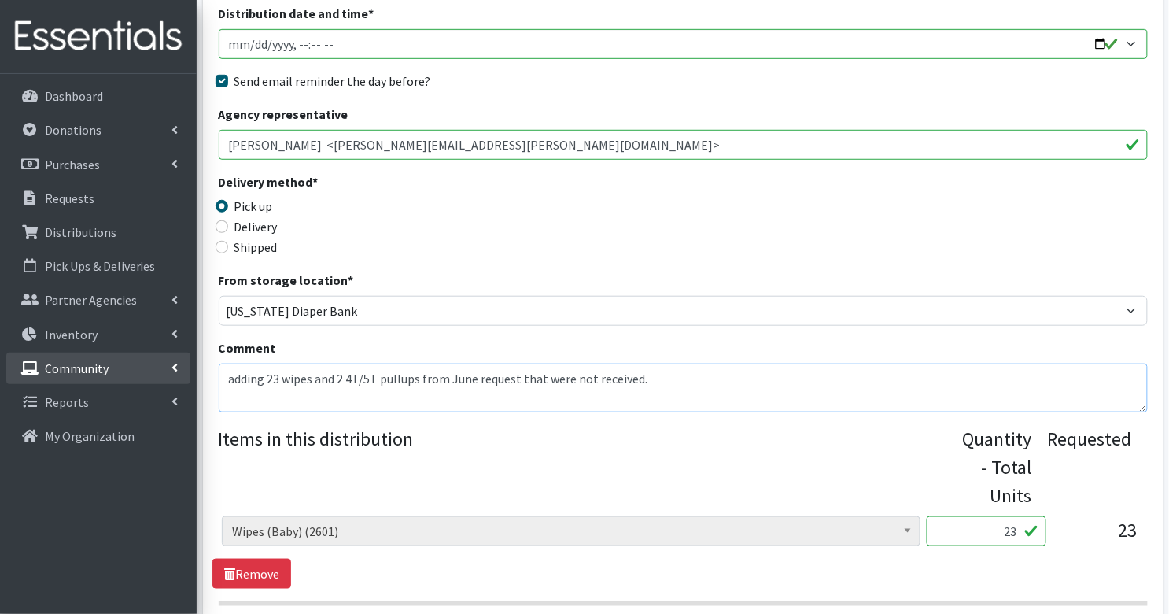
drag, startPoint x: 264, startPoint y: 382, endPoint x: 183, endPoint y: 366, distance: 82.6
click at [183, 366] on div "User Guide 2 2 Pick-ups remaining this week View Calendar 8 8 Requests 0 Partne…" at bounding box center [584, 486] width 1169 height 1465
click at [343, 375] on textarea "Added 23 wipes and 2 4T/5T pullups from June request that were not received." at bounding box center [683, 388] width 929 height 49
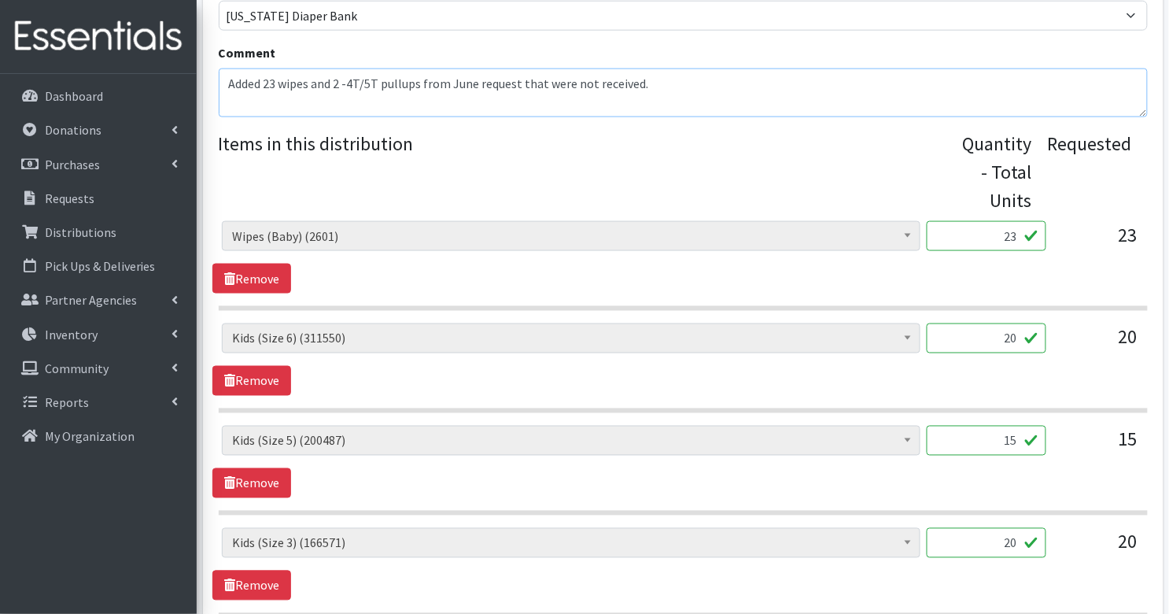
scroll to position [508, 0]
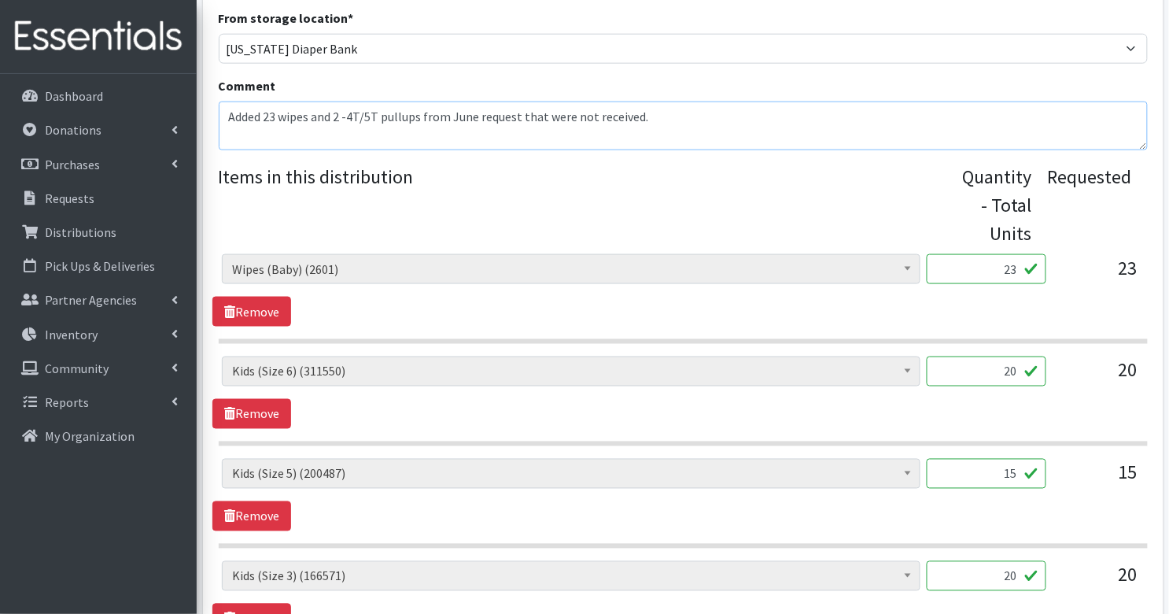
type textarea "Added 23 wipes and 2 -4T/5T pullups from June request that were not received."
click at [998, 264] on input "23" at bounding box center [987, 269] width 120 height 30
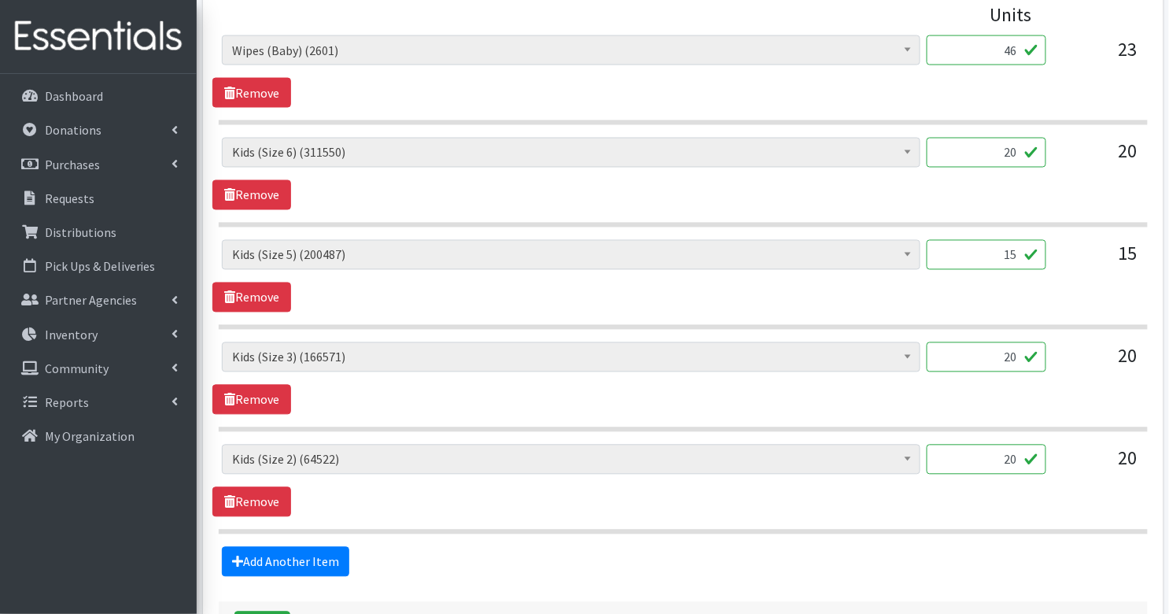
scroll to position [843, 0]
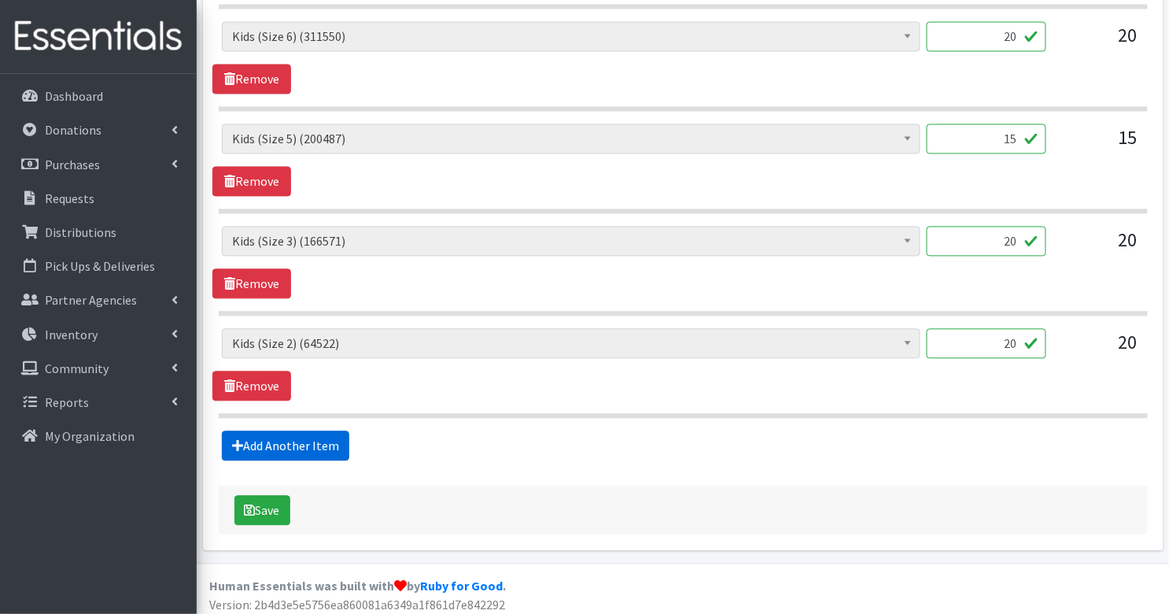
type input "46"
click at [330, 439] on link "Add Another Item" at bounding box center [285, 446] width 127 height 30
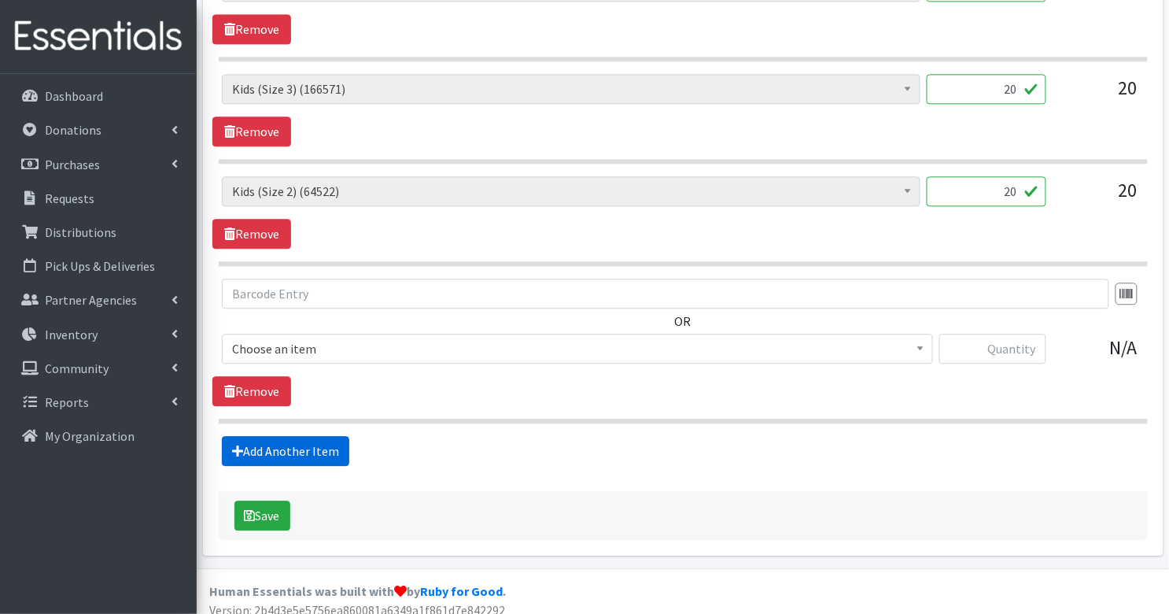
scroll to position [998, 0]
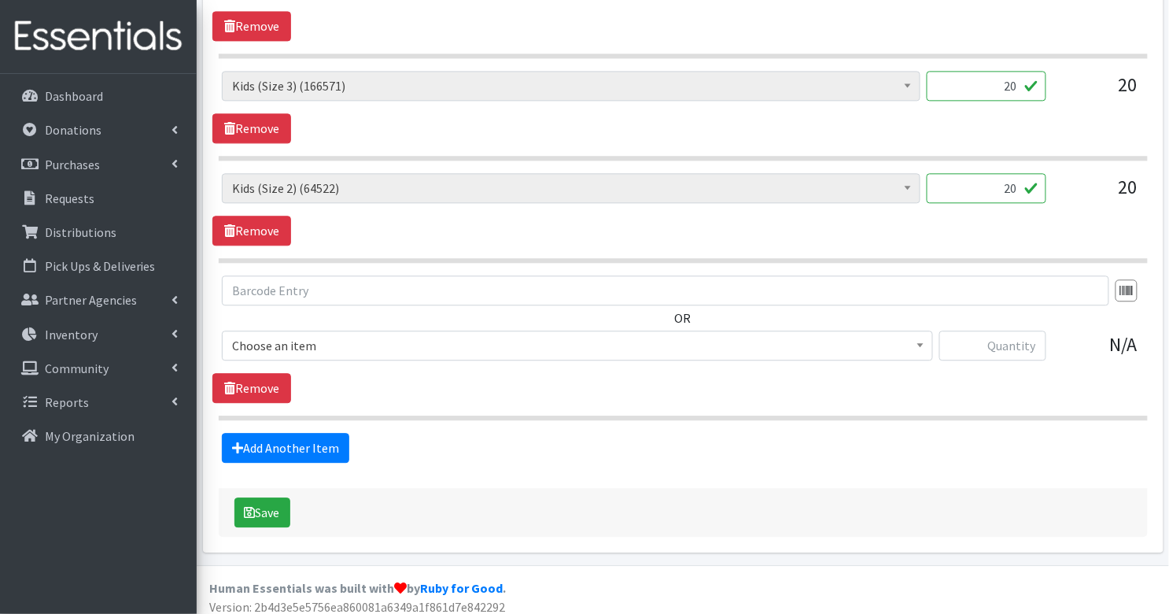
click at [347, 338] on span "Choose an item" at bounding box center [577, 345] width 691 height 22
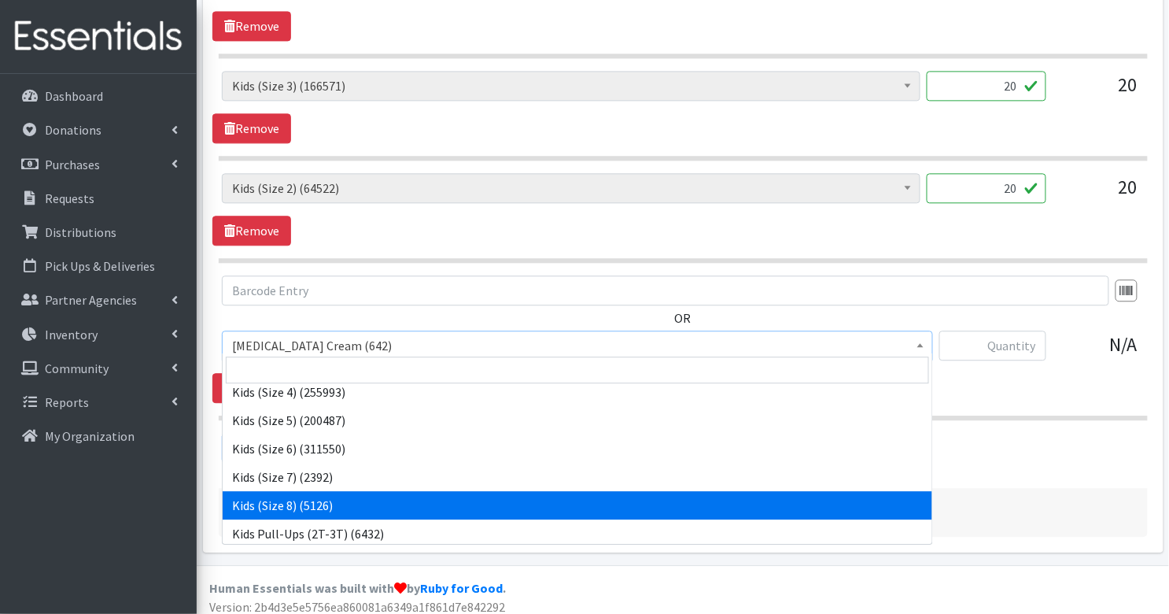
scroll to position [295, 0]
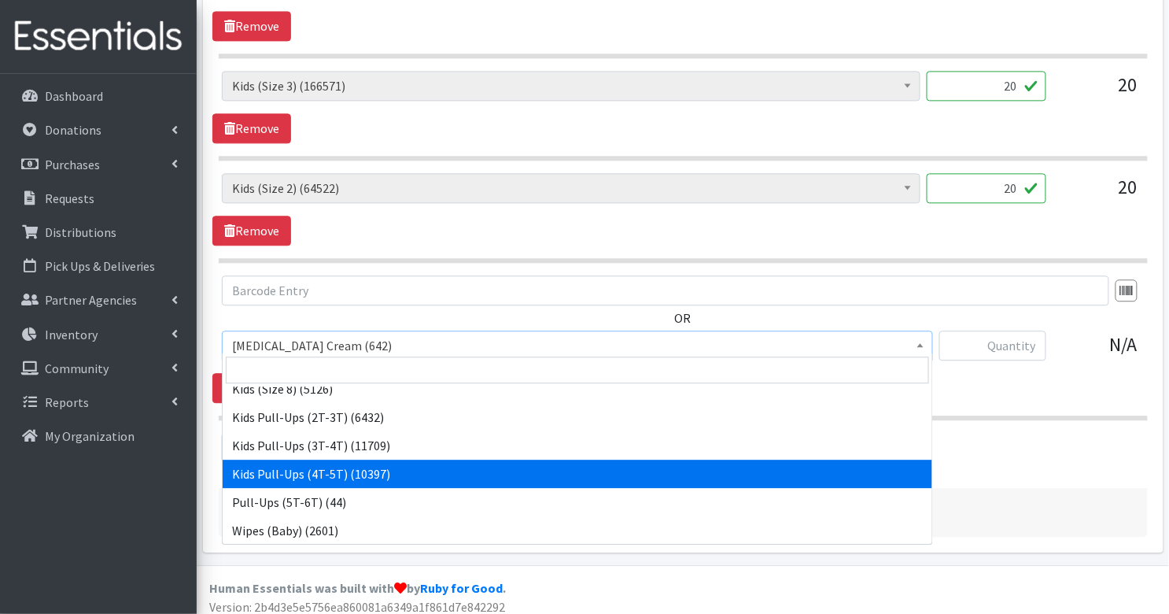
select select "3408"
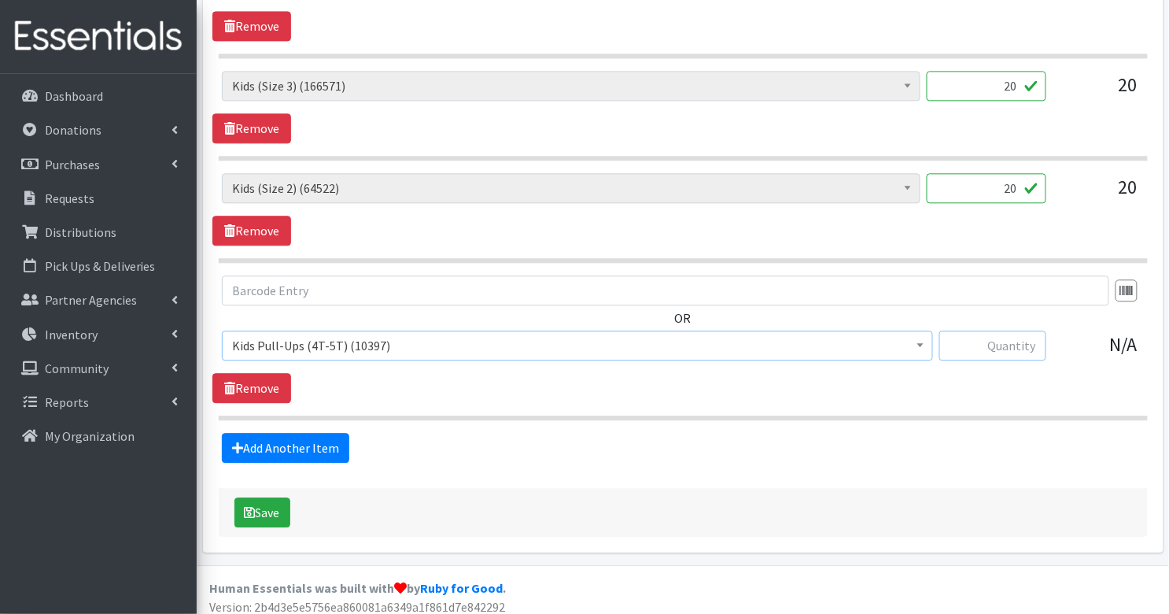
click at [990, 339] on input "text" at bounding box center [992, 345] width 107 height 30
type input "2"
click at [867, 440] on div "Add Another Item" at bounding box center [682, 448] width 941 height 30
click at [276, 497] on button "Save" at bounding box center [262, 512] width 56 height 30
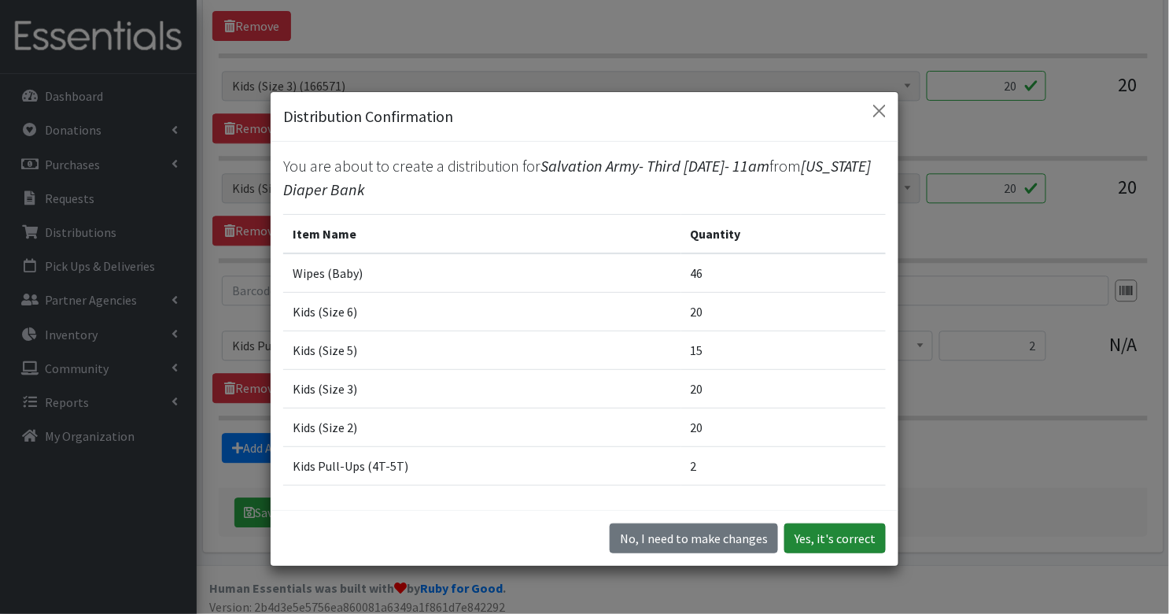
click at [853, 533] on button "Yes, it's correct" at bounding box center [835, 538] width 102 height 30
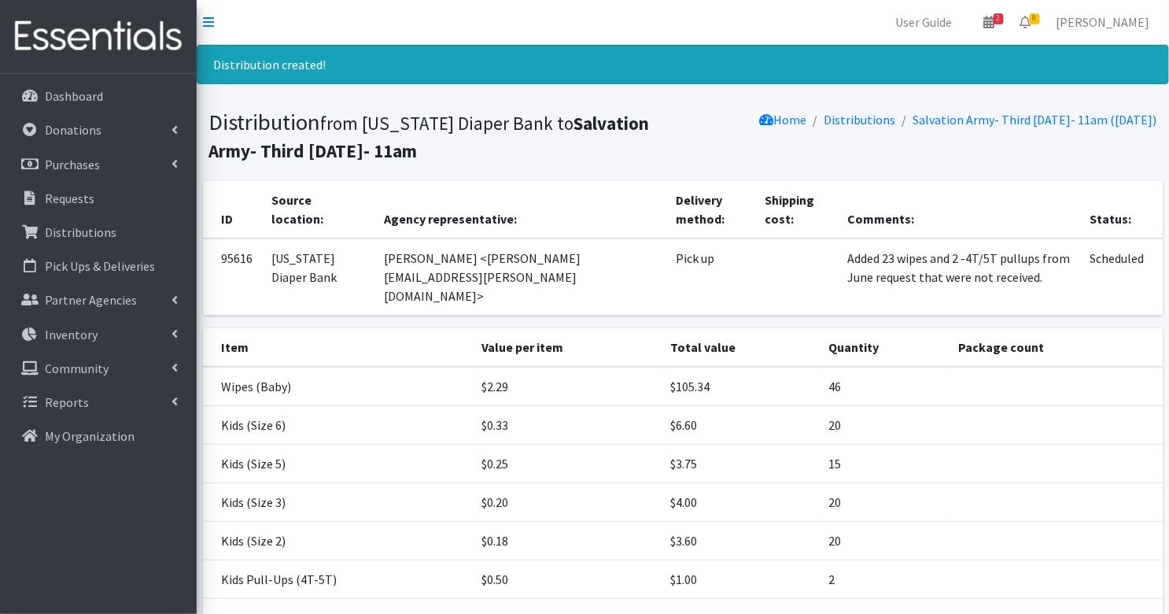
scroll to position [120, 0]
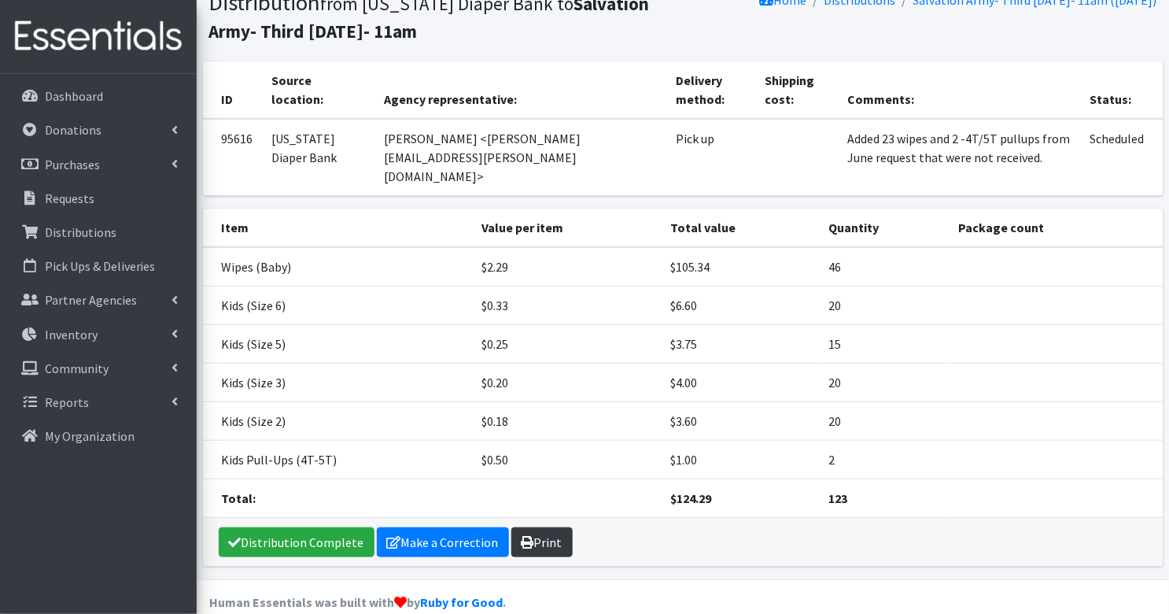
click at [548, 527] on link "Print" at bounding box center [541, 542] width 61 height 30
click at [73, 201] on p "Requests" at bounding box center [70, 198] width 50 height 16
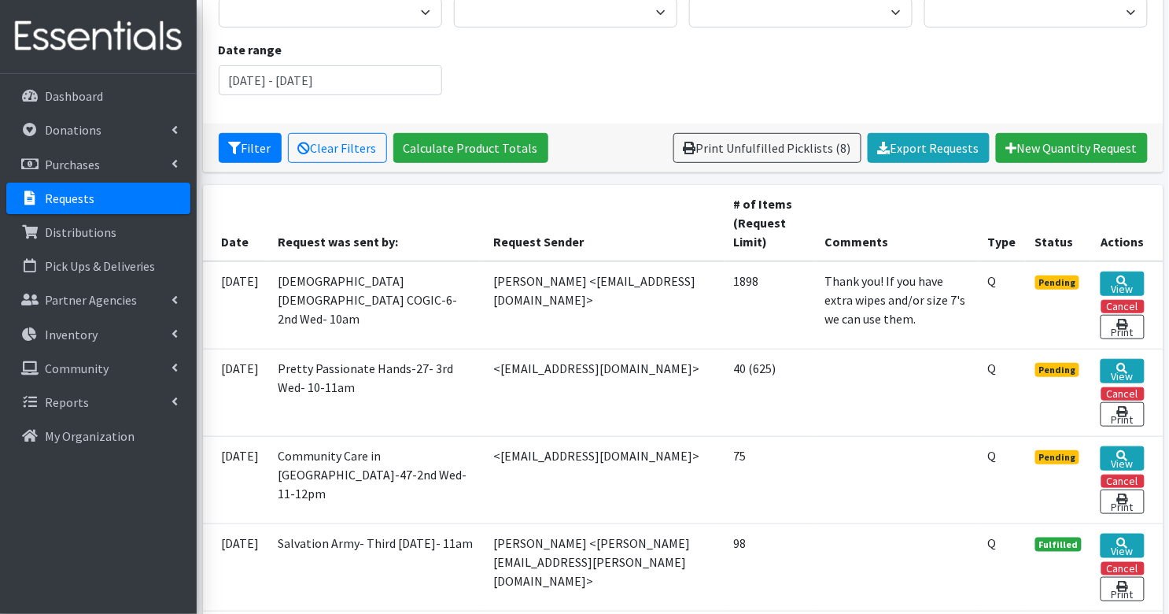
scroll to position [183, 0]
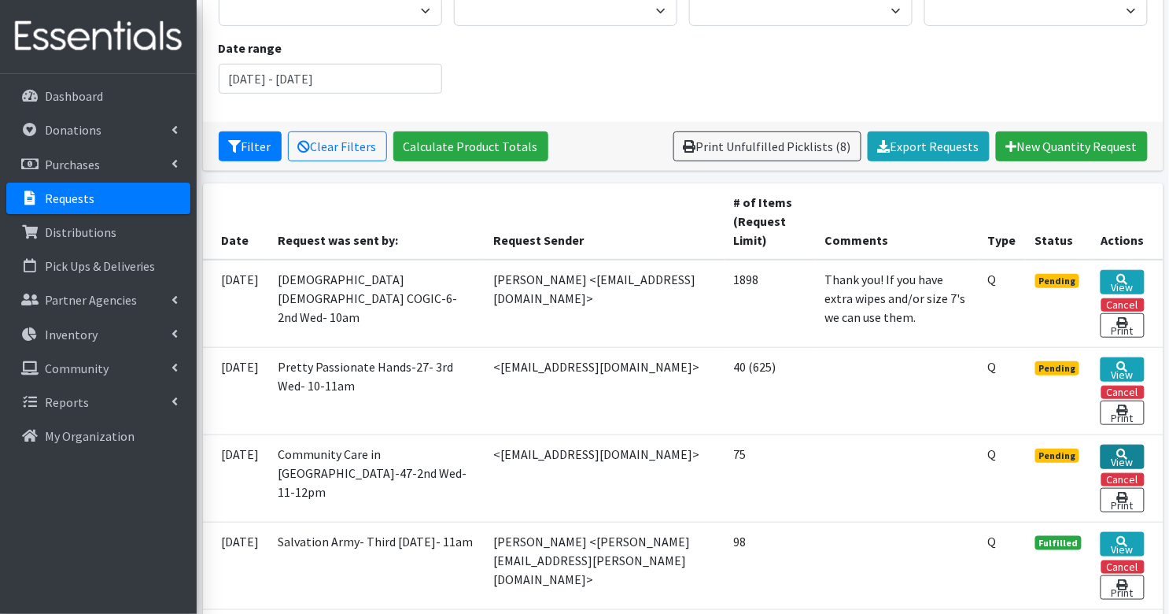
click at [1114, 451] on link "View" at bounding box center [1122, 457] width 43 height 24
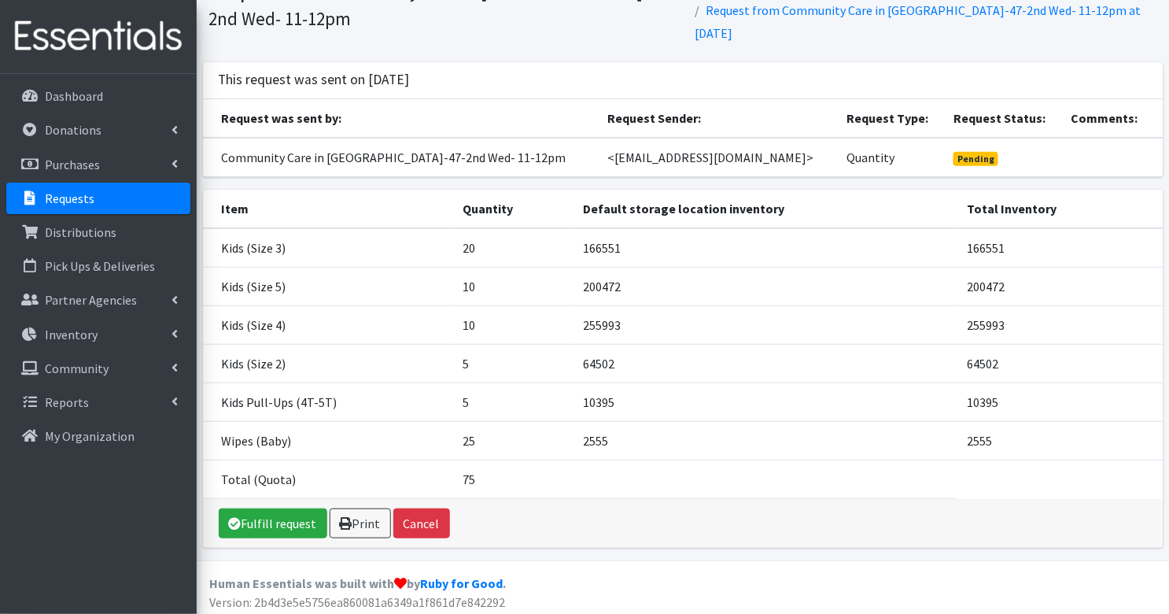
scroll to position [80, 0]
click at [281, 516] on link "Fulfill request" at bounding box center [273, 523] width 109 height 30
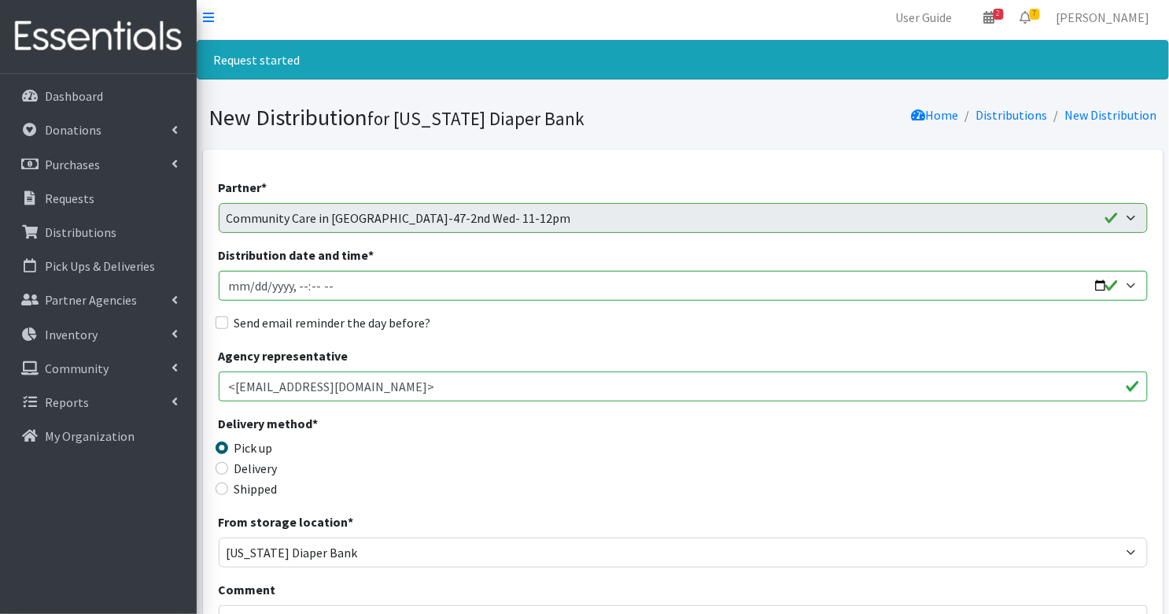
scroll to position [9, 0]
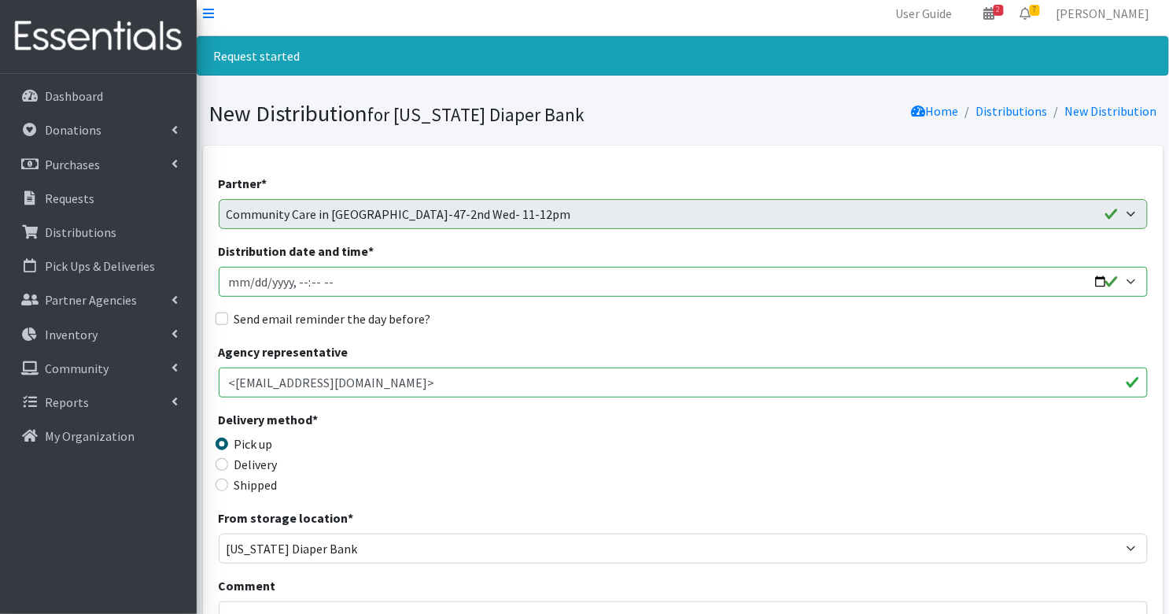
click at [241, 280] on input "Distribution date and time *" at bounding box center [683, 282] width 929 height 30
click at [307, 282] on input "Distribution date and time *" at bounding box center [683, 282] width 929 height 30
click at [314, 279] on input "Distribution date and time *" at bounding box center [683, 282] width 929 height 30
type input "2025-09-10T11:00"
click at [216, 321] on input "Send email reminder the day before?" at bounding box center [222, 318] width 13 height 13
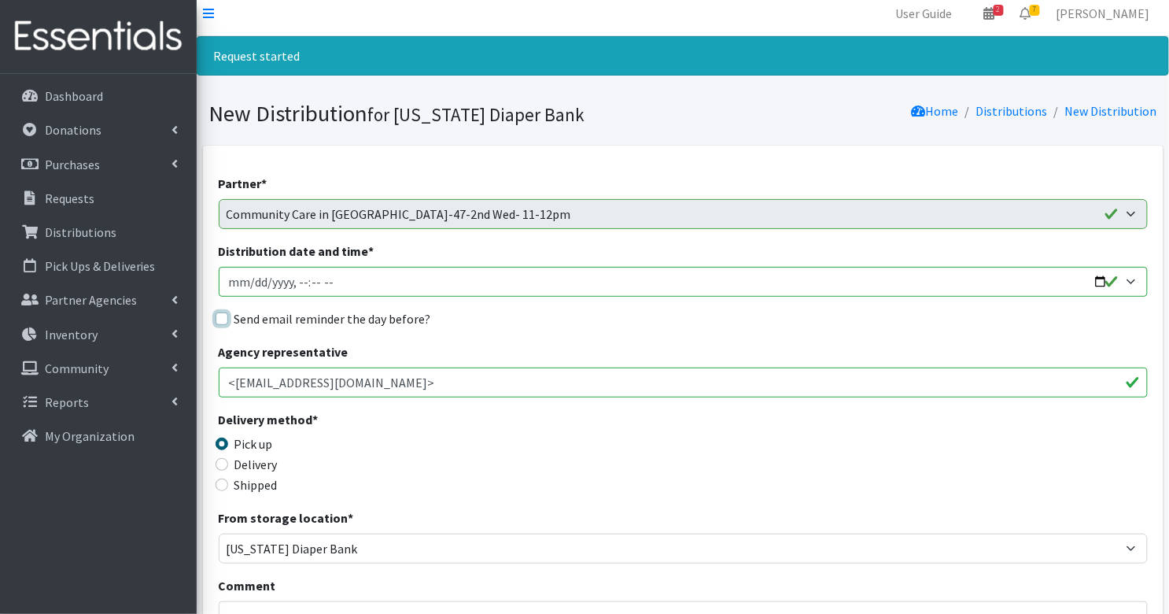
checkbox input "true"
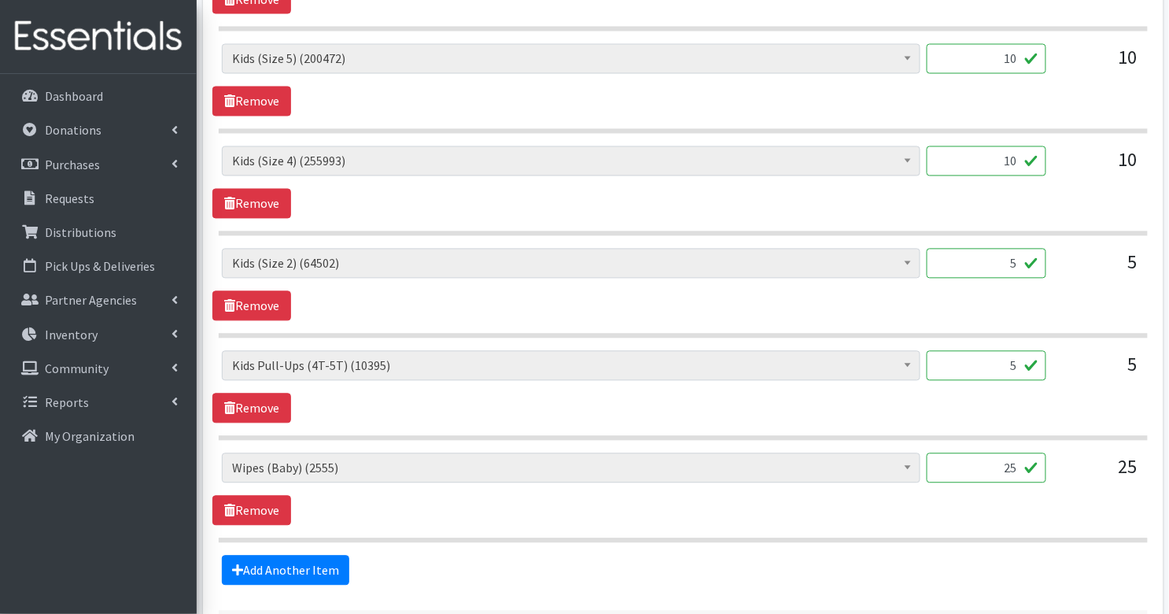
scroll to position [943, 0]
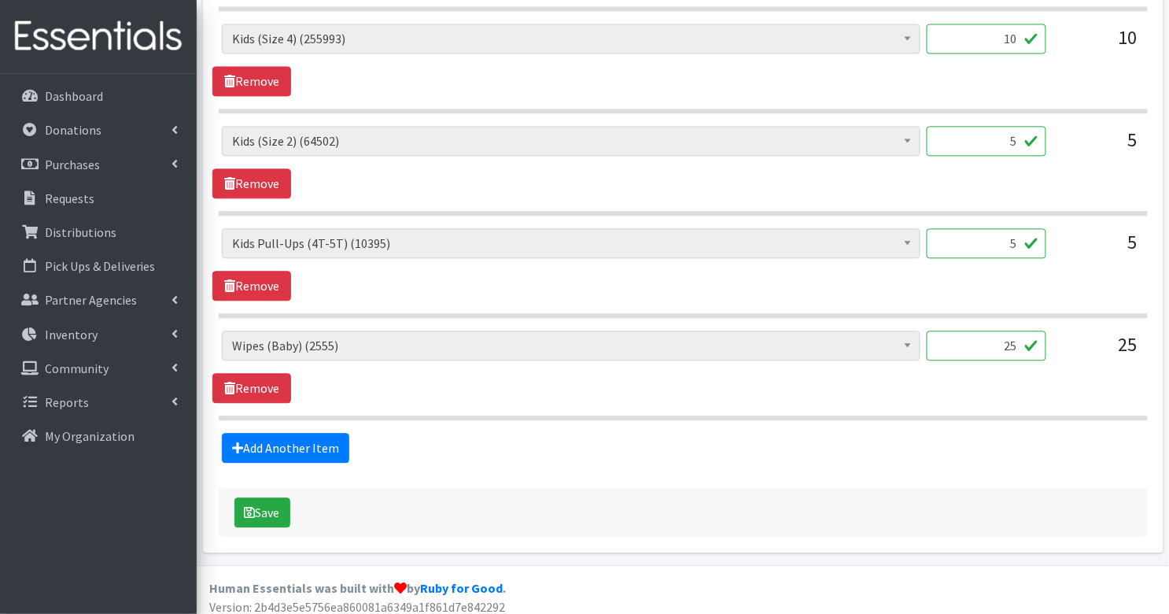
click at [993, 341] on input "25" at bounding box center [987, 345] width 120 height 30
type input "15"
click at [271, 501] on button "Save" at bounding box center [262, 512] width 56 height 30
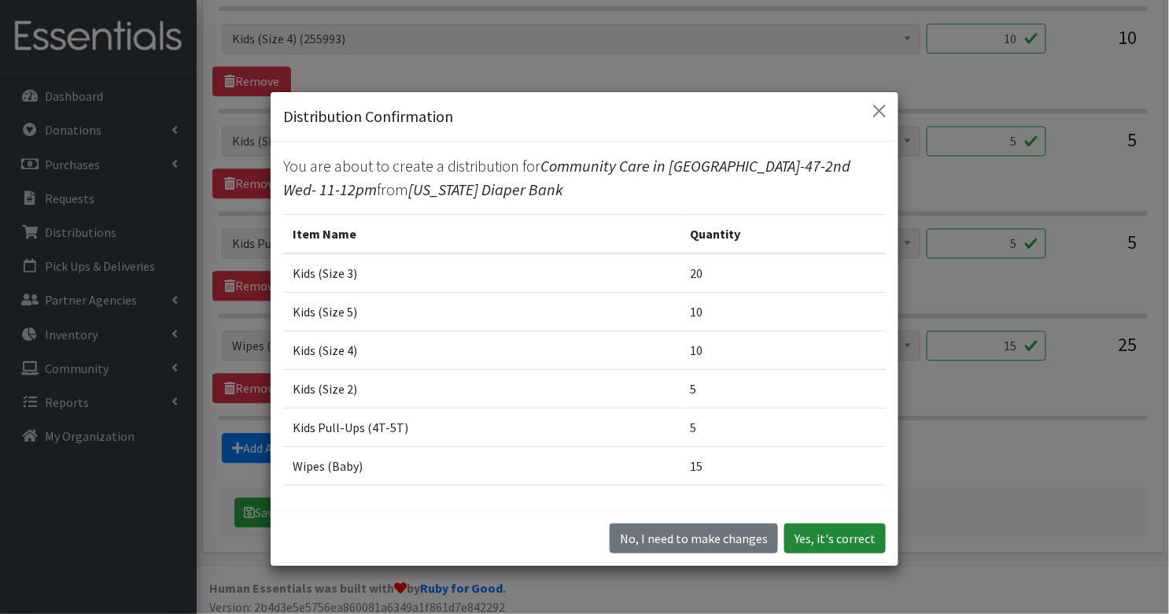
click at [843, 535] on button "Yes, it's correct" at bounding box center [835, 538] width 102 height 30
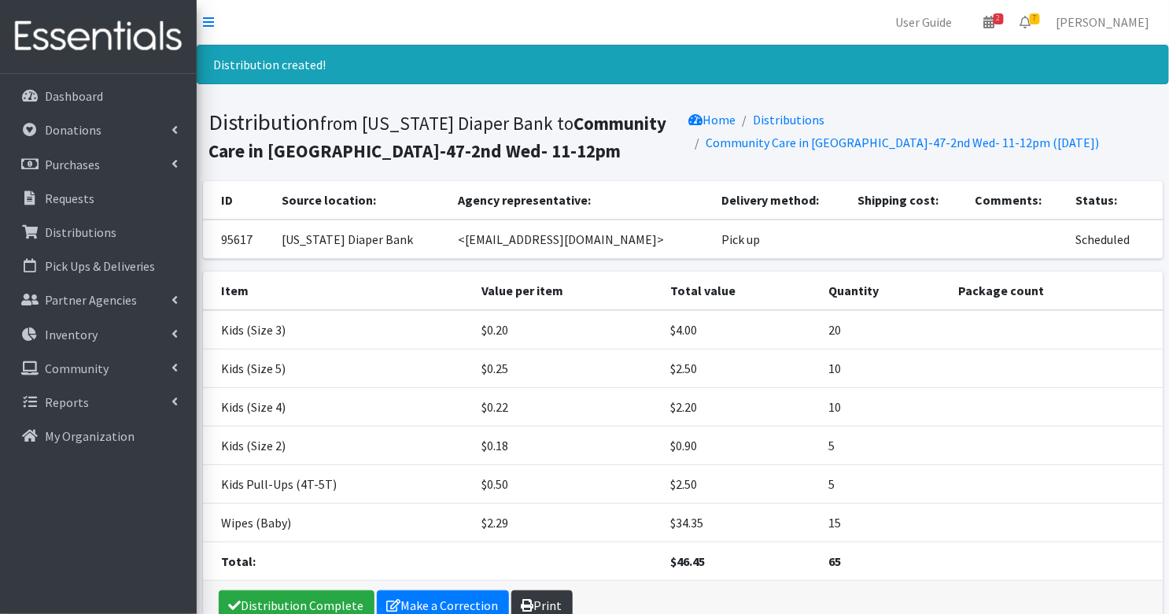
click at [552, 597] on link "Print" at bounding box center [541, 605] width 61 height 30
click at [66, 205] on link "Requests" at bounding box center [98, 198] width 184 height 31
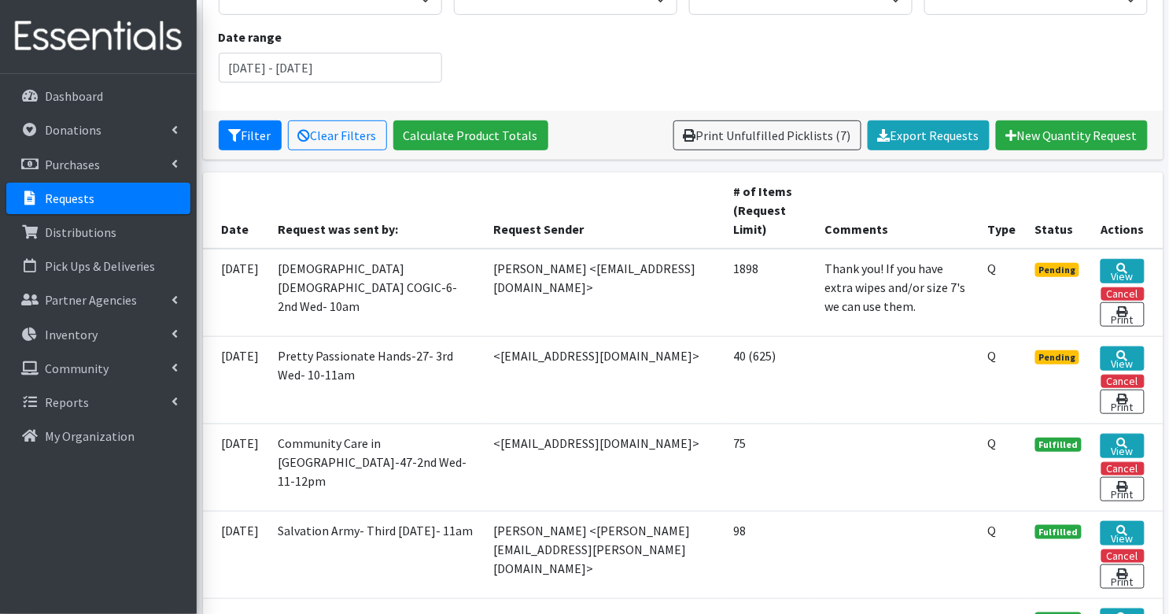
scroll to position [198, 0]
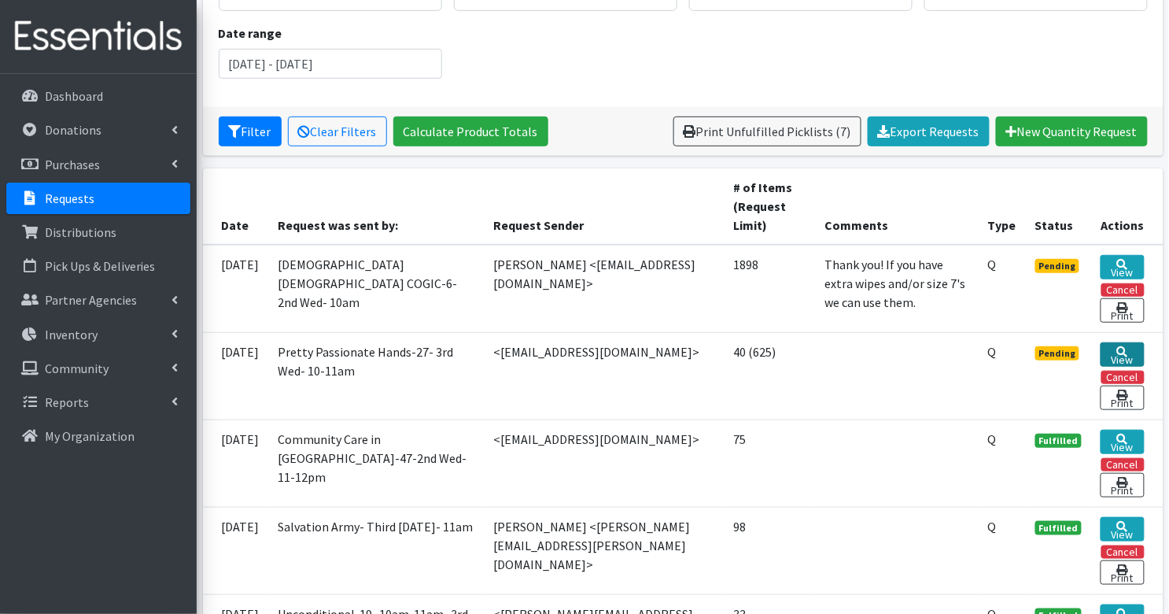
click at [1118, 350] on link "View" at bounding box center [1122, 354] width 43 height 24
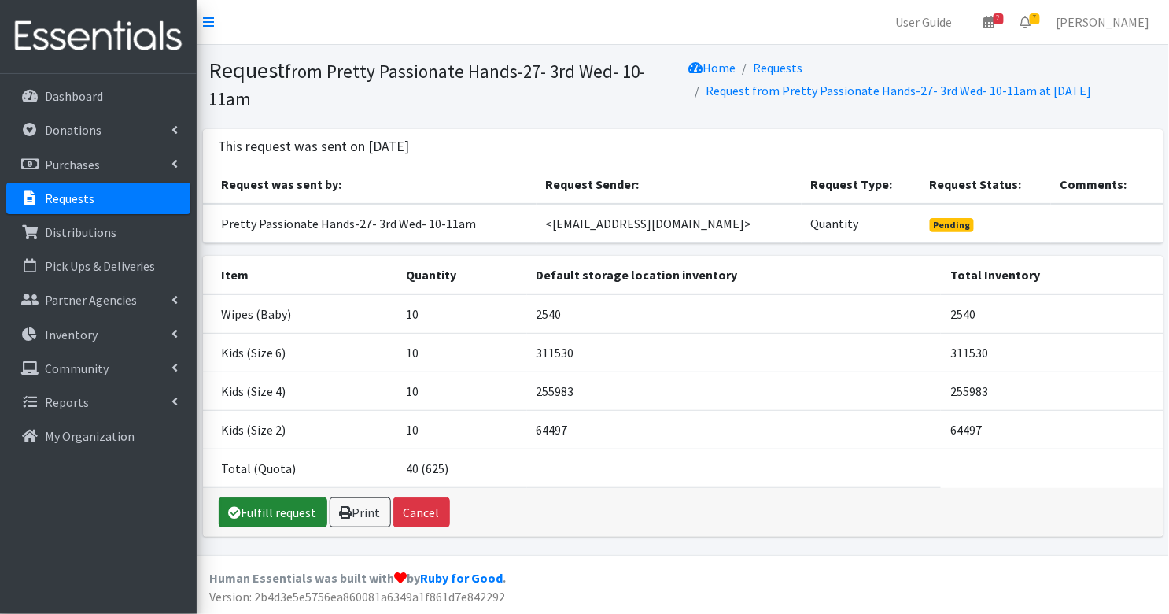
click at [304, 511] on link "Fulfill request" at bounding box center [273, 512] width 109 height 30
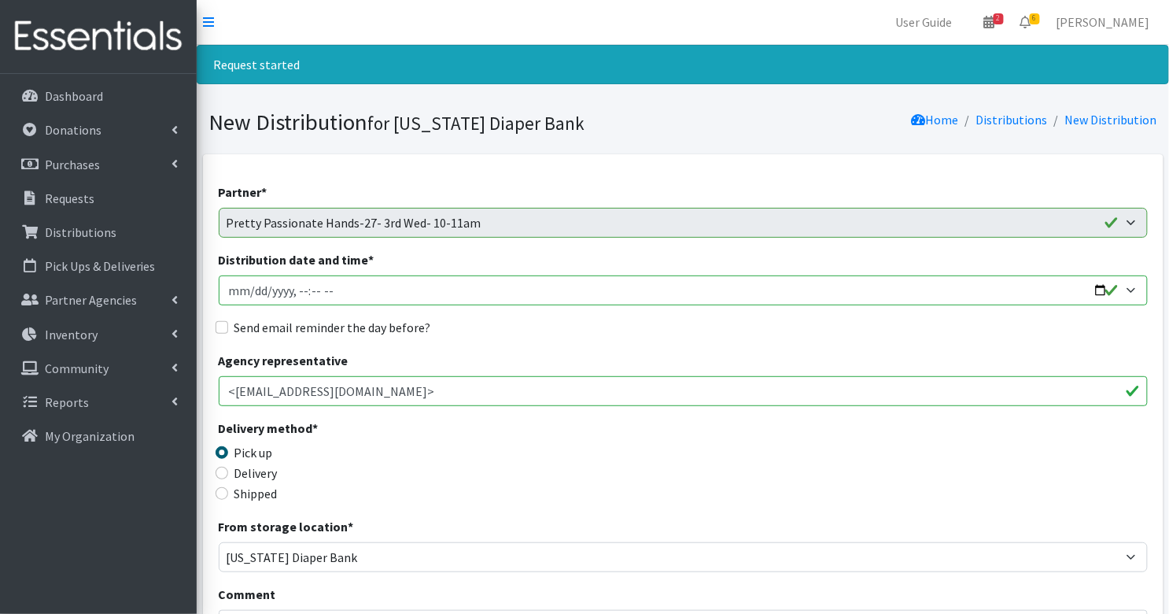
click at [231, 290] on input "Distribution date and time *" at bounding box center [683, 290] width 929 height 30
click at [304, 291] on input "Distribution date and time *" at bounding box center [683, 290] width 929 height 30
type input "2025-09-17T10:00"
click at [230, 322] on div "Send email reminder the day before?" at bounding box center [683, 327] width 929 height 19
click at [221, 327] on input "Send email reminder the day before?" at bounding box center [222, 327] width 13 height 13
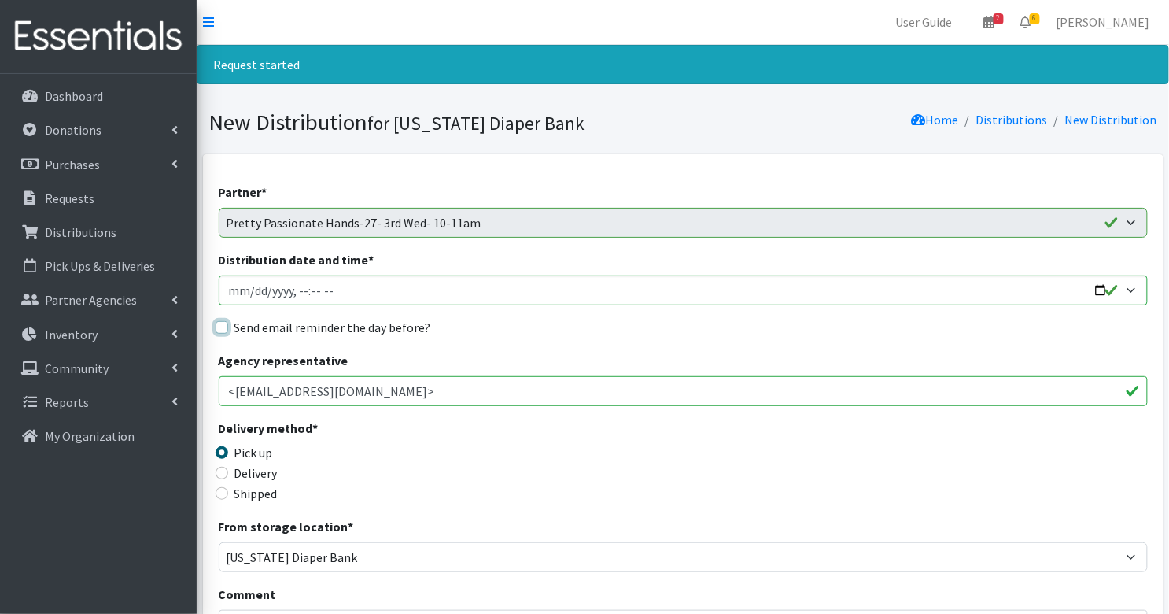
checkbox input "true"
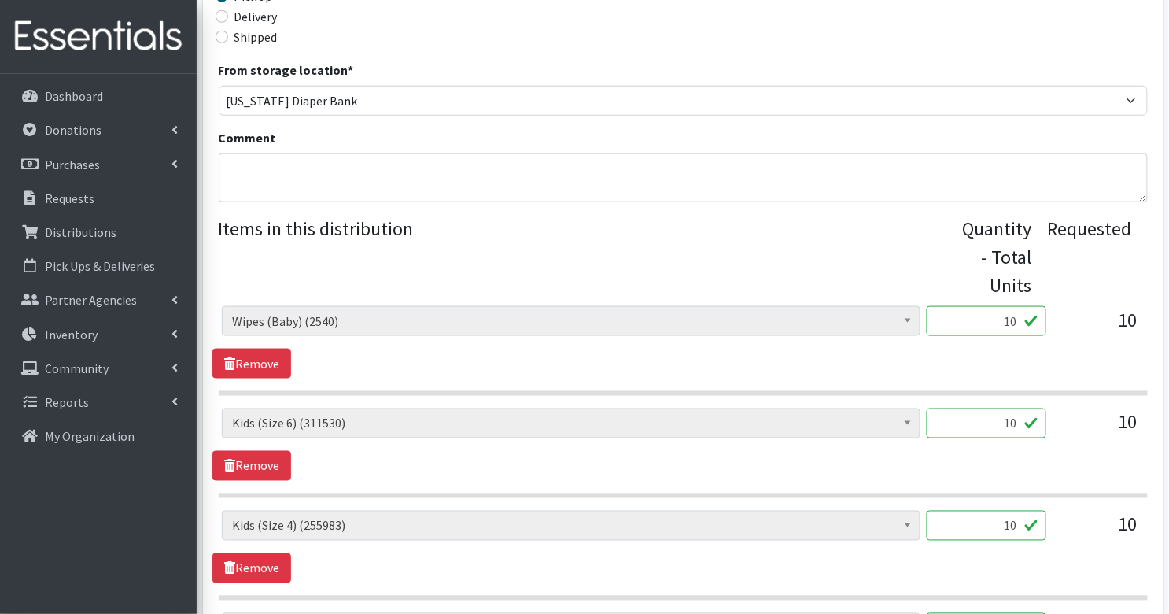
scroll to position [457, 0]
click at [1017, 321] on input "10" at bounding box center [987, 320] width 120 height 30
type input "8"
click at [685, 369] on div "Diaper Rash Cream (642) Kids (Newborn) (64921) Kids (Preemie) (915) Kids (Size …" at bounding box center [682, 341] width 941 height 72
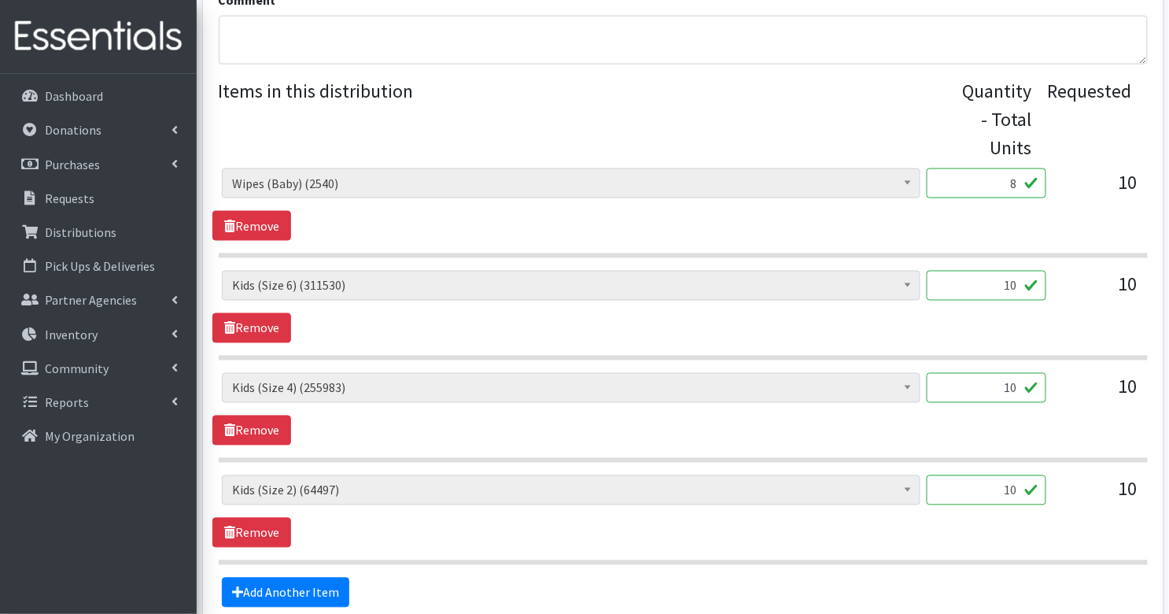
scroll to position [741, 0]
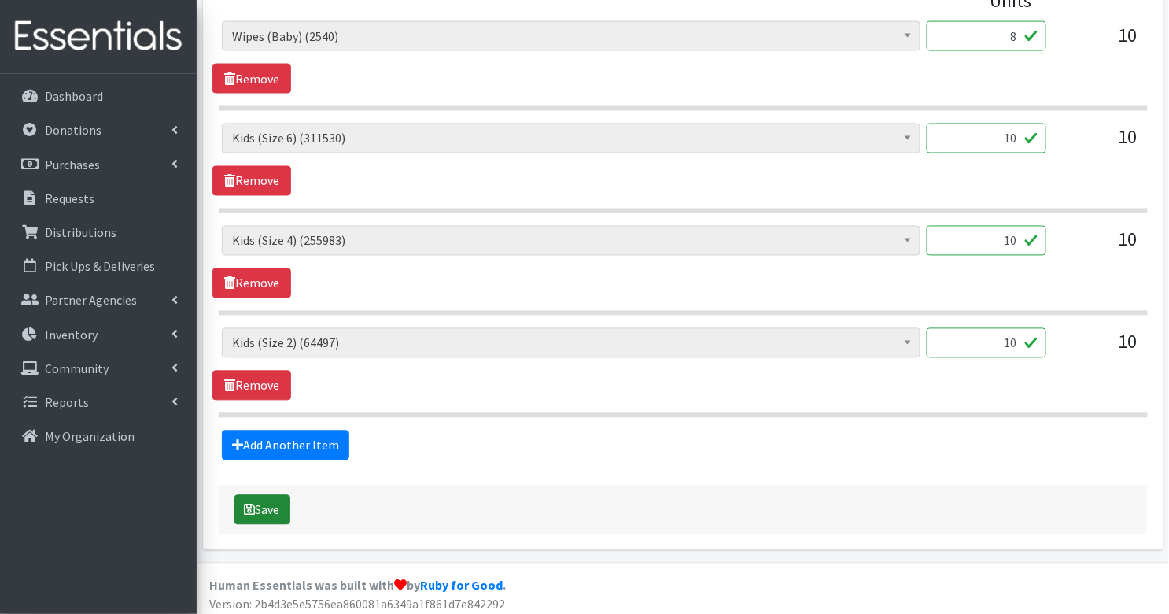
click at [254, 500] on button "Save" at bounding box center [262, 510] width 56 height 30
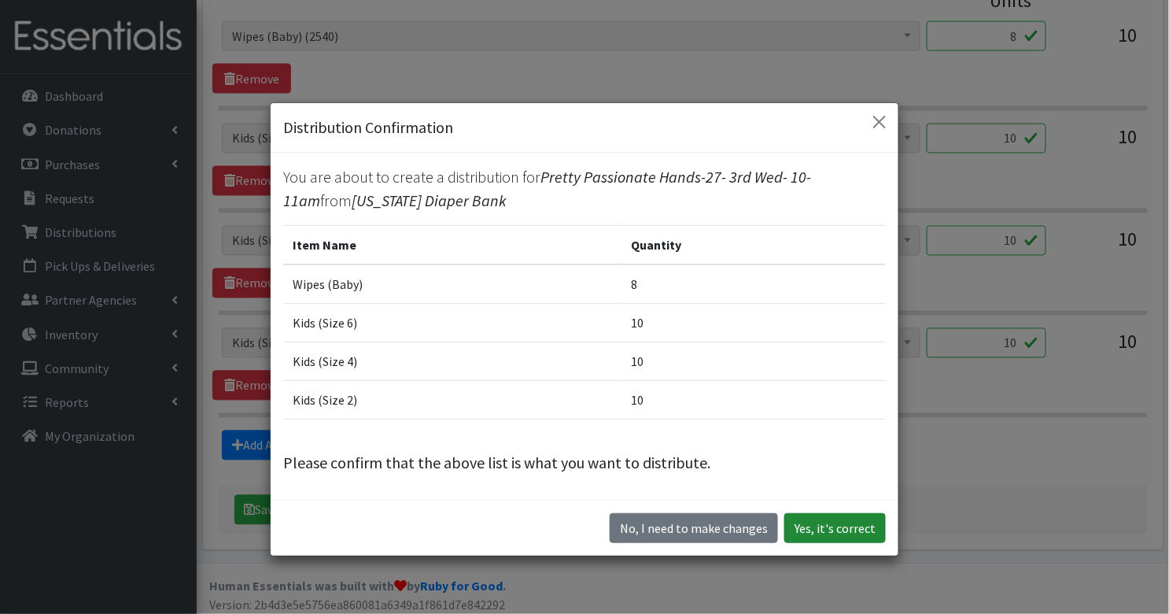
click at [822, 515] on button "Yes, it's correct" at bounding box center [835, 528] width 102 height 30
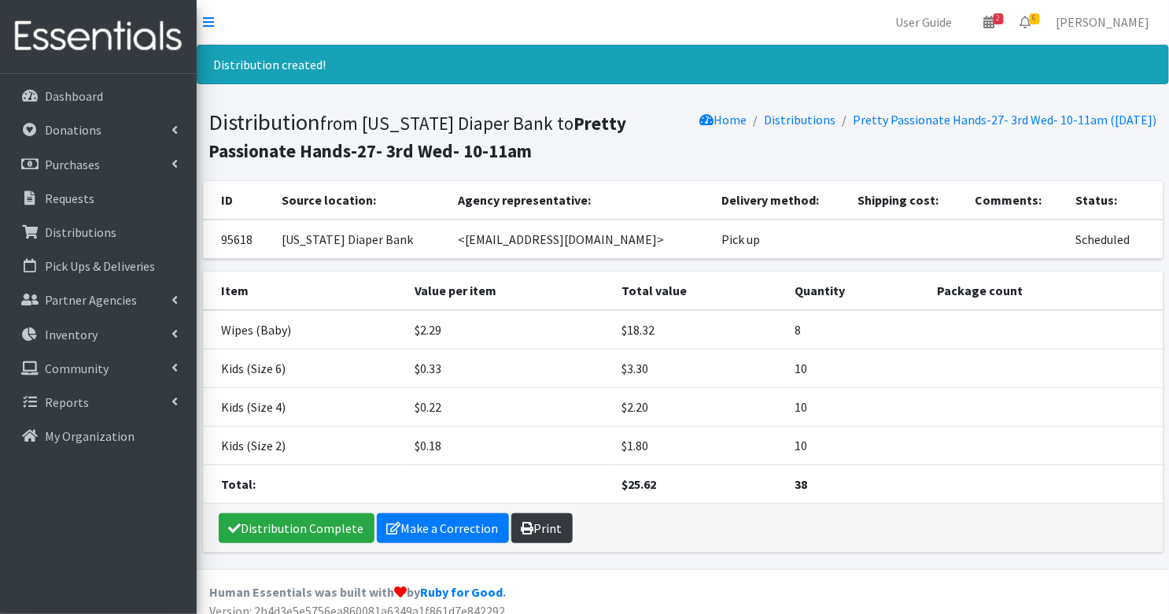
click at [542, 532] on link "Print" at bounding box center [541, 528] width 61 height 30
click at [84, 197] on p "Requests" at bounding box center [70, 198] width 50 height 16
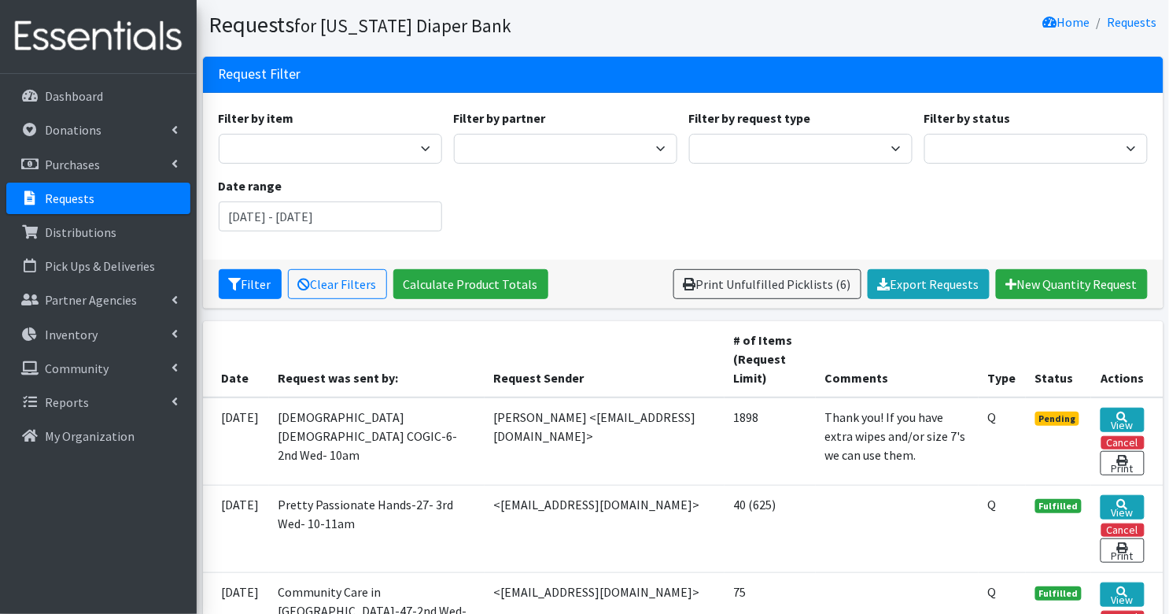
scroll to position [47, 0]
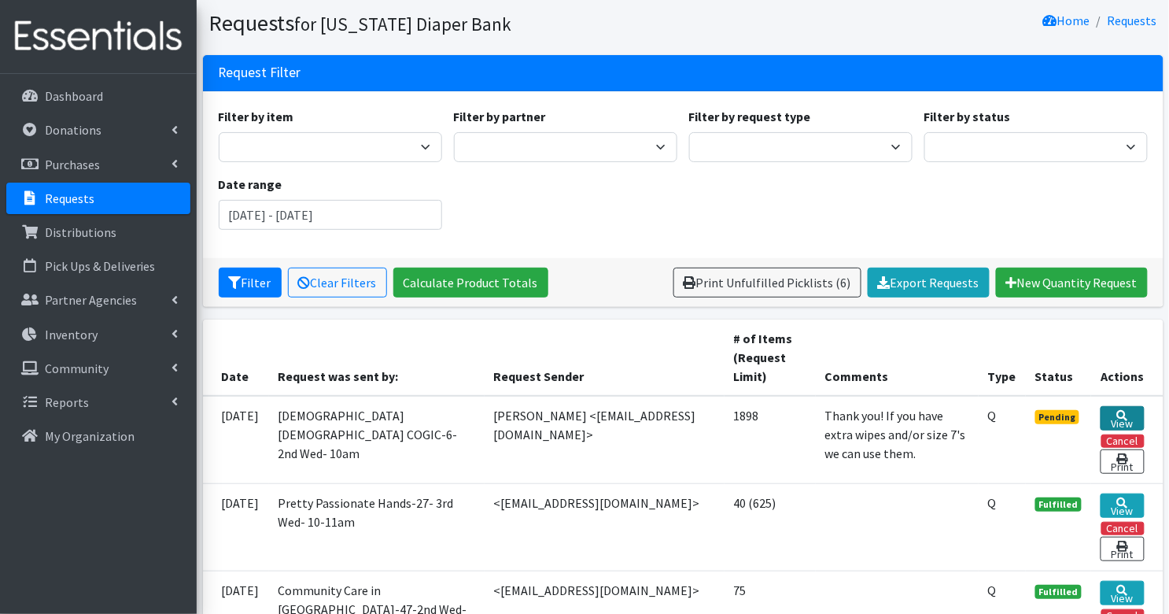
click at [1131, 419] on link "View" at bounding box center [1122, 418] width 43 height 24
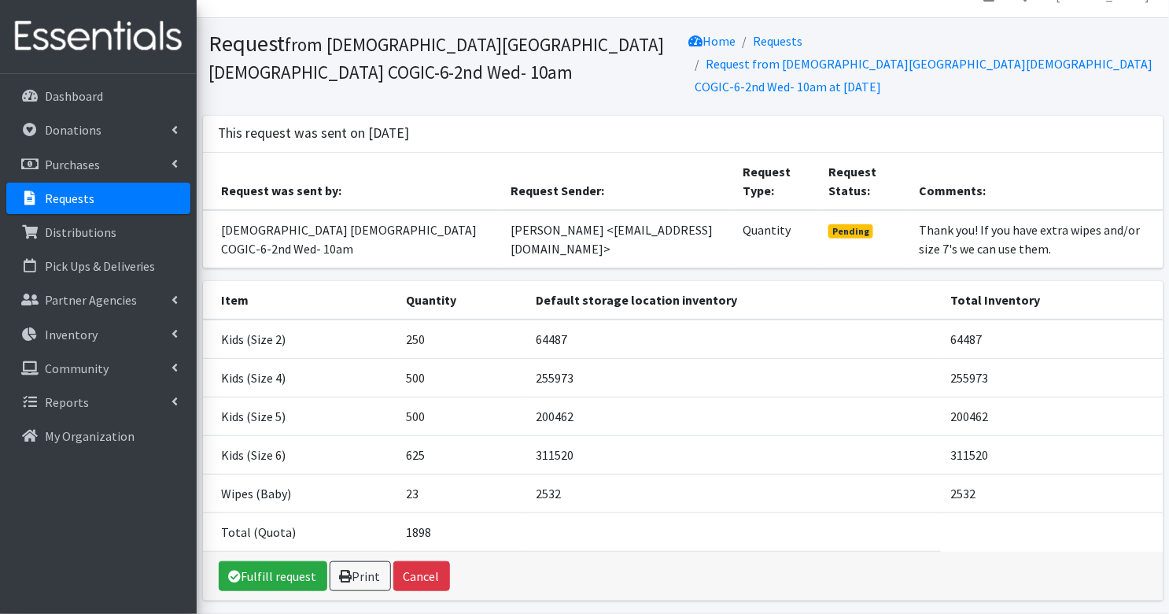
scroll to position [37, 0]
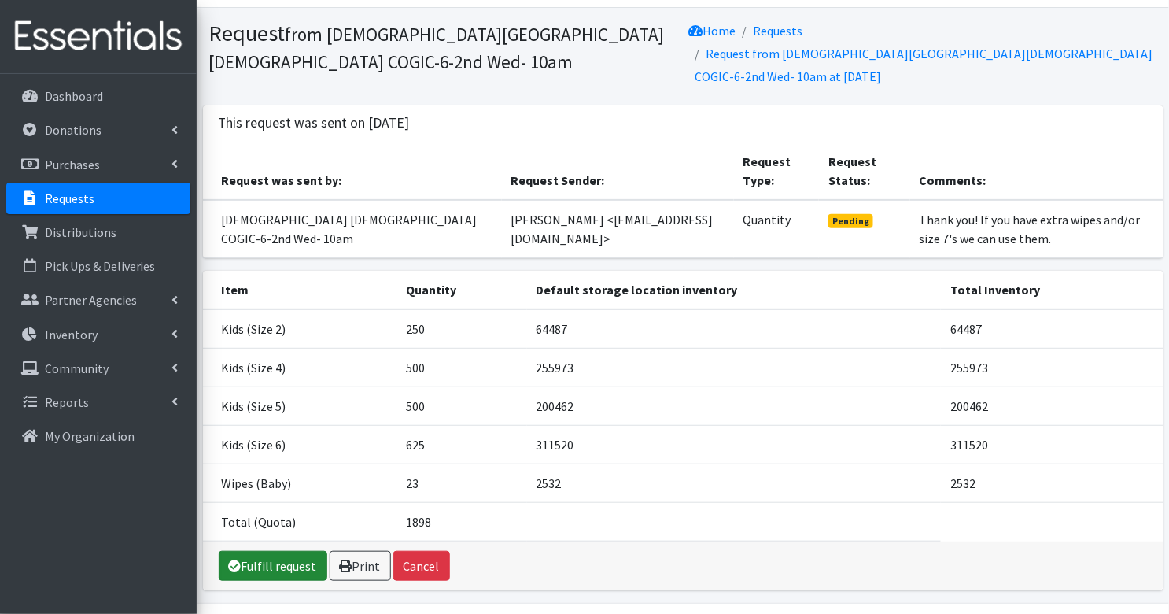
click at [236, 551] on link "Fulfill request" at bounding box center [273, 566] width 109 height 30
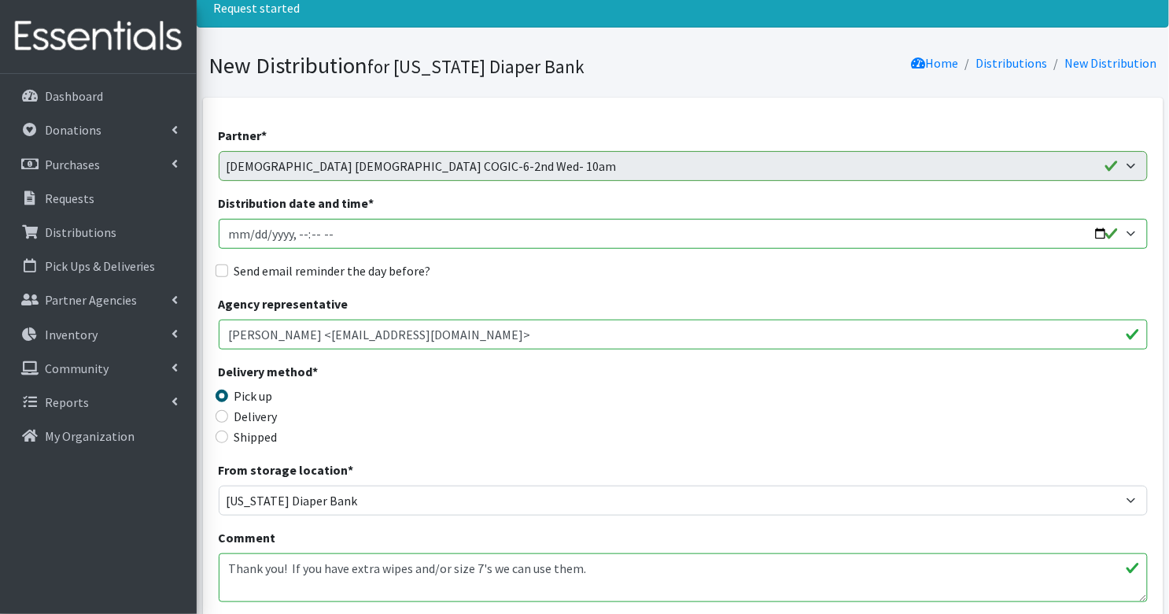
scroll to position [60, 0]
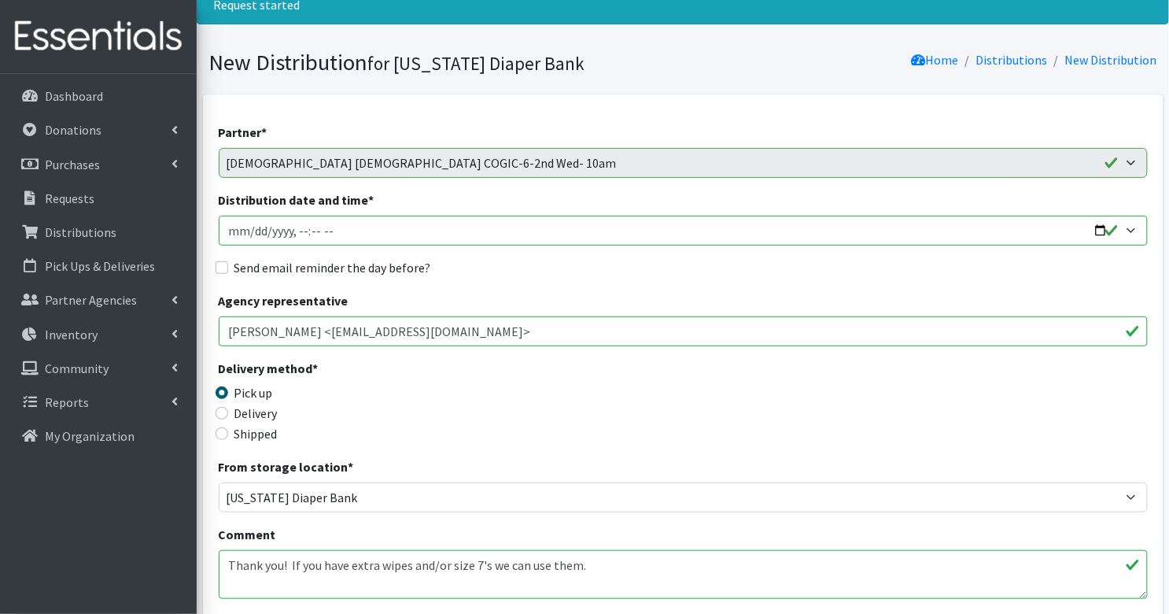
click at [232, 231] on input "Distribution date and time *" at bounding box center [683, 231] width 929 height 30
click at [301, 231] on input "Distribution date and time *" at bounding box center [683, 231] width 929 height 30
click at [338, 228] on input "Distribution date and time *" at bounding box center [683, 231] width 929 height 30
type input "2025-09-17T10:00"
click at [227, 268] on input "Send email reminder the day before?" at bounding box center [222, 267] width 13 height 13
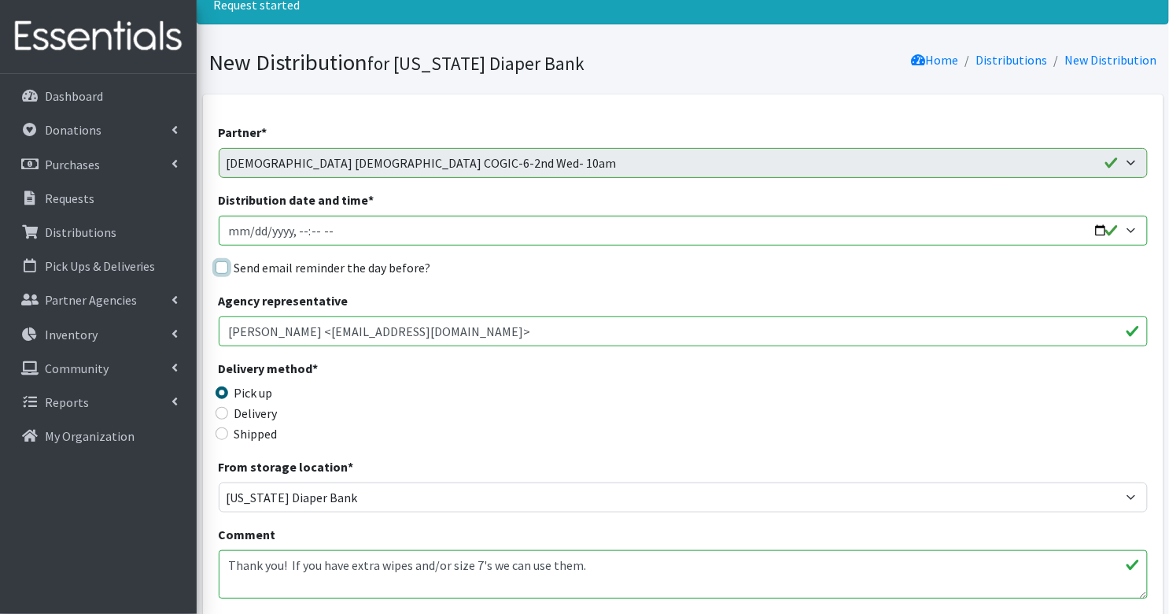
checkbox input "true"
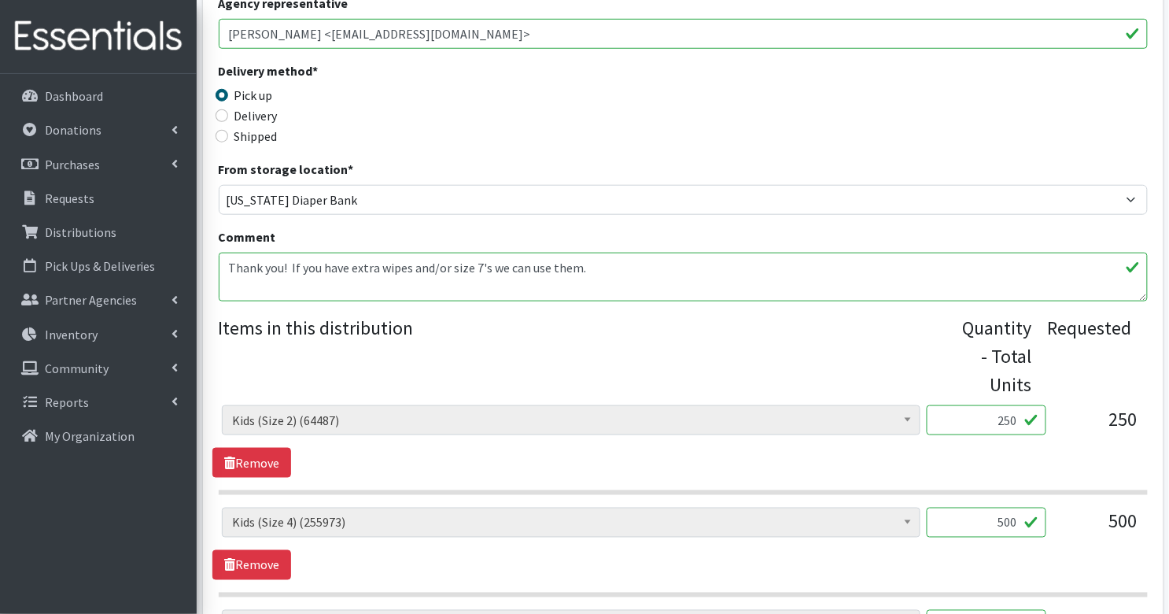
scroll to position [355, 0]
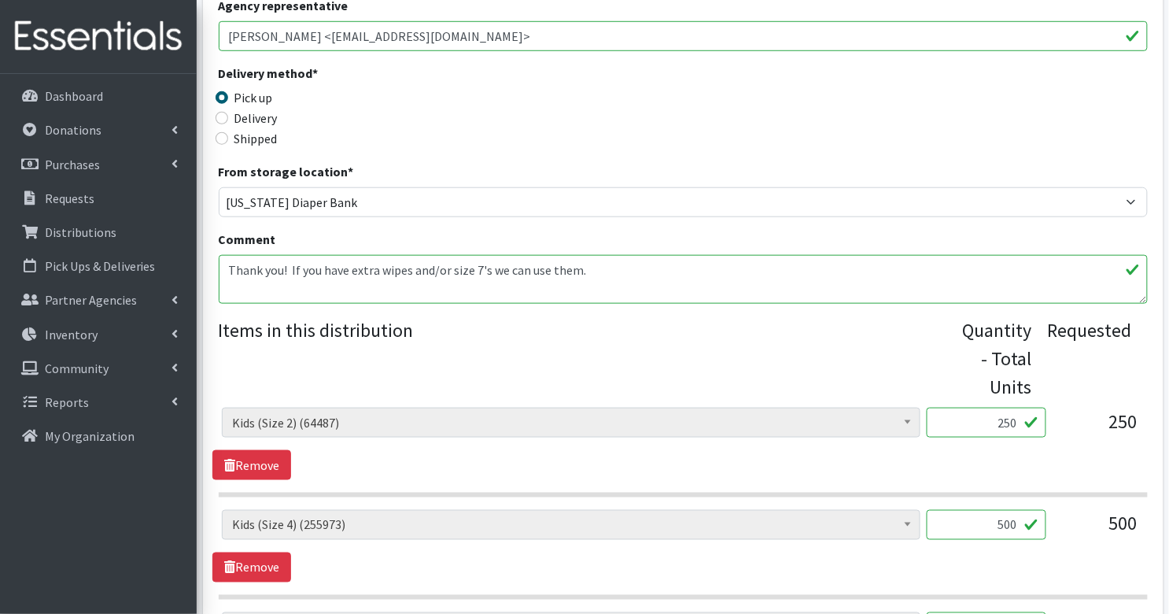
click at [1010, 426] on input "250" at bounding box center [987, 423] width 120 height 30
type input "10"
click at [999, 526] on input "500" at bounding box center [987, 525] width 120 height 30
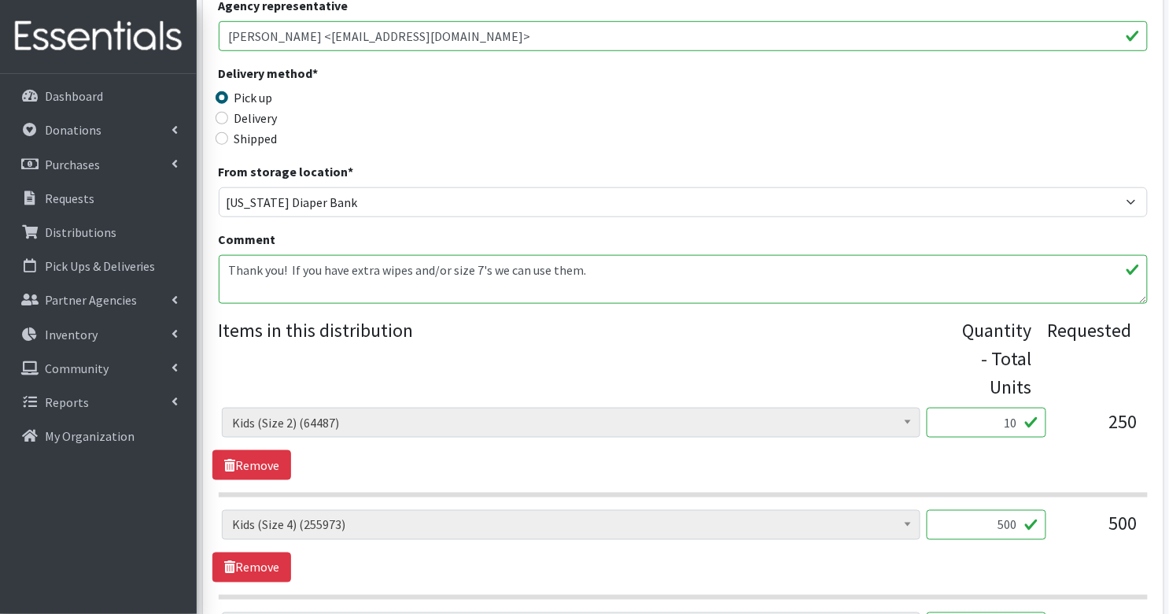
click at [999, 526] on input "500" at bounding box center [987, 525] width 120 height 30
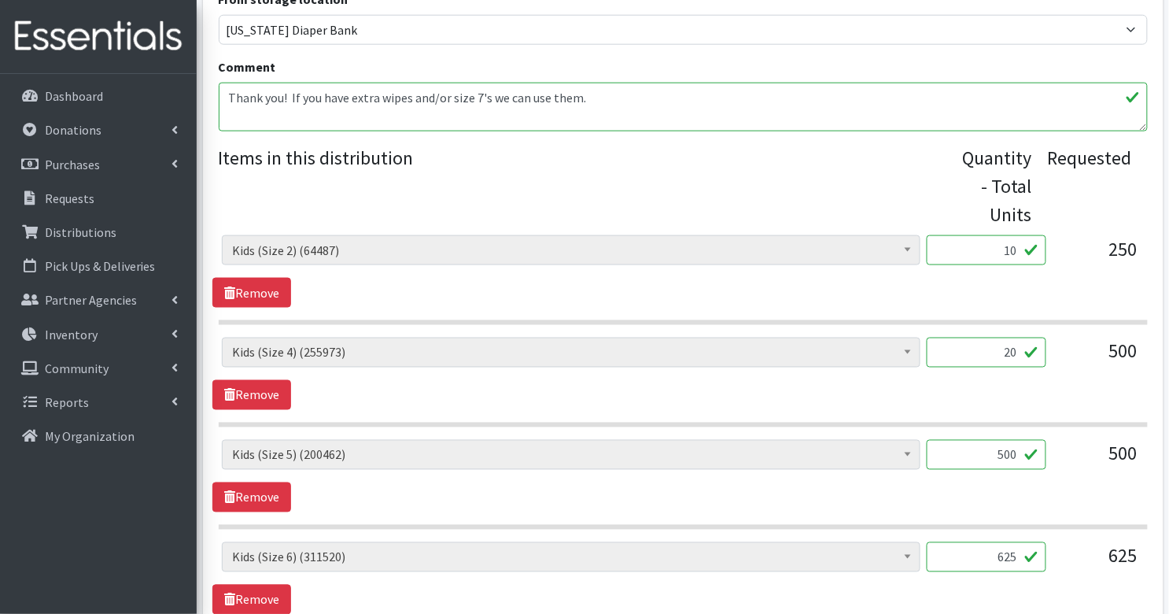
scroll to position [528, 0]
type input "20"
click at [983, 449] on input "500" at bounding box center [987, 454] width 120 height 30
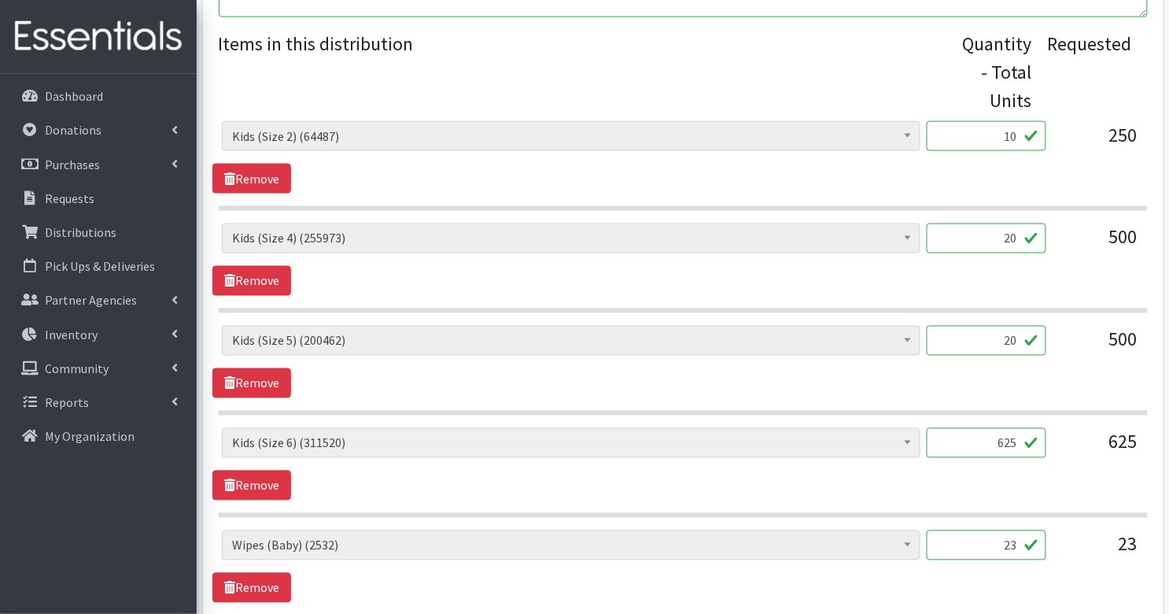
scroll to position [651, 0]
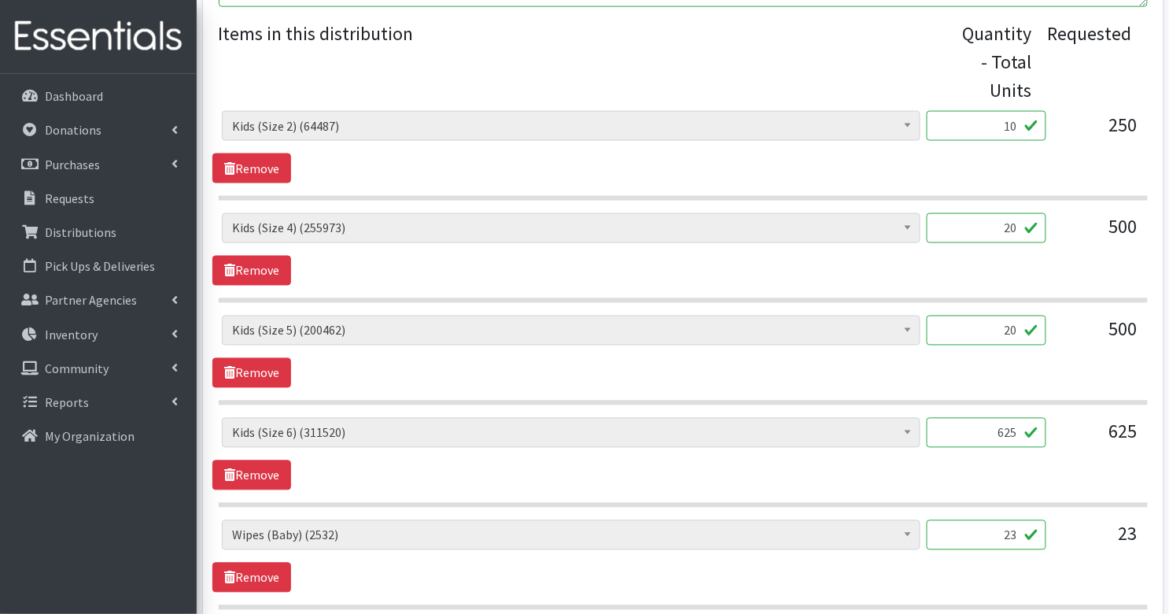
type input "20"
click at [995, 440] on input "625" at bounding box center [987, 433] width 120 height 30
type input "25"
click at [1073, 465] on div "Diaper Rash Cream (642) Kids (Newborn) (64921) Kids (Preemie) (915) Kids (Size …" at bounding box center [682, 454] width 941 height 72
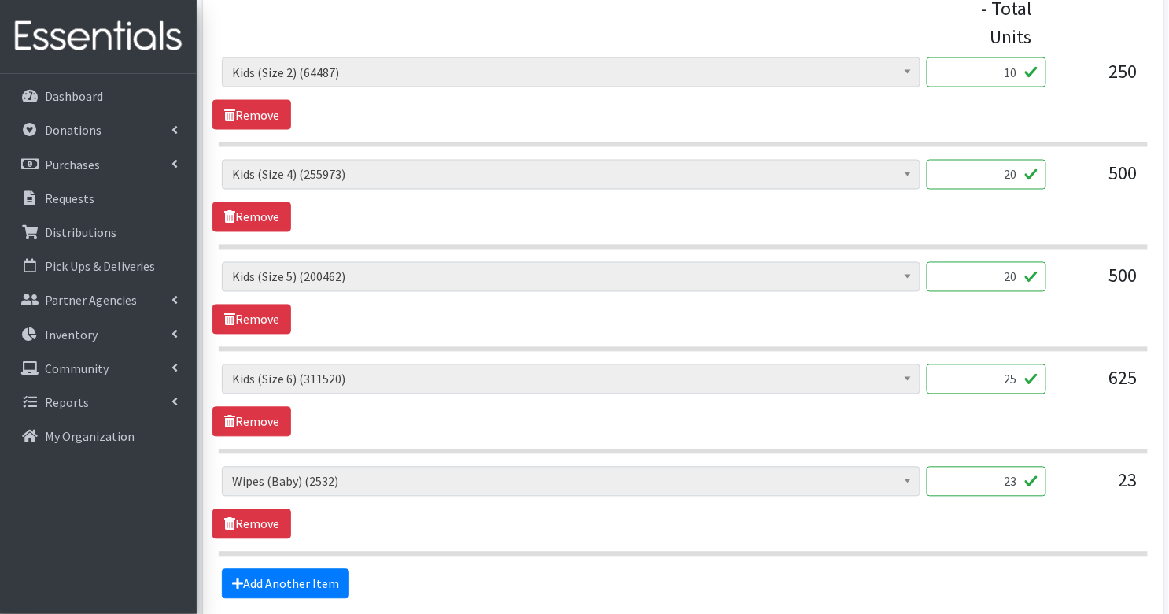
scroll to position [706, 0]
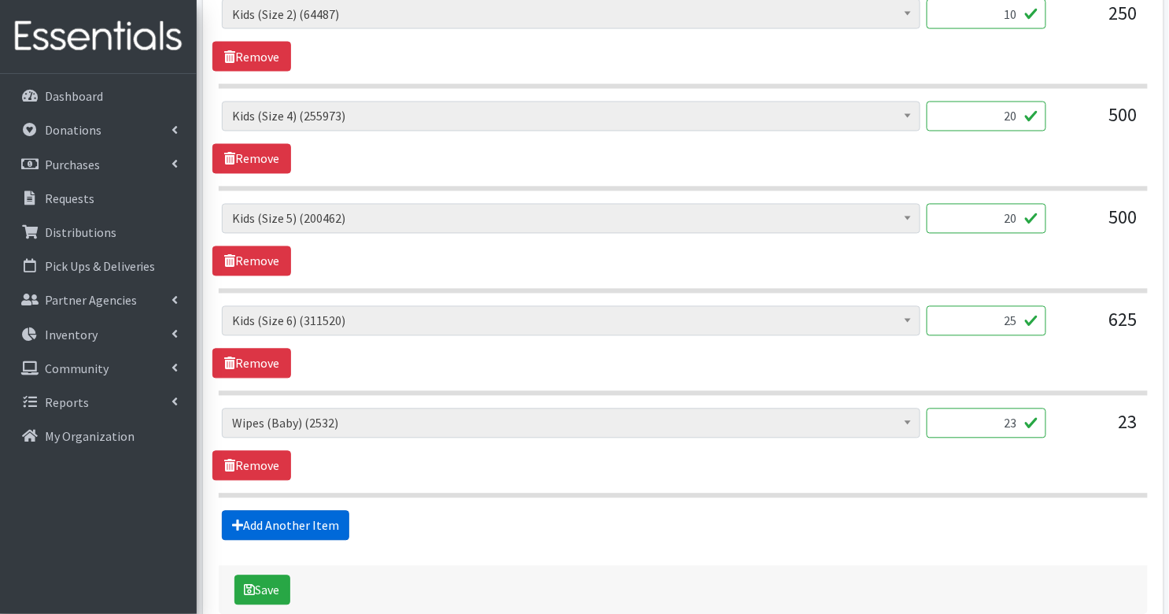
click at [321, 515] on link "Add Another Item" at bounding box center [285, 526] width 127 height 30
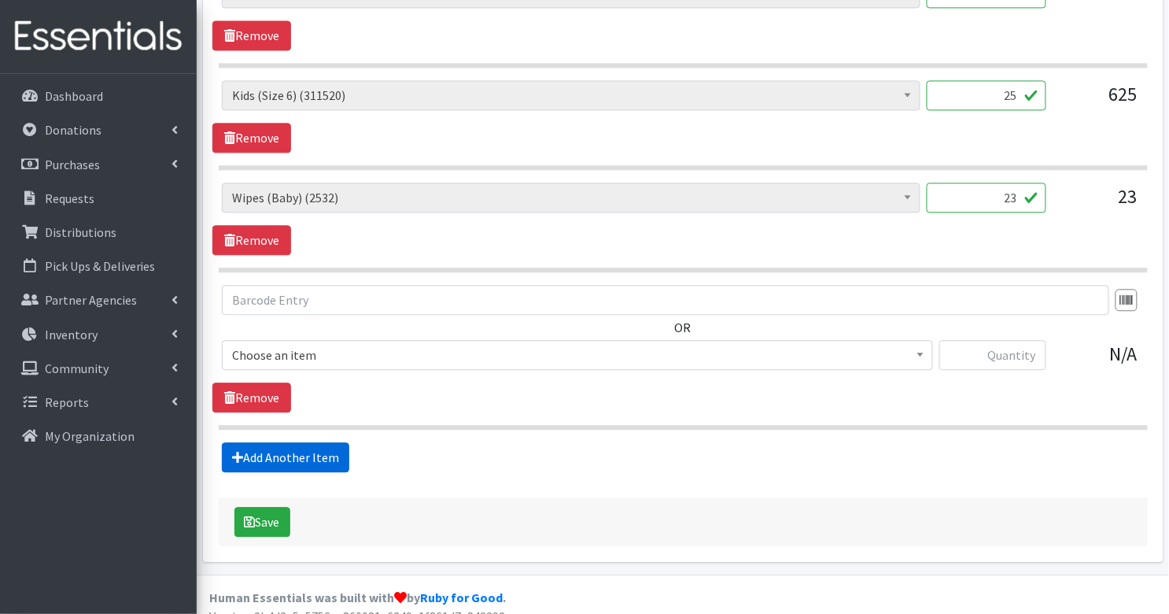
scroll to position [998, 0]
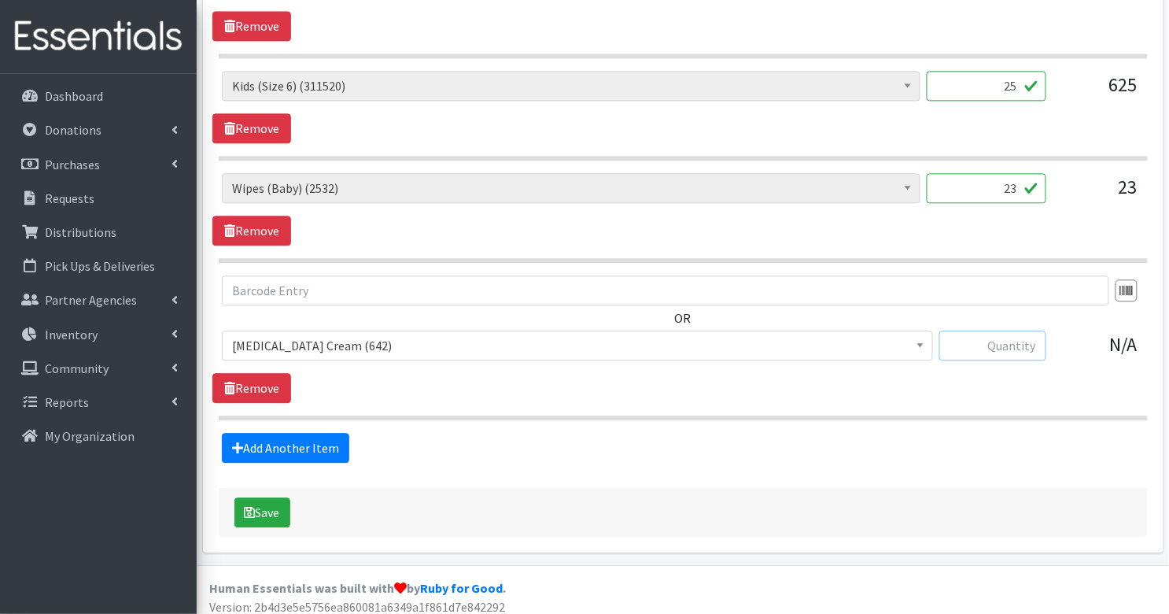
click at [1024, 339] on input "text" at bounding box center [992, 345] width 107 height 30
type input "15"
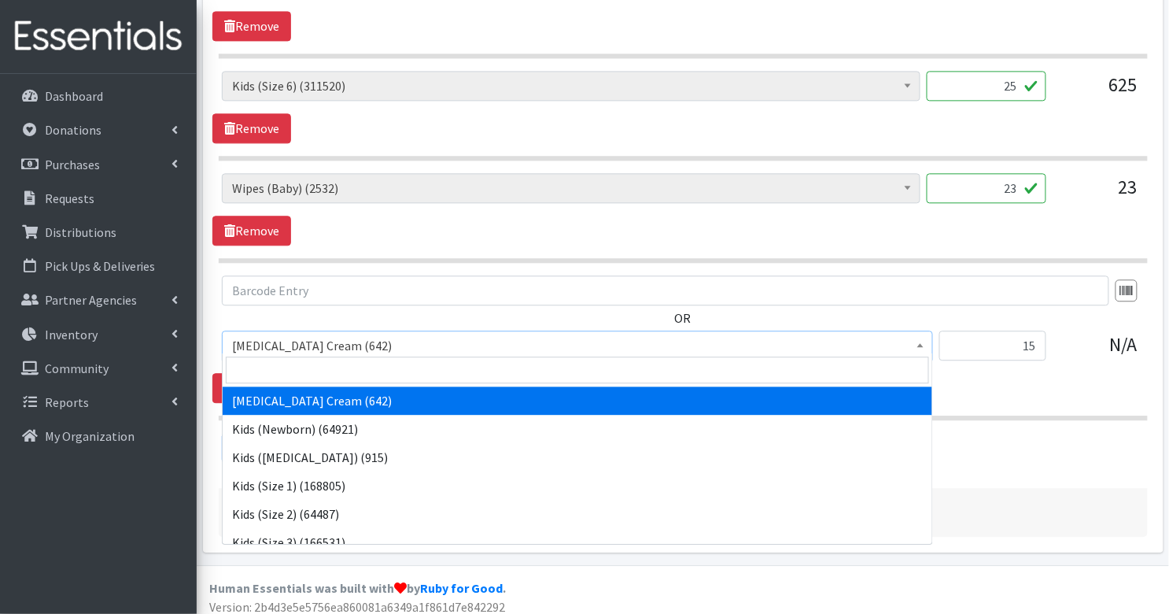
click at [705, 341] on span "Diaper Rash Cream (642)" at bounding box center [577, 345] width 691 height 22
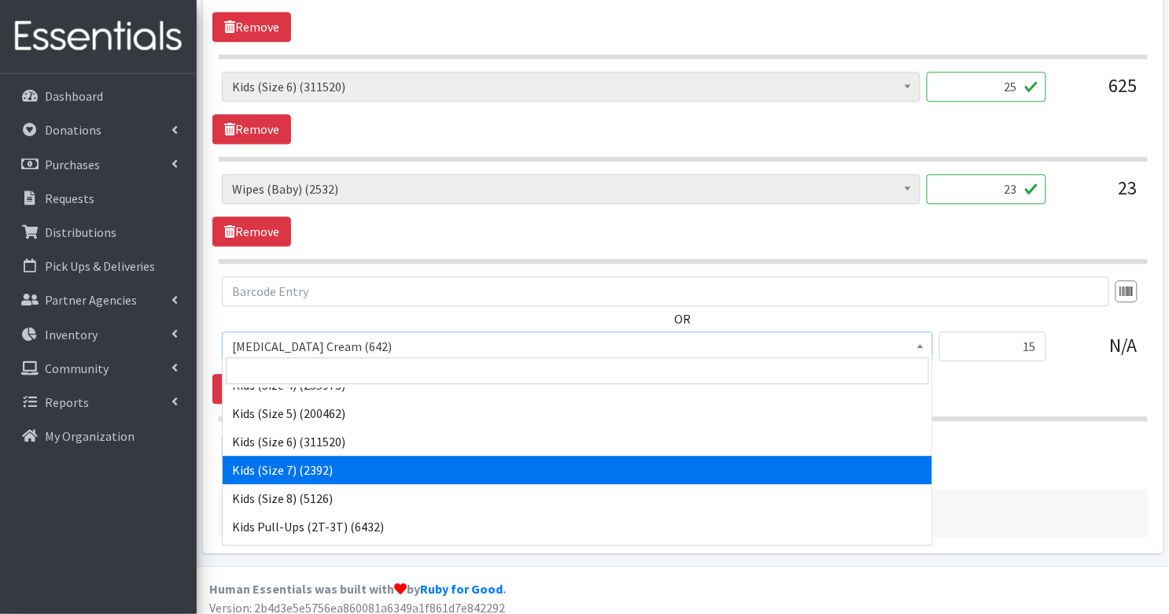
scroll to position [190, 0]
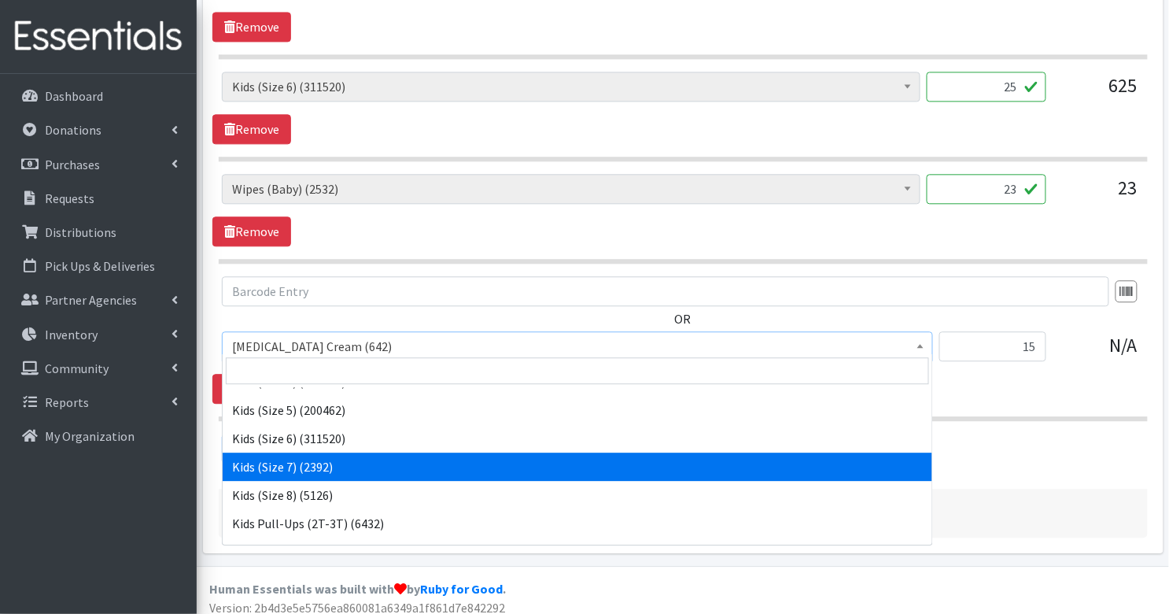
select select "7177"
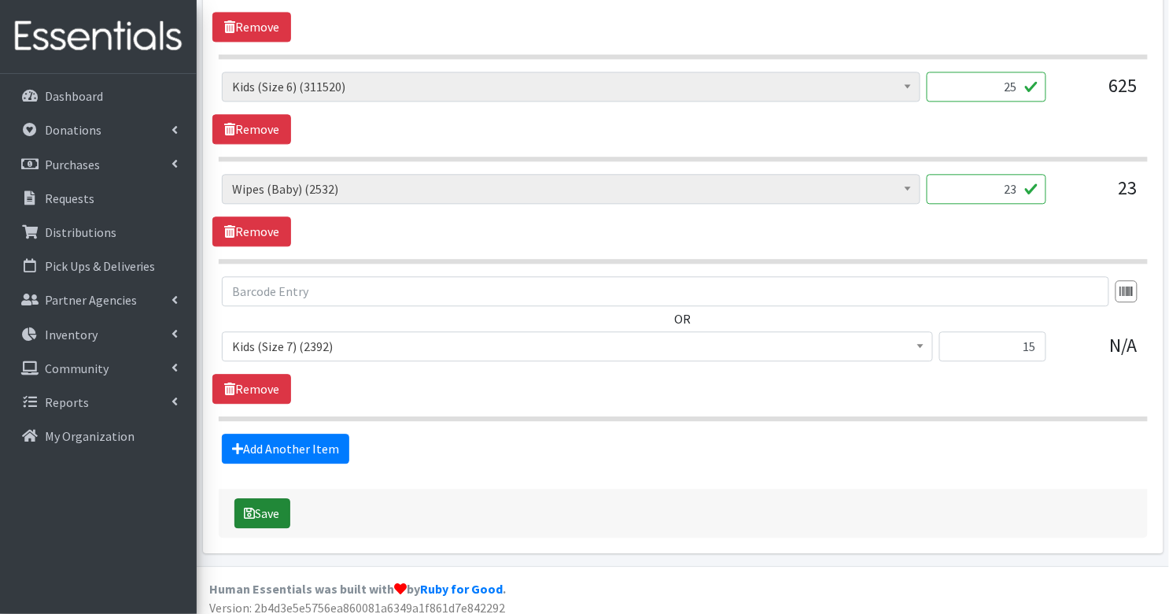
click at [271, 500] on button "Save" at bounding box center [262, 513] width 56 height 30
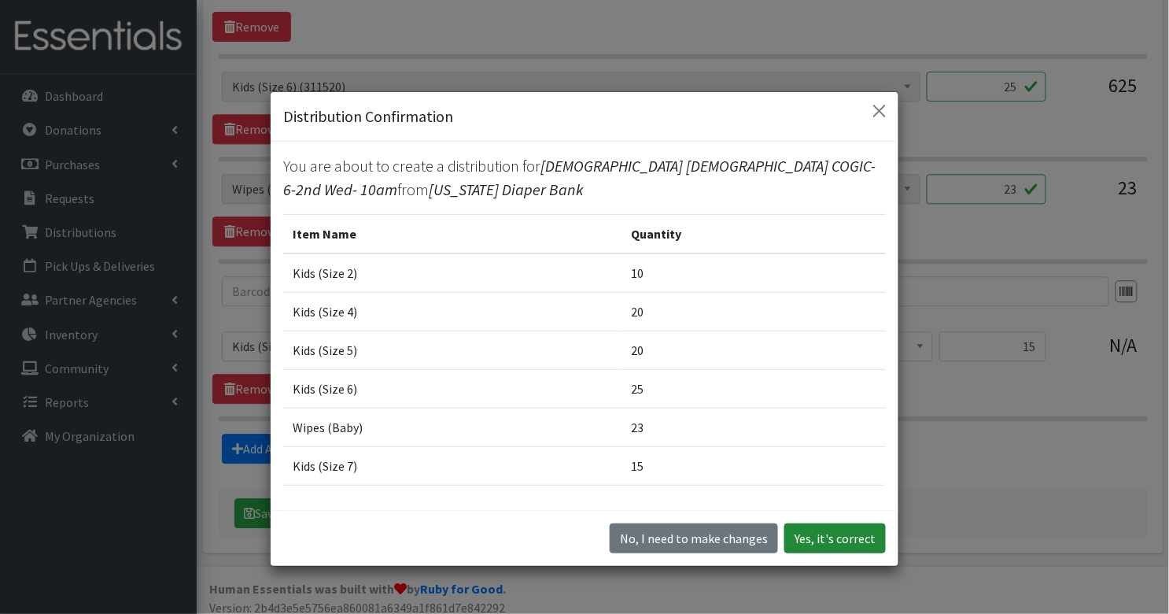
click at [858, 541] on button "Yes, it's correct" at bounding box center [835, 538] width 102 height 30
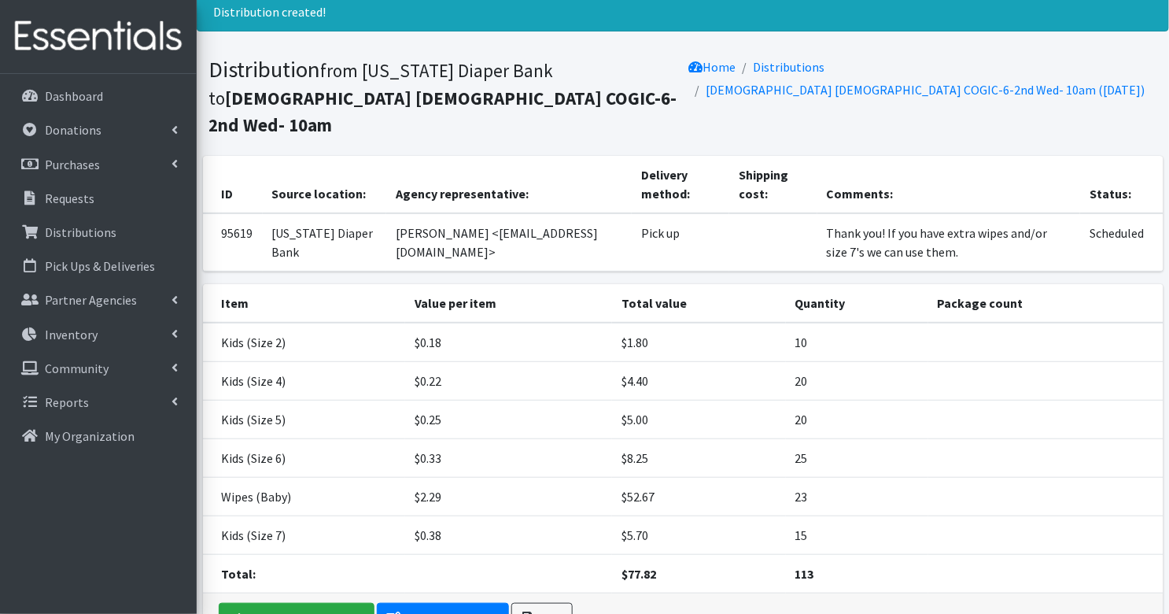
scroll to position [120, 0]
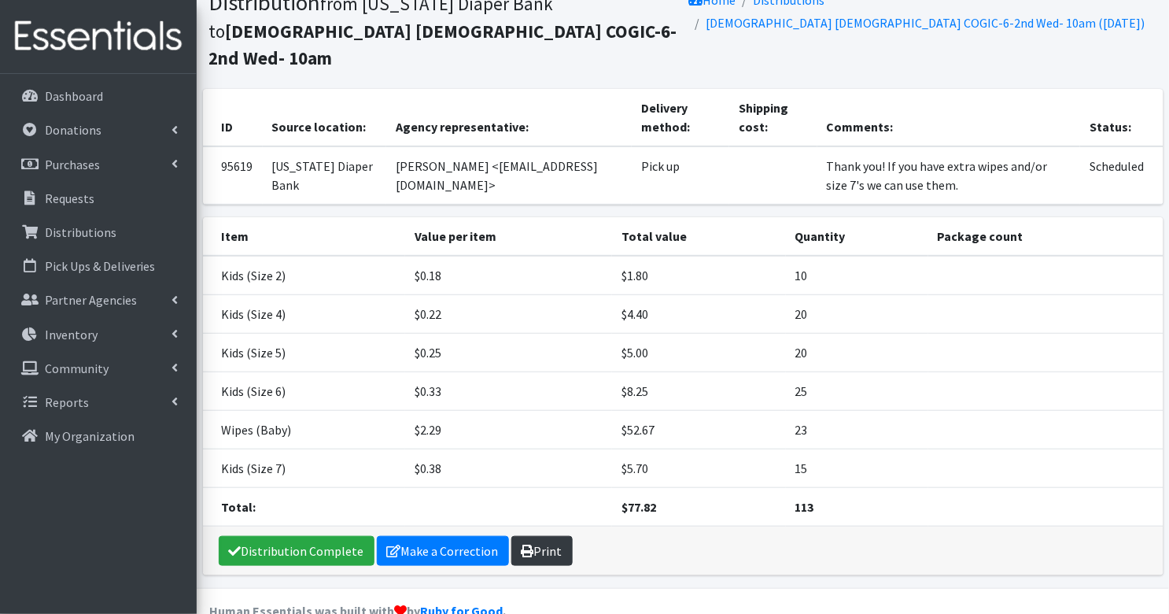
click at [544, 536] on link "Print" at bounding box center [541, 551] width 61 height 30
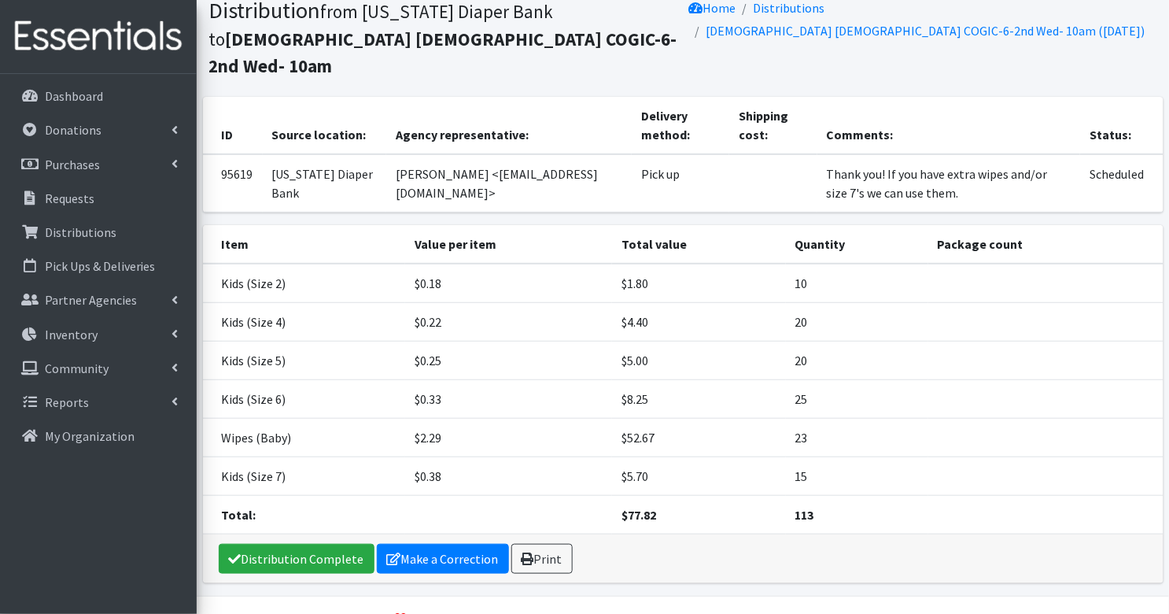
scroll to position [113, 0]
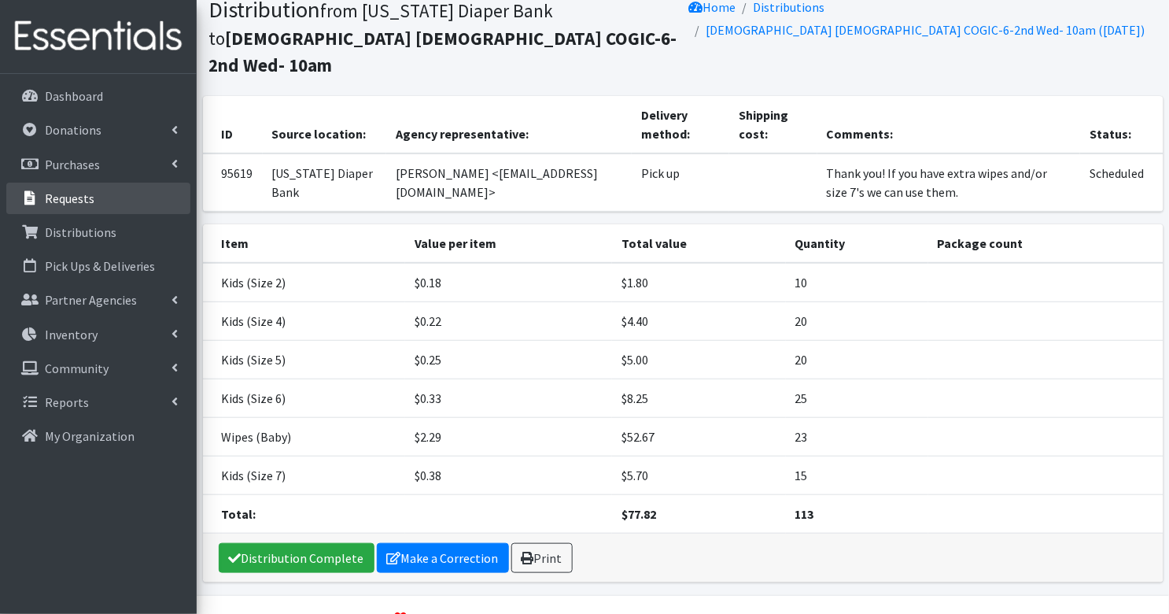
click at [118, 197] on link "Requests" at bounding box center [98, 198] width 184 height 31
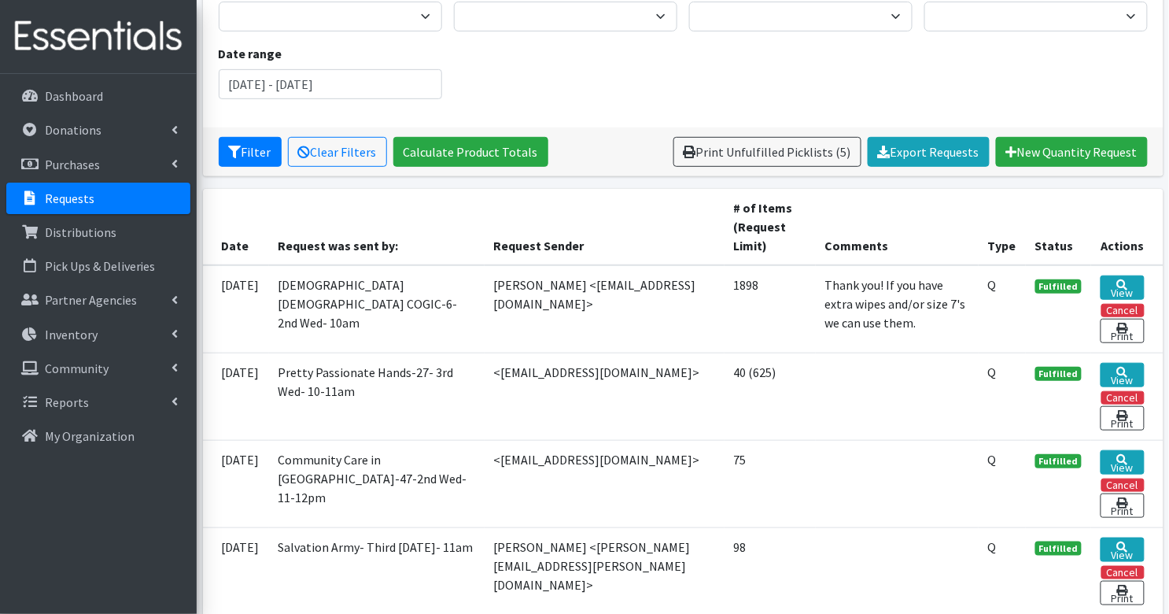
scroll to position [179, 0]
